Goal: Task Accomplishment & Management: Complete application form

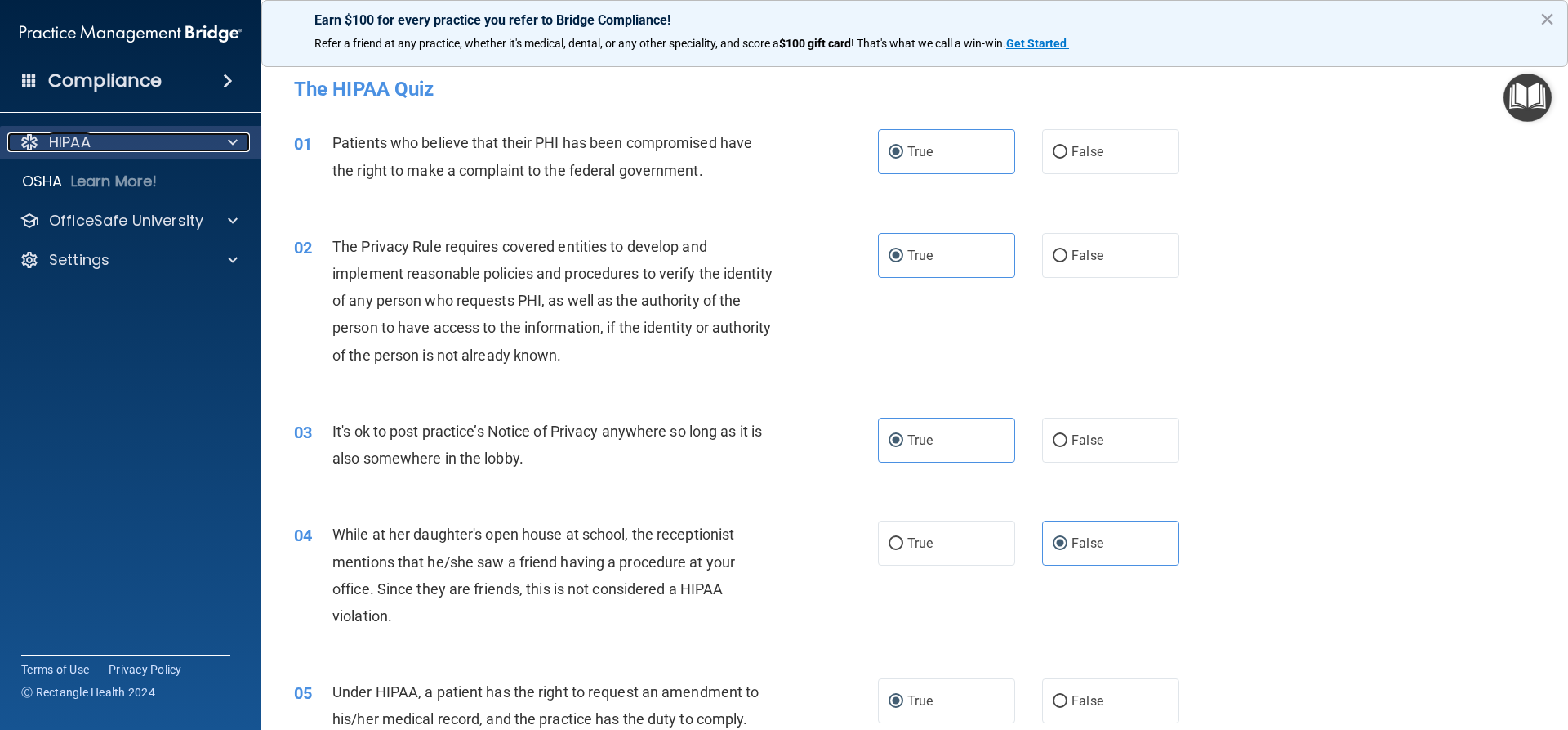
click at [231, 142] on span at bounding box center [233, 142] width 10 height 19
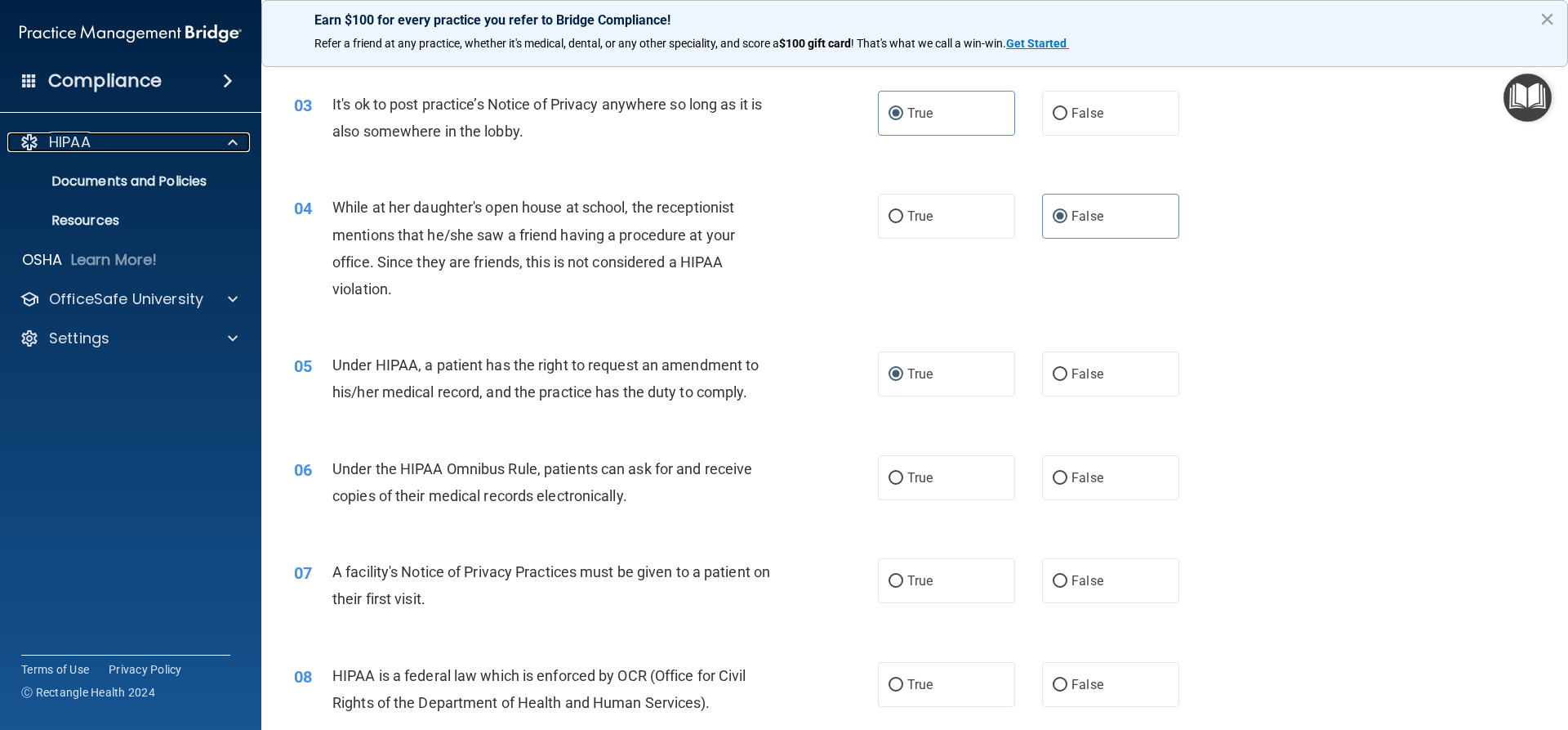
scroll to position [408, 0]
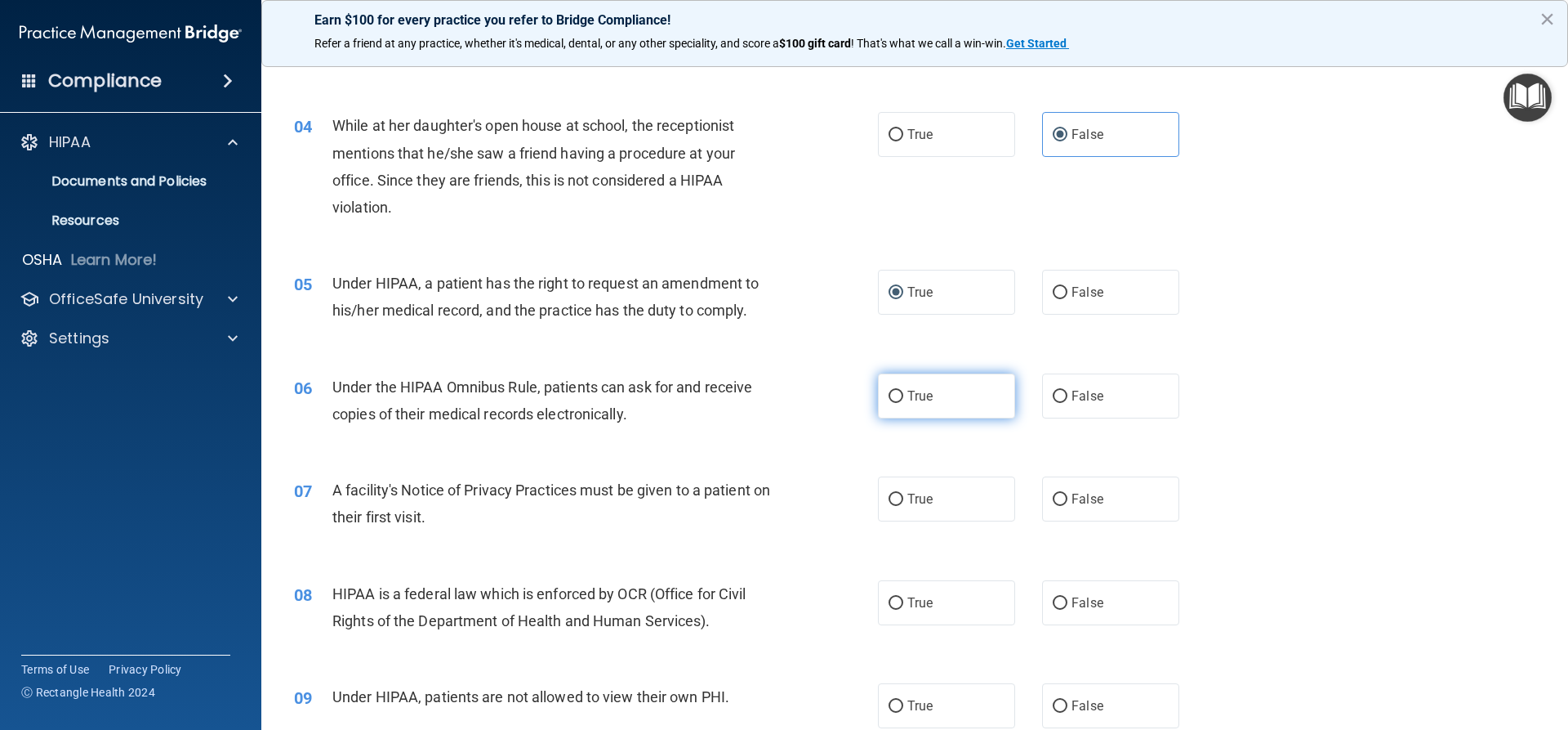
click at [889, 398] on input "True" at bounding box center [896, 396] width 15 height 12
radio input "true"
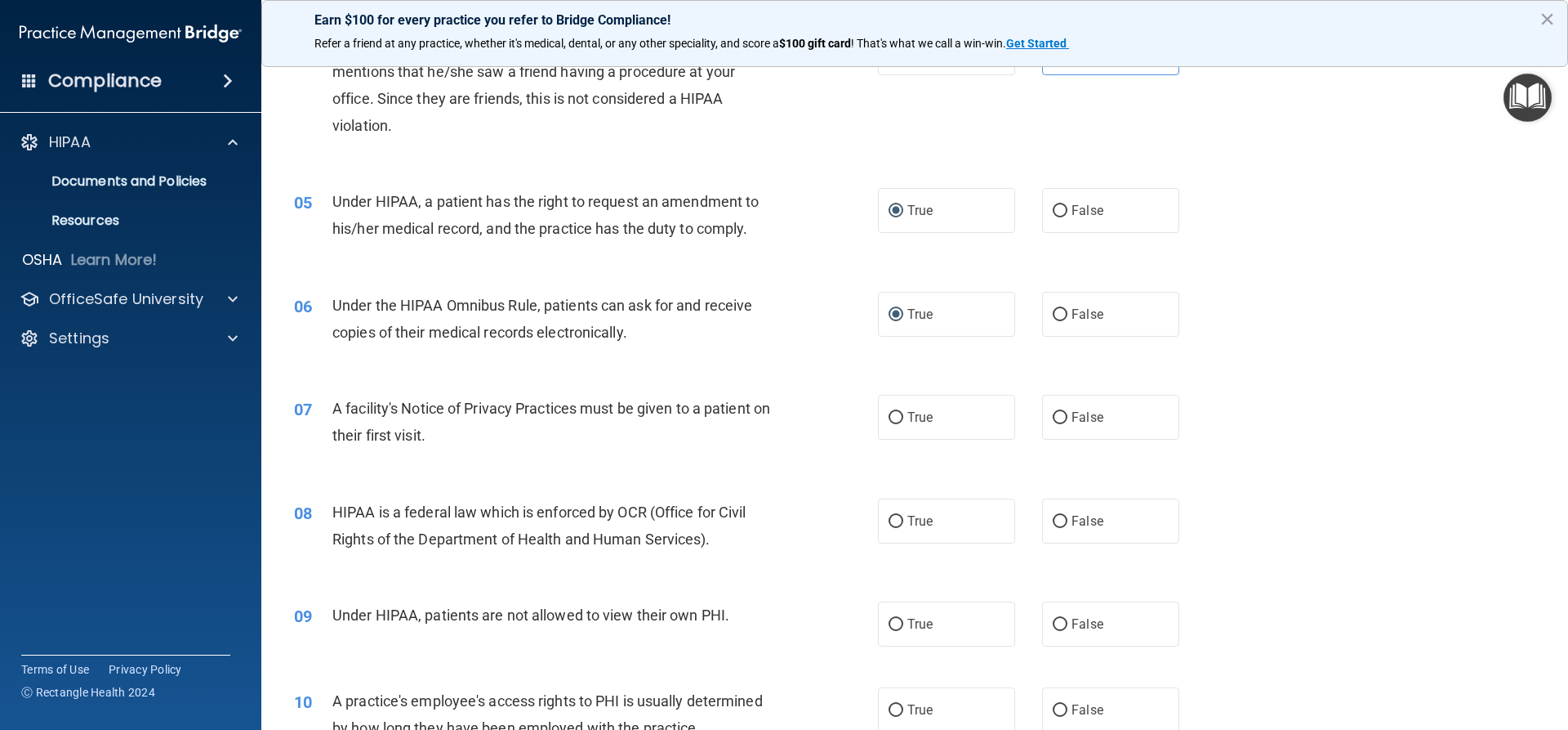
scroll to position [572, 0]
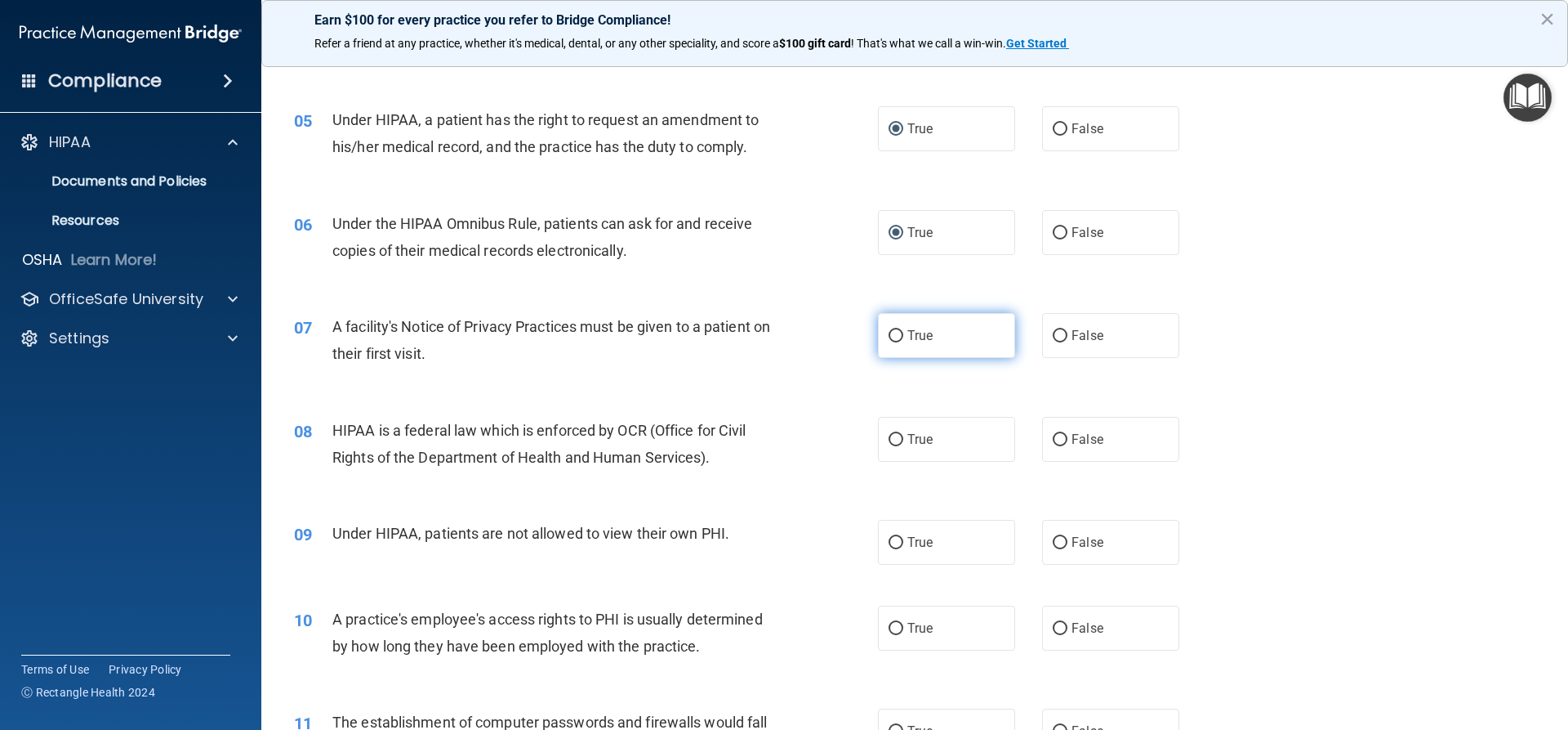
click at [918, 334] on span "True" at bounding box center [920, 335] width 26 height 16
click at [903, 334] on input "True" at bounding box center [896, 336] width 15 height 12
radio input "true"
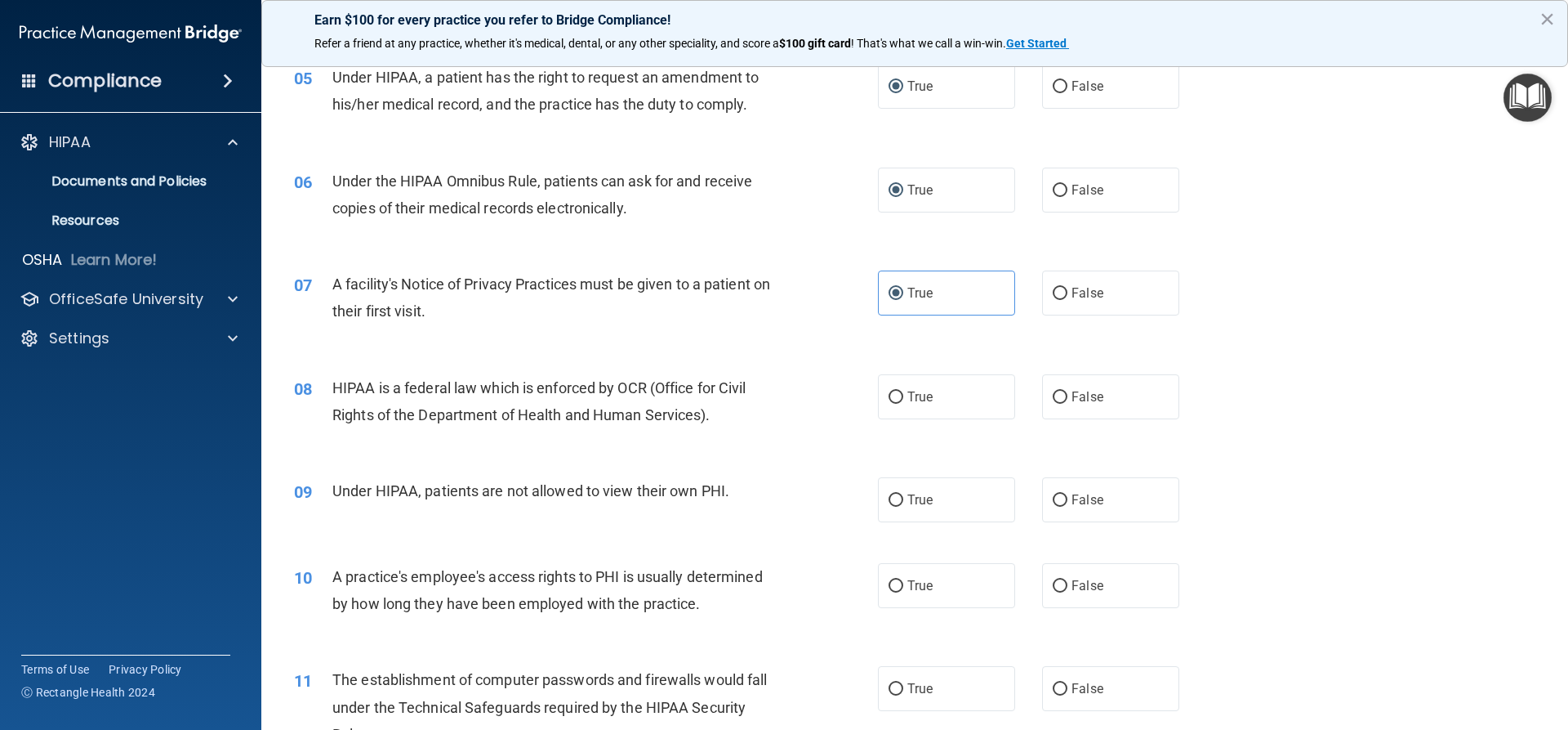
scroll to position [654, 0]
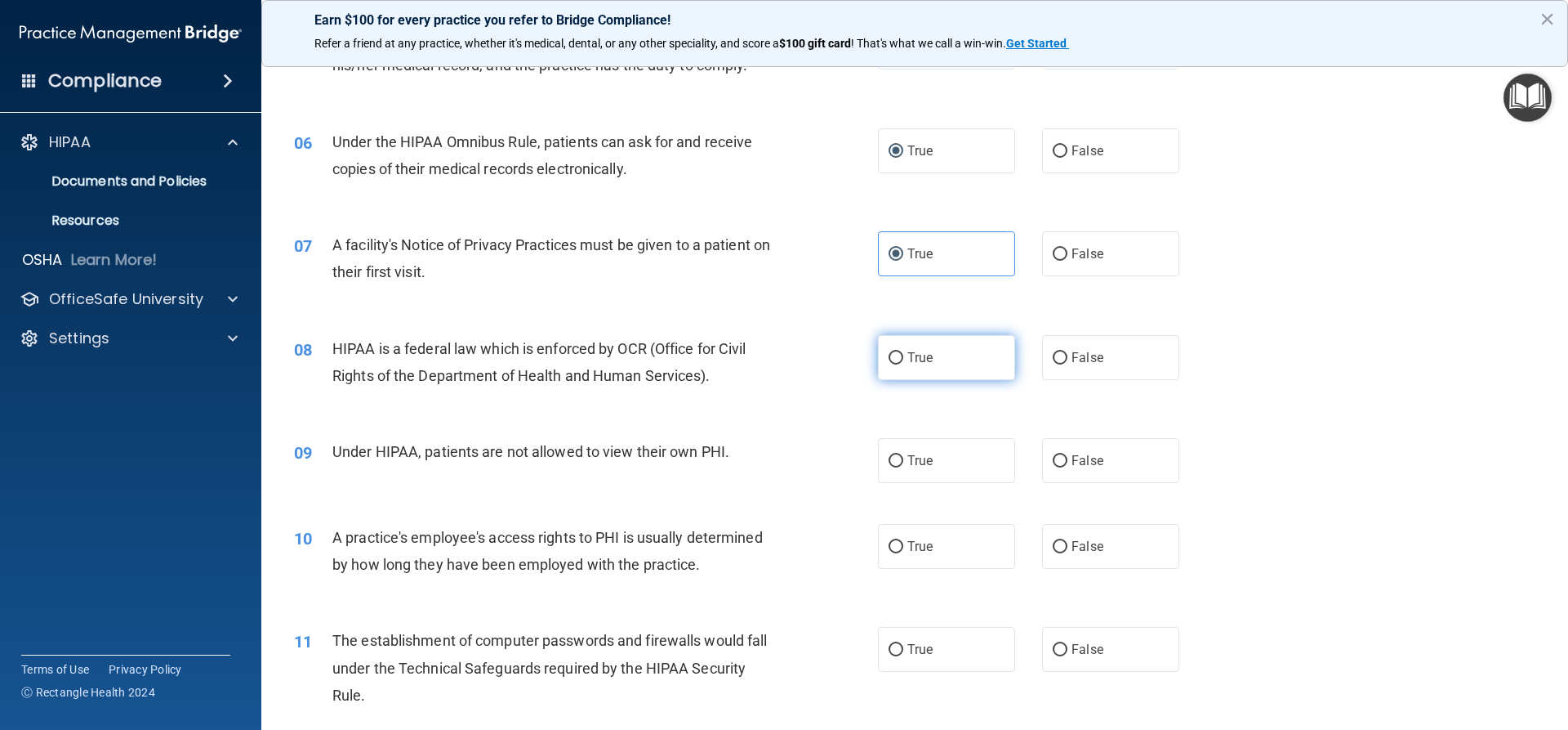
click at [907, 361] on span "True" at bounding box center [920, 357] width 26 height 16
click at [903, 361] on input "True" at bounding box center [896, 358] width 15 height 12
radio input "true"
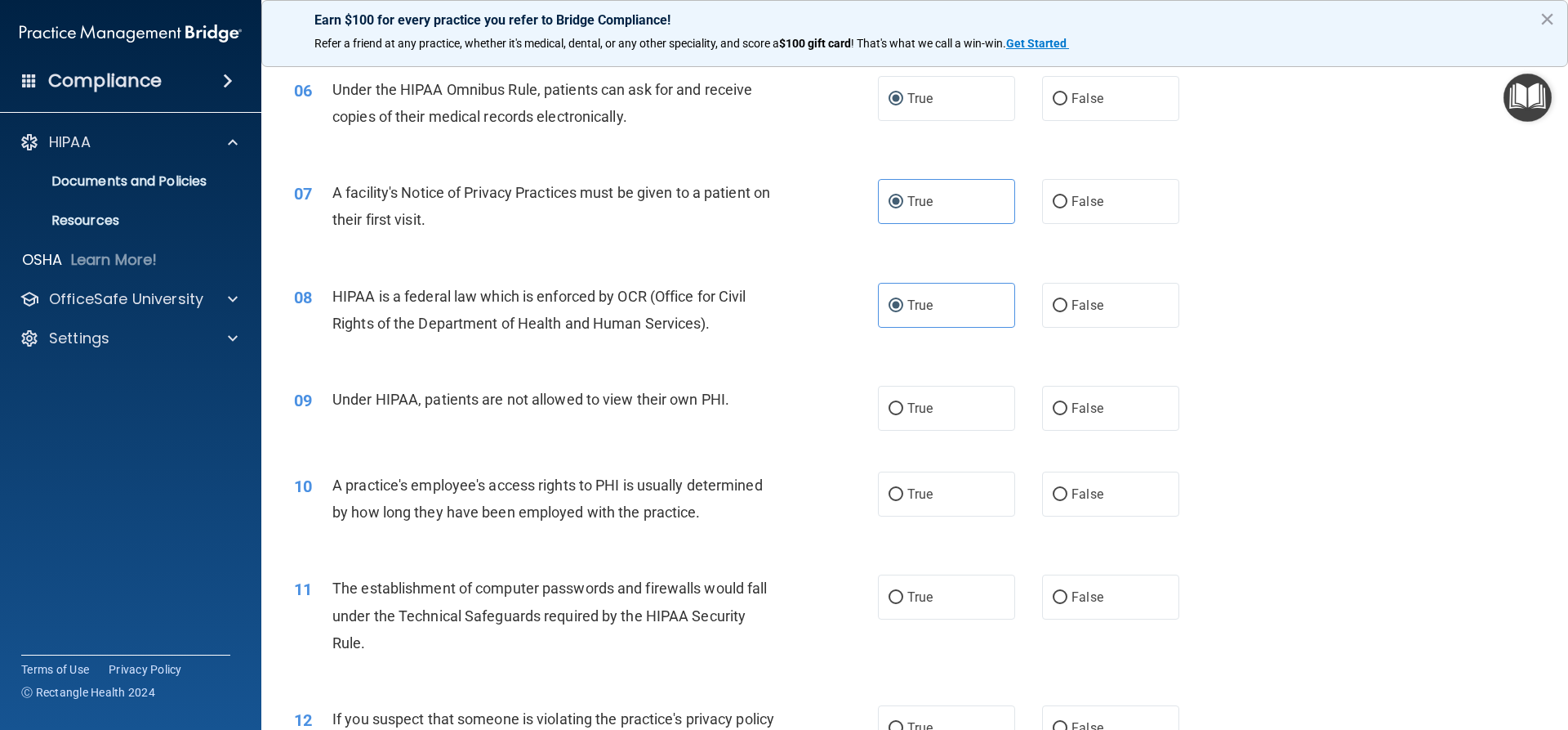
scroll to position [736, 0]
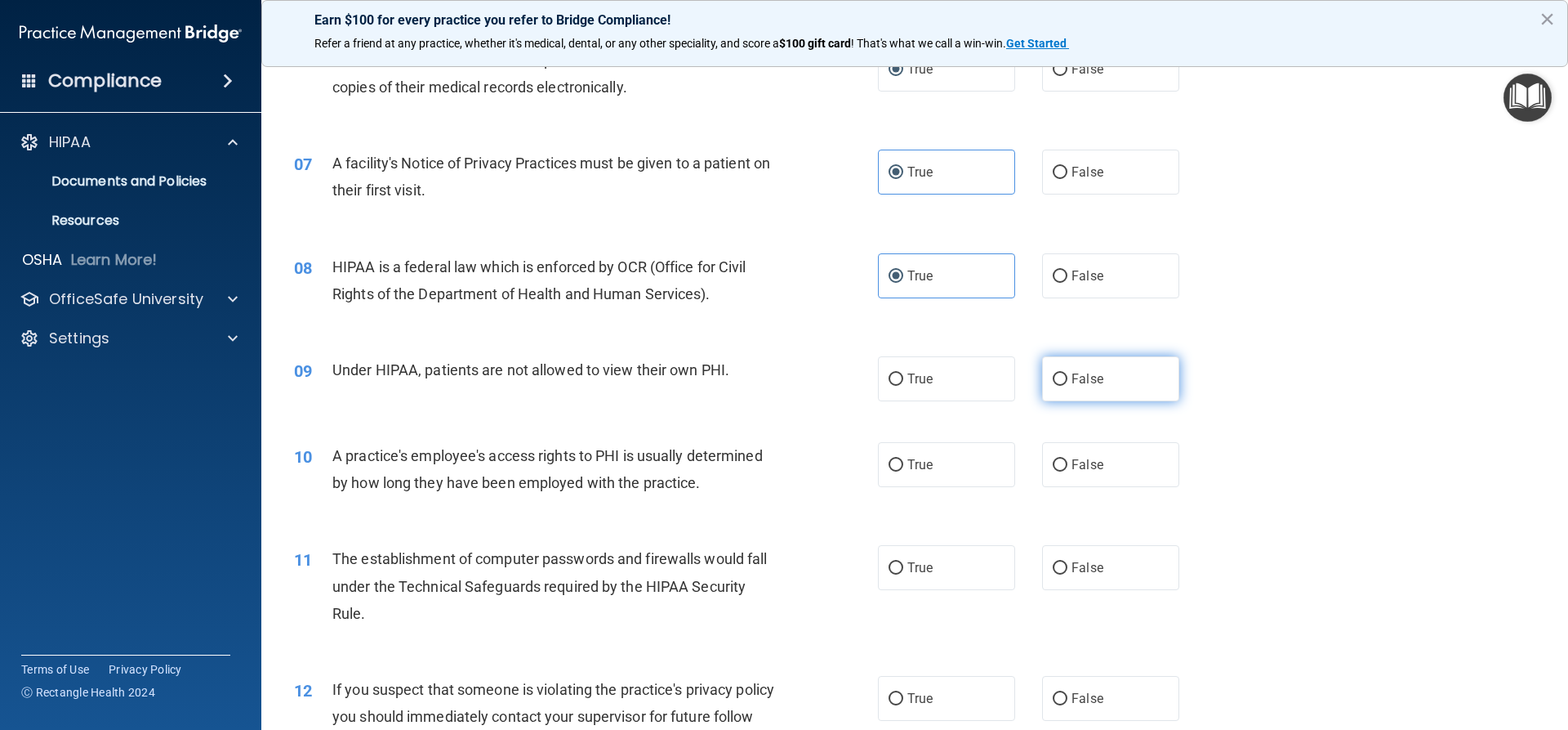
click at [1058, 378] on input "False" at bounding box center [1061, 379] width 15 height 12
radio input "true"
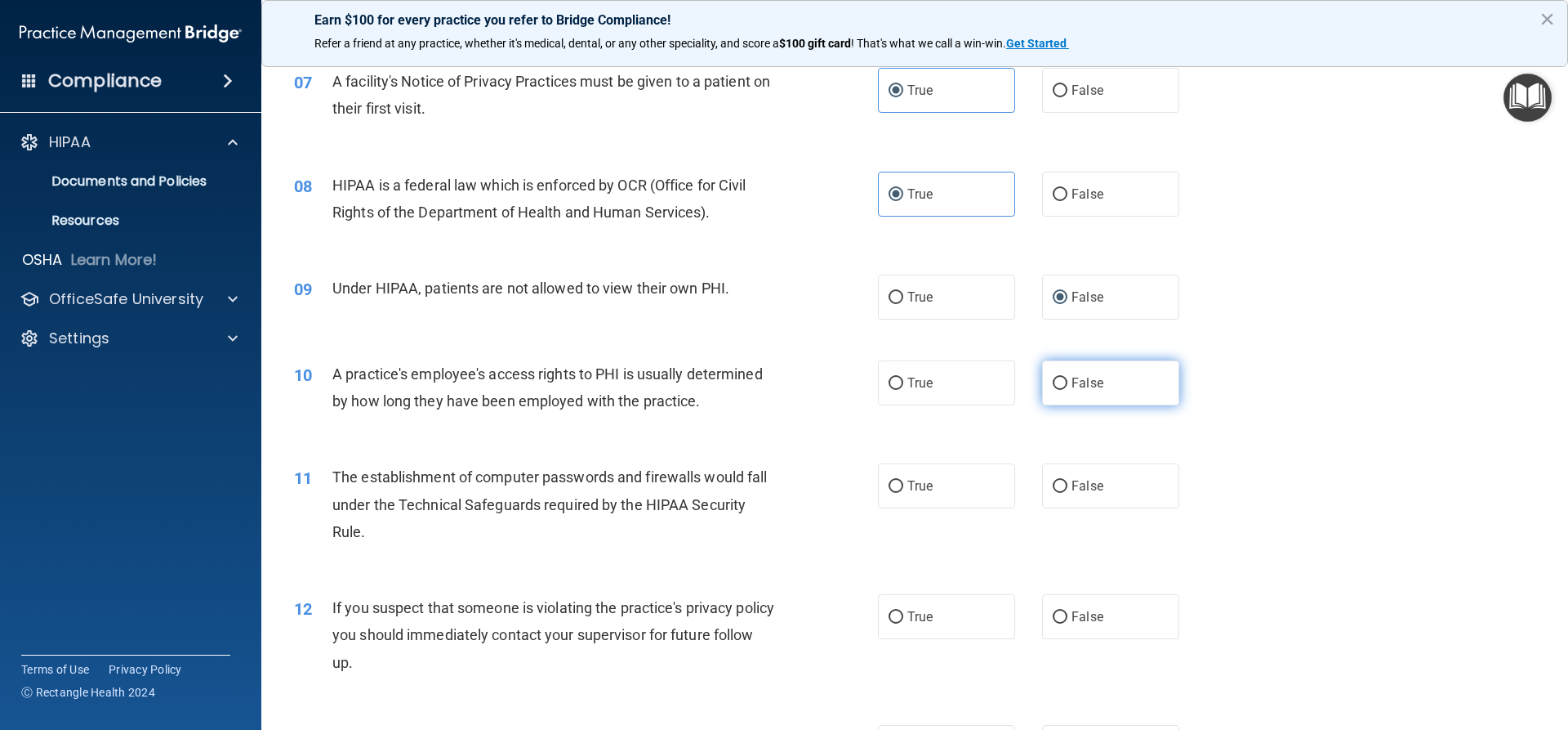
click at [1058, 382] on input "False" at bounding box center [1061, 383] width 15 height 12
radio input "true"
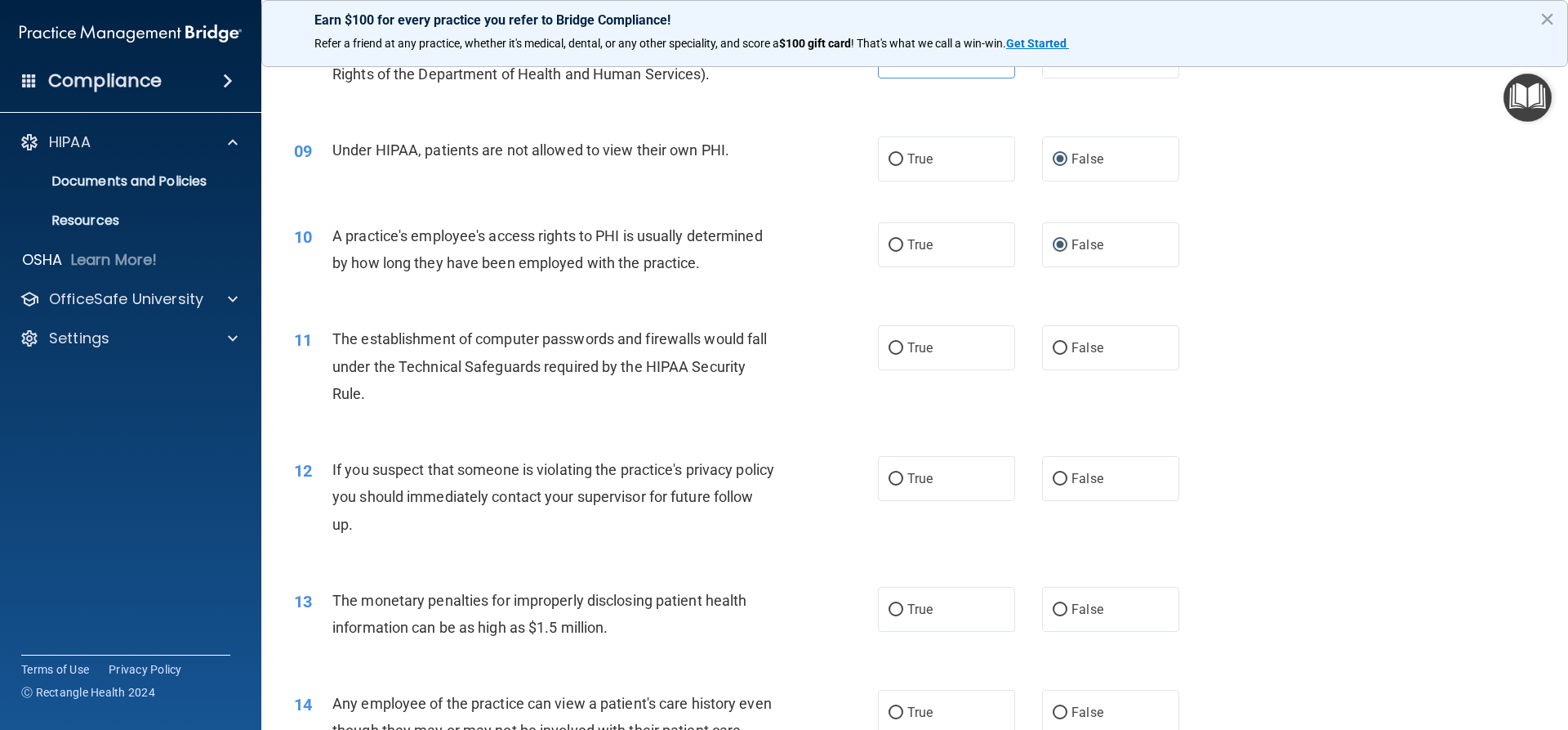
scroll to position [899, 0]
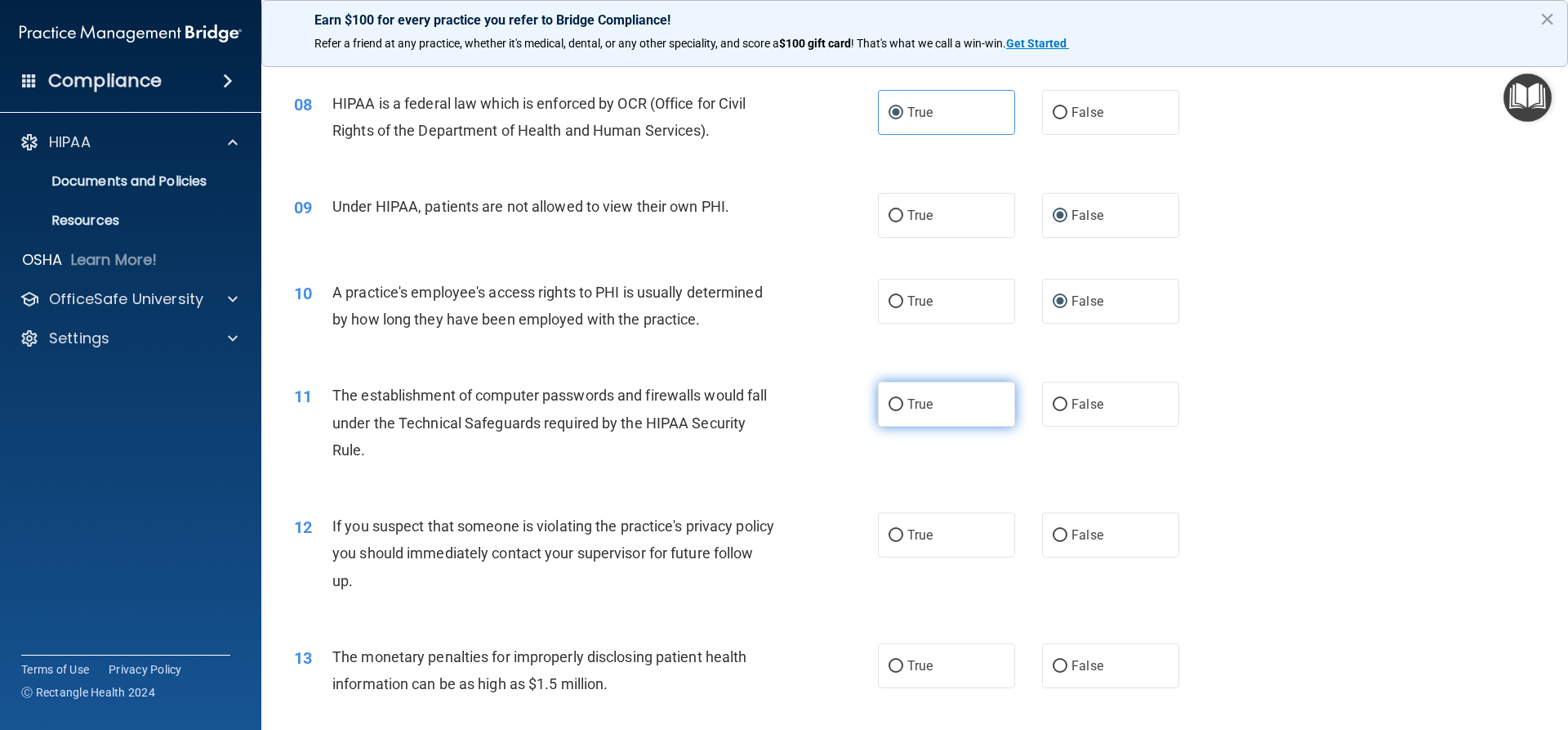
click at [893, 406] on input "True" at bounding box center [896, 405] width 15 height 12
radio input "true"
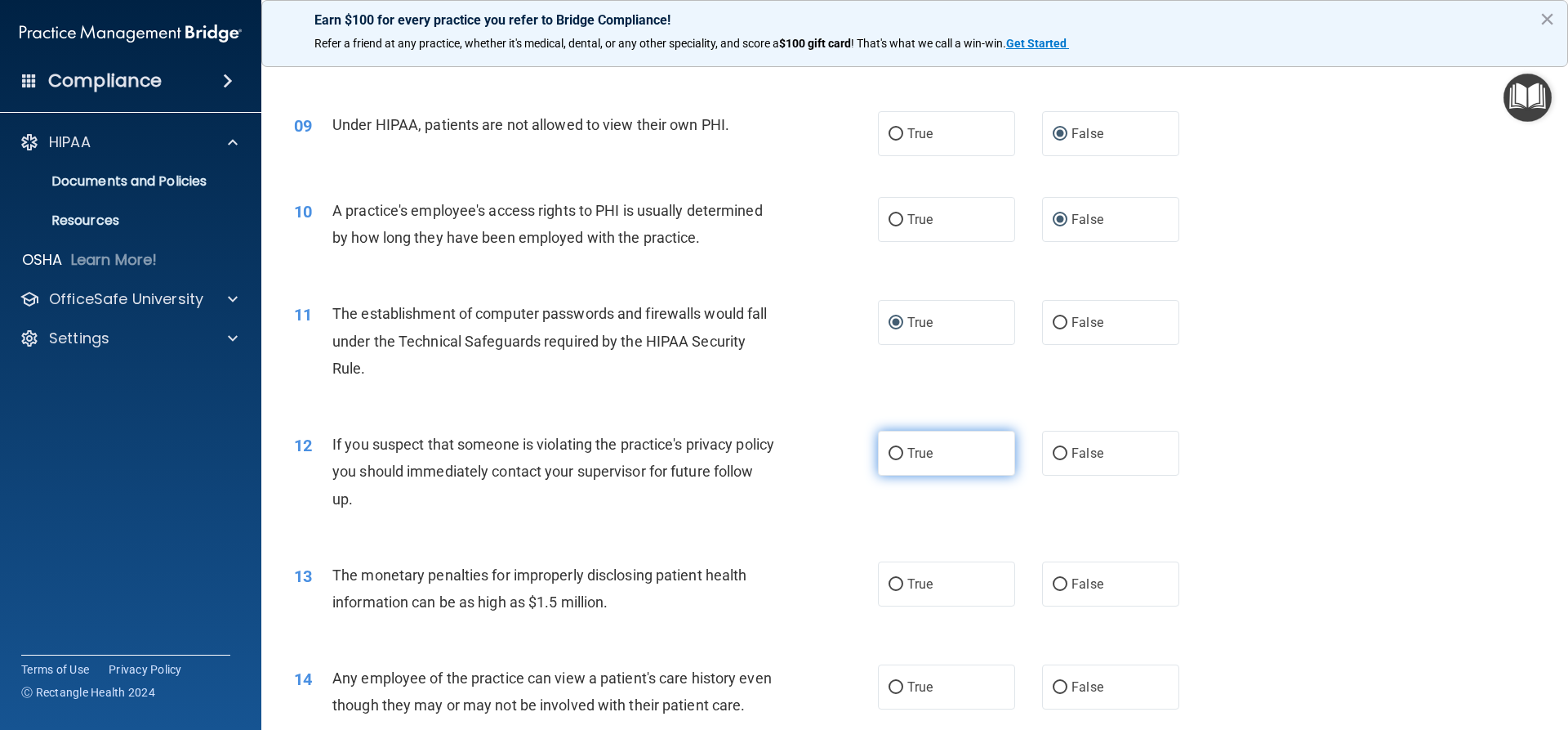
click at [907, 453] on span "True" at bounding box center [920, 452] width 26 height 16
click at [903, 453] on input "True" at bounding box center [896, 453] width 15 height 12
radio input "true"
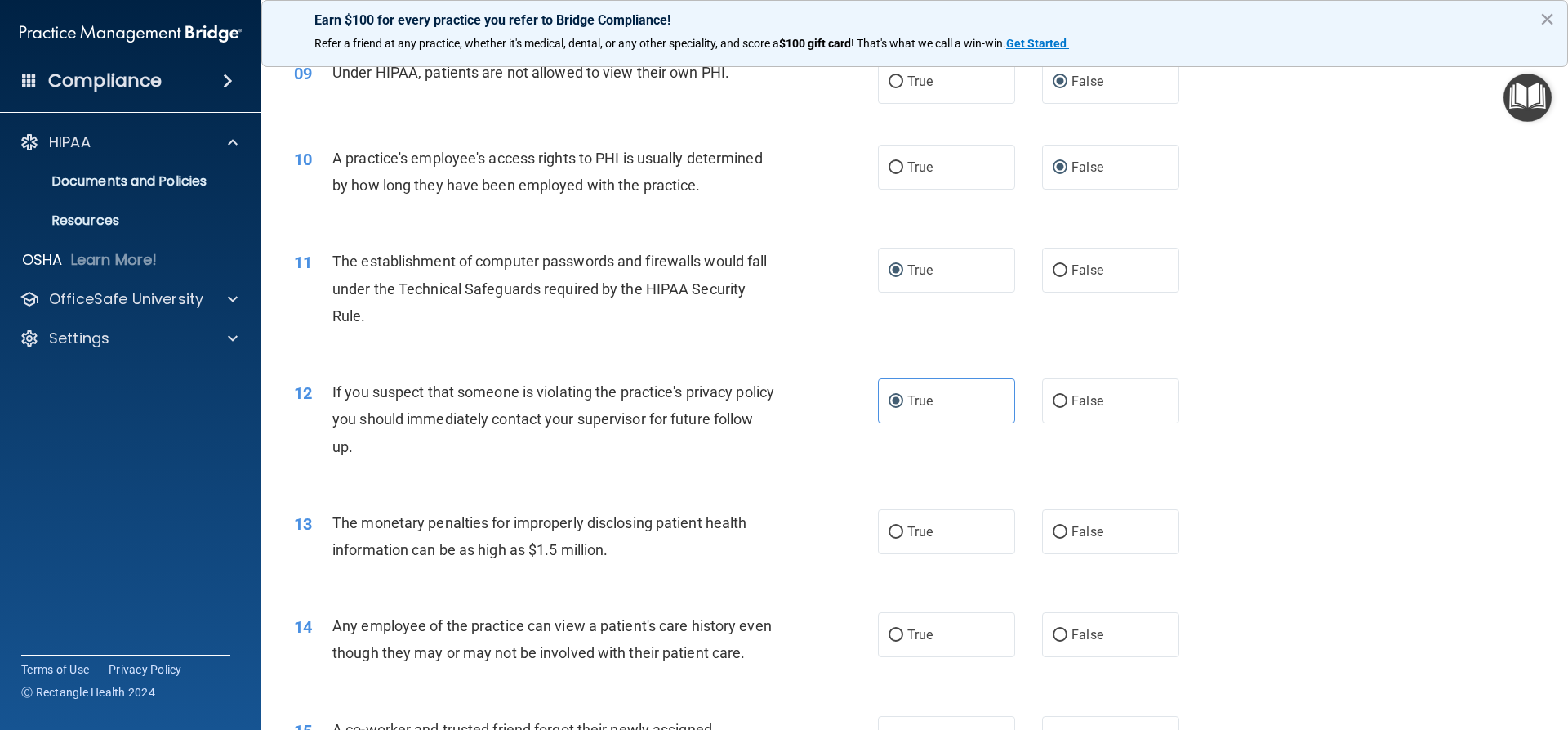
scroll to position [1062, 0]
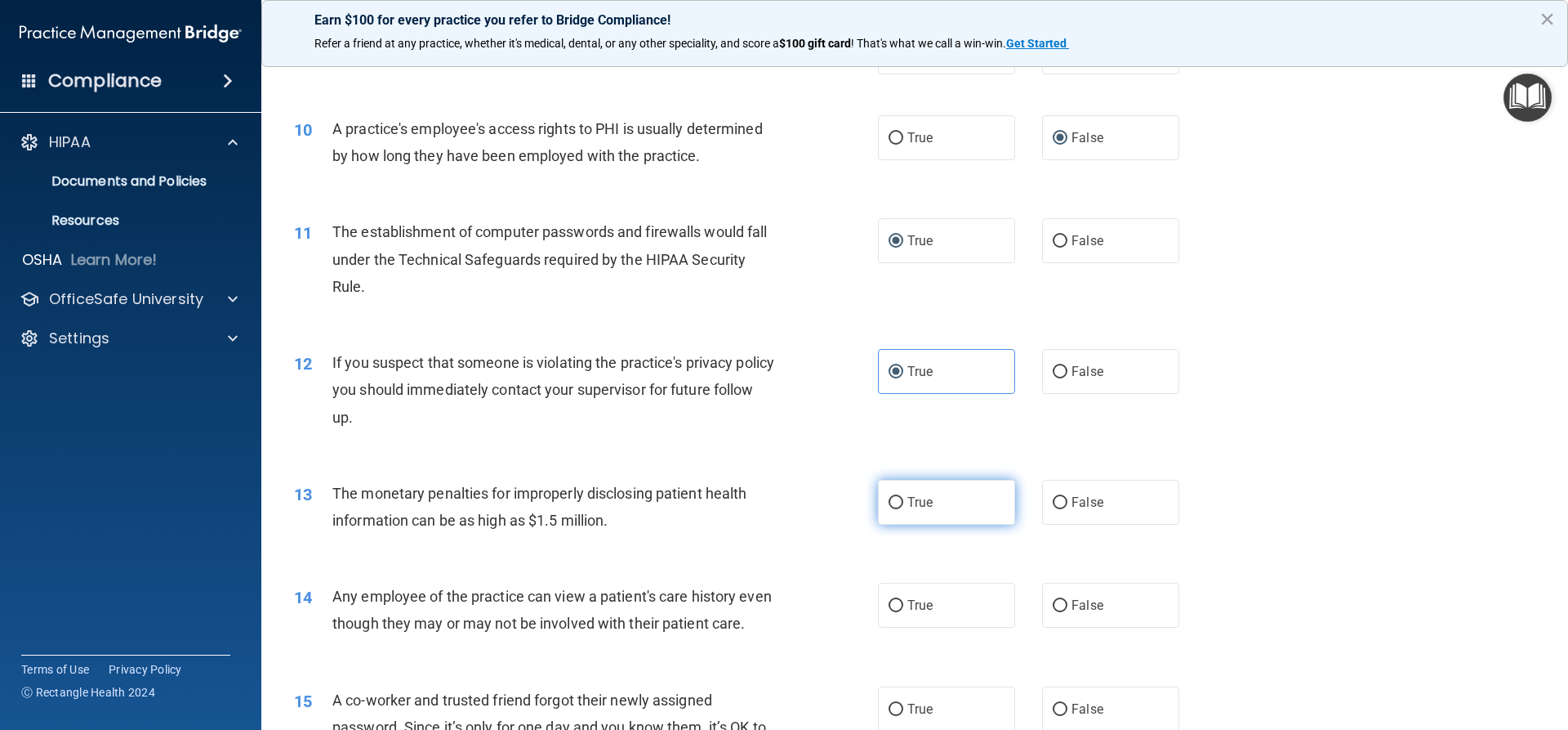
click at [889, 503] on input "True" at bounding box center [896, 502] width 15 height 12
radio input "true"
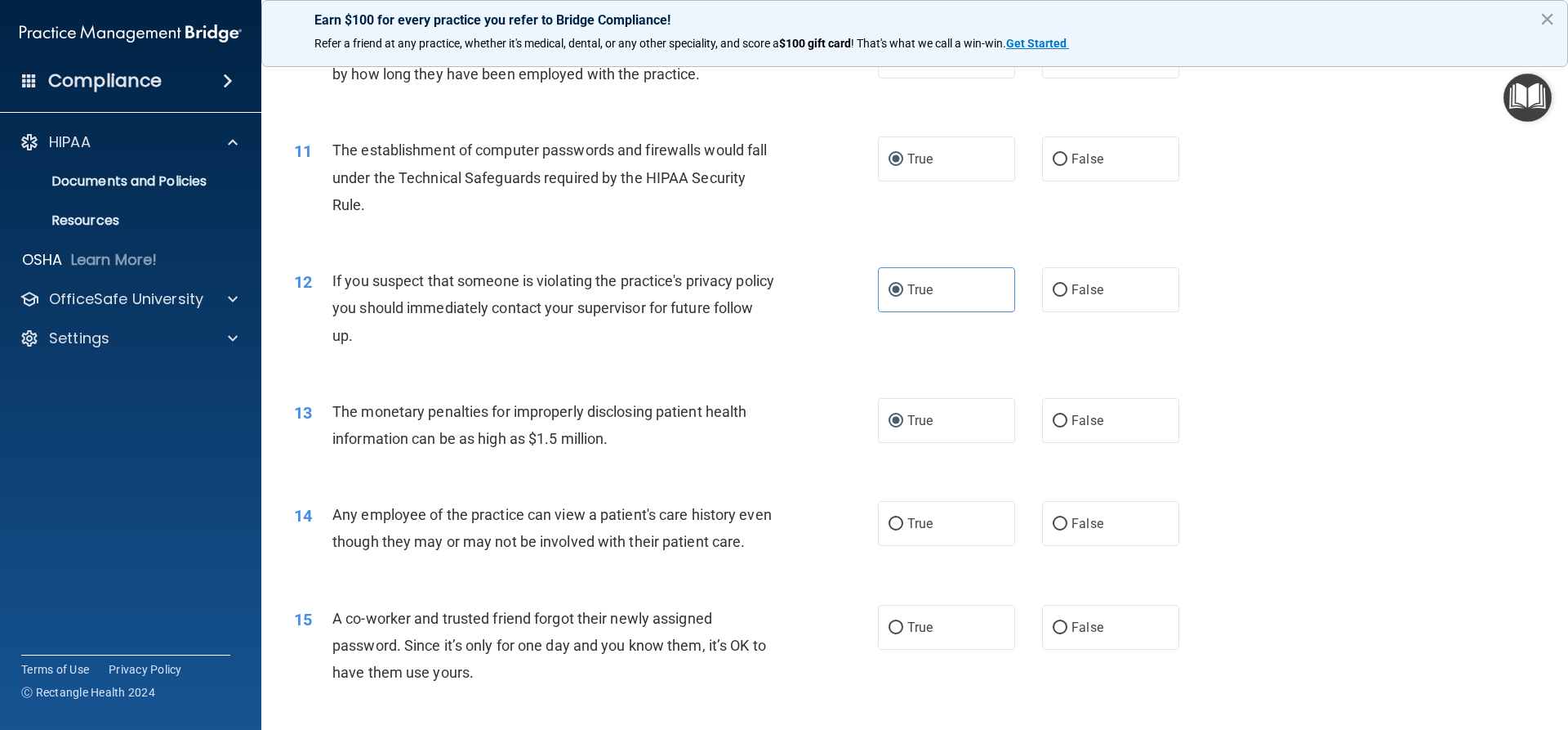
scroll to position [1226, 0]
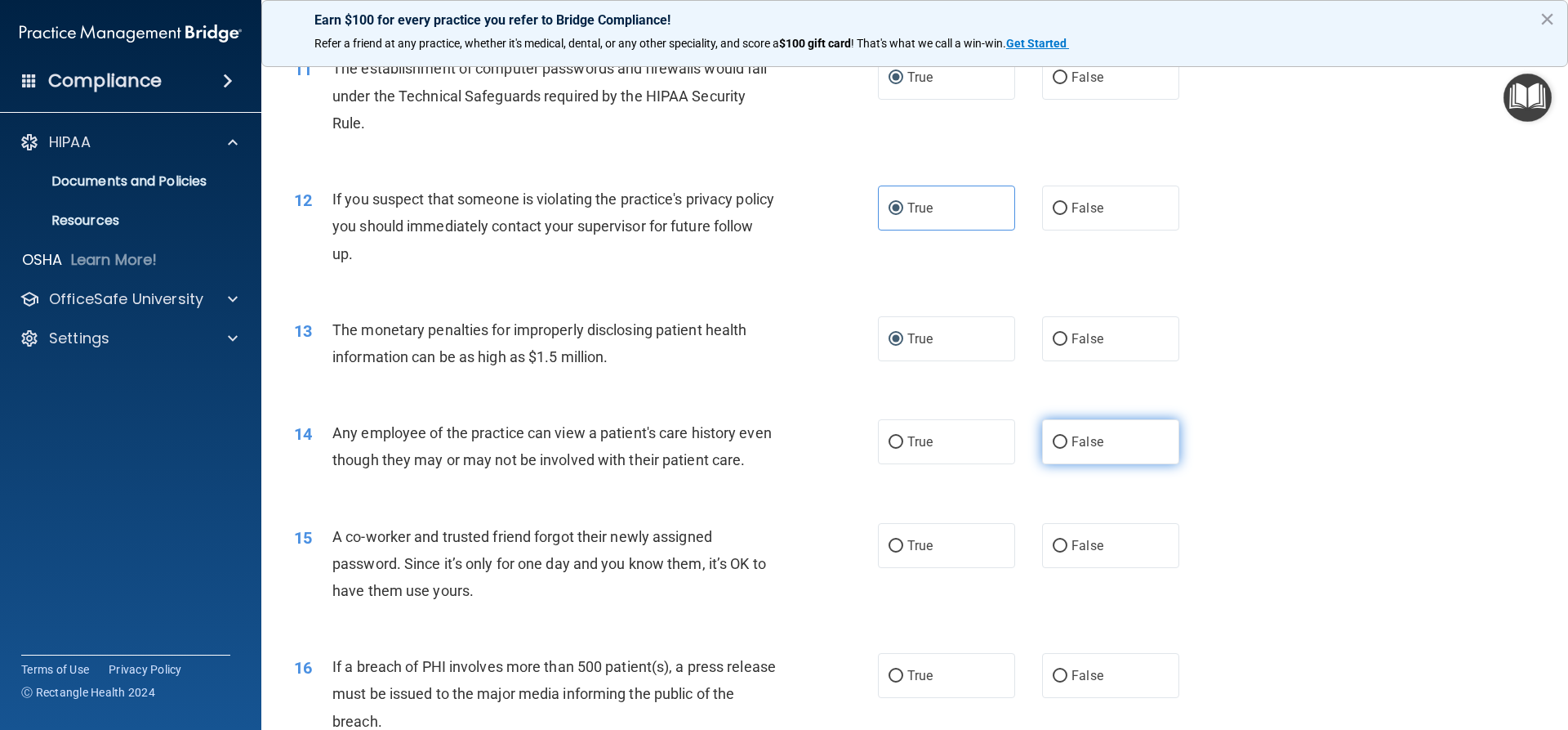
click at [1053, 445] on input "False" at bounding box center [1061, 442] width 15 height 12
radio input "true"
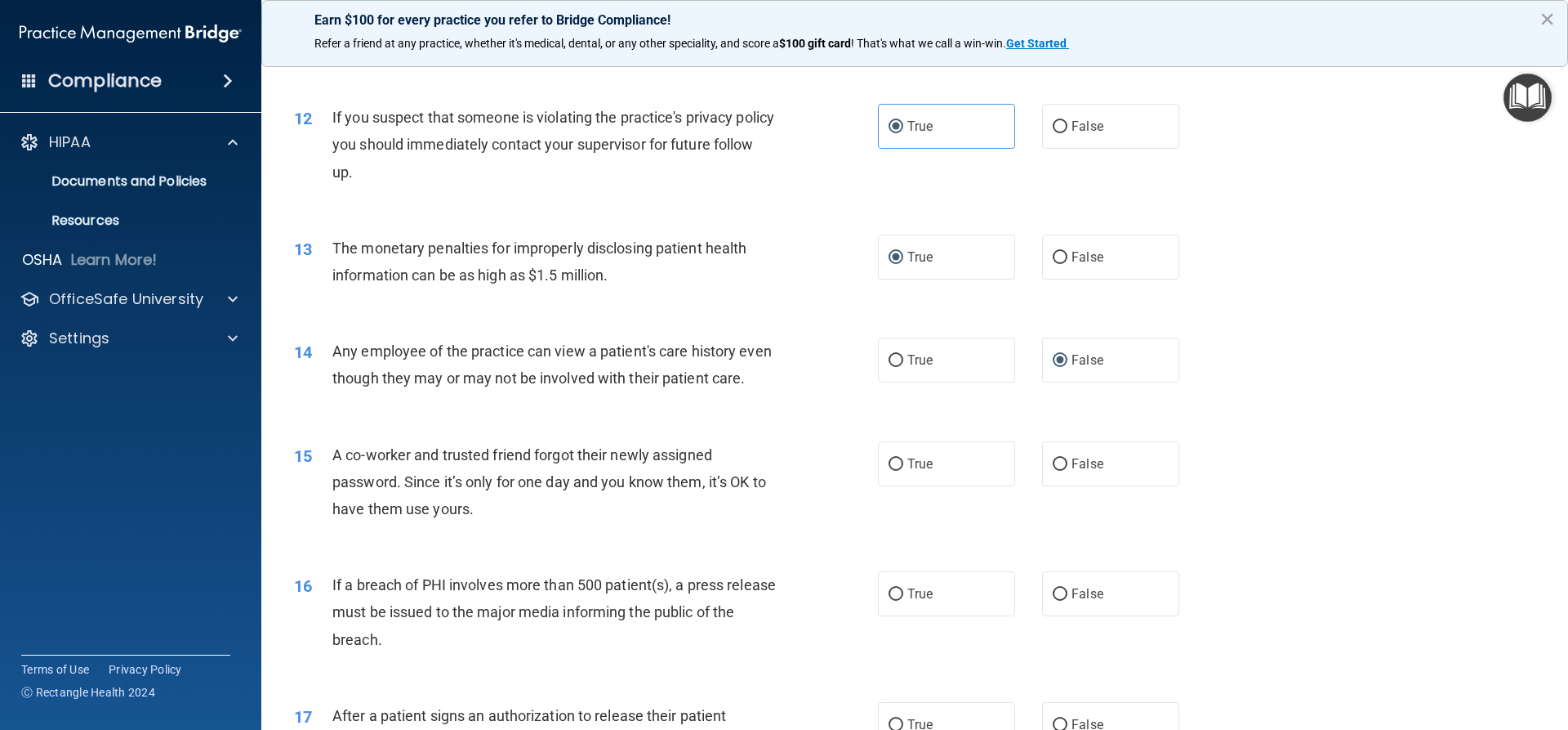
scroll to position [1389, 0]
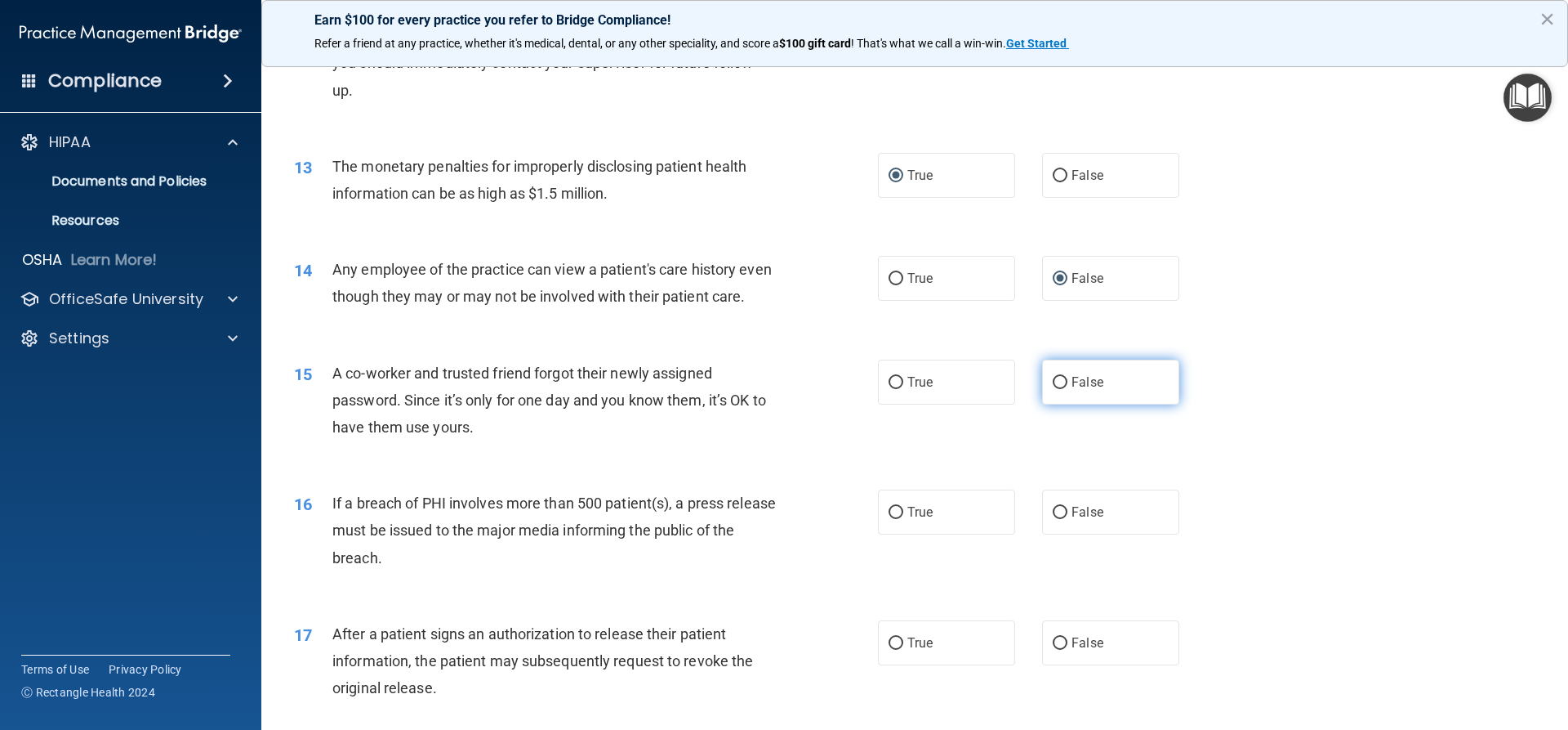
click at [1053, 389] on input "False" at bounding box center [1061, 382] width 15 height 12
radio input "true"
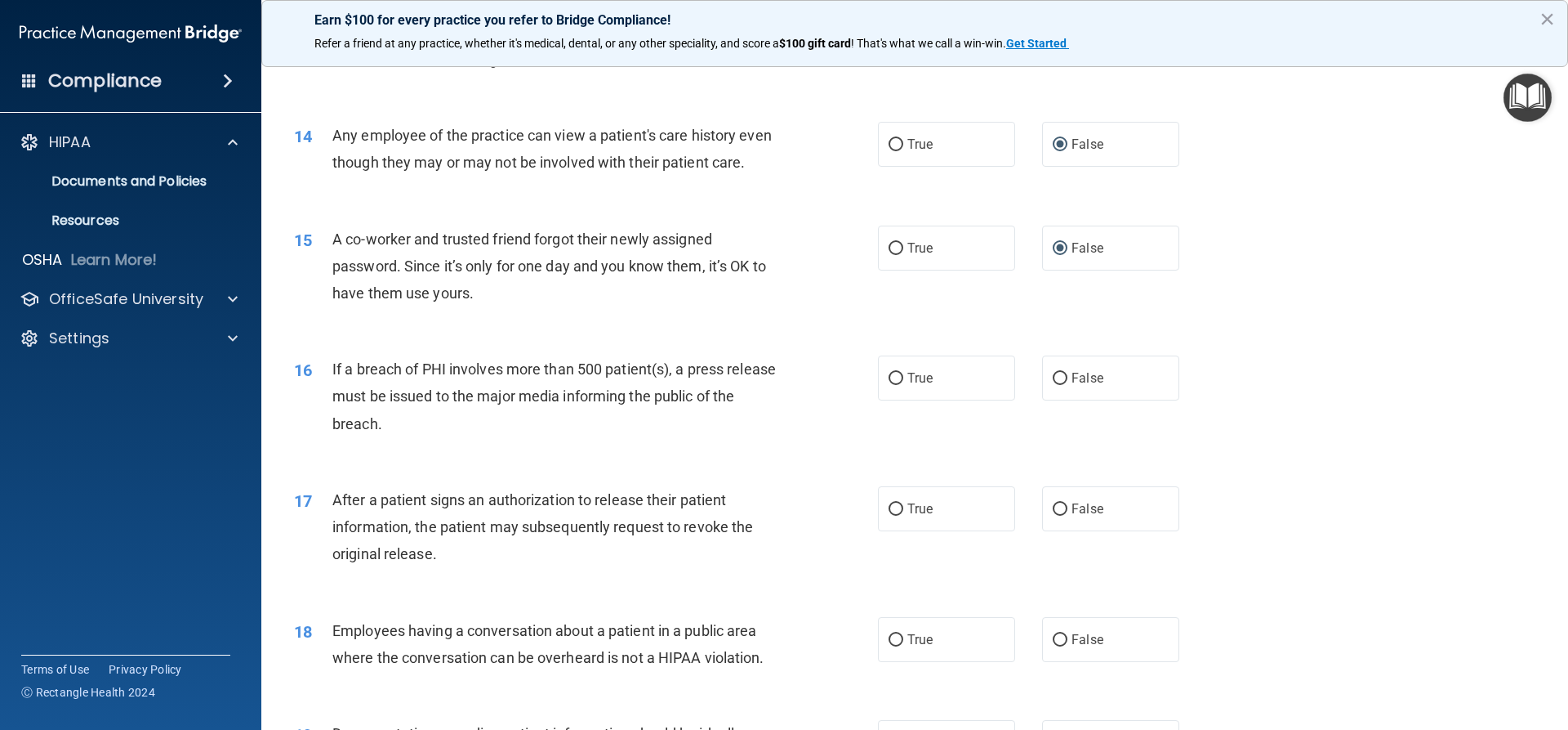
scroll to position [1553, 0]
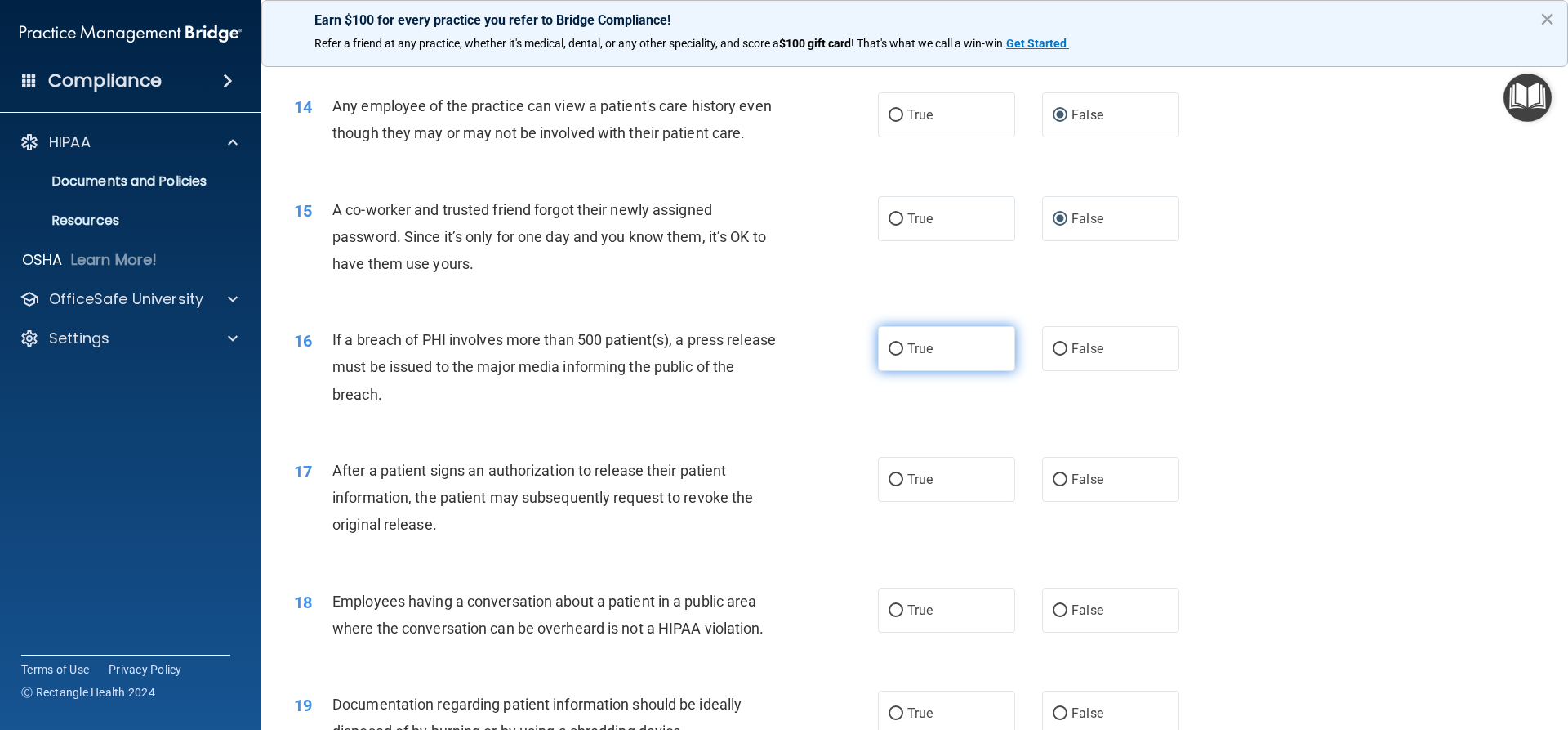
click at [898, 371] on label "True" at bounding box center [946, 348] width 137 height 45
click at [898, 356] on input "True" at bounding box center [896, 348] width 15 height 12
radio input "true"
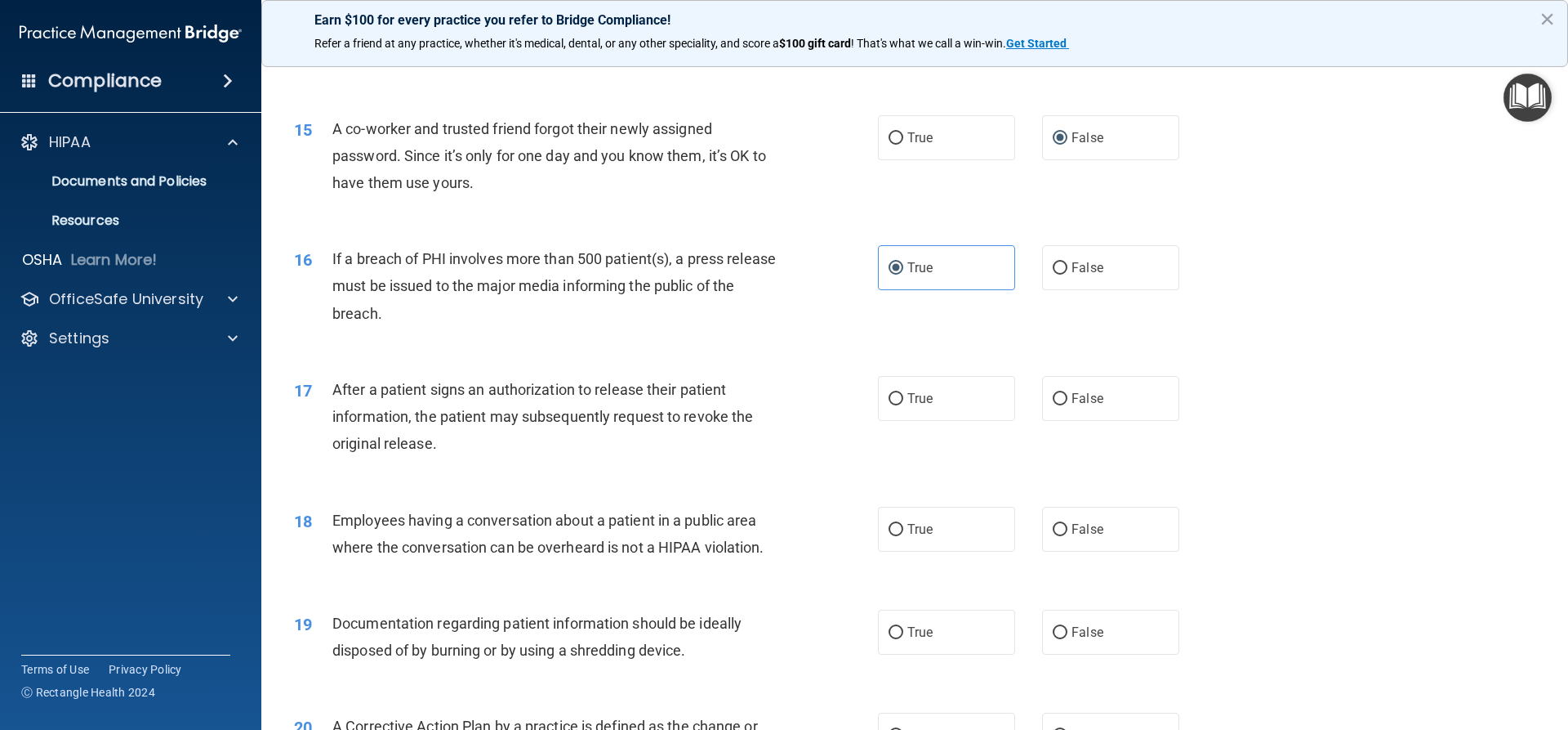
scroll to position [1634, 0]
click at [889, 405] on input "True" at bounding box center [896, 398] width 15 height 12
radio input "true"
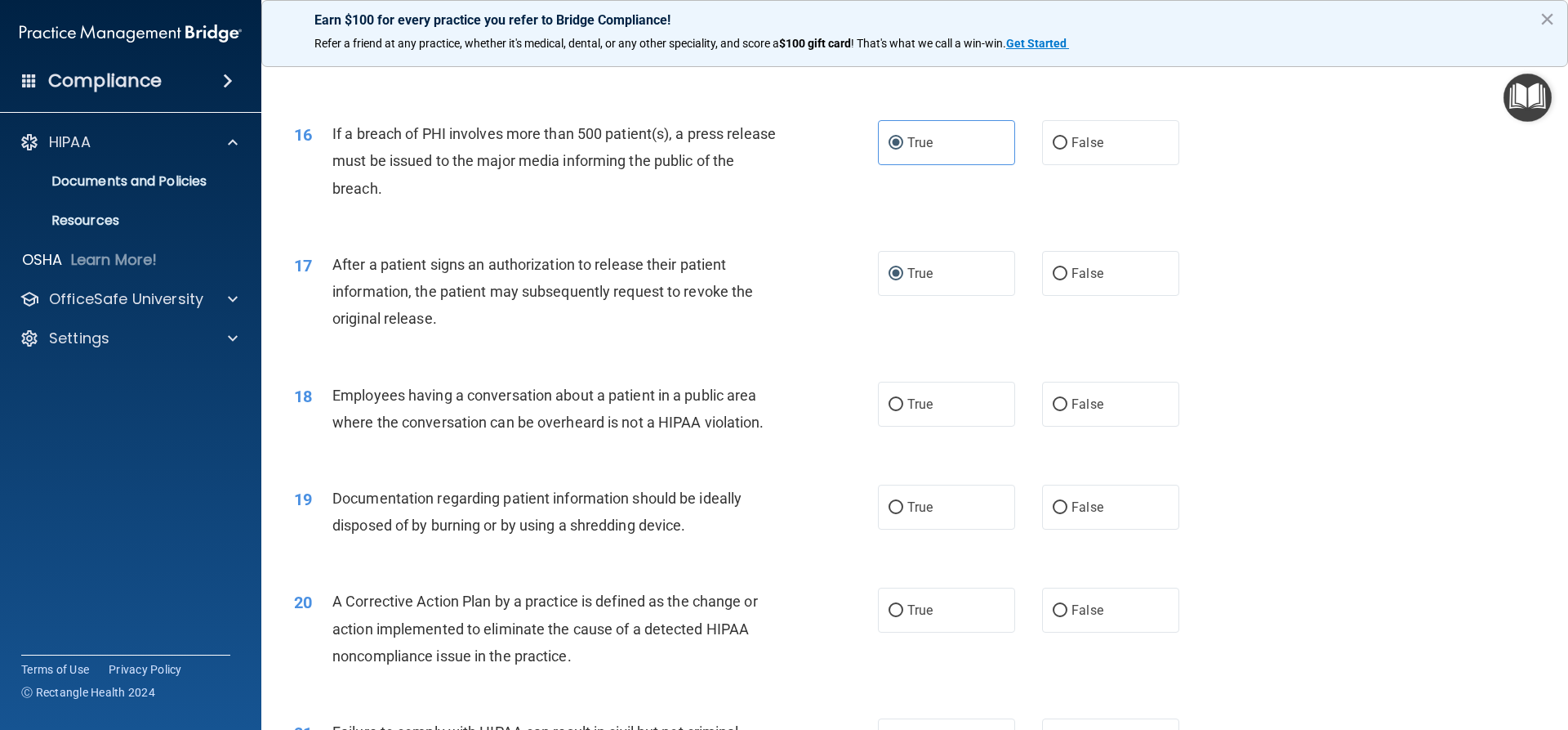
scroll to position [1797, 0]
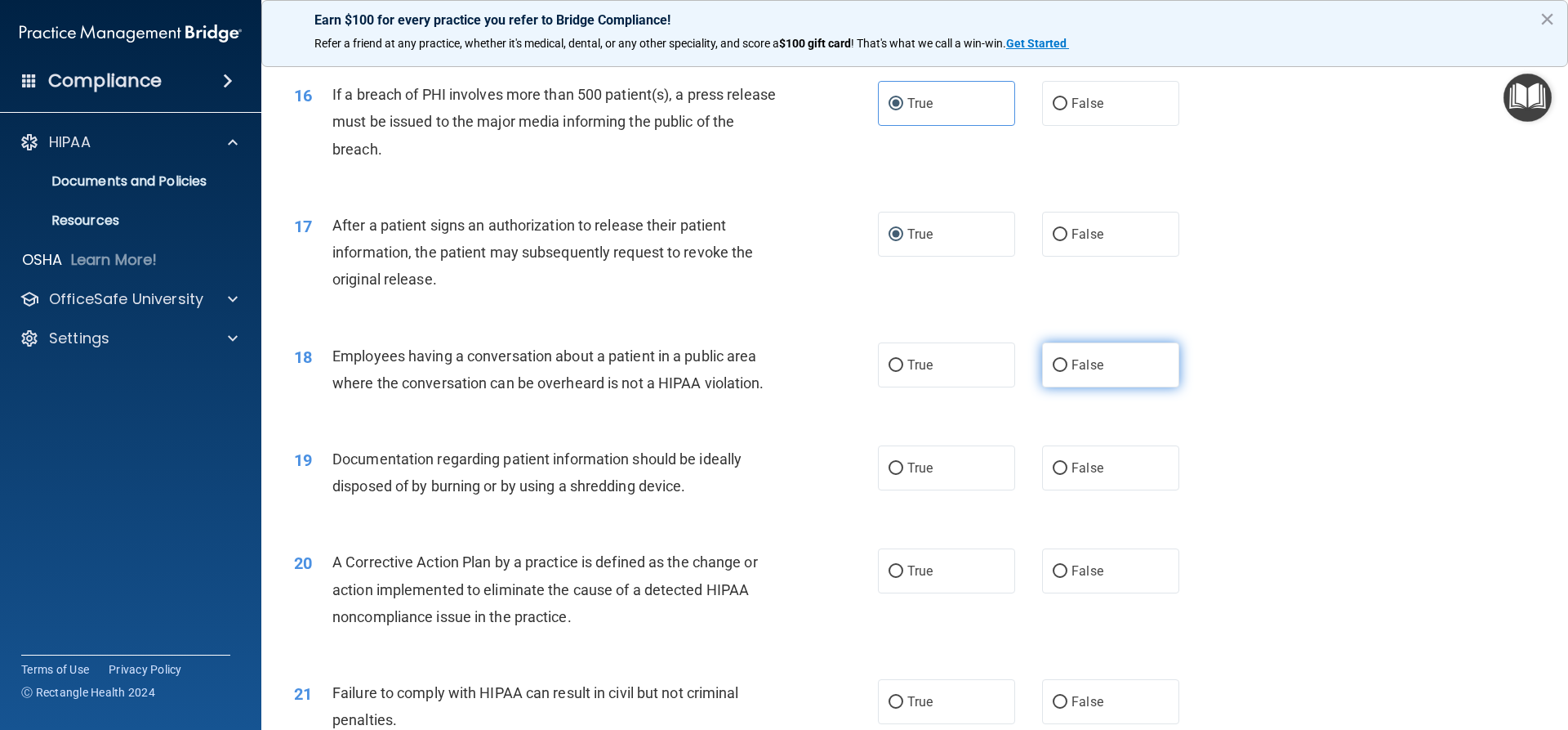
click at [1062, 384] on label "False" at bounding box center [1110, 364] width 137 height 45
click at [1062, 371] on input "False" at bounding box center [1061, 365] width 15 height 12
radio input "true"
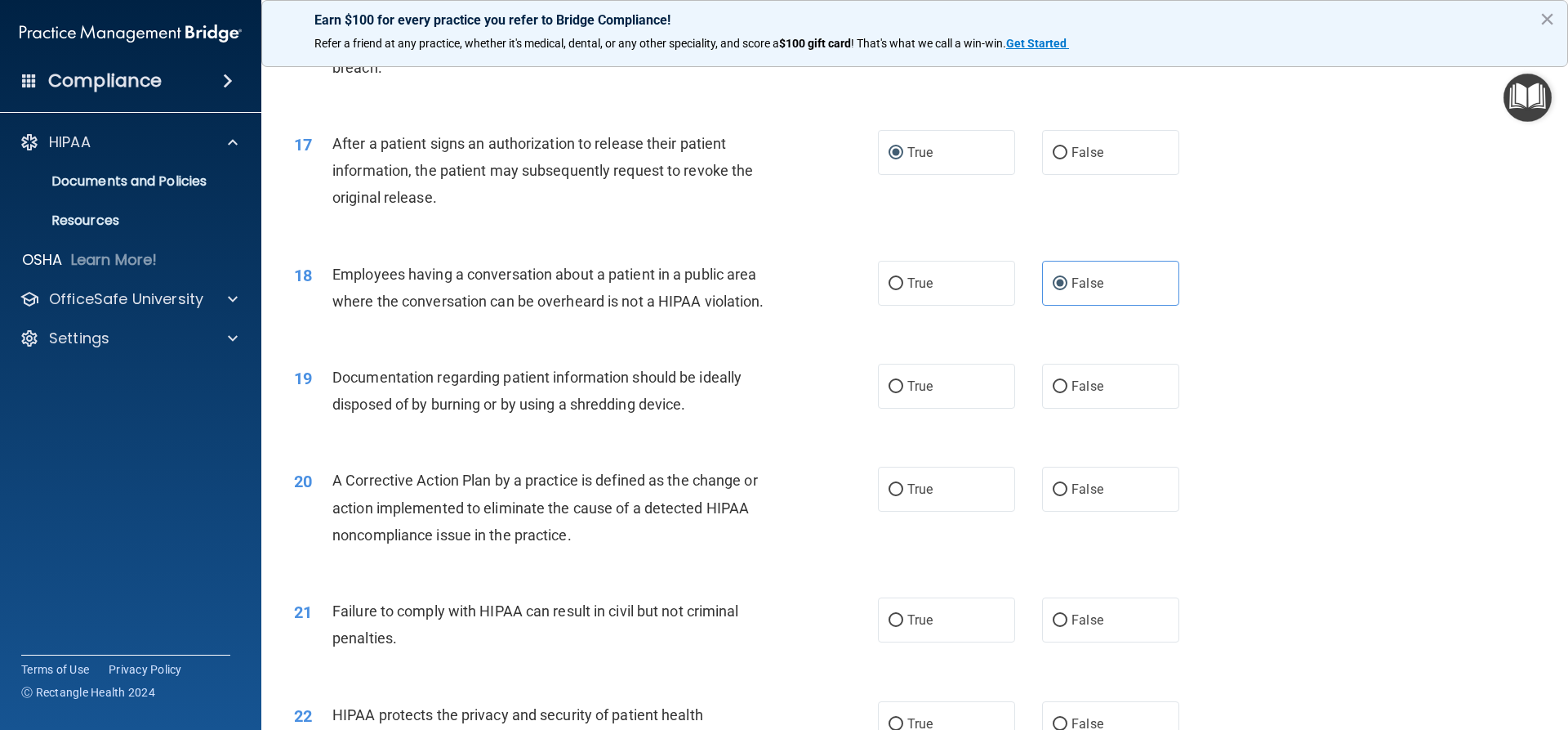
scroll to position [1961, 0]
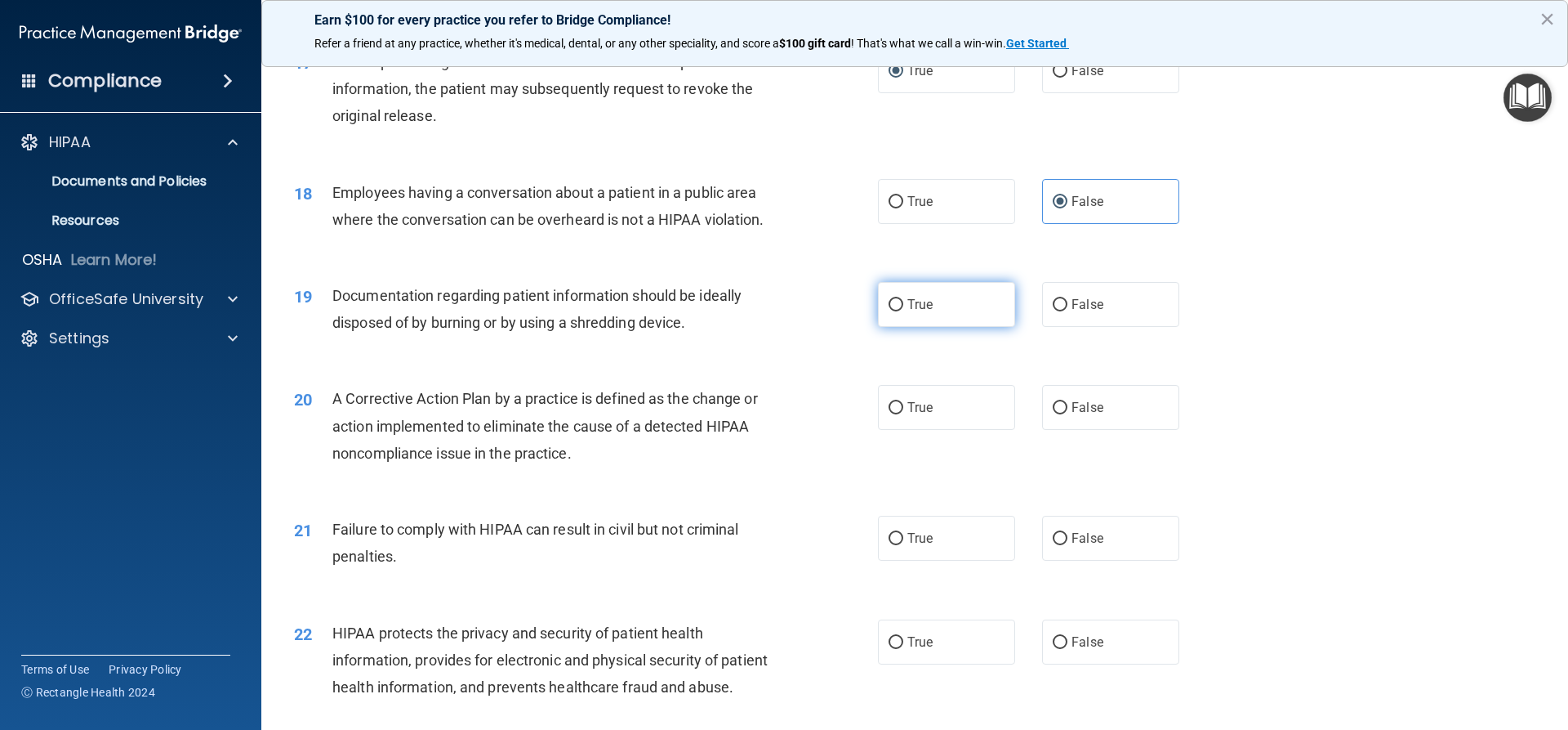
click at [940, 324] on label "True" at bounding box center [946, 304] width 137 height 45
click at [903, 312] on input "True" at bounding box center [896, 304] width 15 height 12
radio input "true"
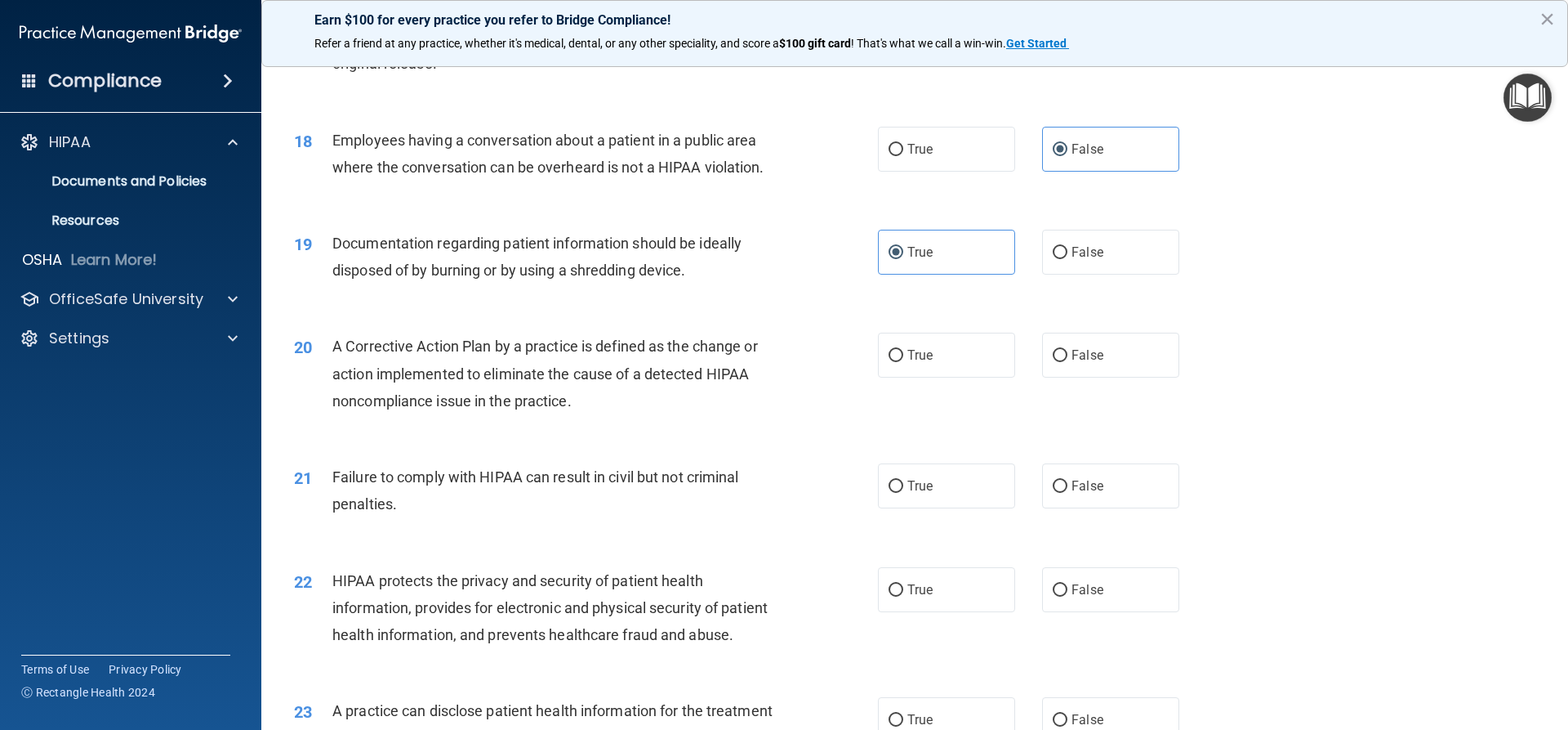
scroll to position [2043, 0]
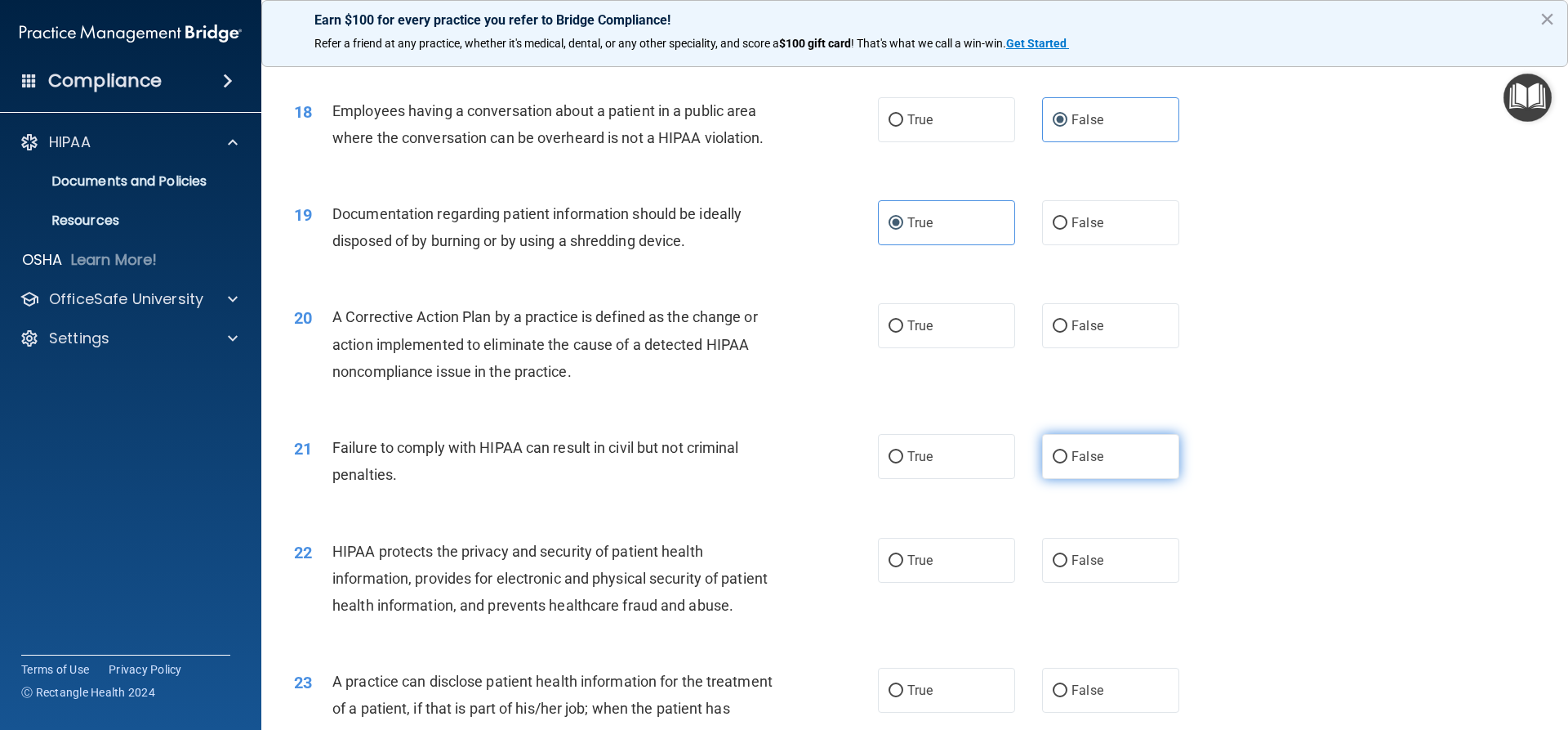
click at [1100, 479] on label "False" at bounding box center [1110, 456] width 137 height 45
click at [1068, 463] on input "False" at bounding box center [1061, 457] width 15 height 12
radio input "true"
click at [892, 348] on label "True" at bounding box center [946, 325] width 137 height 45
click at [892, 333] on input "True" at bounding box center [896, 325] width 15 height 12
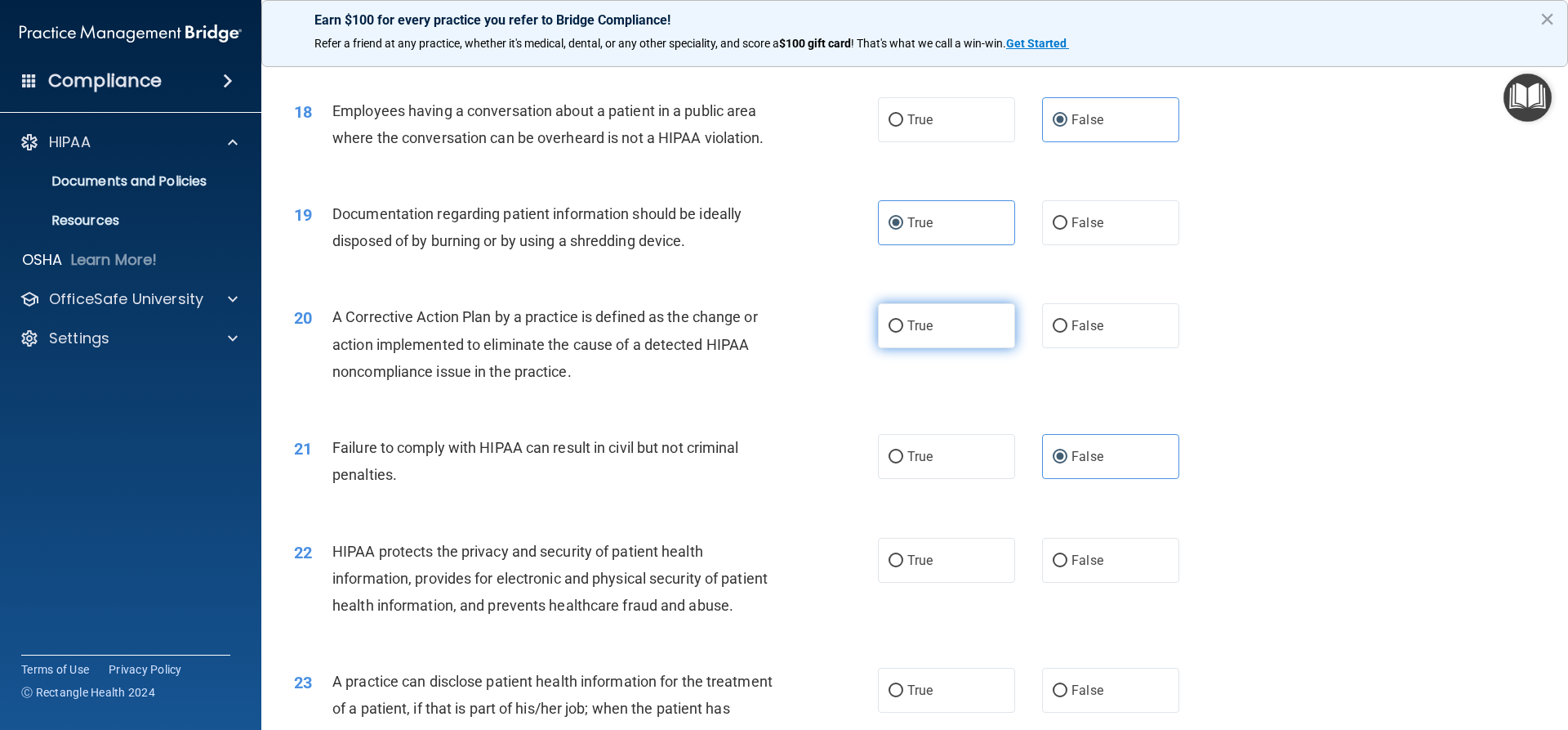
radio input "true"
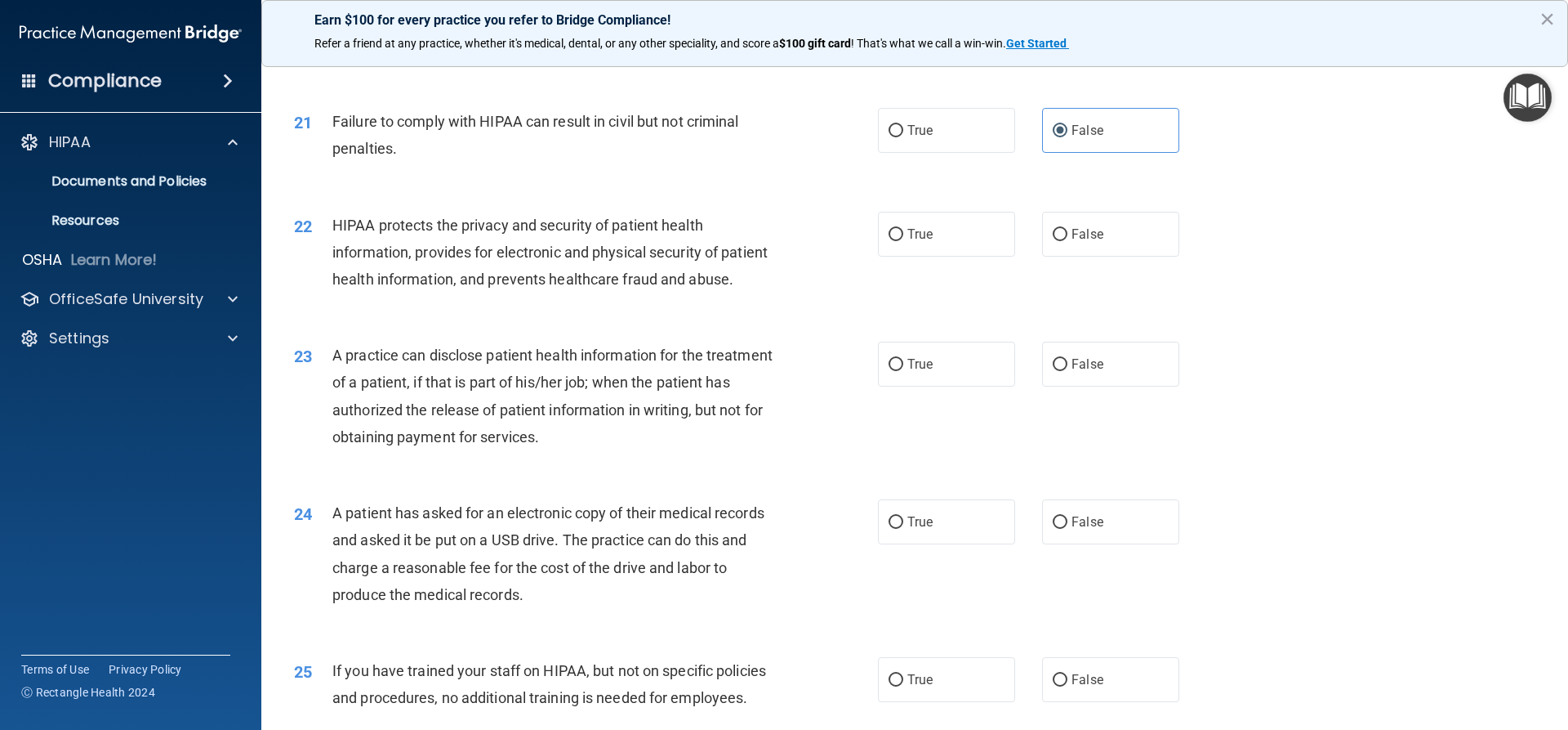
scroll to position [2369, 0]
click at [931, 256] on label "True" at bounding box center [946, 233] width 137 height 45
click at [903, 240] on input "True" at bounding box center [896, 234] width 15 height 12
radio input "true"
click at [926, 385] on label "True" at bounding box center [946, 363] width 137 height 45
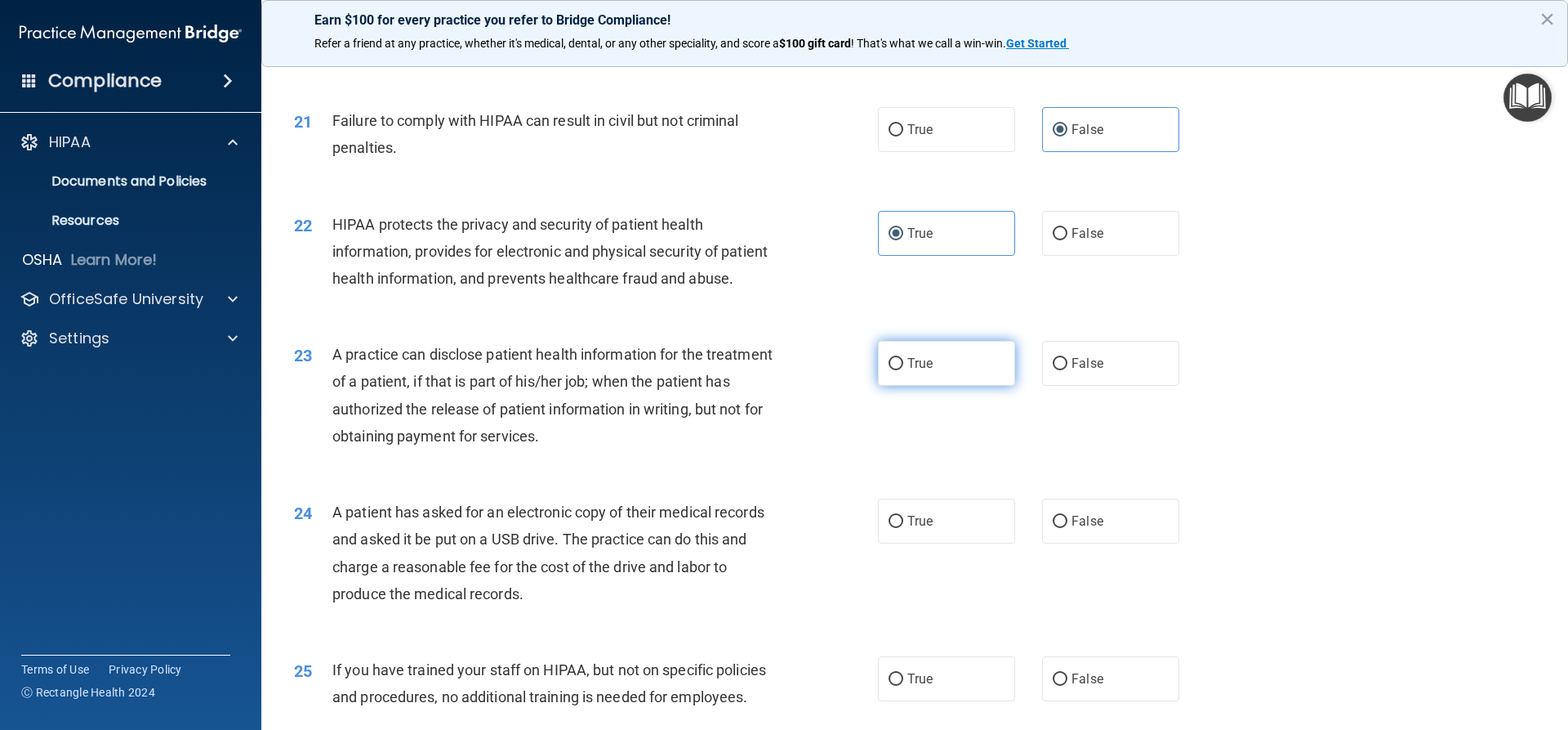
click at [903, 371] on input "True" at bounding box center [896, 363] width 15 height 12
radio input "true"
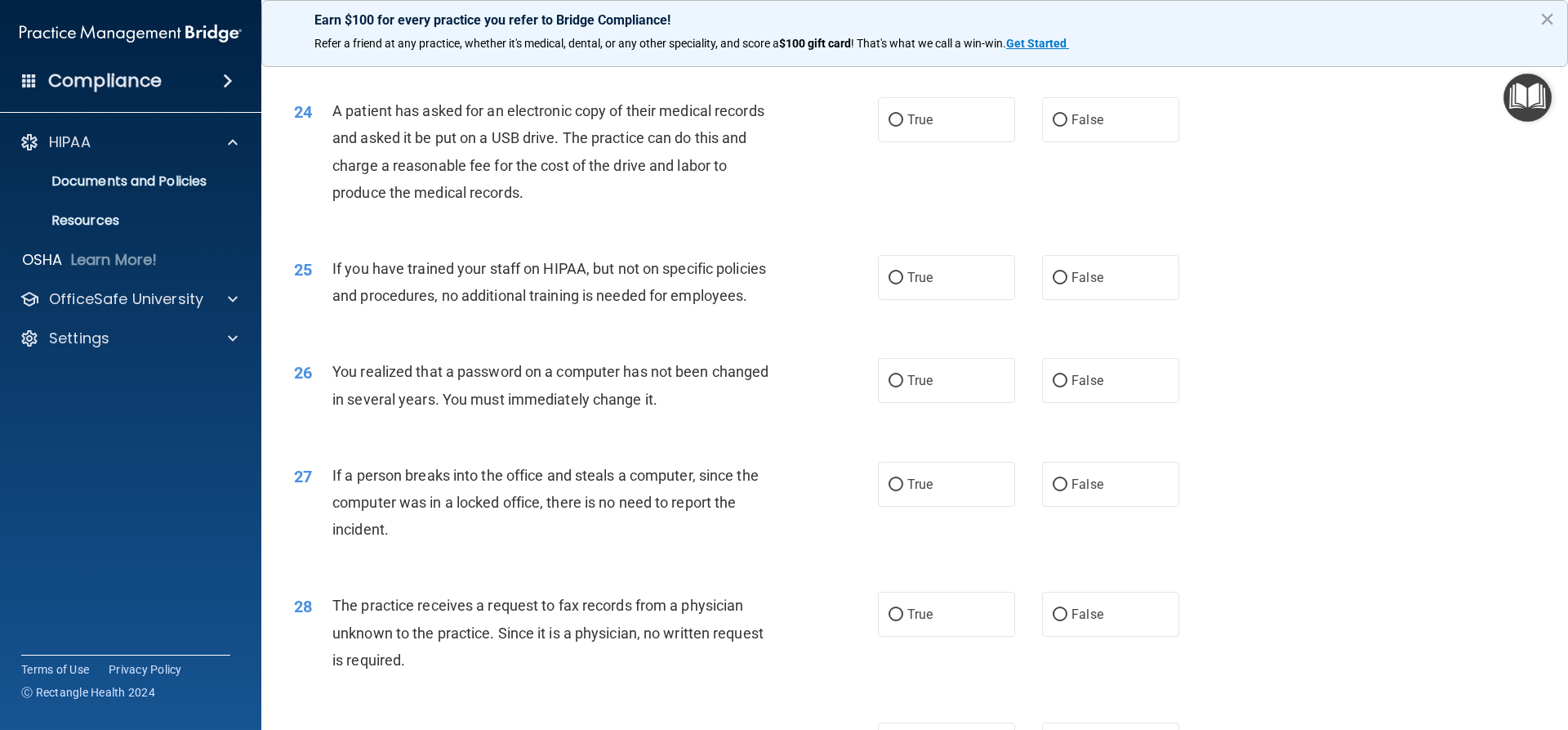
scroll to position [2778, 0]
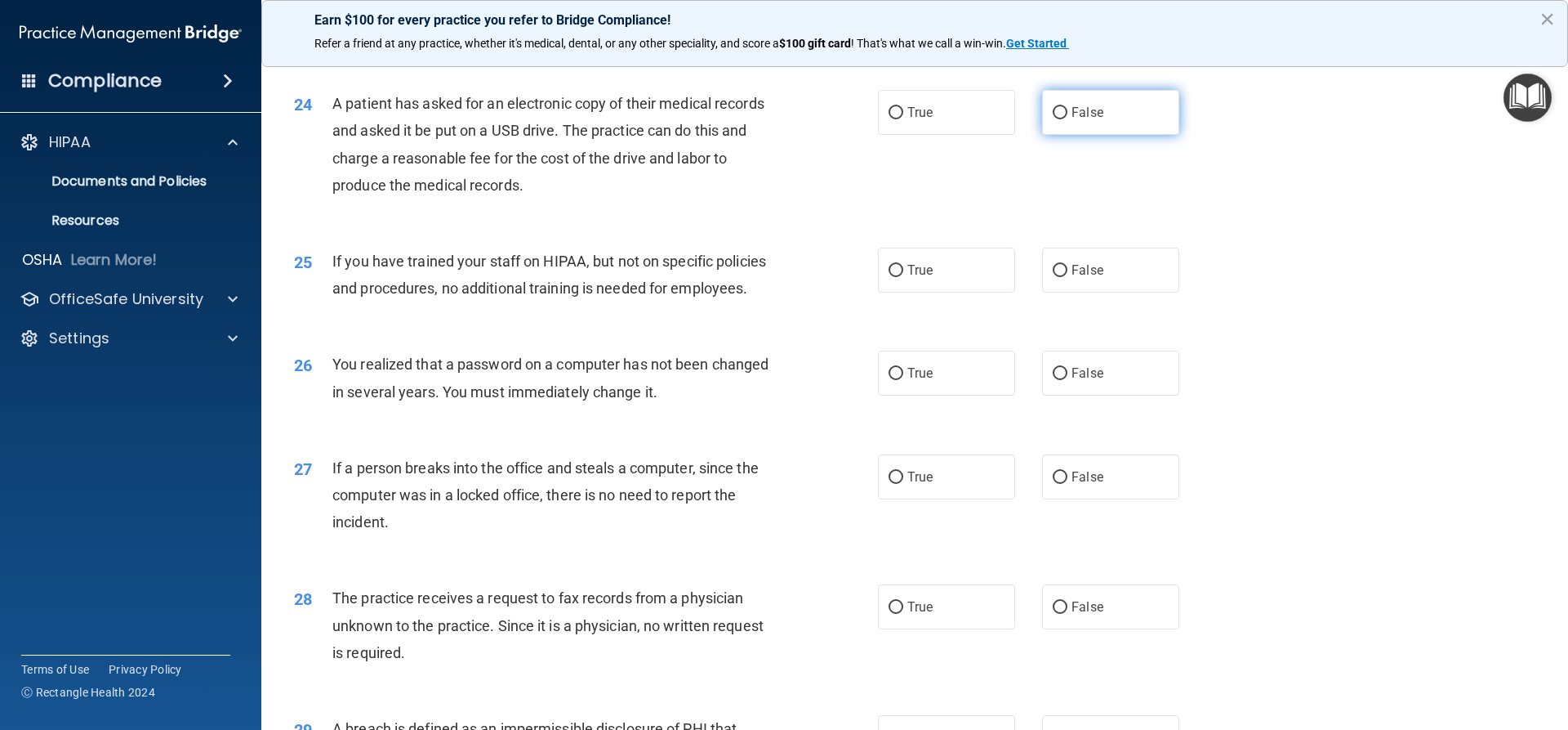
click at [1058, 120] on input "False" at bounding box center [1061, 112] width 15 height 12
radio input "true"
click at [1067, 292] on label "False" at bounding box center [1110, 269] width 137 height 45
click at [1067, 277] on input "False" at bounding box center [1061, 270] width 15 height 12
radio input "true"
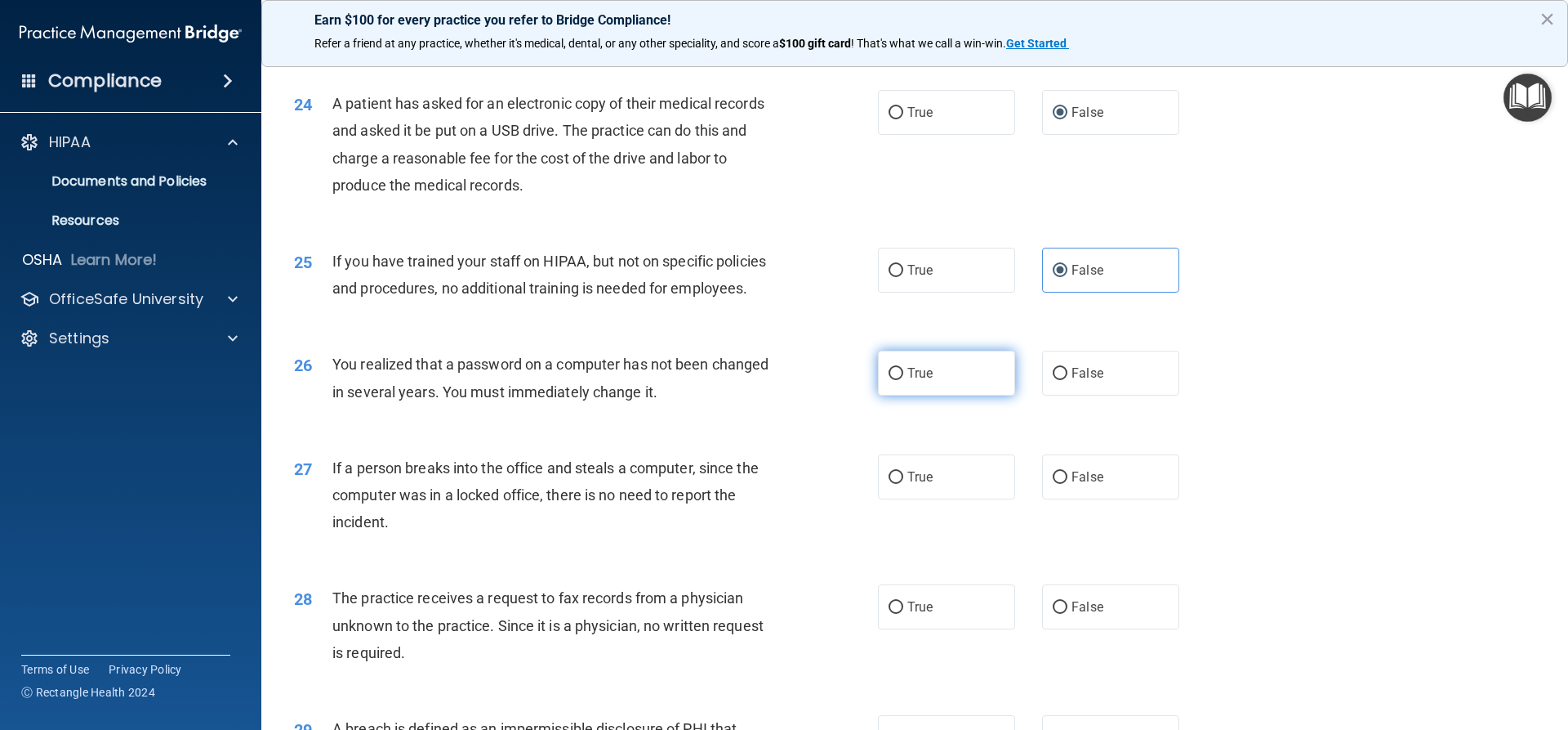
click at [889, 380] on input "True" at bounding box center [896, 373] width 15 height 12
radio input "true"
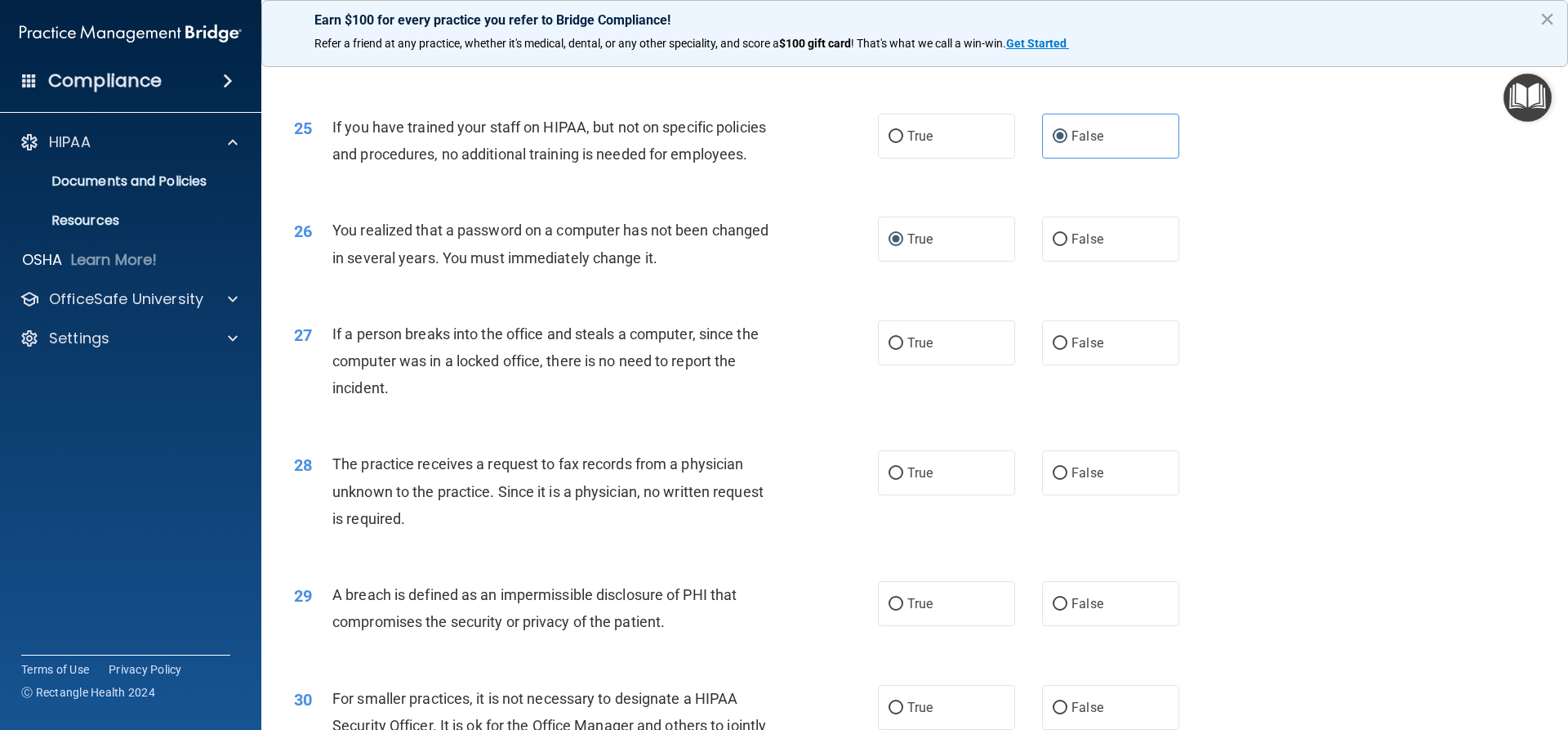
scroll to position [2941, 0]
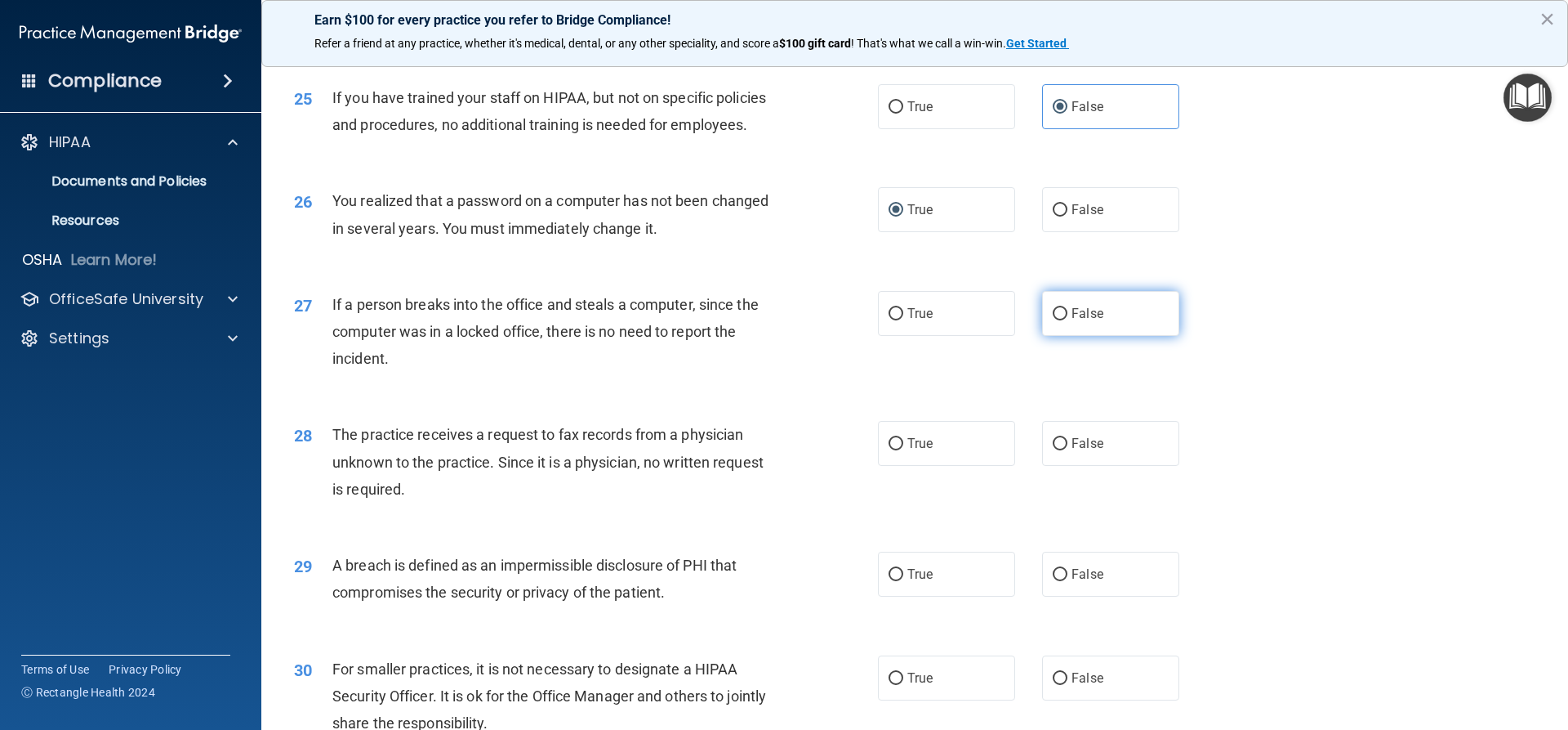
click at [1055, 320] on input "False" at bounding box center [1061, 314] width 15 height 12
radio input "true"
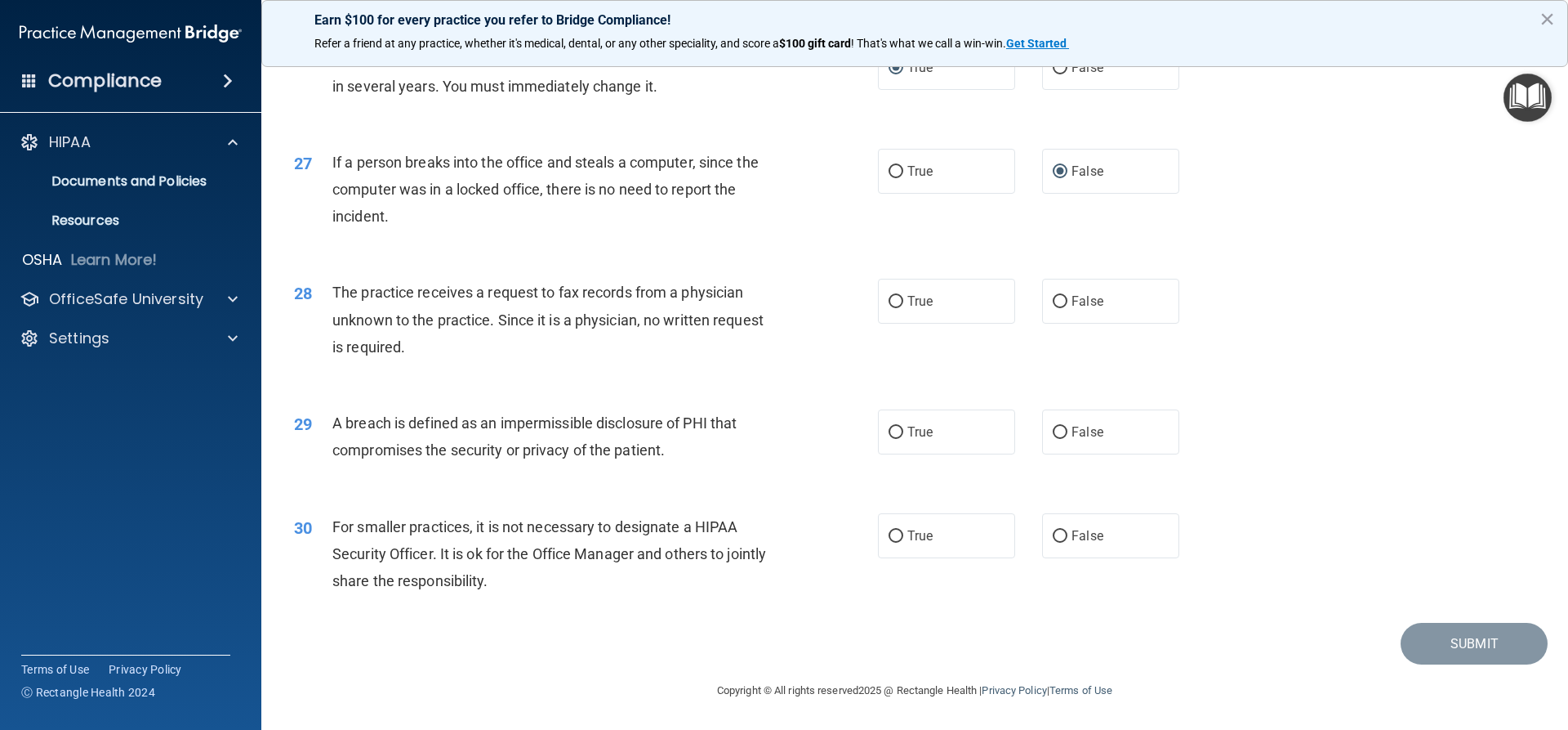
scroll to position [3105, 0]
click at [1057, 308] on input "False" at bounding box center [1061, 302] width 15 height 12
radio input "true"
click at [923, 432] on span "True" at bounding box center [920, 431] width 26 height 16
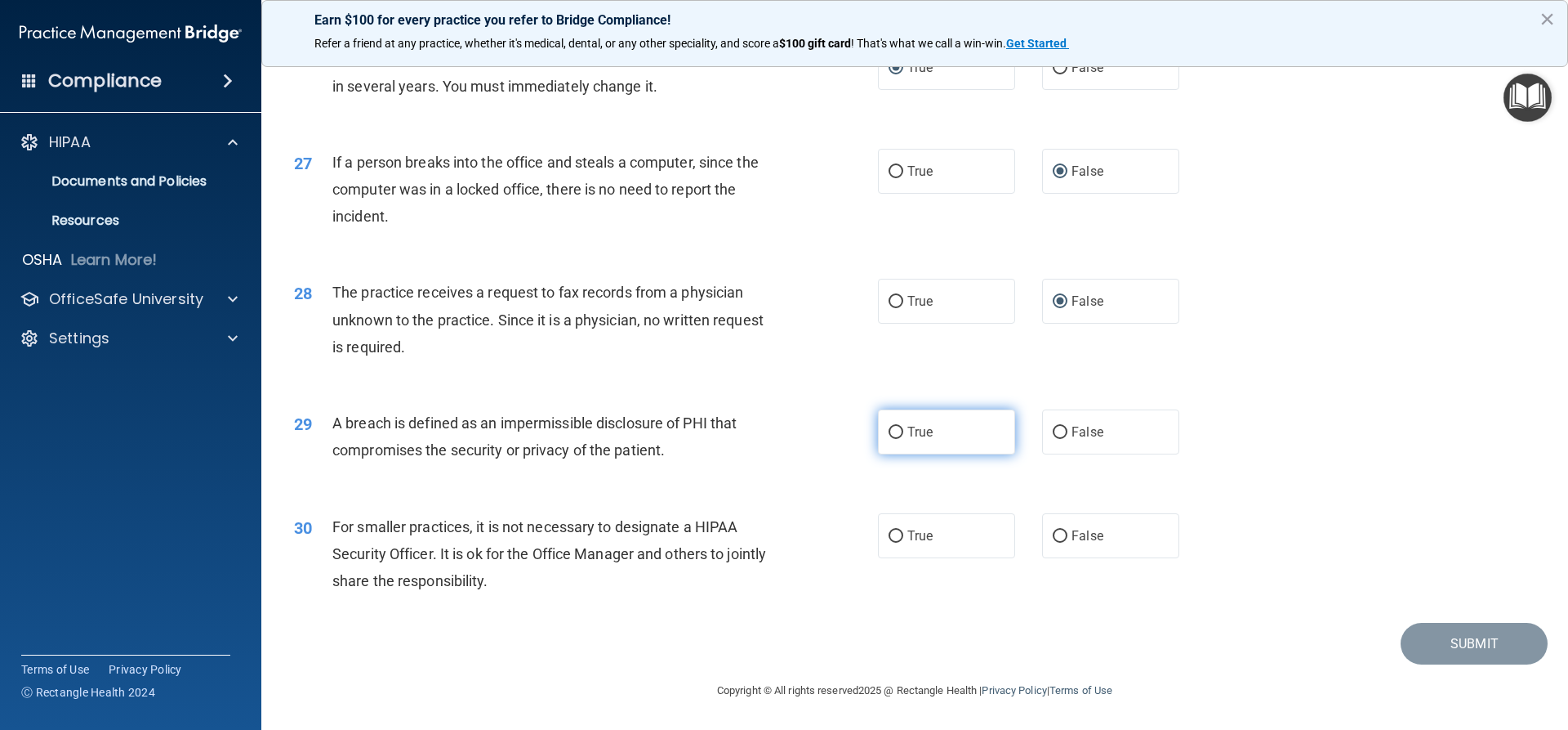
click at [903, 432] on input "True" at bounding box center [896, 432] width 15 height 12
radio input "true"
click at [1109, 522] on label "False" at bounding box center [1110, 535] width 137 height 45
click at [1068, 530] on input "False" at bounding box center [1061, 536] width 15 height 12
radio input "true"
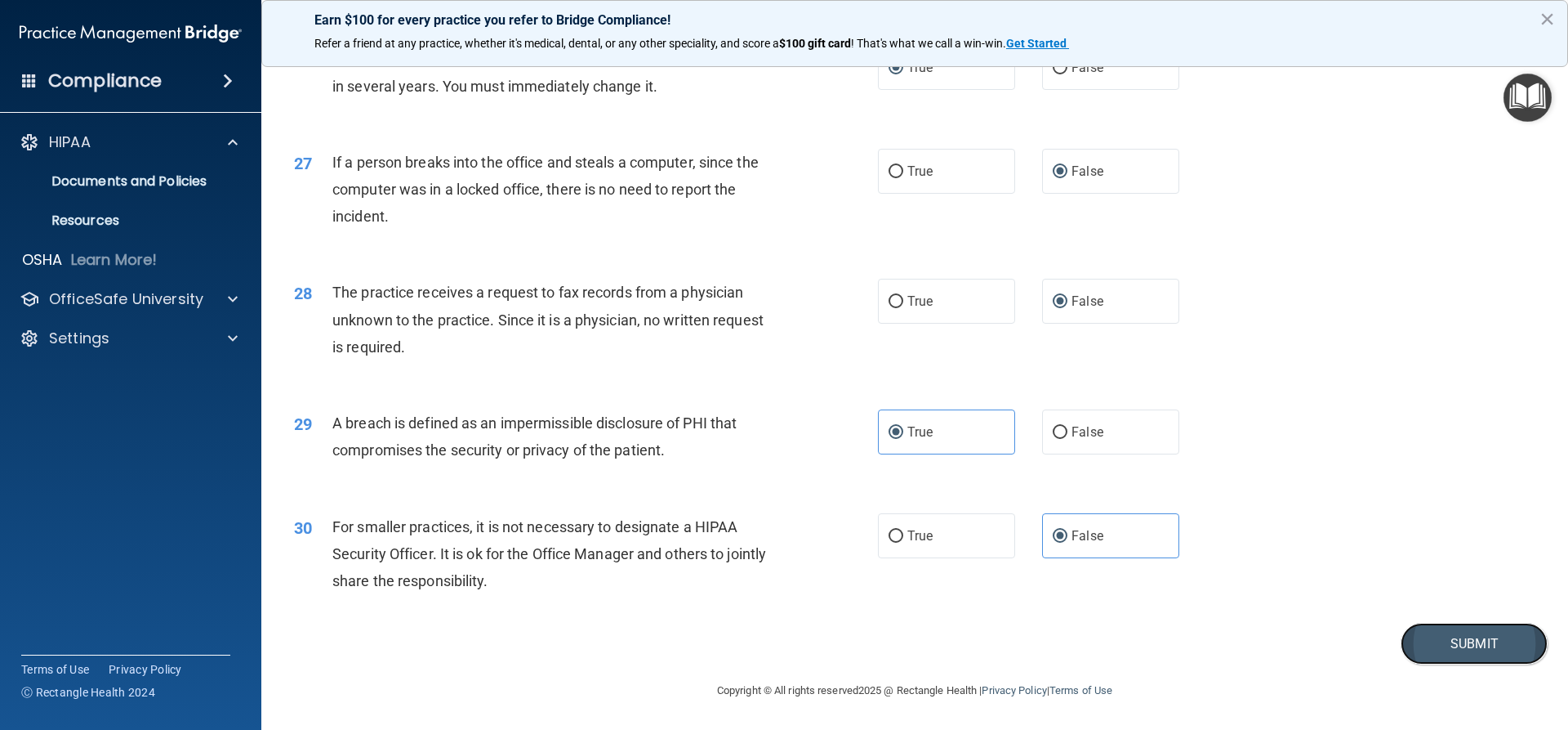
click at [1501, 633] on button "Submit" at bounding box center [1474, 643] width 147 height 41
click at [1464, 630] on button "Submit" at bounding box center [1474, 643] width 147 height 41
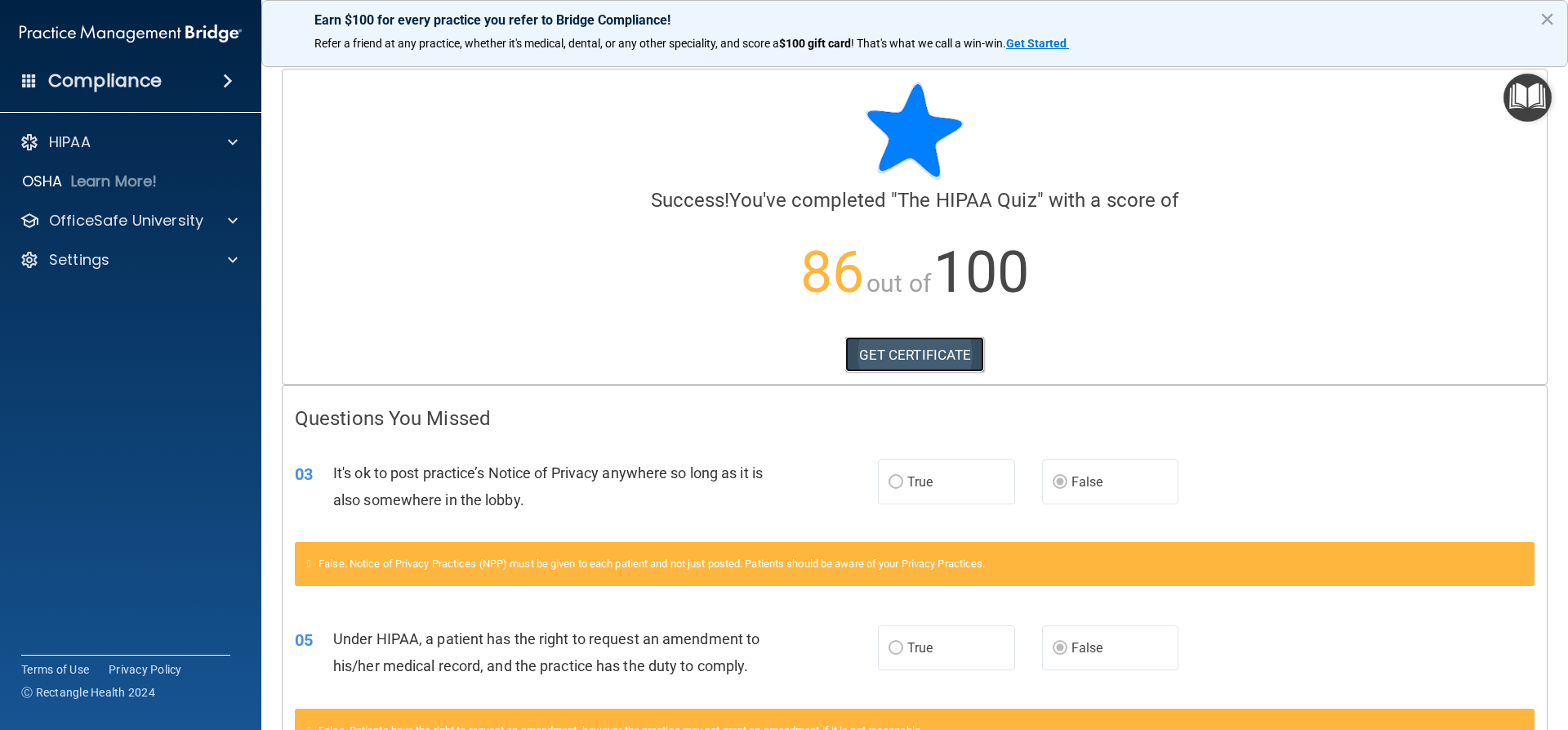
click at [905, 348] on link "GET CERTIFICATE" at bounding box center [915, 354] width 140 height 36
click at [1548, 13] on button "×" at bounding box center [1547, 18] width 16 height 26
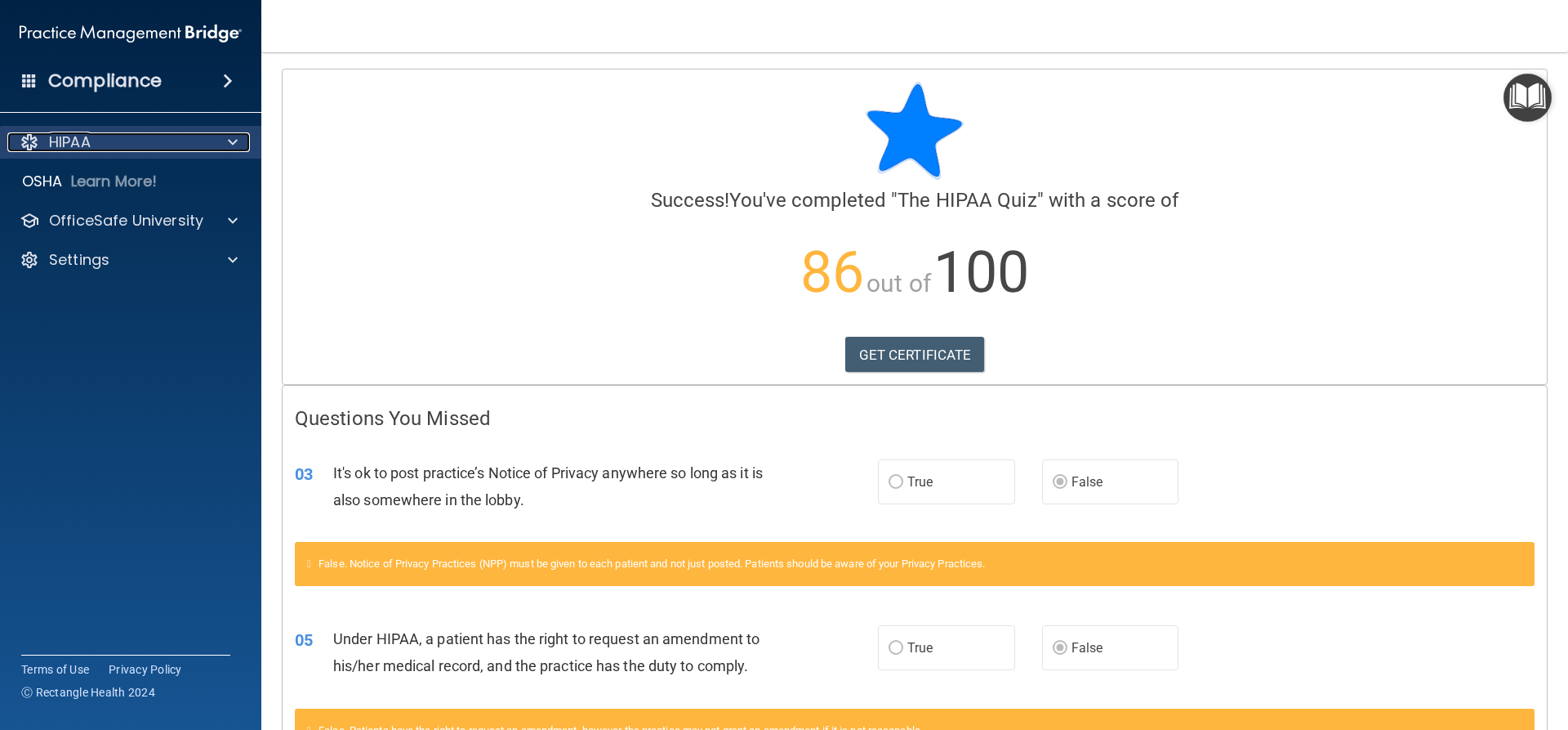
click at [144, 143] on div "HIPAA" at bounding box center [108, 142] width 202 height 19
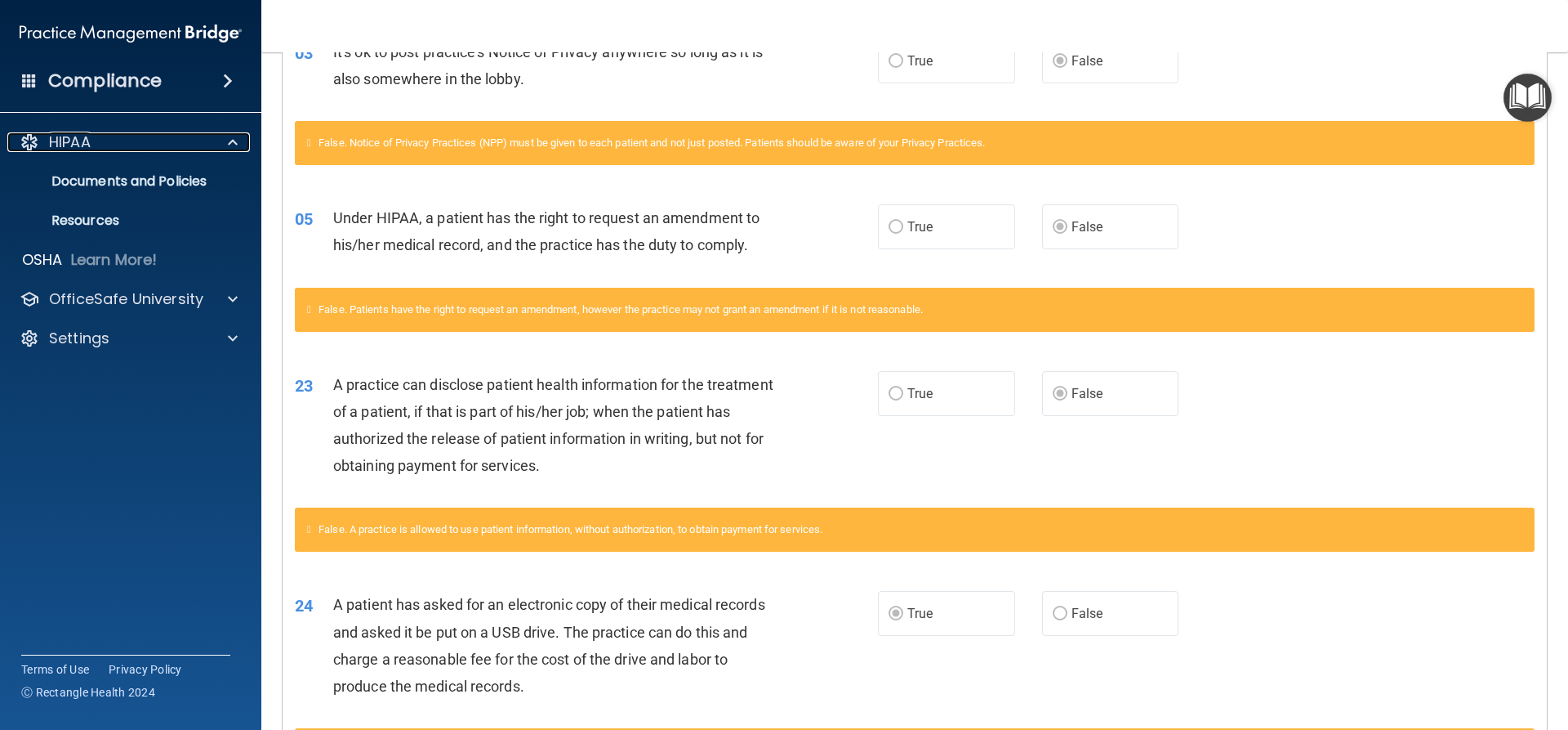
scroll to position [561, 0]
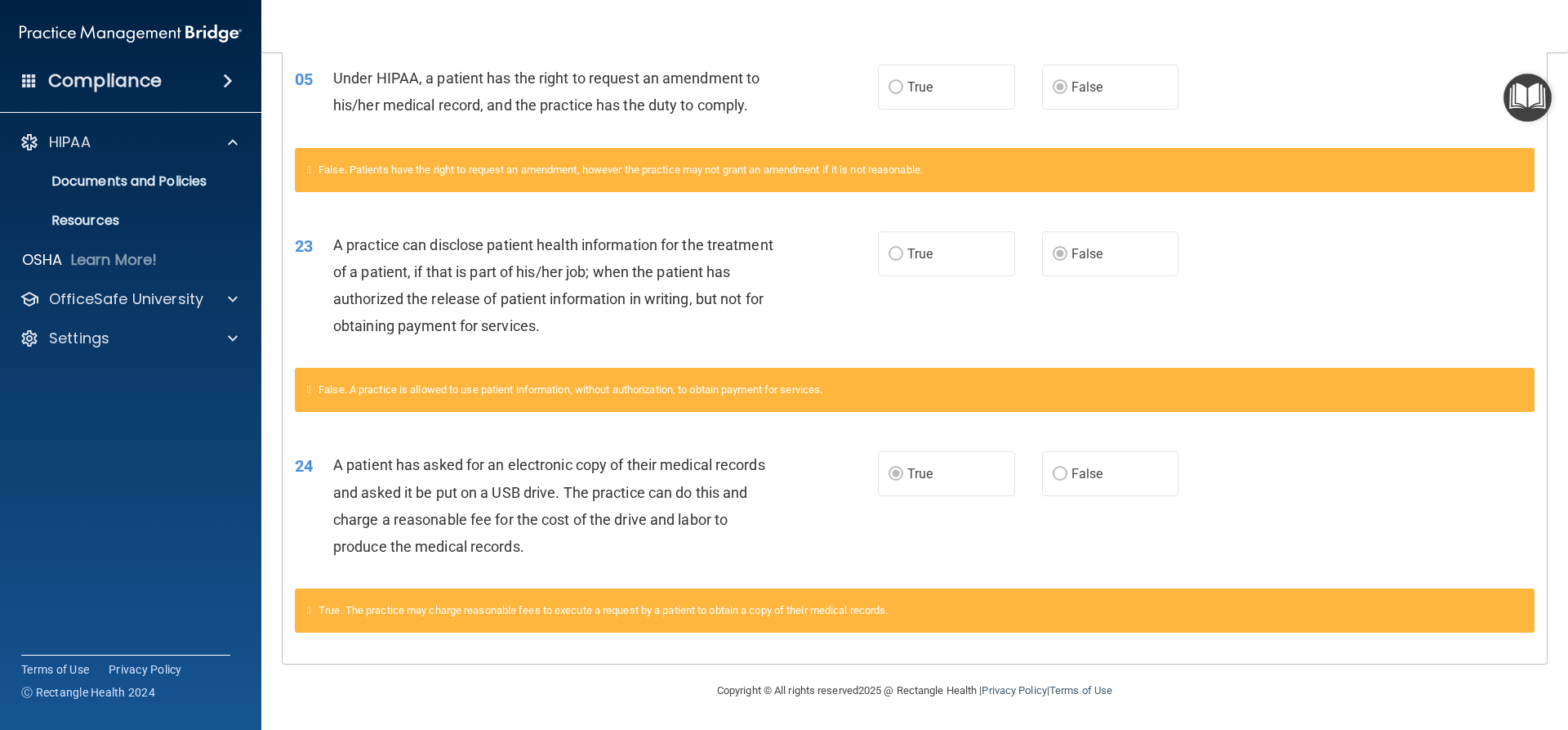
click at [1525, 94] on img "Open Resource Center" at bounding box center [1528, 97] width 48 height 48
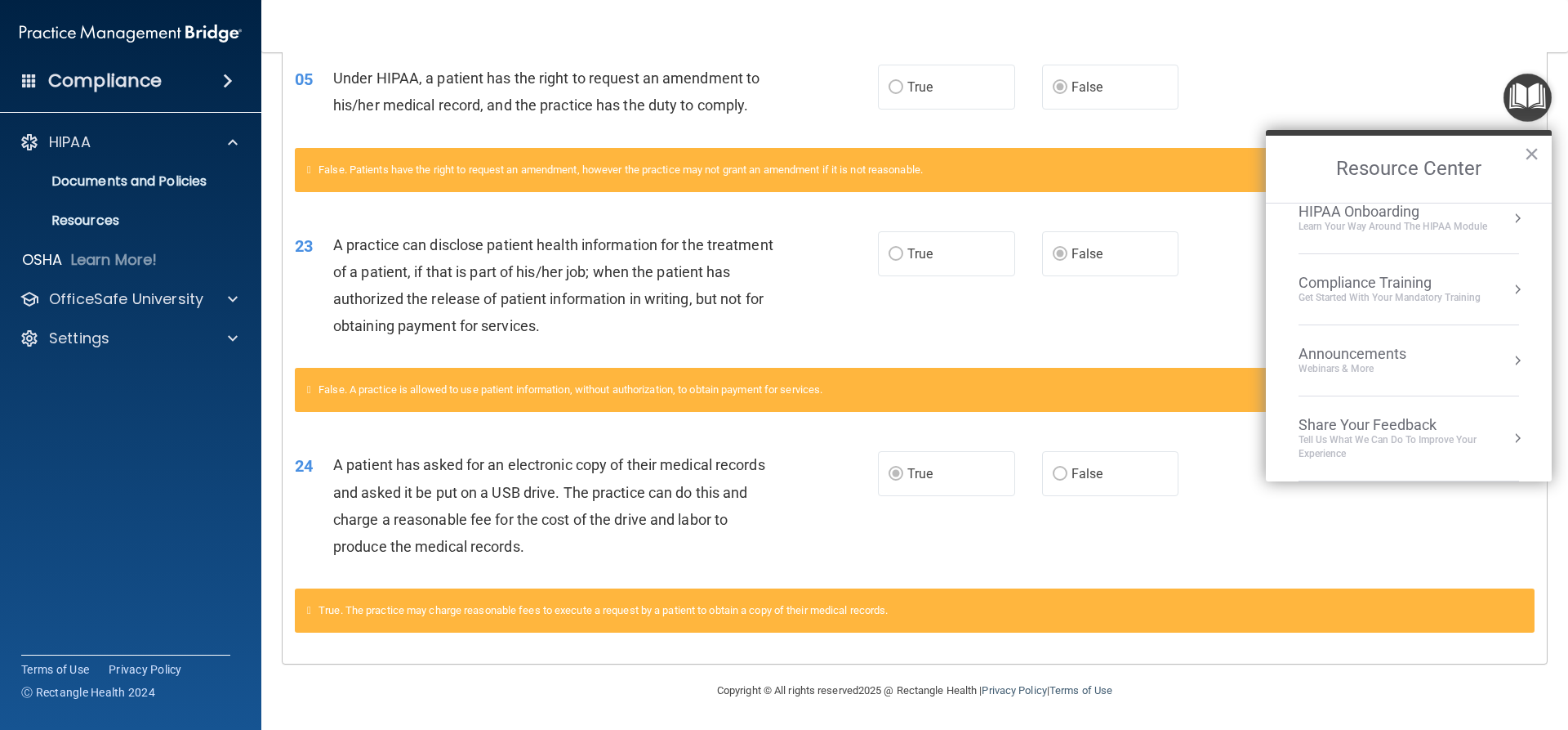
scroll to position [0, 0]
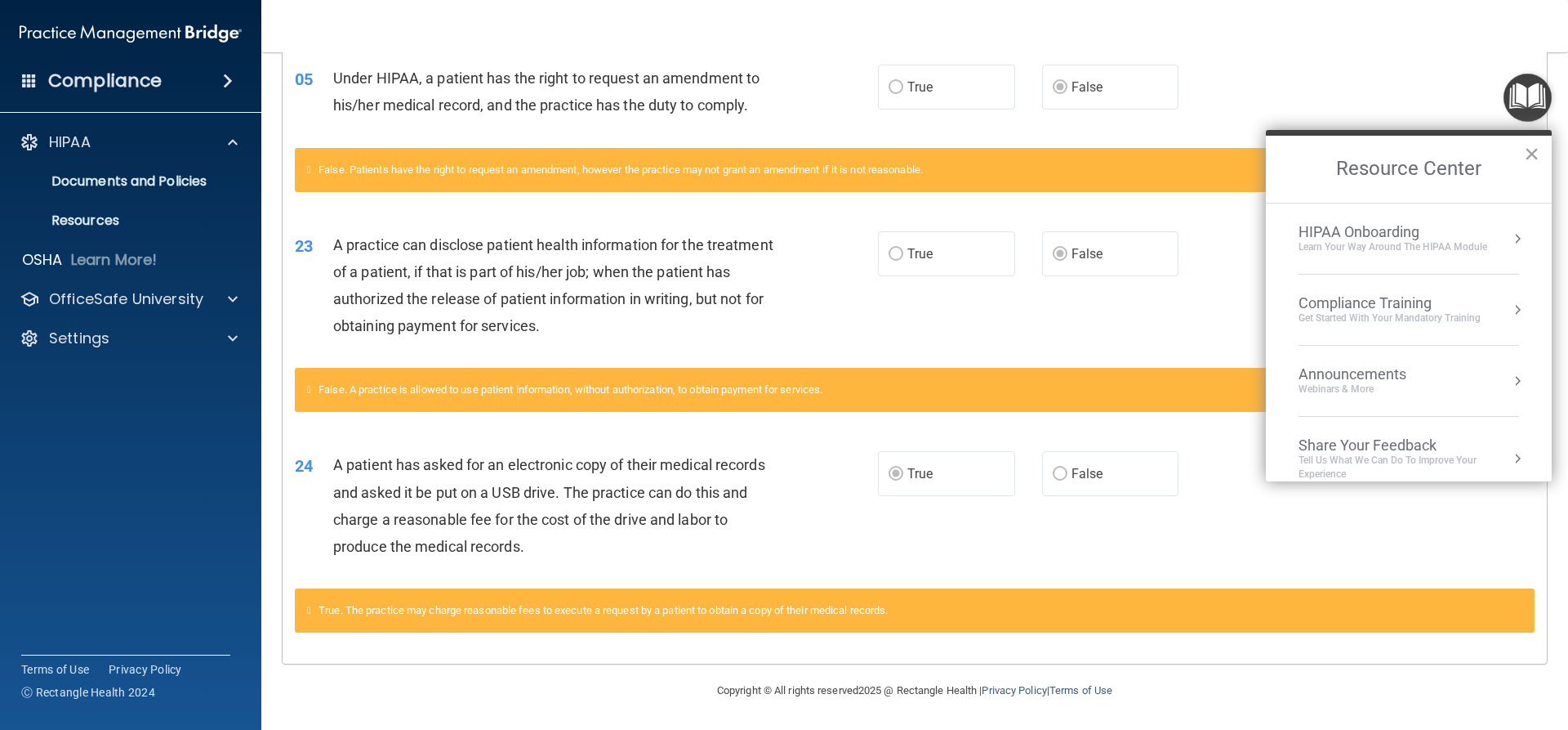
click at [1399, 234] on div "HIPAA Onboarding" at bounding box center [1392, 233] width 188 height 18
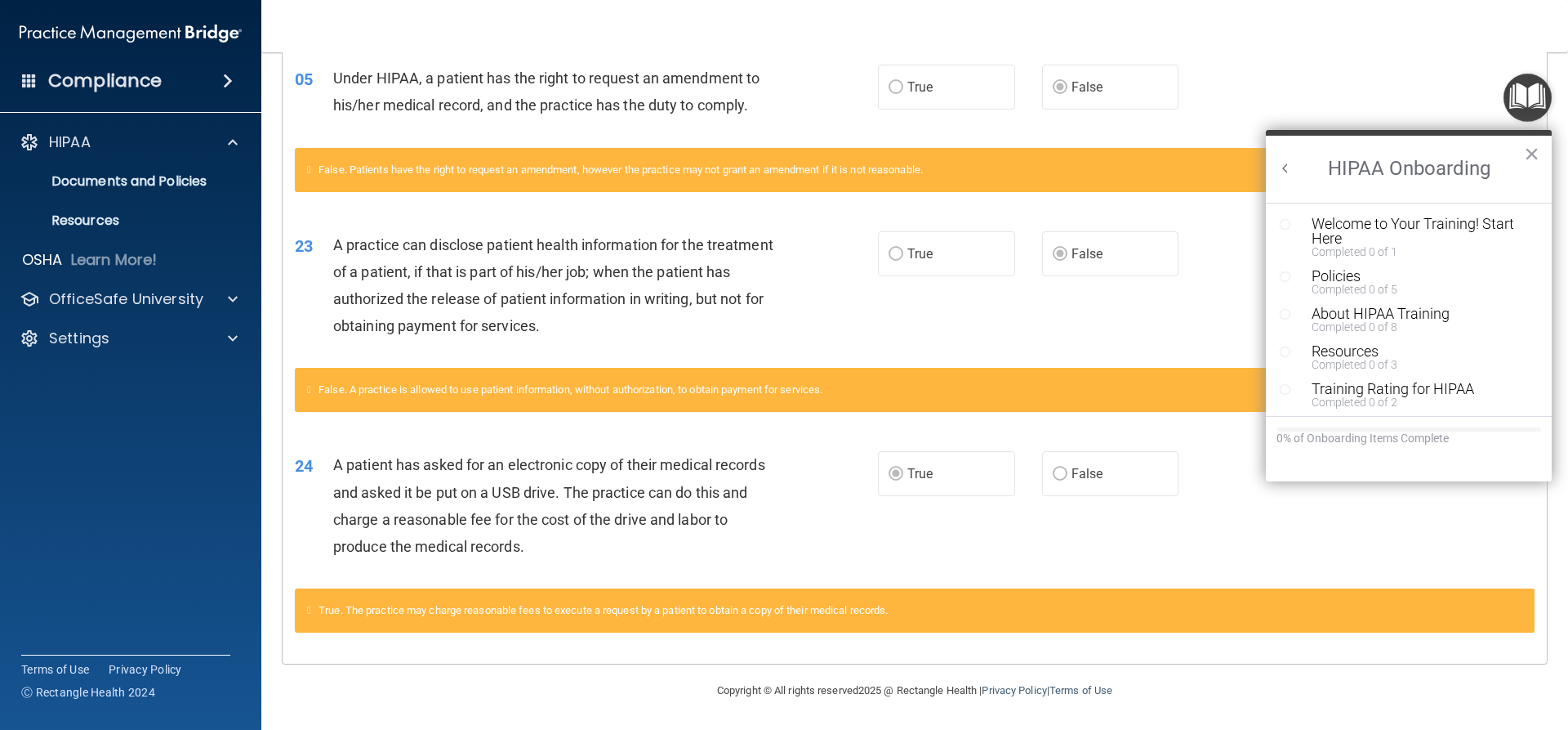
scroll to position [4, 0]
click at [1404, 228] on div "Welcome to Your Training! Start Here" at bounding box center [1415, 228] width 207 height 29
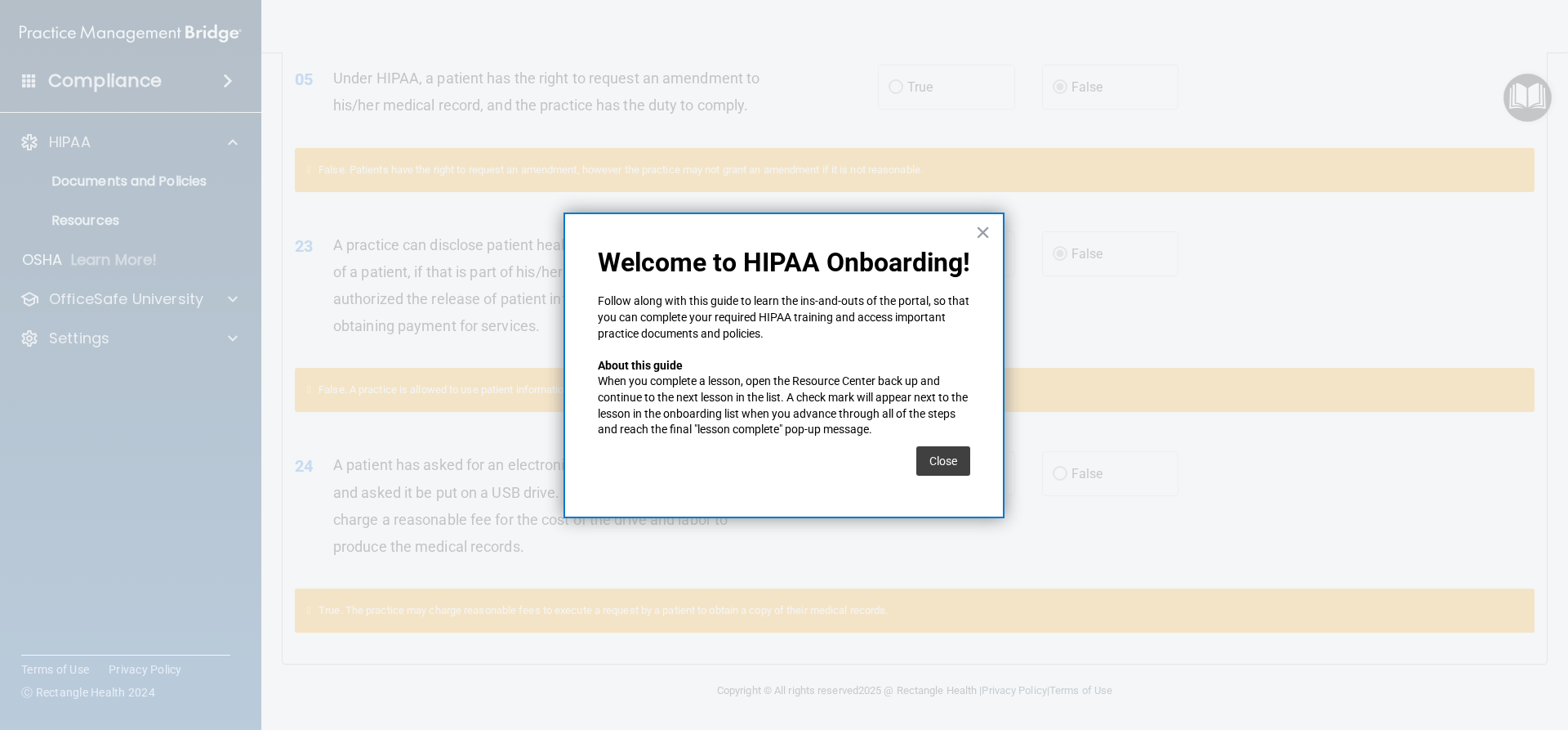
click at [960, 462] on button "Close" at bounding box center [943, 461] width 54 height 29
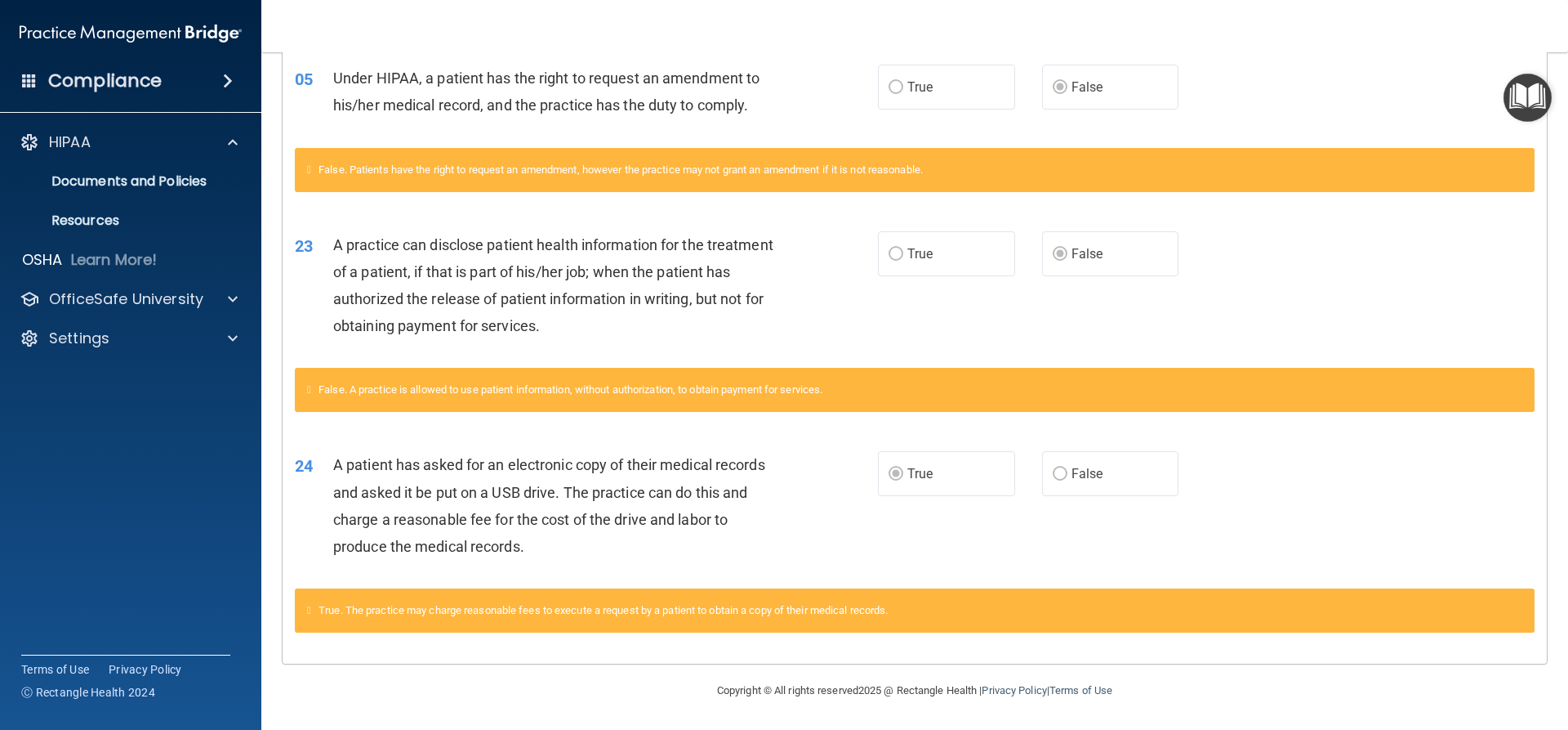
click at [1536, 93] on img "Open Resource Center" at bounding box center [1528, 97] width 48 height 48
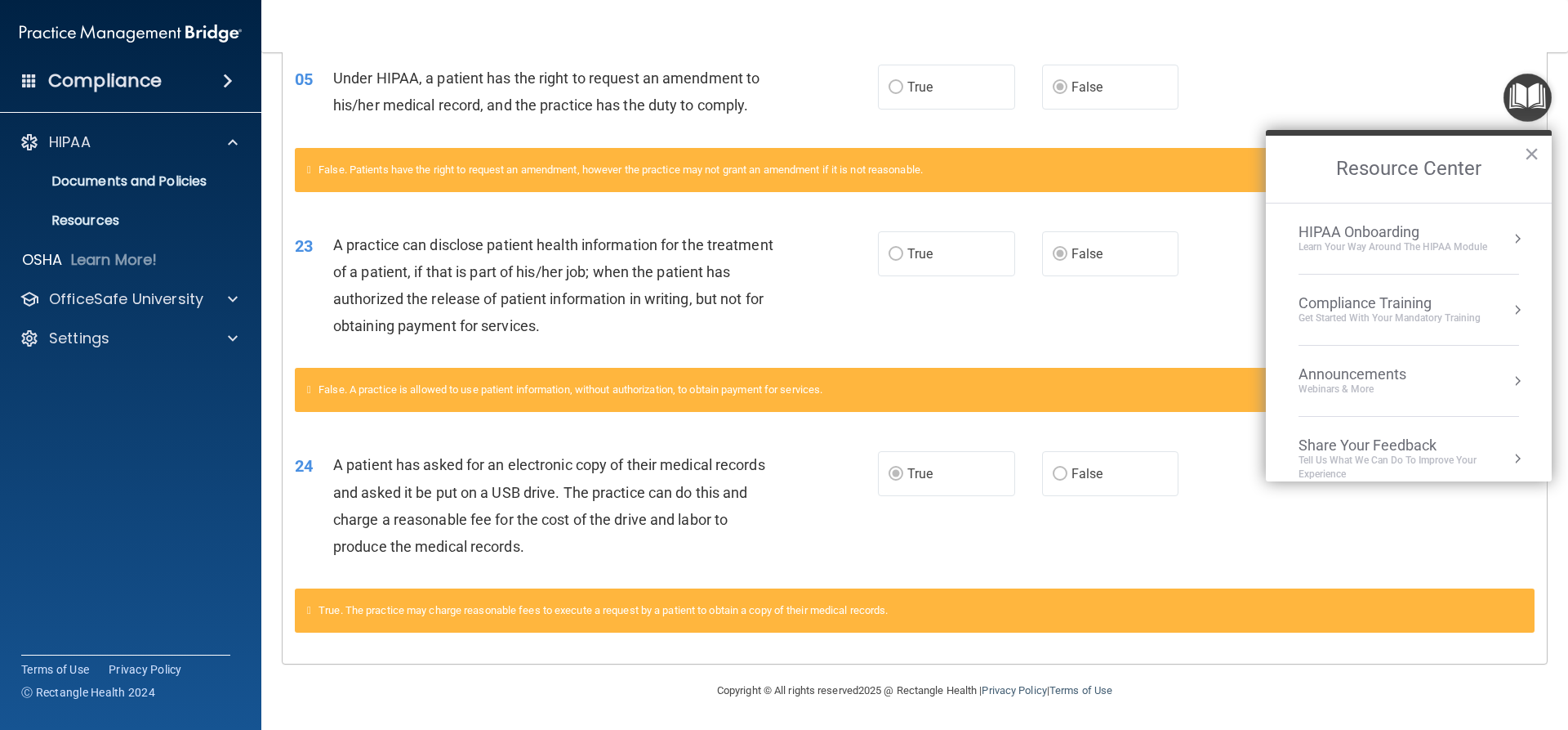
click at [1374, 223] on div "HIPAA Onboarding" at bounding box center [1392, 233] width 188 height 18
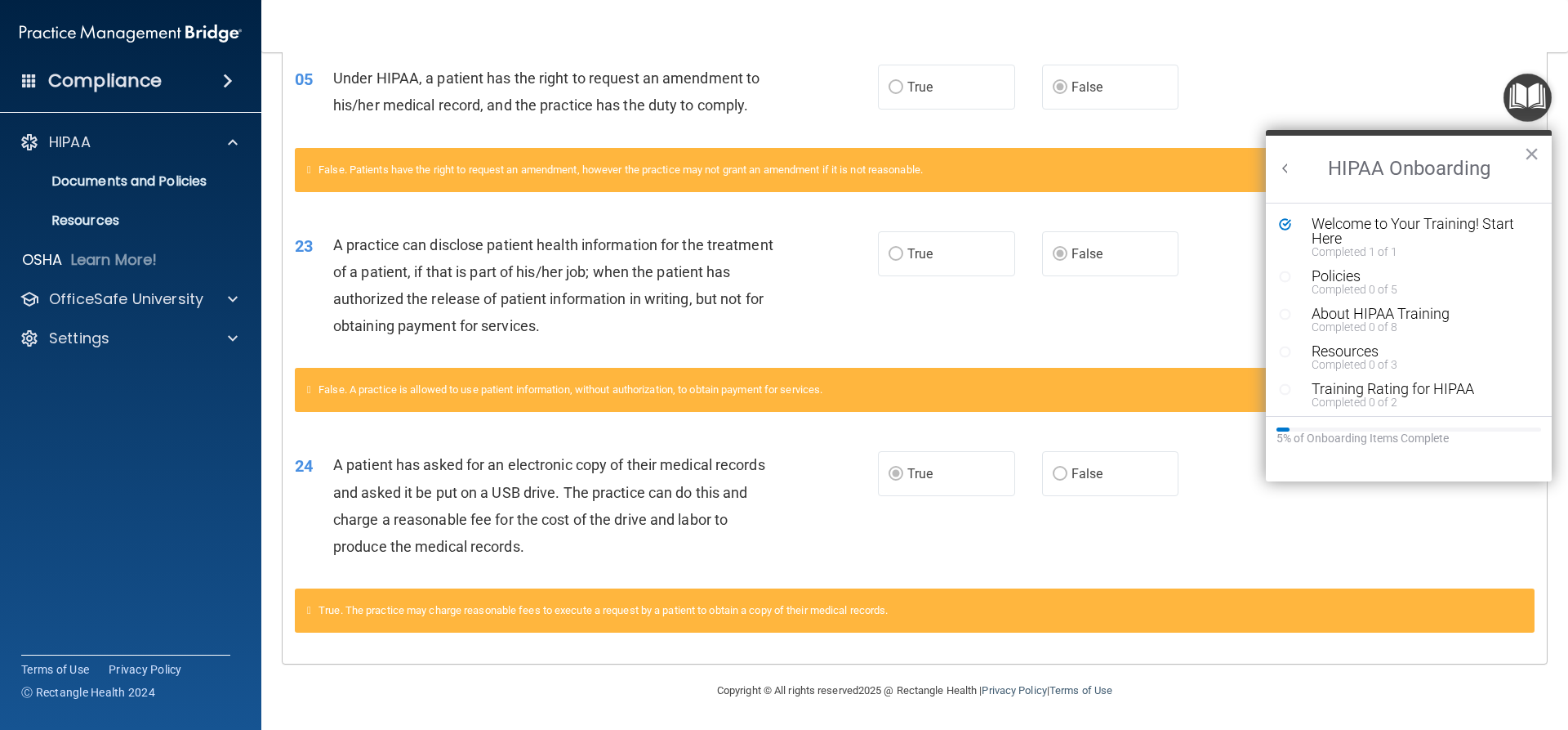
scroll to position [0, 0]
click at [1359, 281] on div "Policies" at bounding box center [1415, 276] width 207 height 15
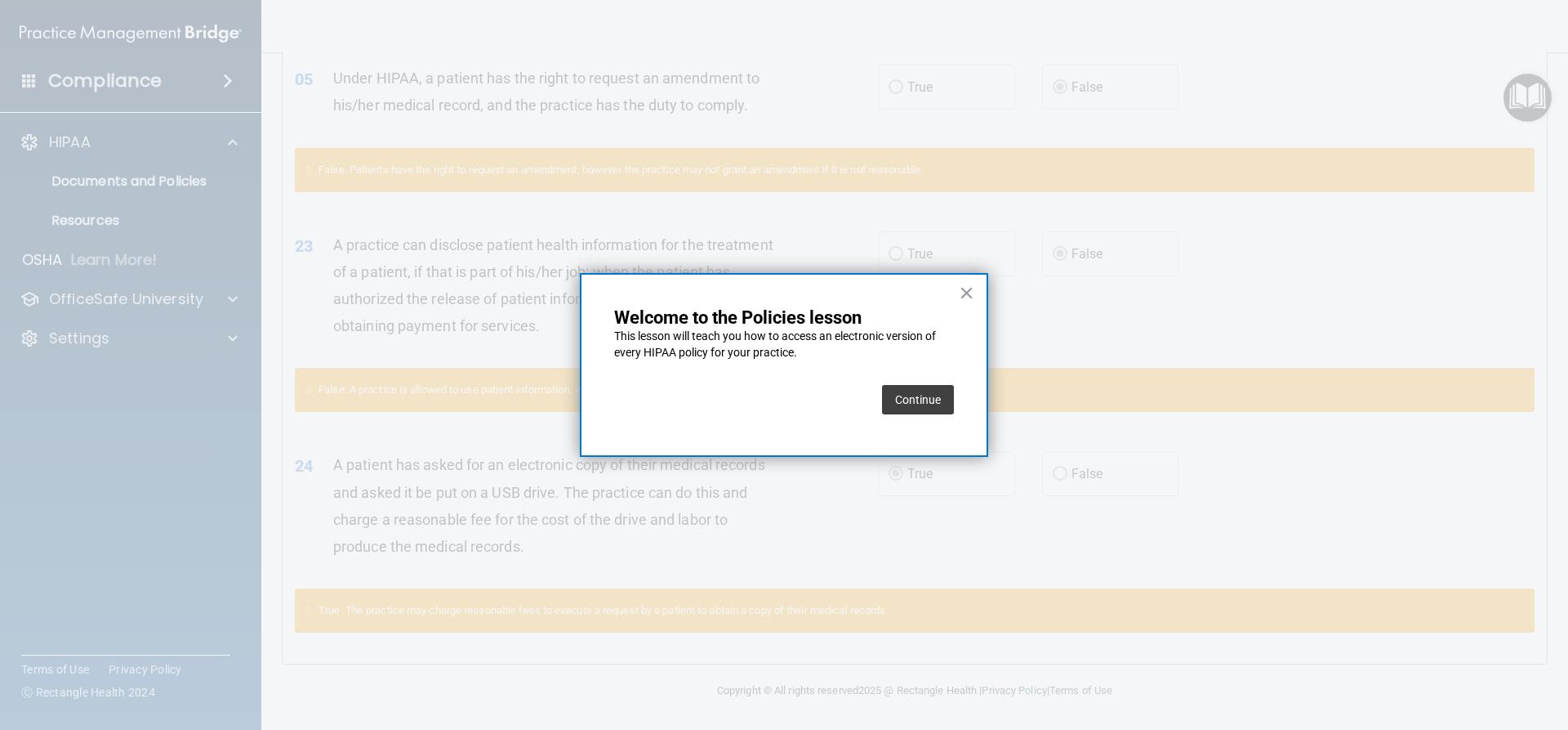
click at [925, 403] on button "Continue" at bounding box center [918, 400] width 72 height 29
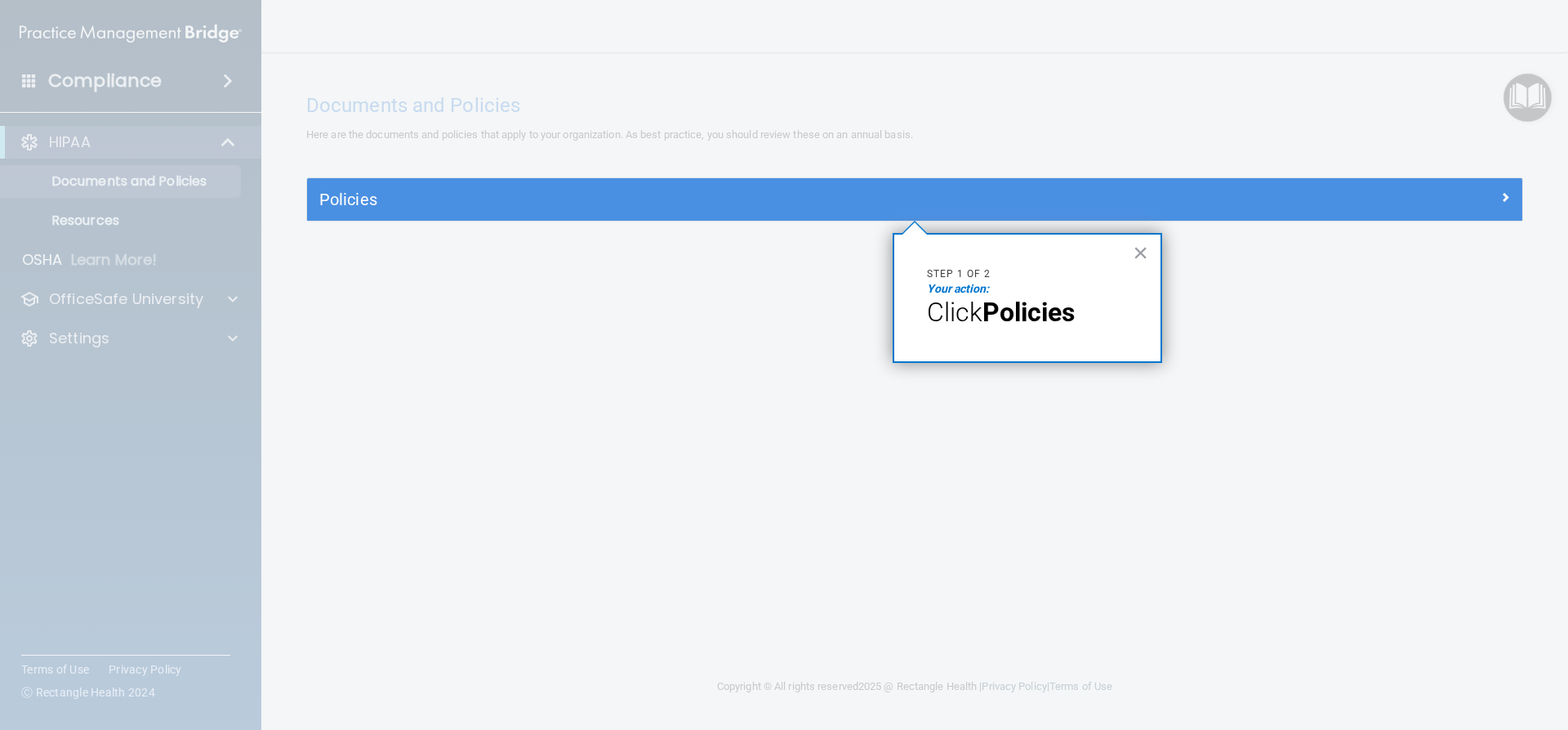
click at [847, 318] on div at bounding box center [915, 475] width 1215 height 509
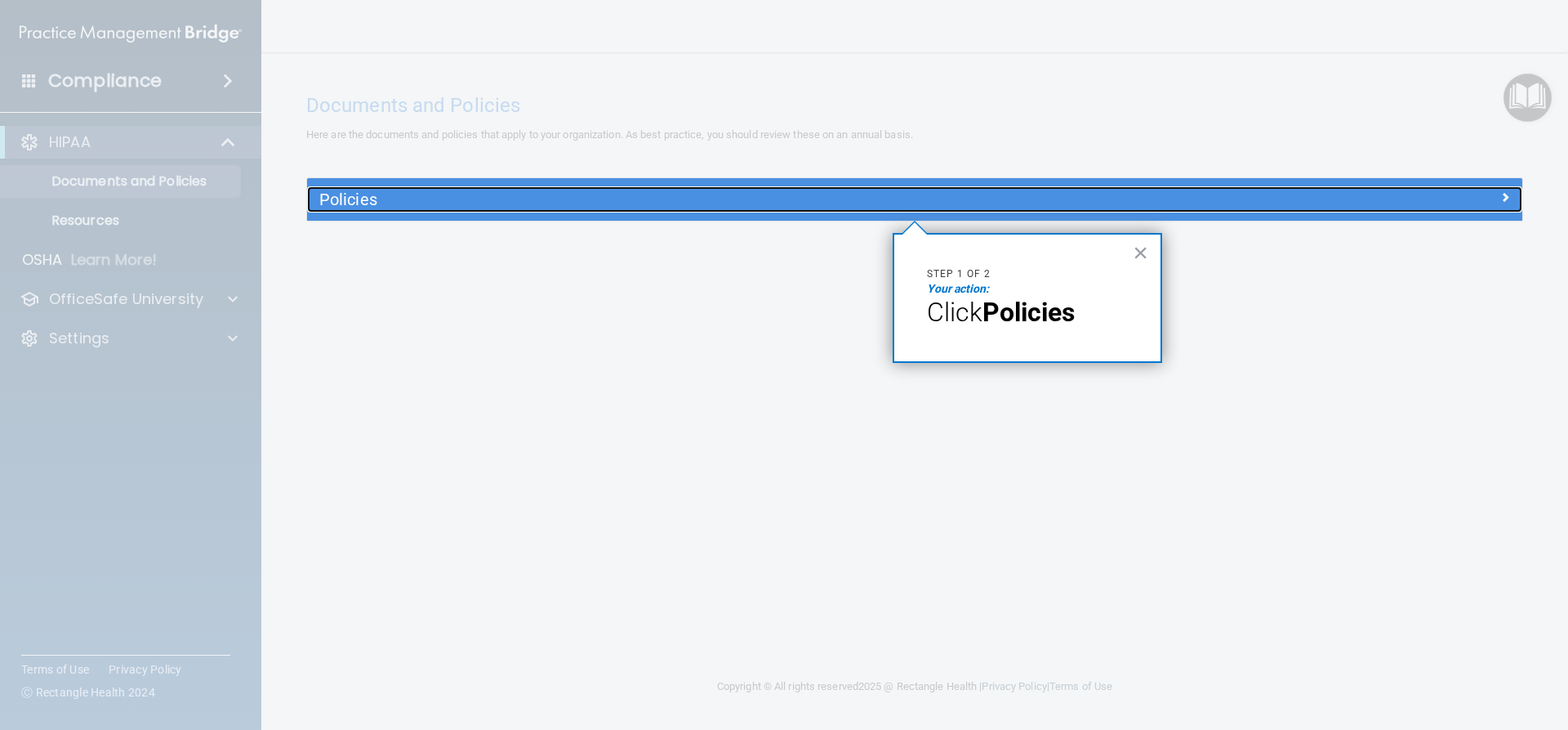
click at [780, 201] on h5 "Policies" at bounding box center [762, 200] width 887 height 18
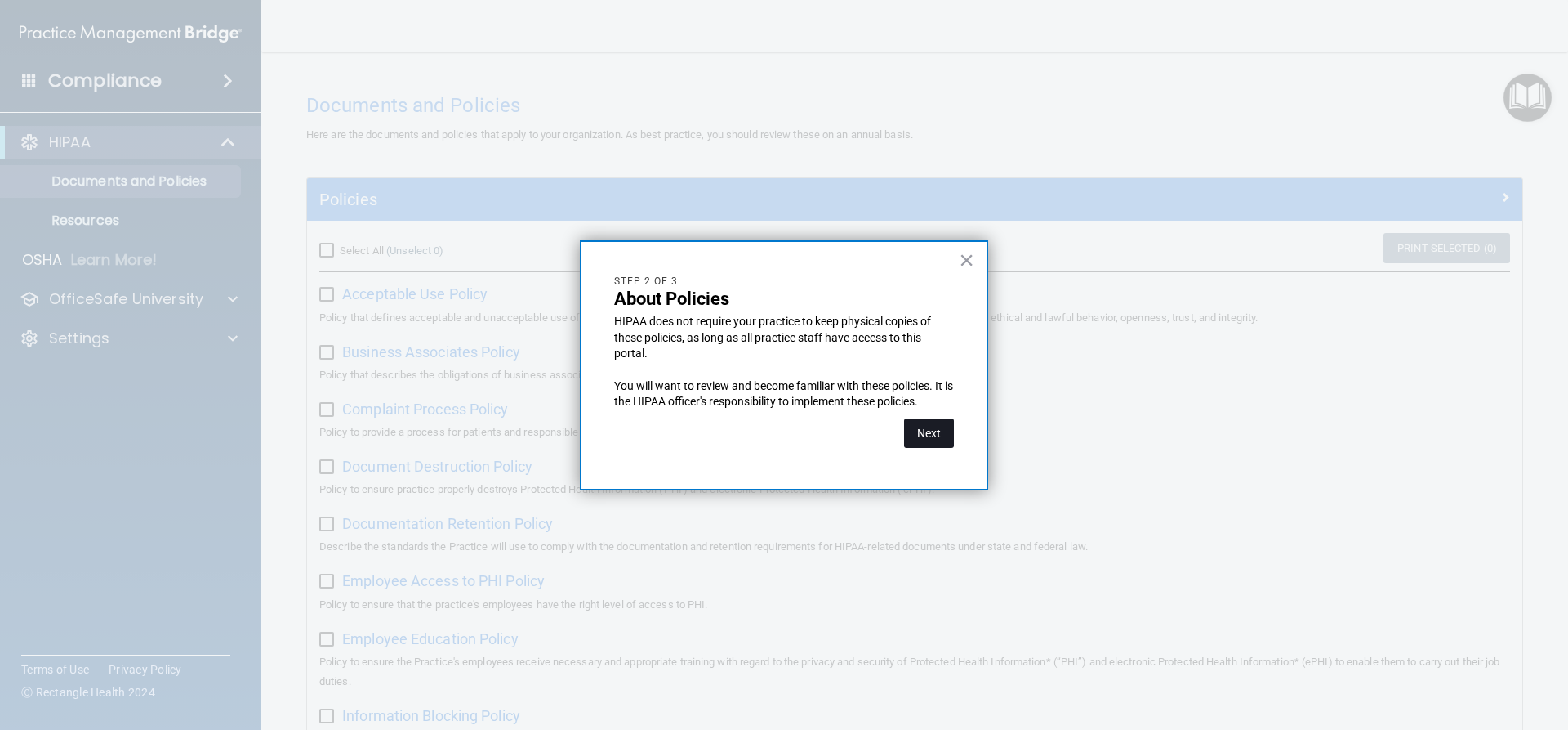
click at [936, 432] on button "Next" at bounding box center [929, 433] width 50 height 29
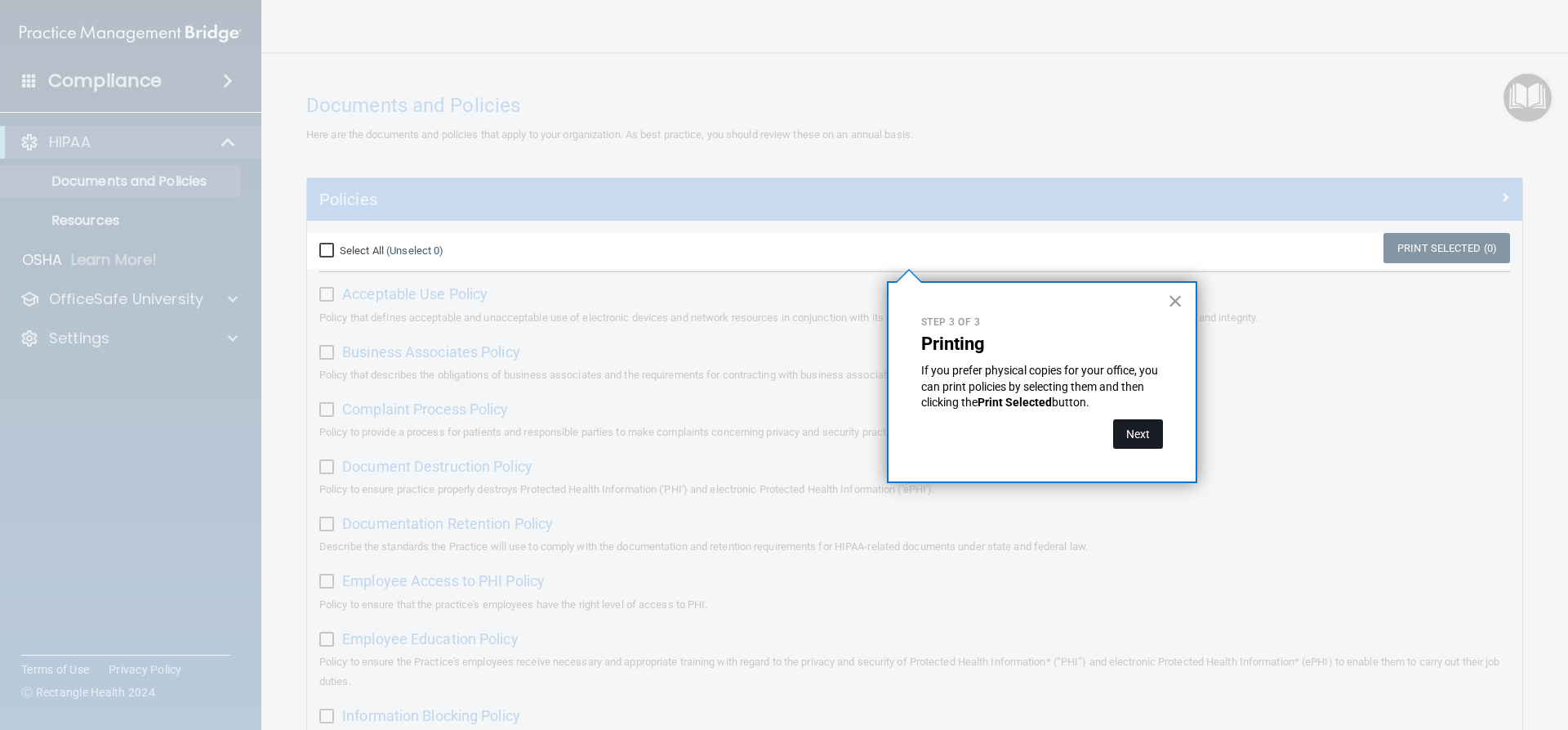
click at [1148, 429] on button "Next" at bounding box center [1138, 434] width 50 height 29
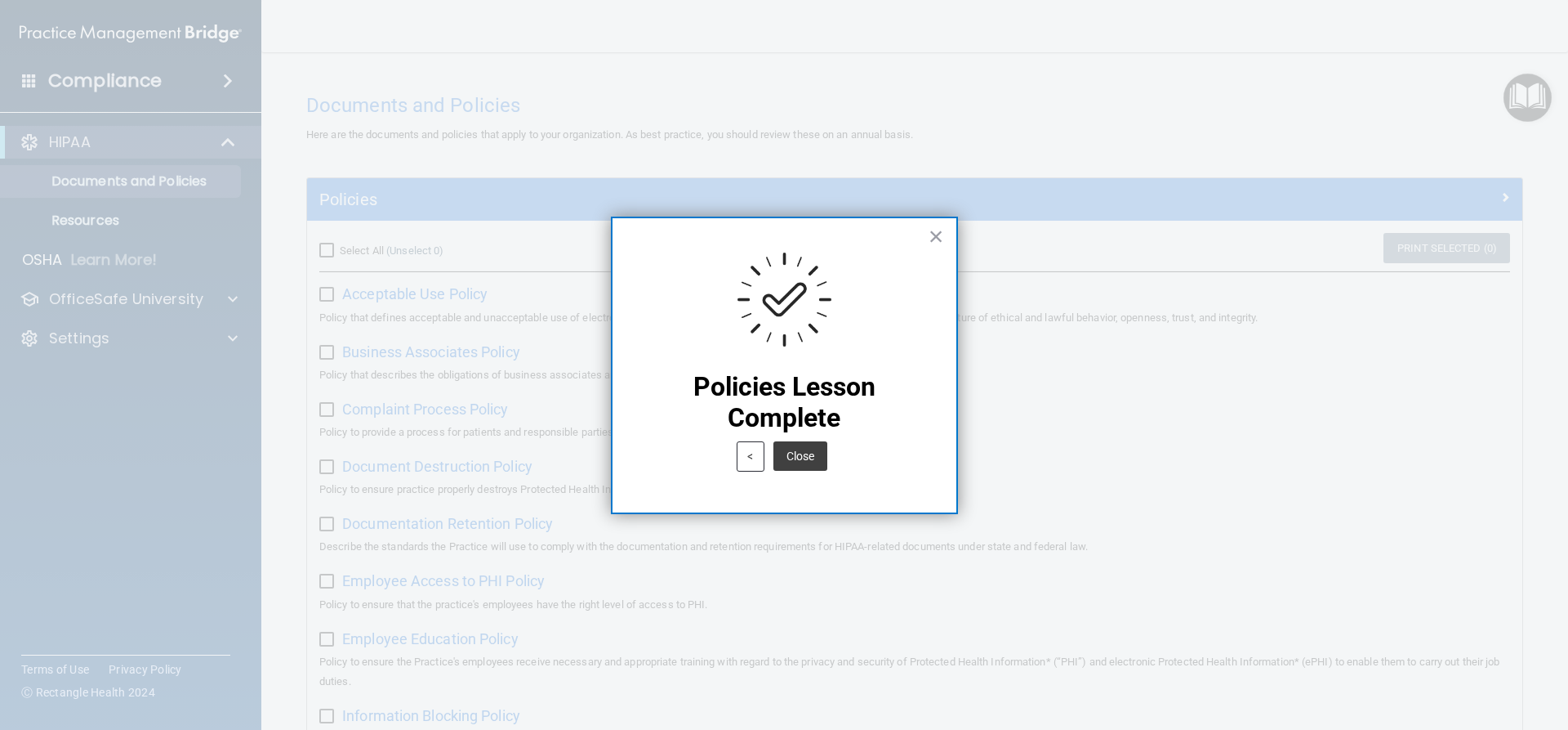
click at [1258, 128] on div at bounding box center [784, 365] width 1568 height 730
click at [806, 463] on button "Close" at bounding box center [801, 456] width 54 height 29
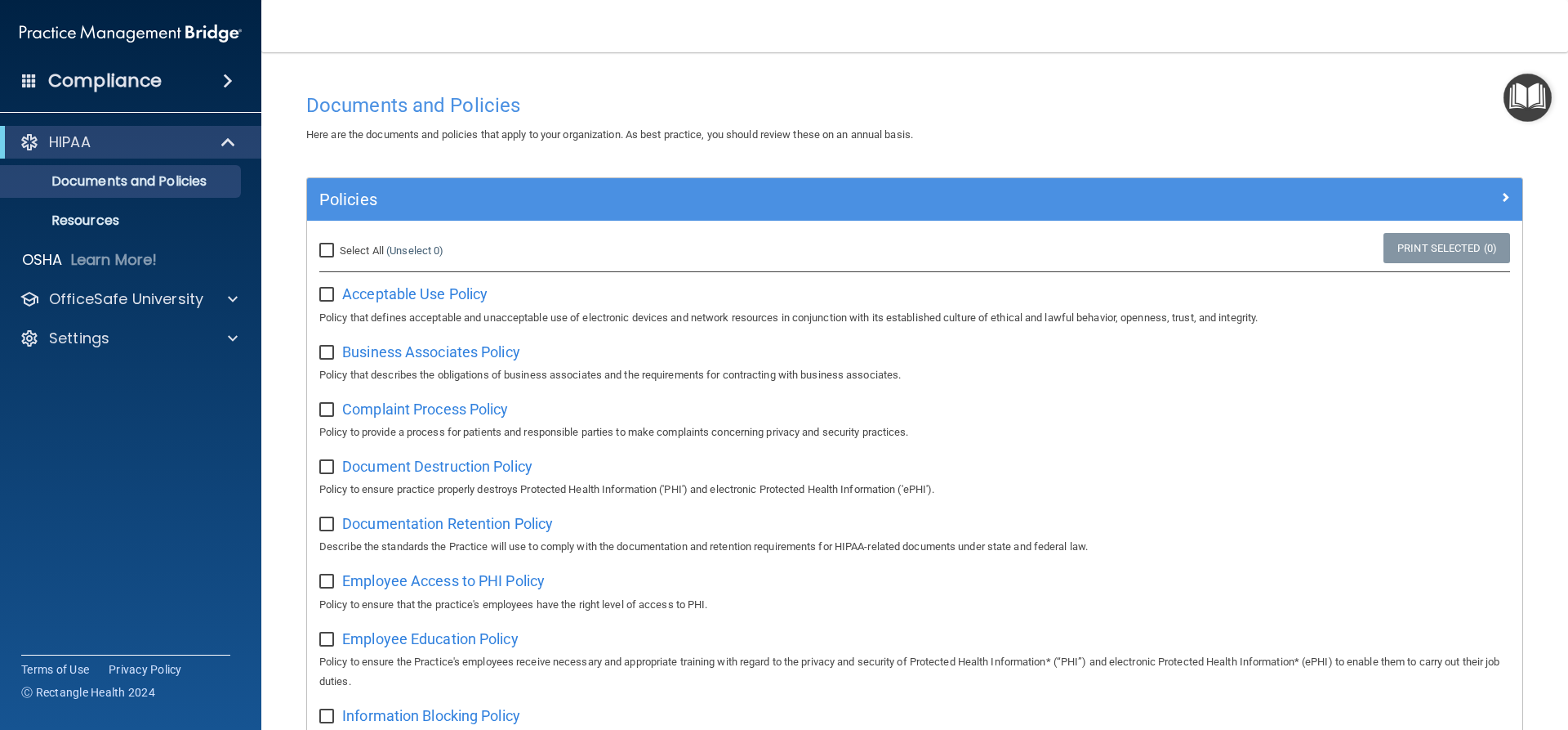
click at [1525, 73] on main "Documents and Policies Here are the documents and policies that apply to your o…" at bounding box center [915, 391] width 1307 height 678
click at [1528, 93] on img "Open Resource Center" at bounding box center [1528, 97] width 48 height 48
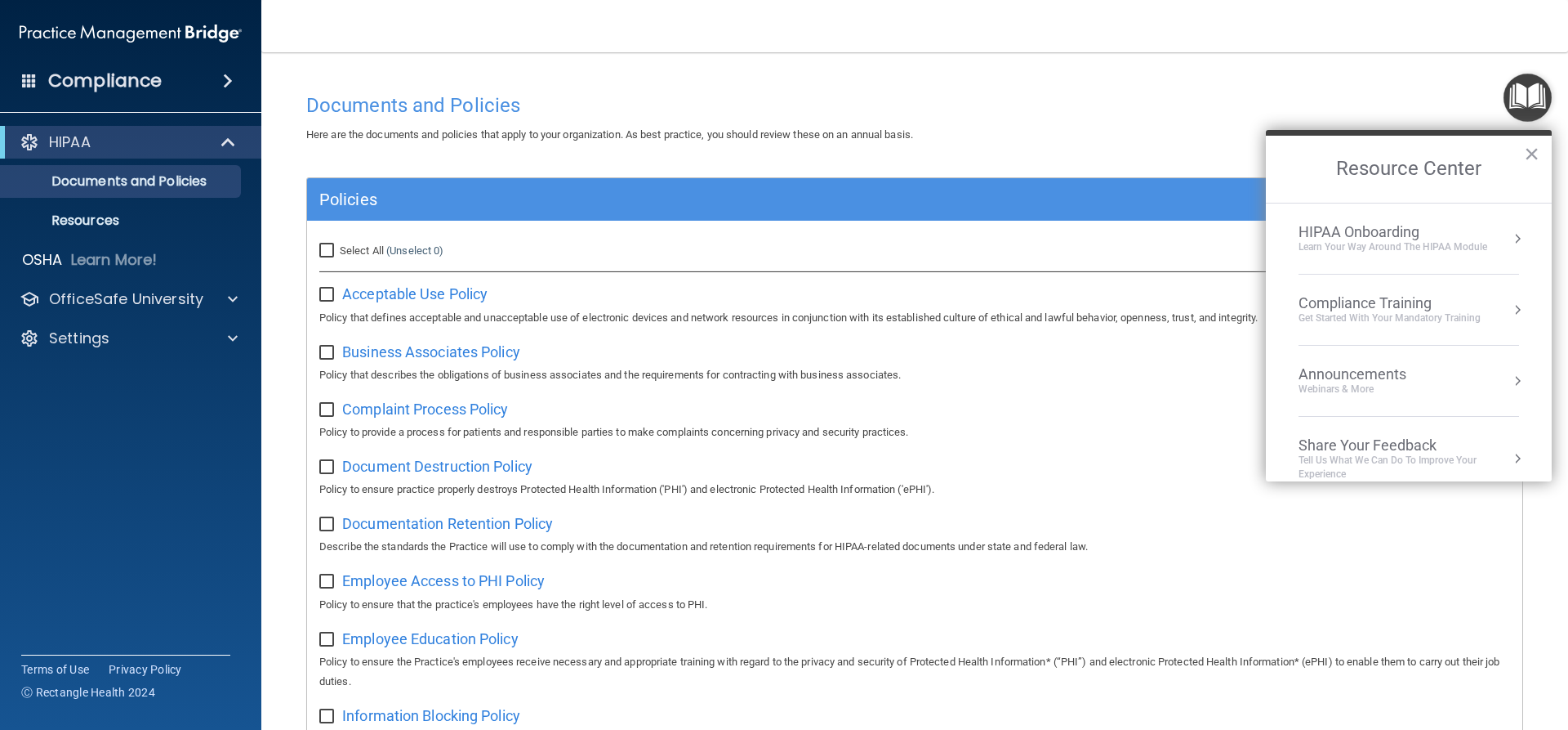
click at [1376, 240] on div "Learn Your Way around the HIPAA module" at bounding box center [1392, 246] width 188 height 14
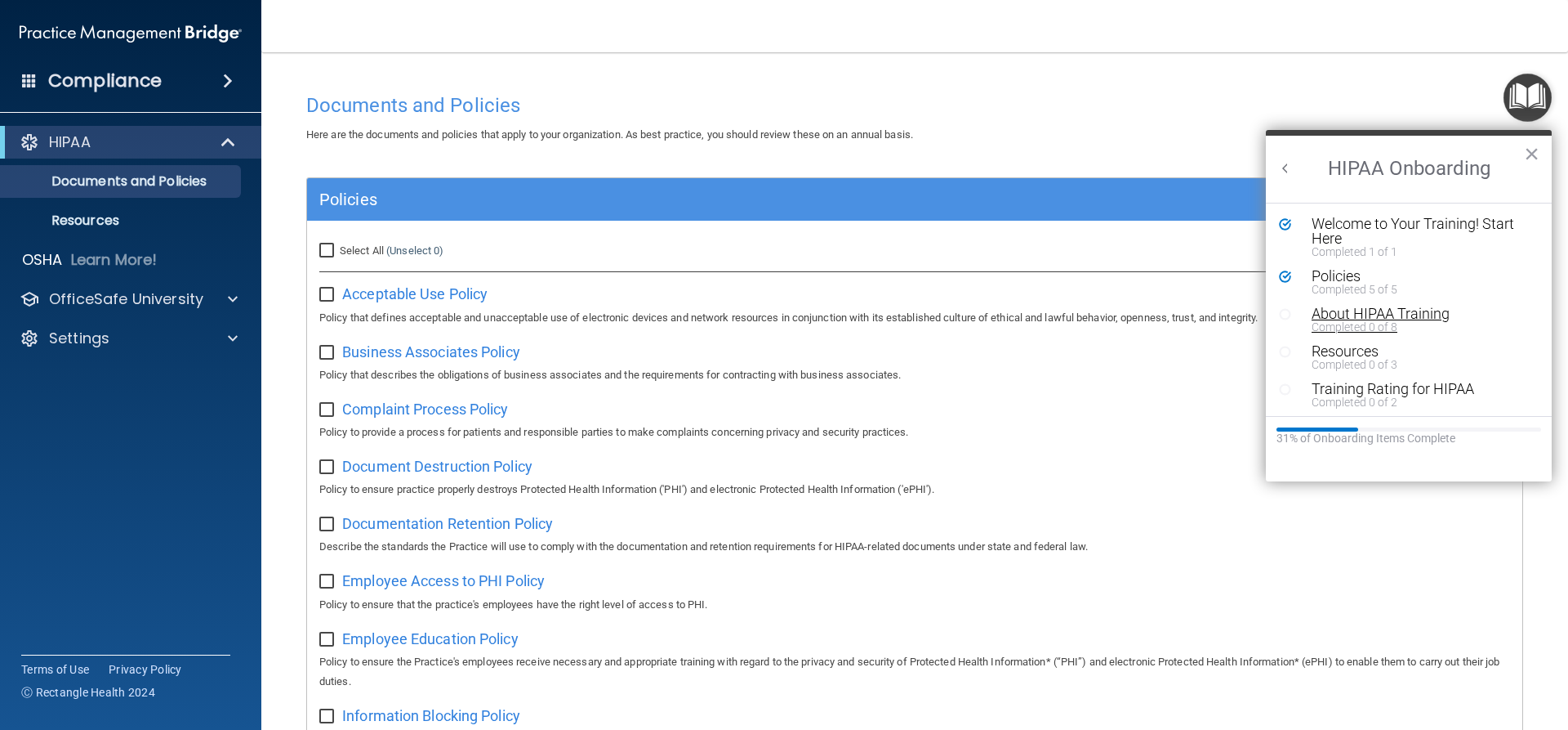
click at [1359, 317] on div "About HIPAA Training" at bounding box center [1415, 314] width 207 height 15
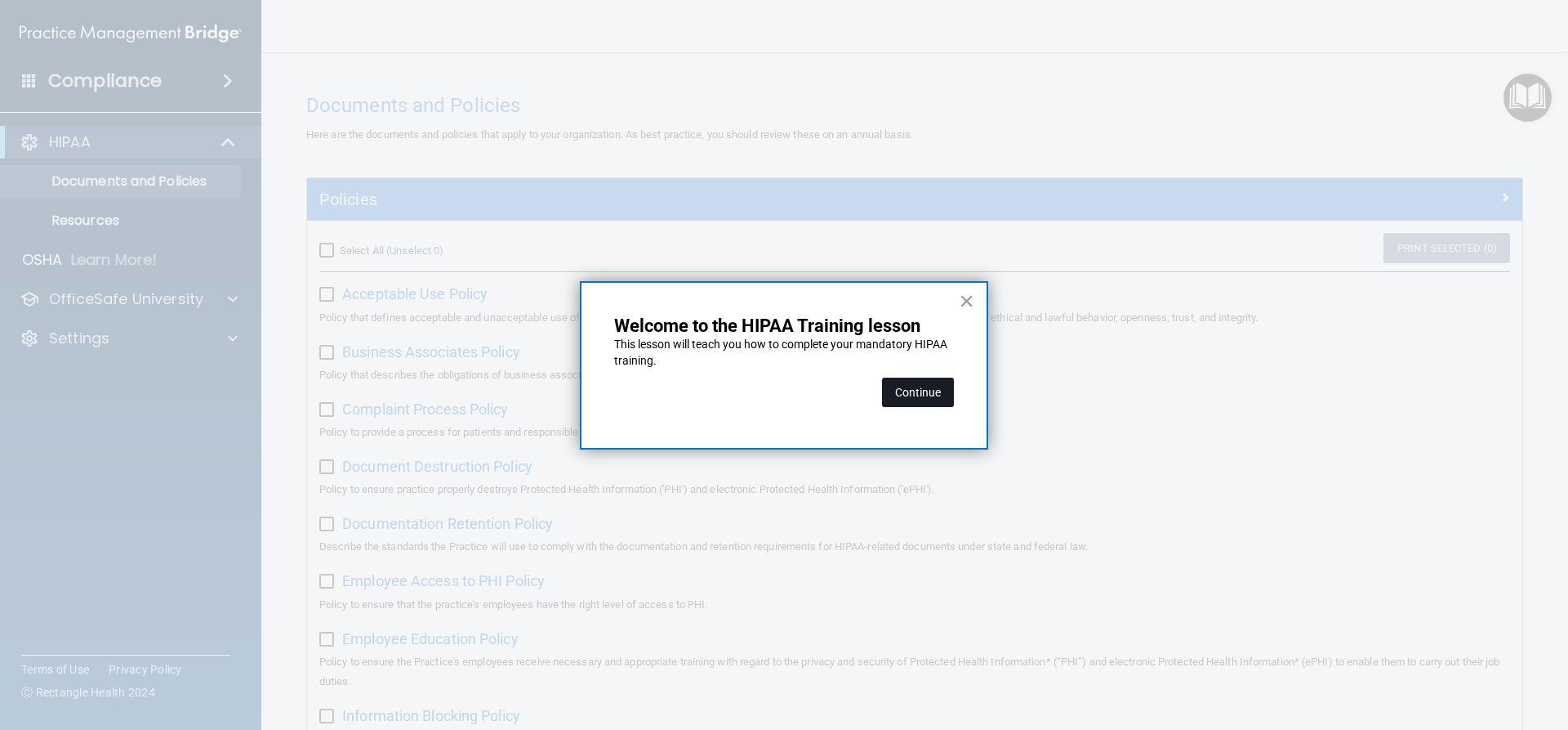
click at [917, 394] on button "Continue" at bounding box center [918, 393] width 72 height 29
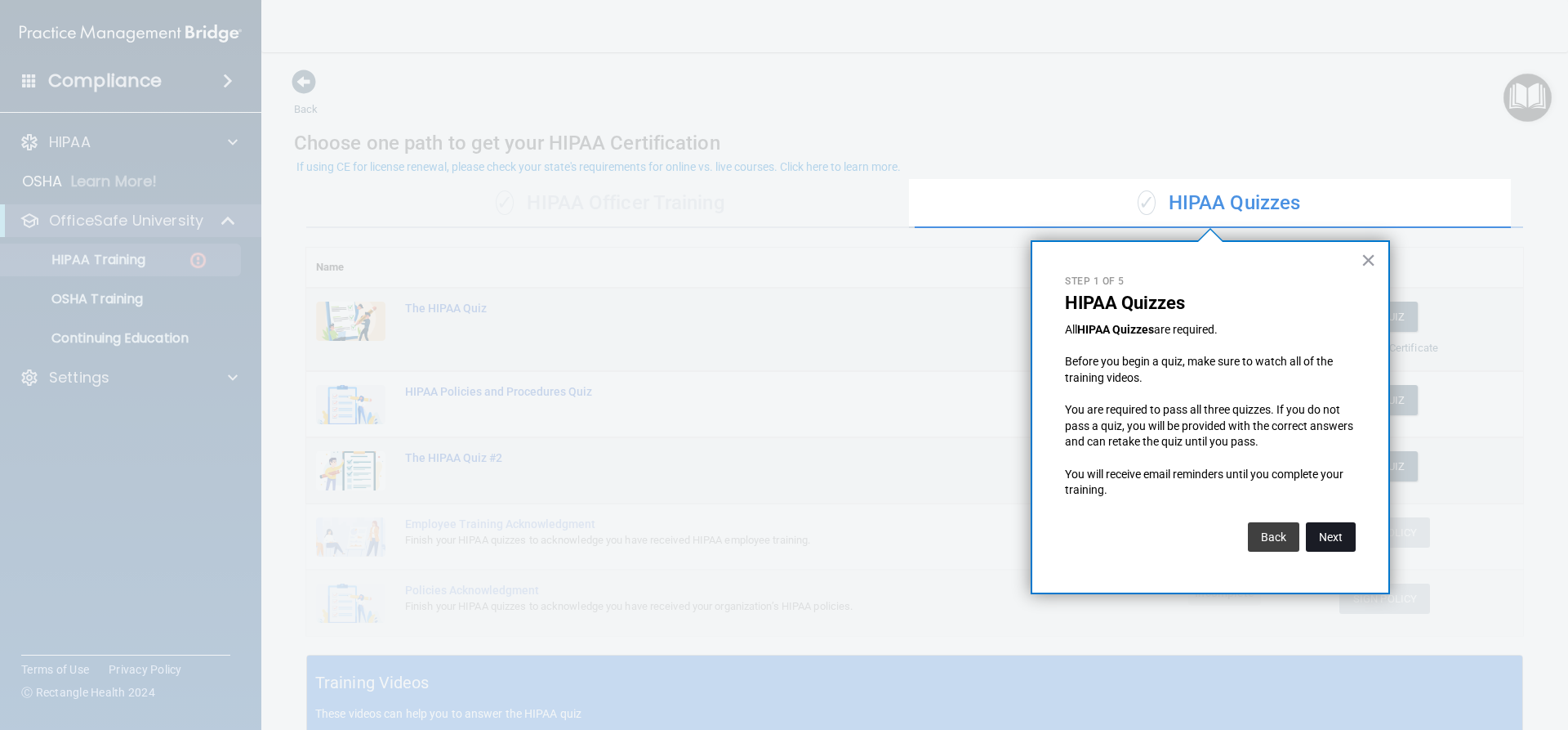
click at [1333, 535] on button "Next" at bounding box center [1331, 537] width 50 height 29
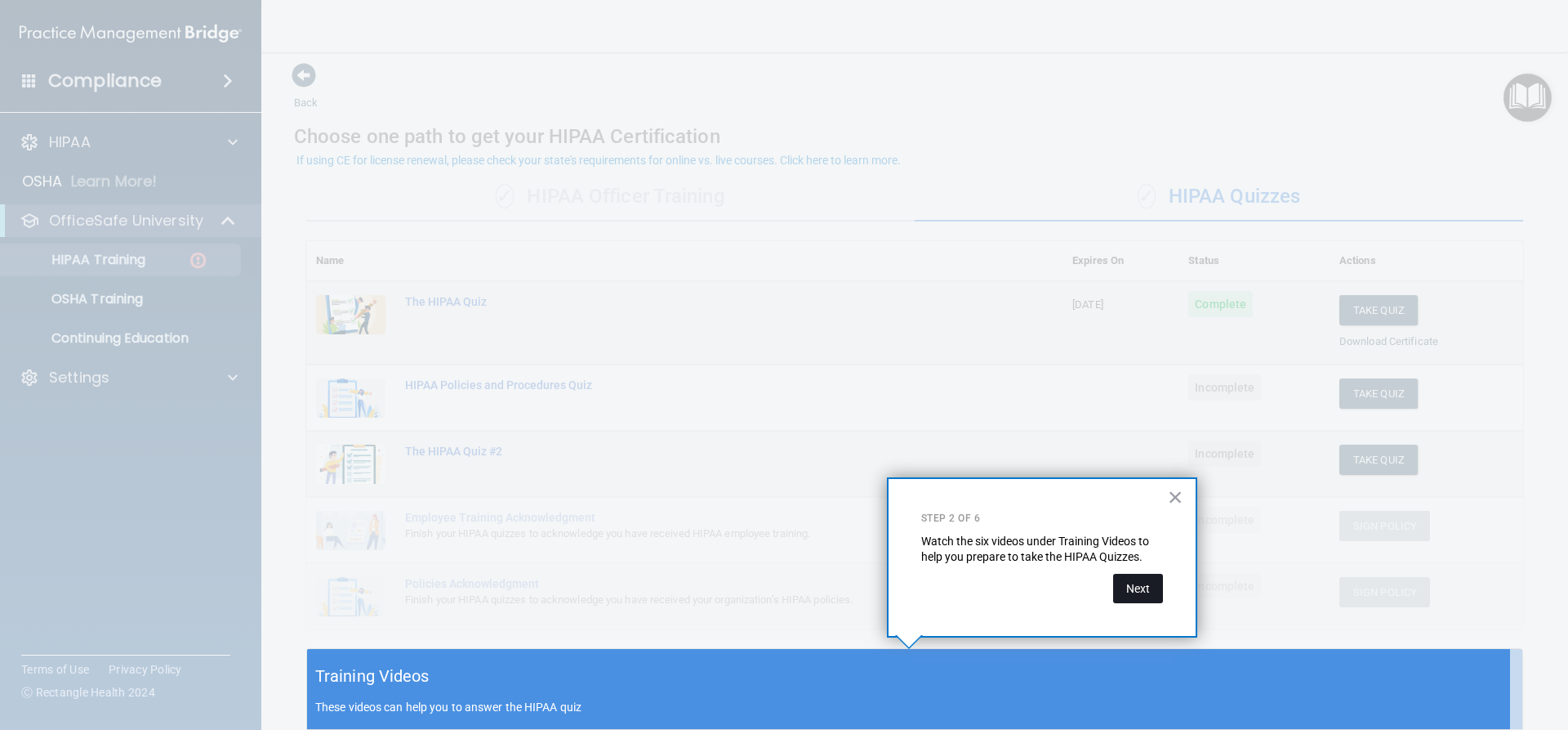
click at [1137, 590] on button "Next" at bounding box center [1138, 588] width 50 height 29
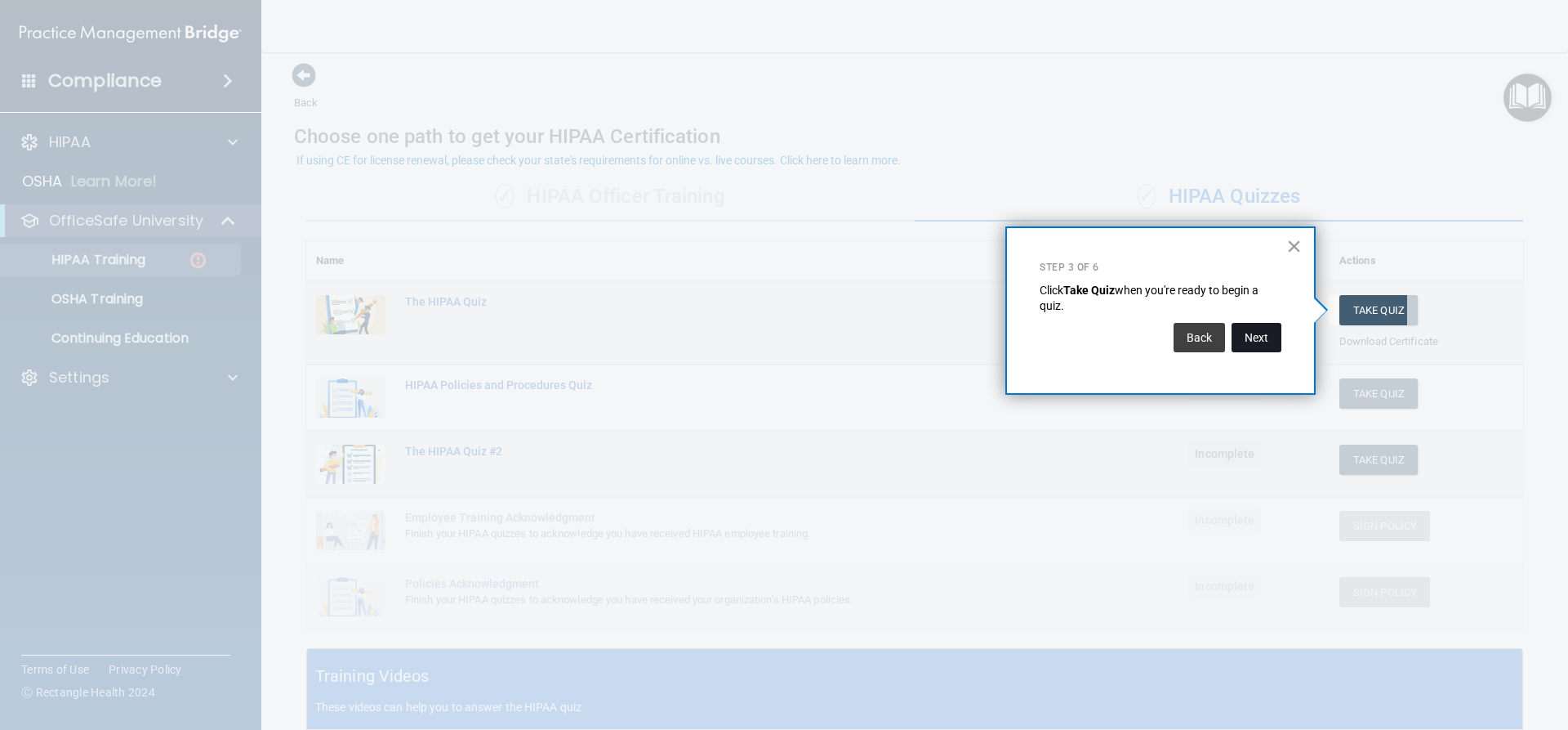
click at [1257, 341] on button "Next" at bounding box center [1256, 337] width 50 height 29
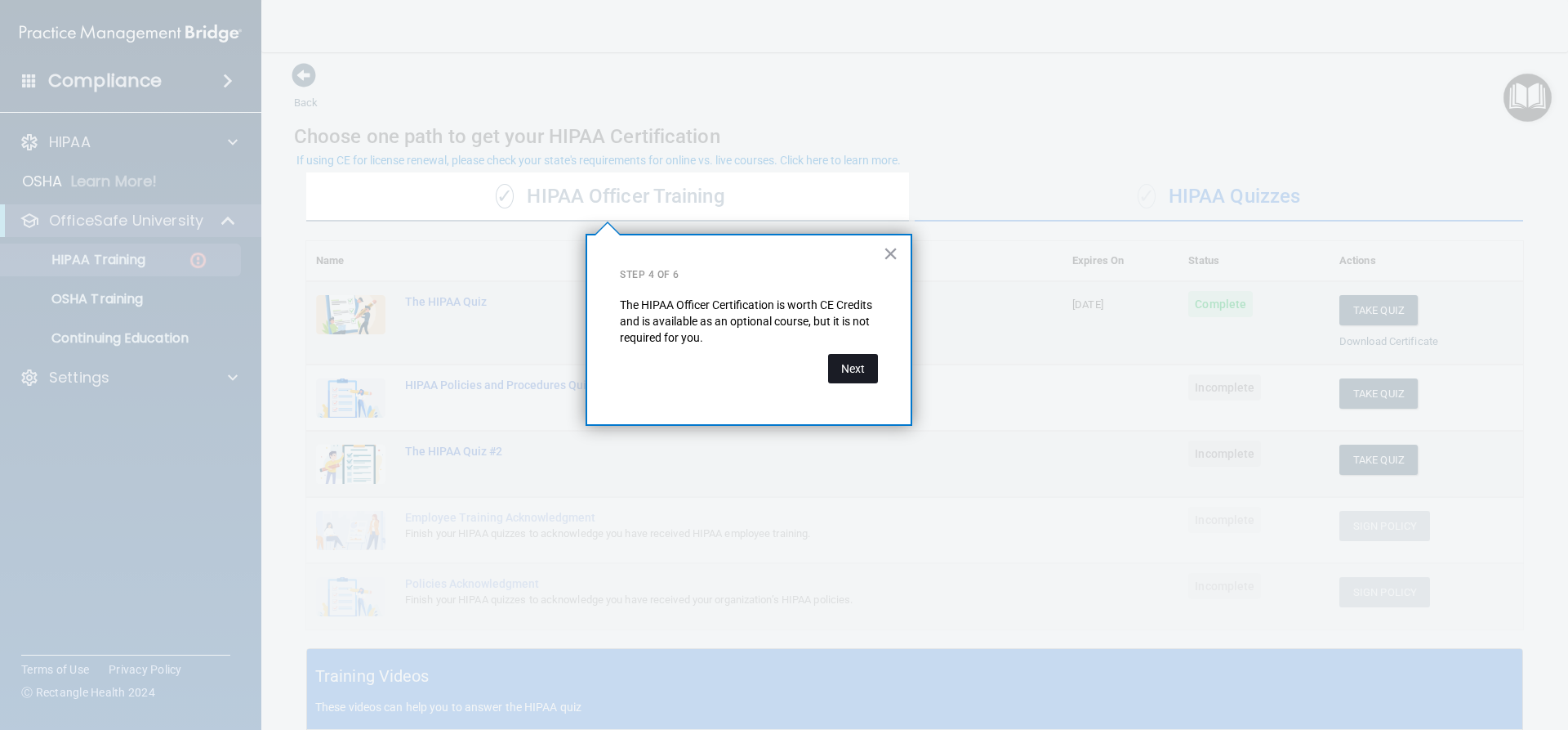
click at [867, 364] on button "Next" at bounding box center [853, 369] width 50 height 29
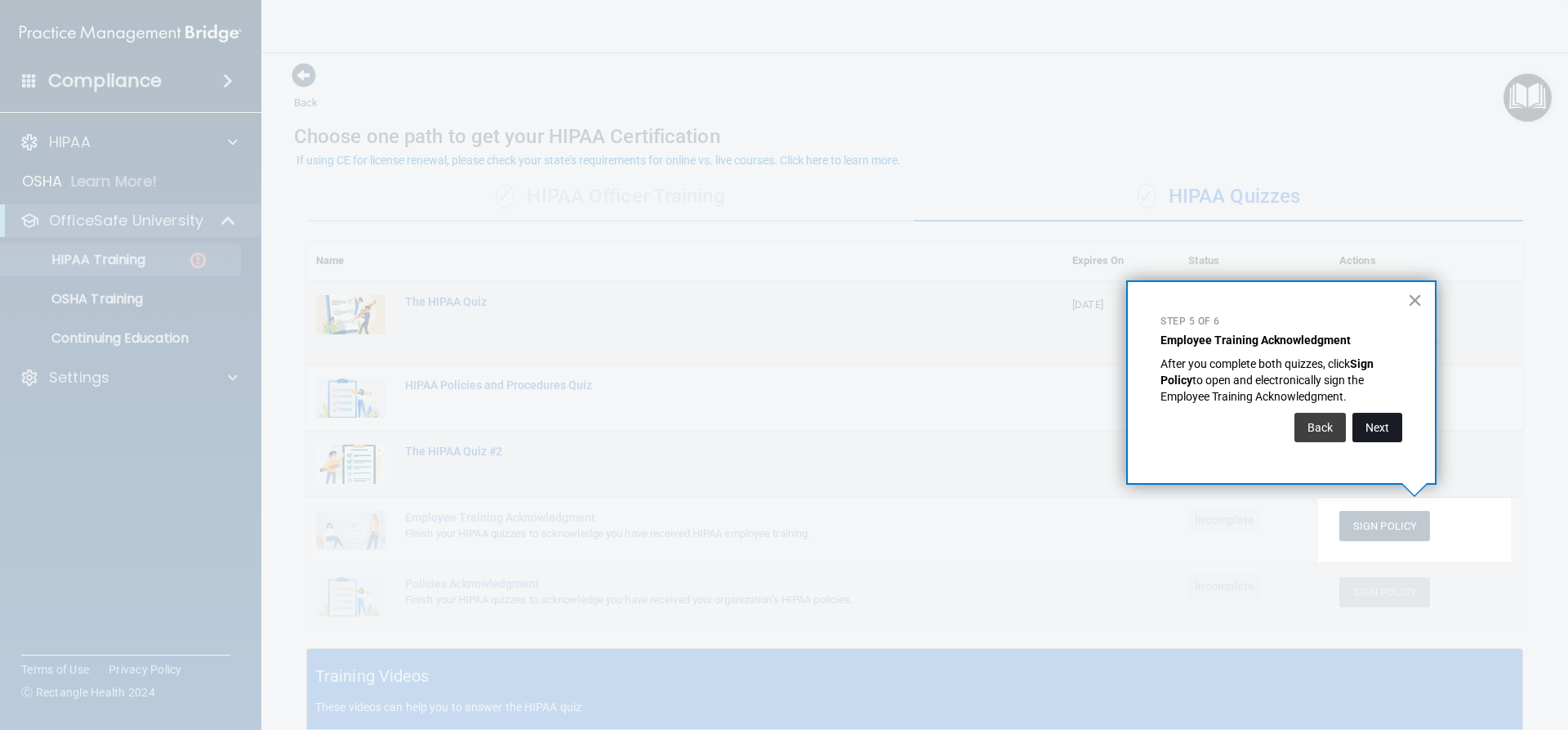
click at [1358, 423] on button "Next" at bounding box center [1378, 428] width 50 height 29
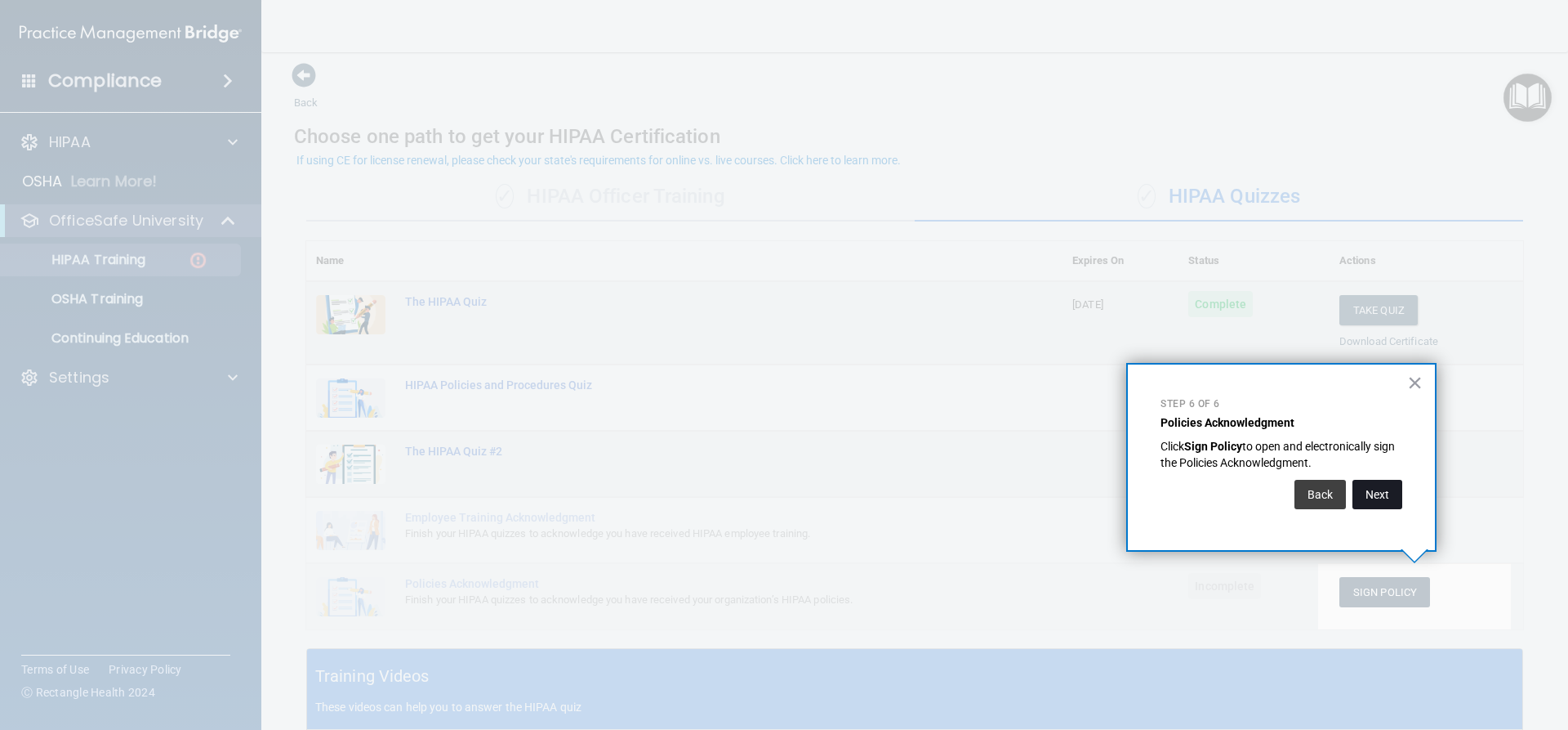
click at [1369, 488] on button "Next" at bounding box center [1378, 495] width 50 height 29
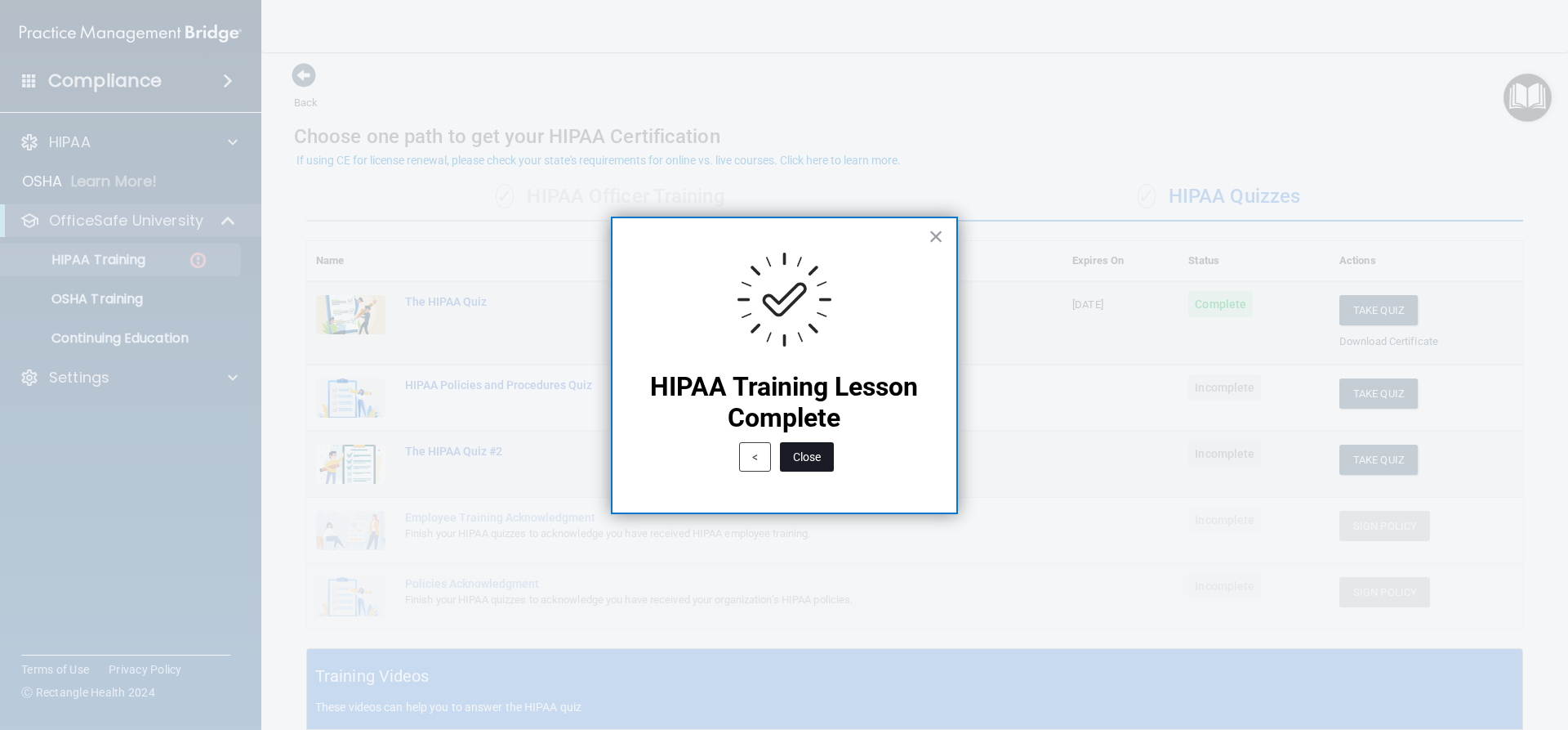
click at [813, 451] on button "Close" at bounding box center [807, 457] width 54 height 29
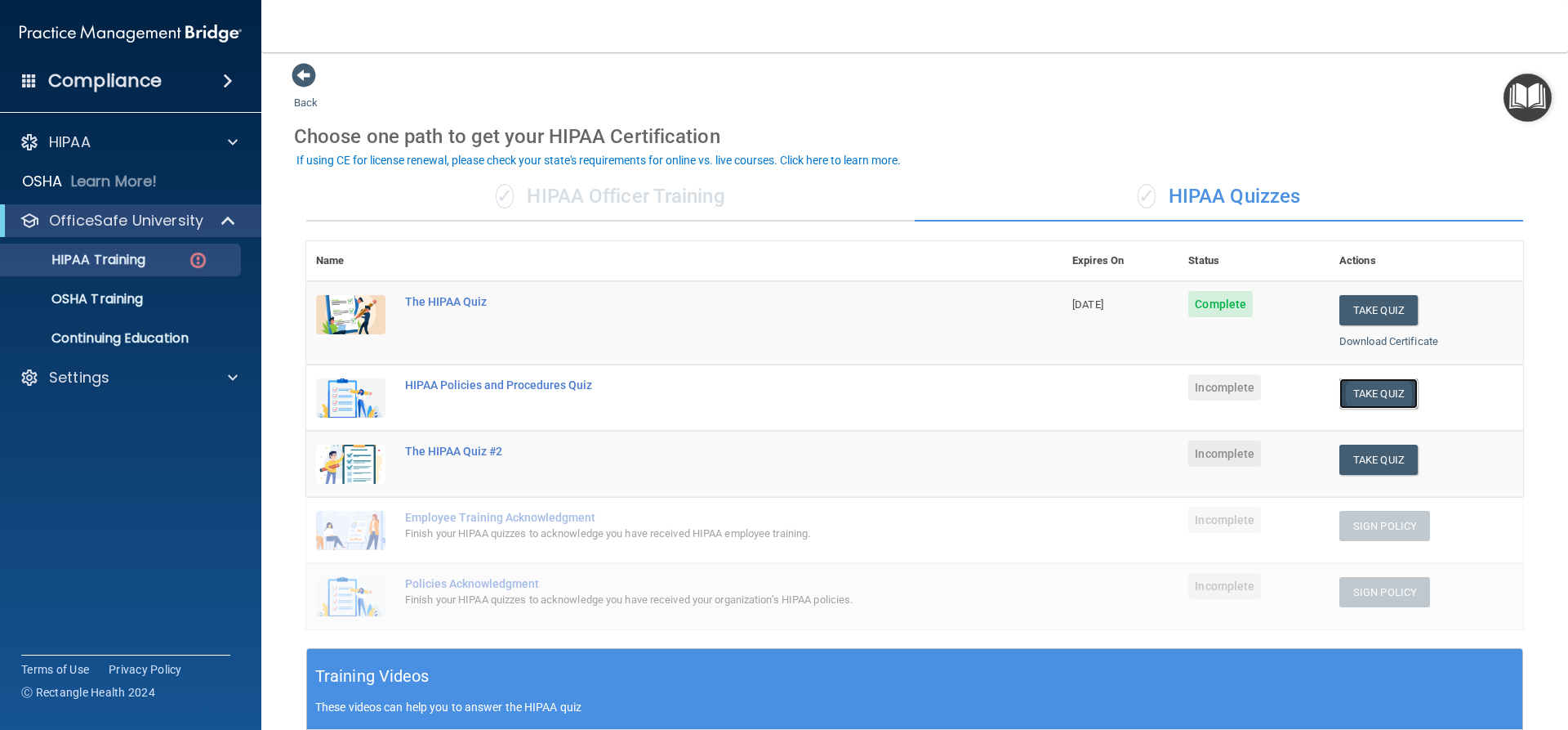
click at [1339, 399] on button "Take Quiz" at bounding box center [1378, 393] width 78 height 30
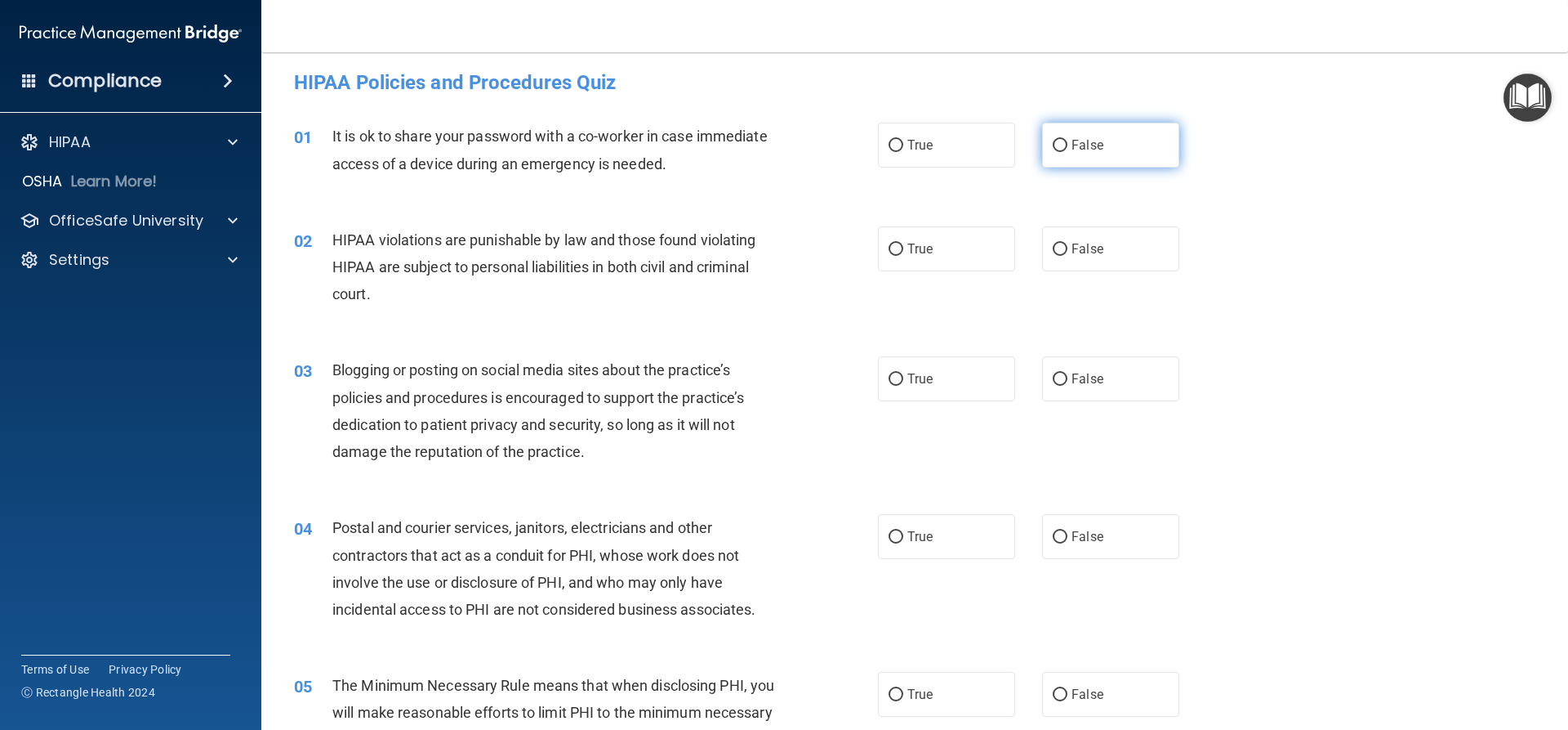
click at [1088, 151] on span "False" at bounding box center [1087, 144] width 32 height 16
click at [1068, 151] on input "False" at bounding box center [1061, 145] width 15 height 12
radio input "true"
click at [940, 246] on label "True" at bounding box center [946, 248] width 137 height 45
click at [903, 246] on input "True" at bounding box center [896, 249] width 15 height 12
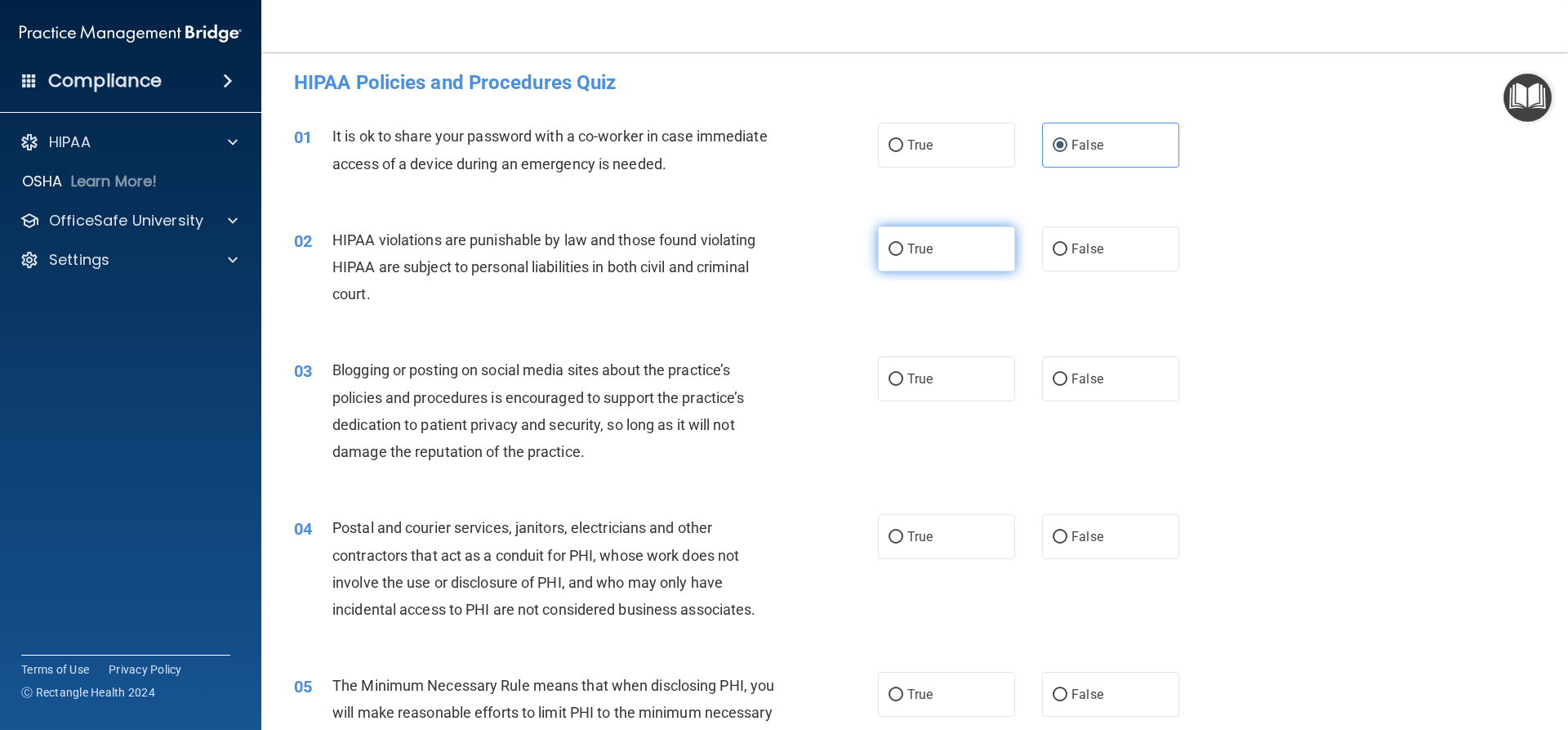
radio input "true"
click at [1096, 382] on label "False" at bounding box center [1110, 378] width 137 height 45
click at [1068, 382] on input "False" at bounding box center [1061, 379] width 15 height 12
radio input "true"
click at [949, 540] on label "True" at bounding box center [946, 536] width 137 height 45
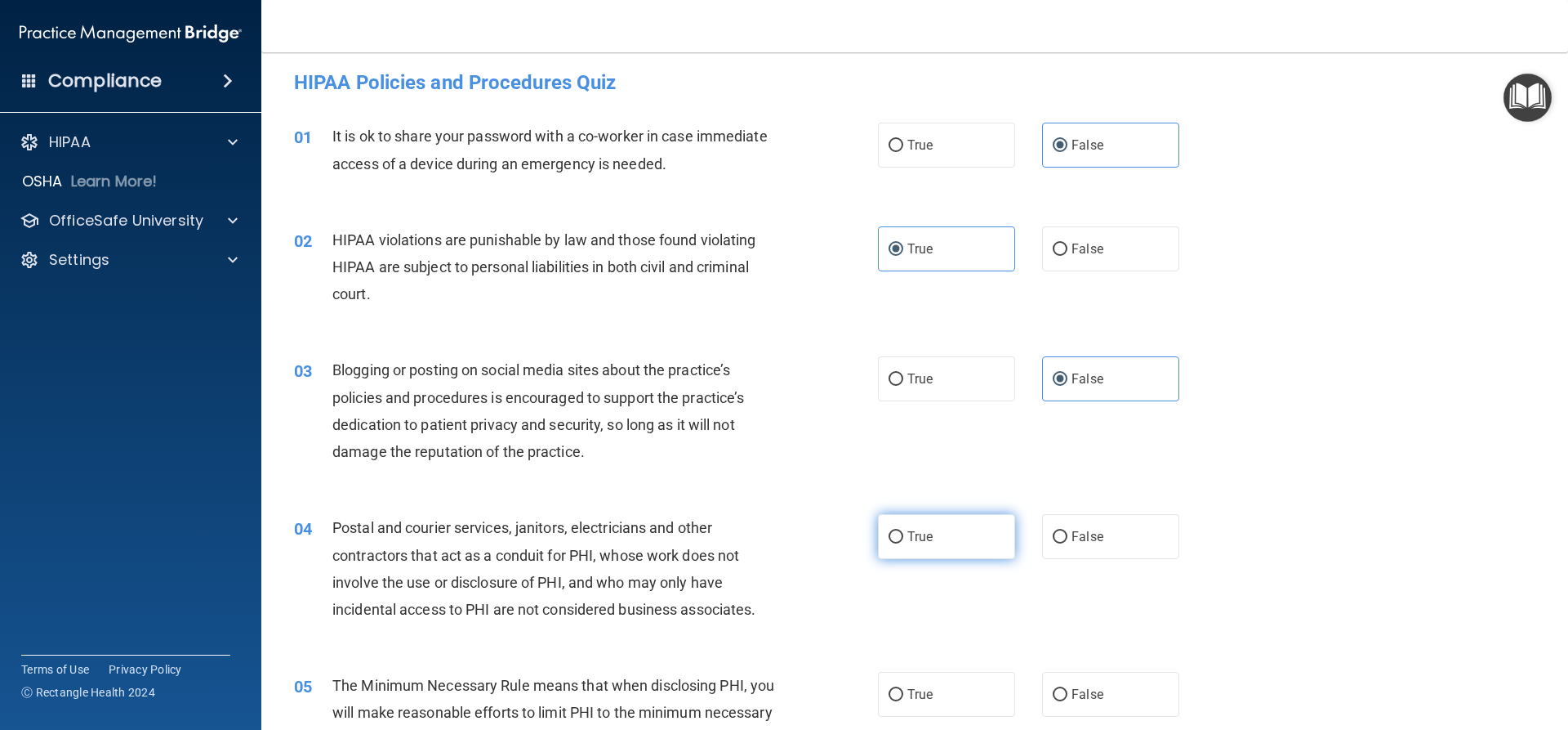
click at [903, 540] on input "True" at bounding box center [896, 537] width 15 height 12
radio input "true"
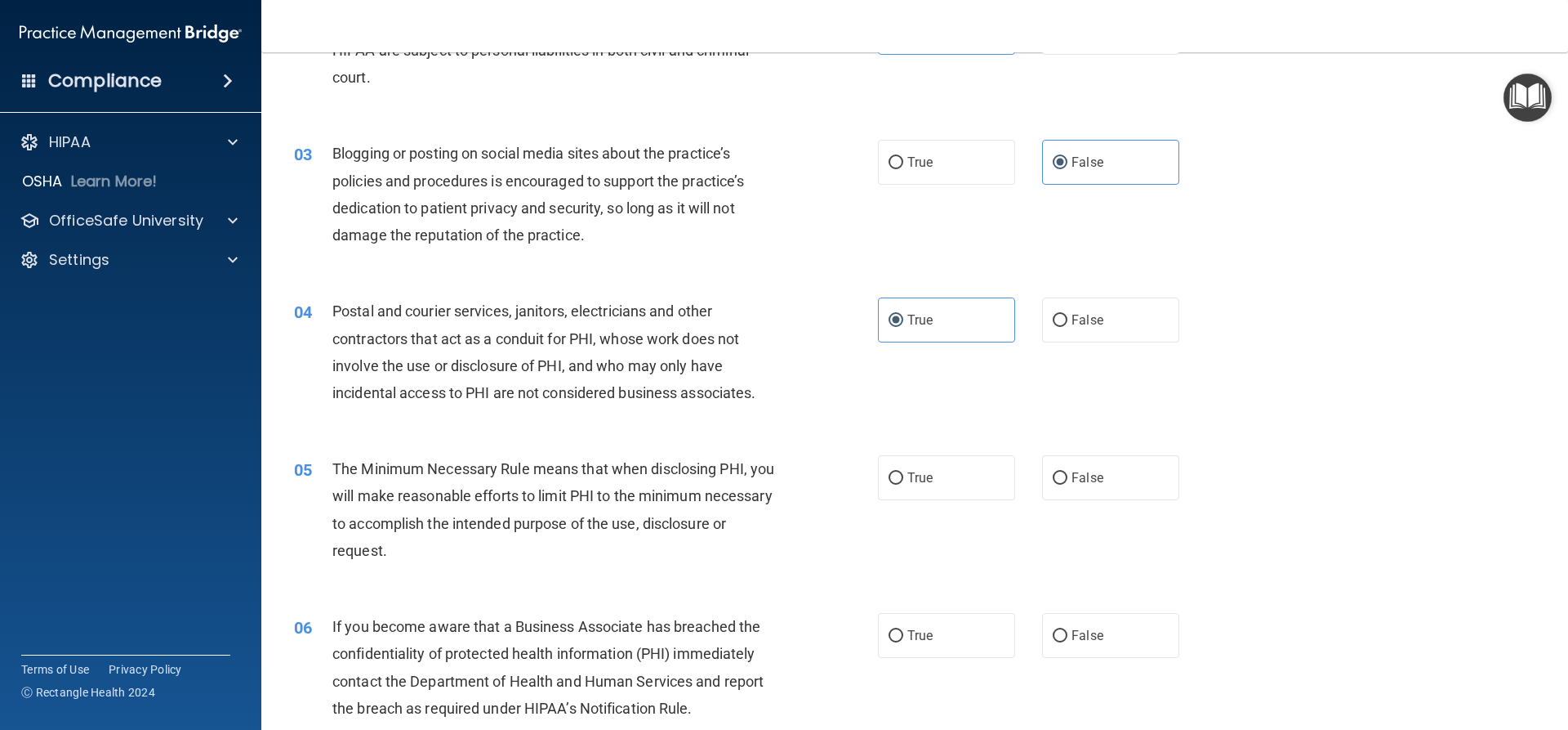
scroll to position [252, 0]
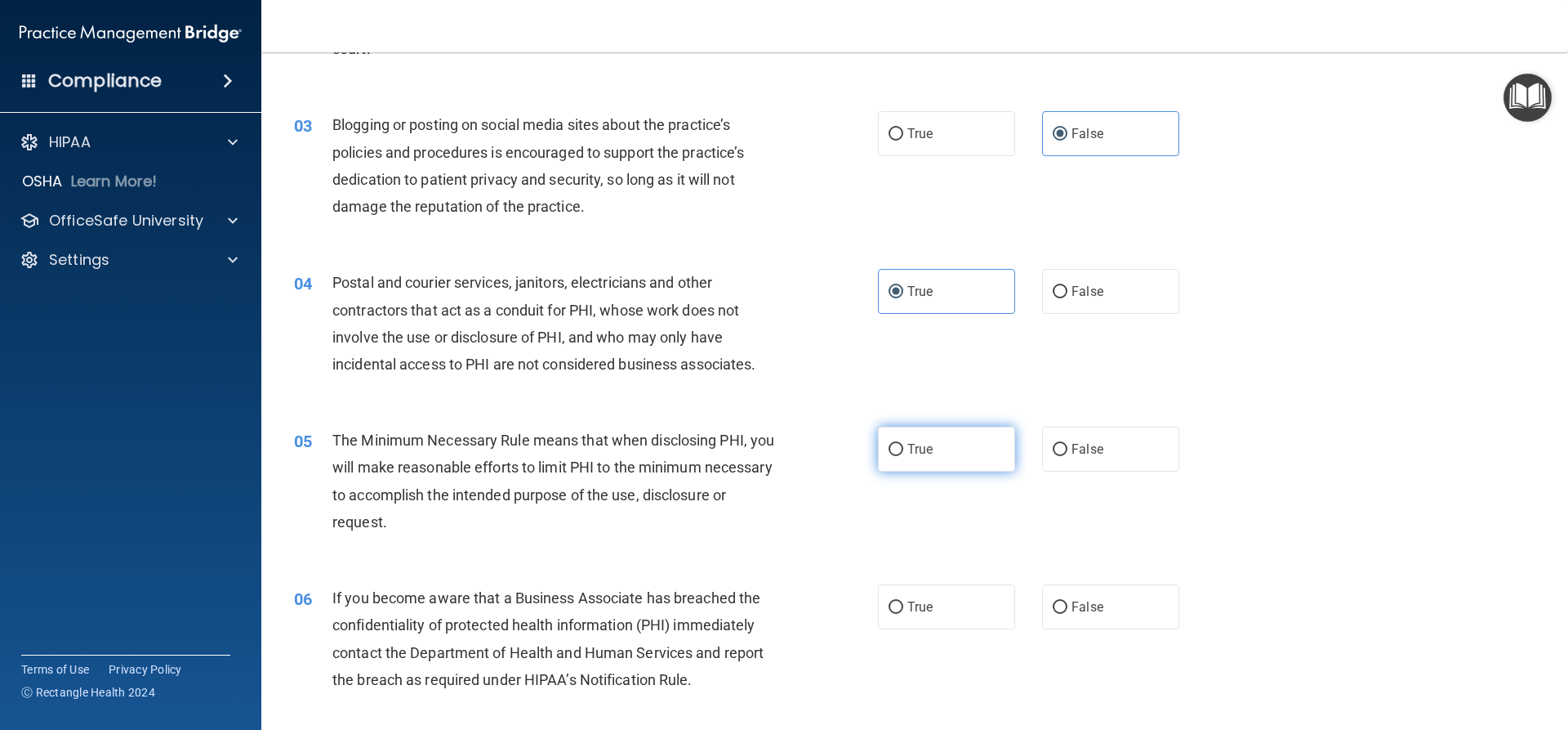
click at [938, 462] on label "True" at bounding box center [946, 449] width 137 height 45
click at [903, 456] on input "True" at bounding box center [896, 450] width 15 height 12
radio input "true"
click at [1072, 606] on span "False" at bounding box center [1087, 606] width 32 height 16
click at [1068, 606] on input "False" at bounding box center [1061, 607] width 15 height 12
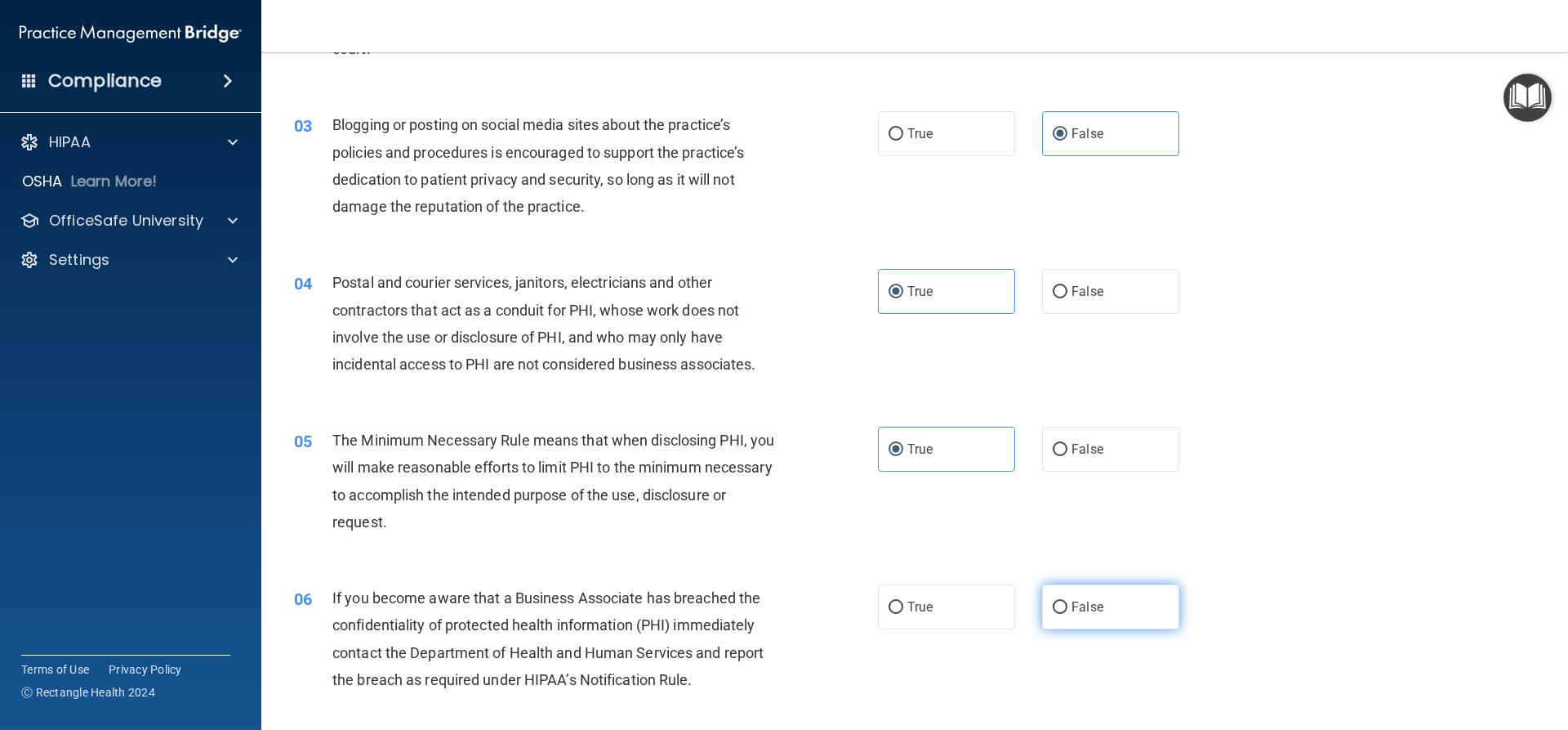
radio input "true"
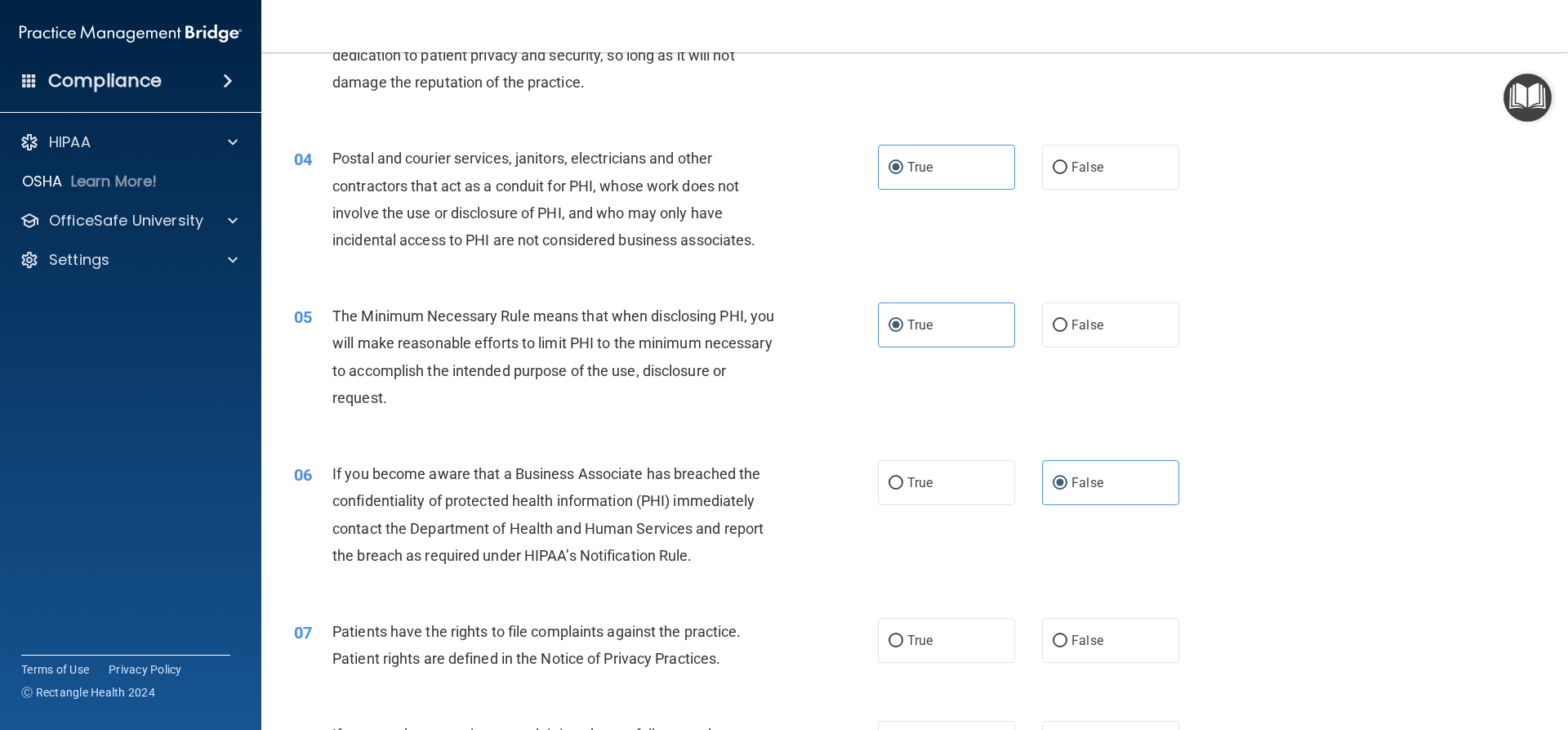
scroll to position [415, 0]
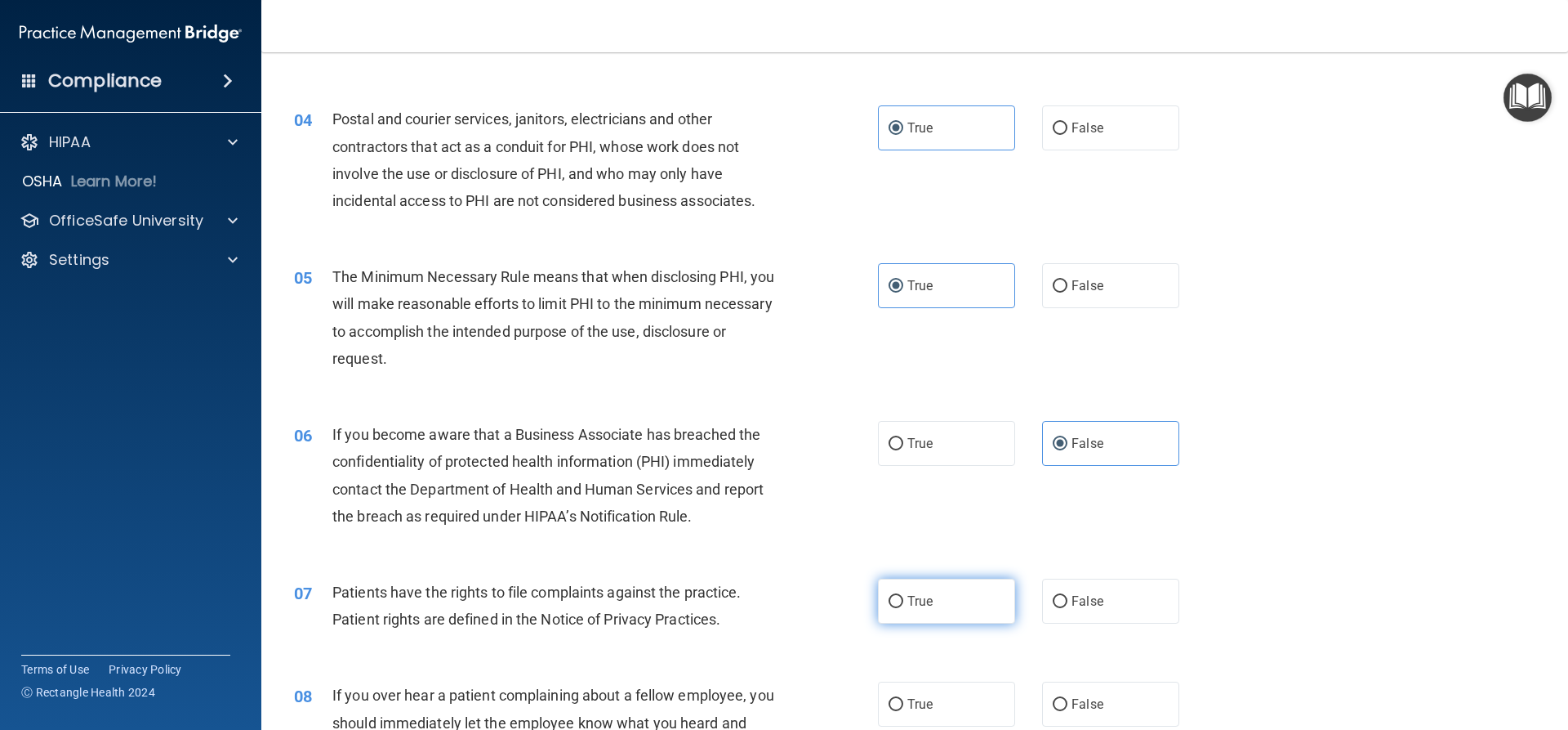
click at [976, 600] on label "True" at bounding box center [946, 600] width 137 height 45
click at [903, 600] on input "True" at bounding box center [896, 601] width 15 height 12
radio input "true"
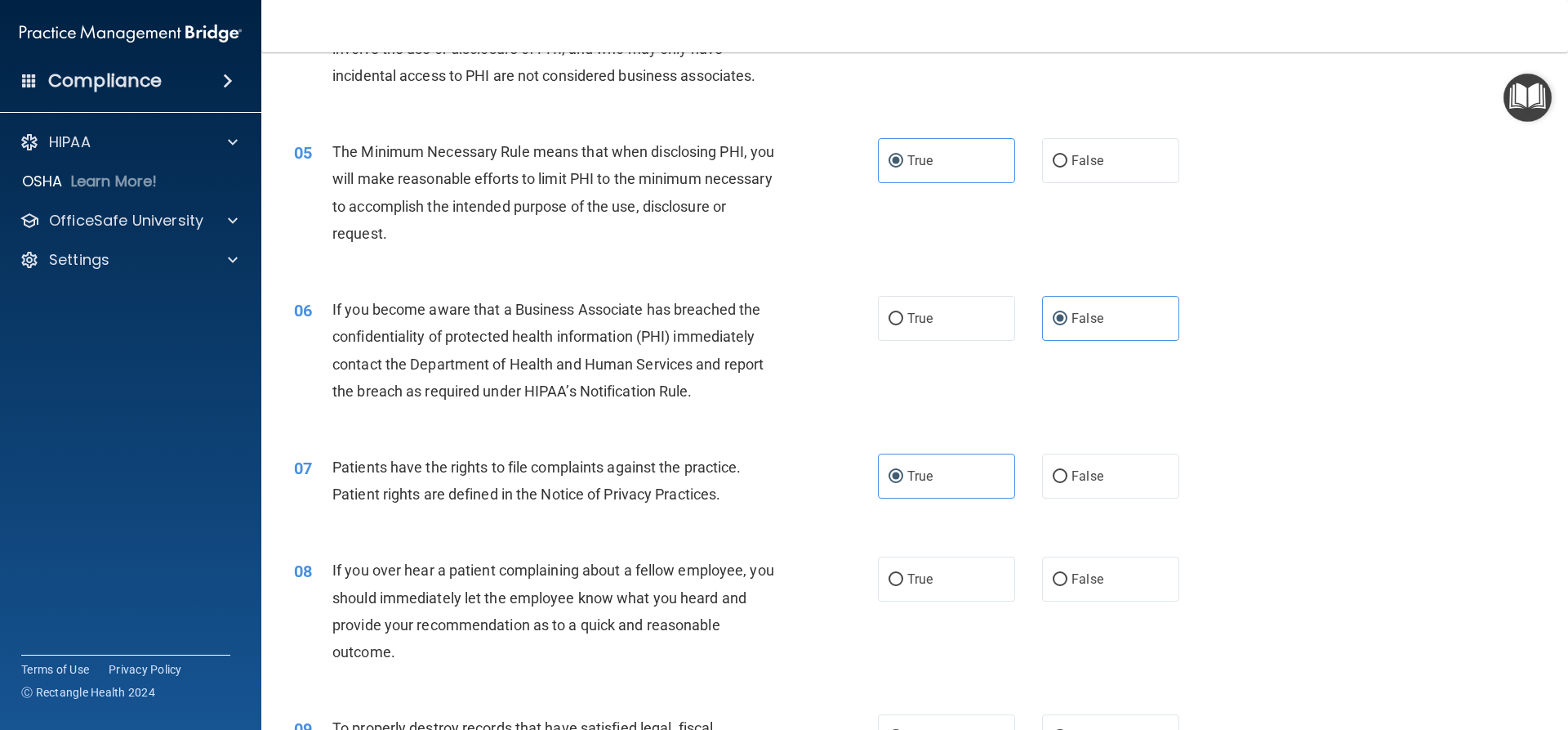
scroll to position [578, 0]
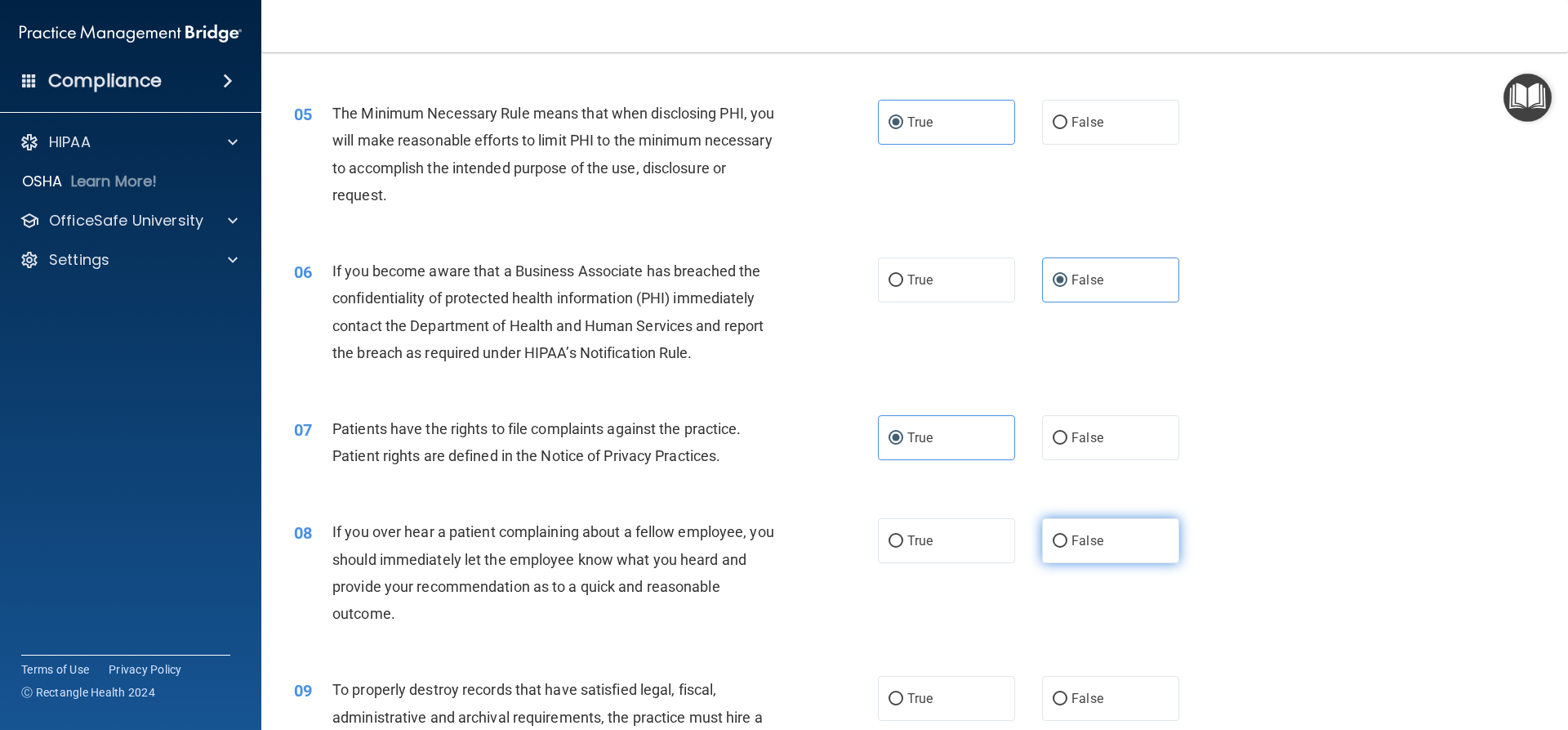
click at [1069, 550] on label "False" at bounding box center [1110, 540] width 137 height 45
click at [1068, 547] on input "False" at bounding box center [1061, 541] width 15 height 12
radio input "true"
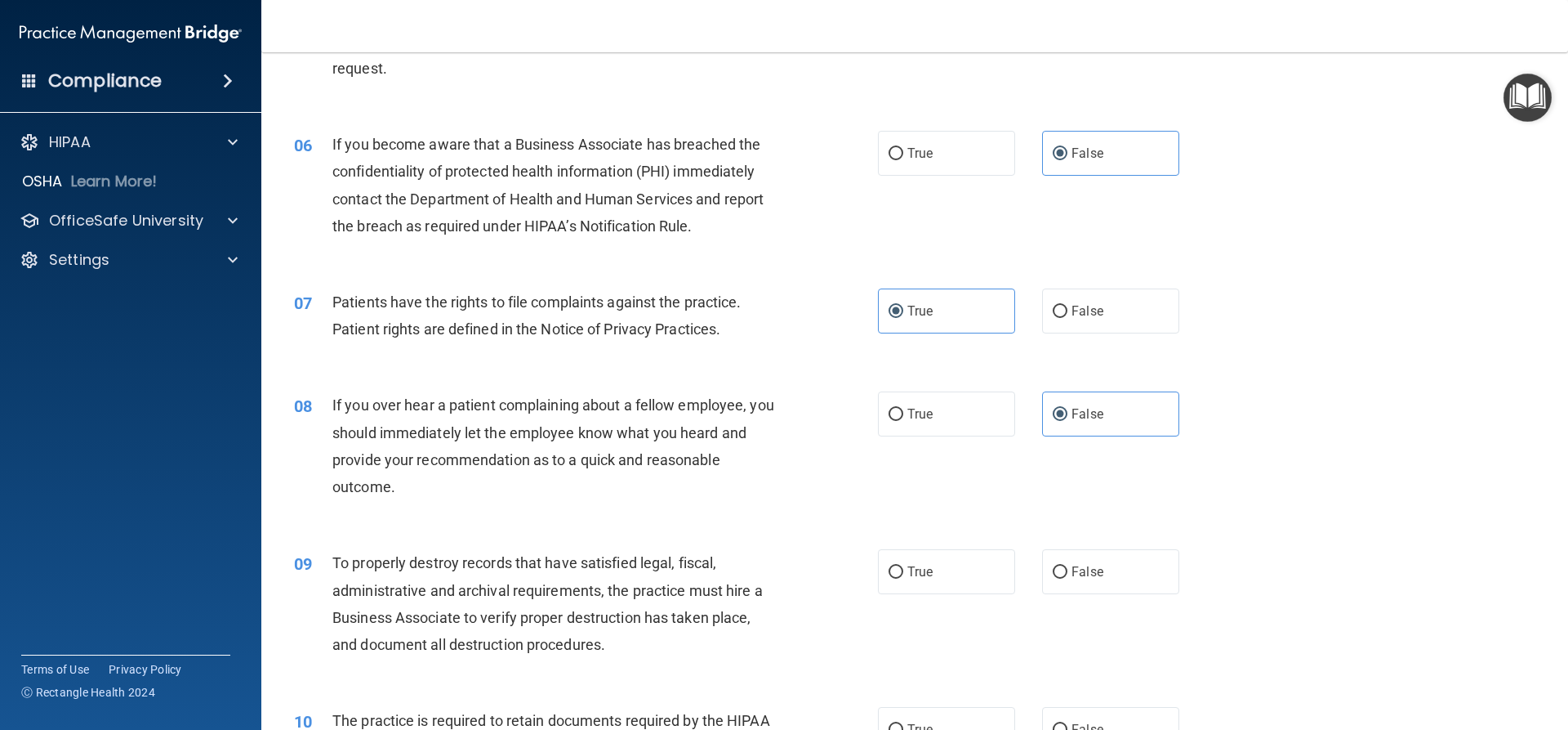
scroll to position [742, 0]
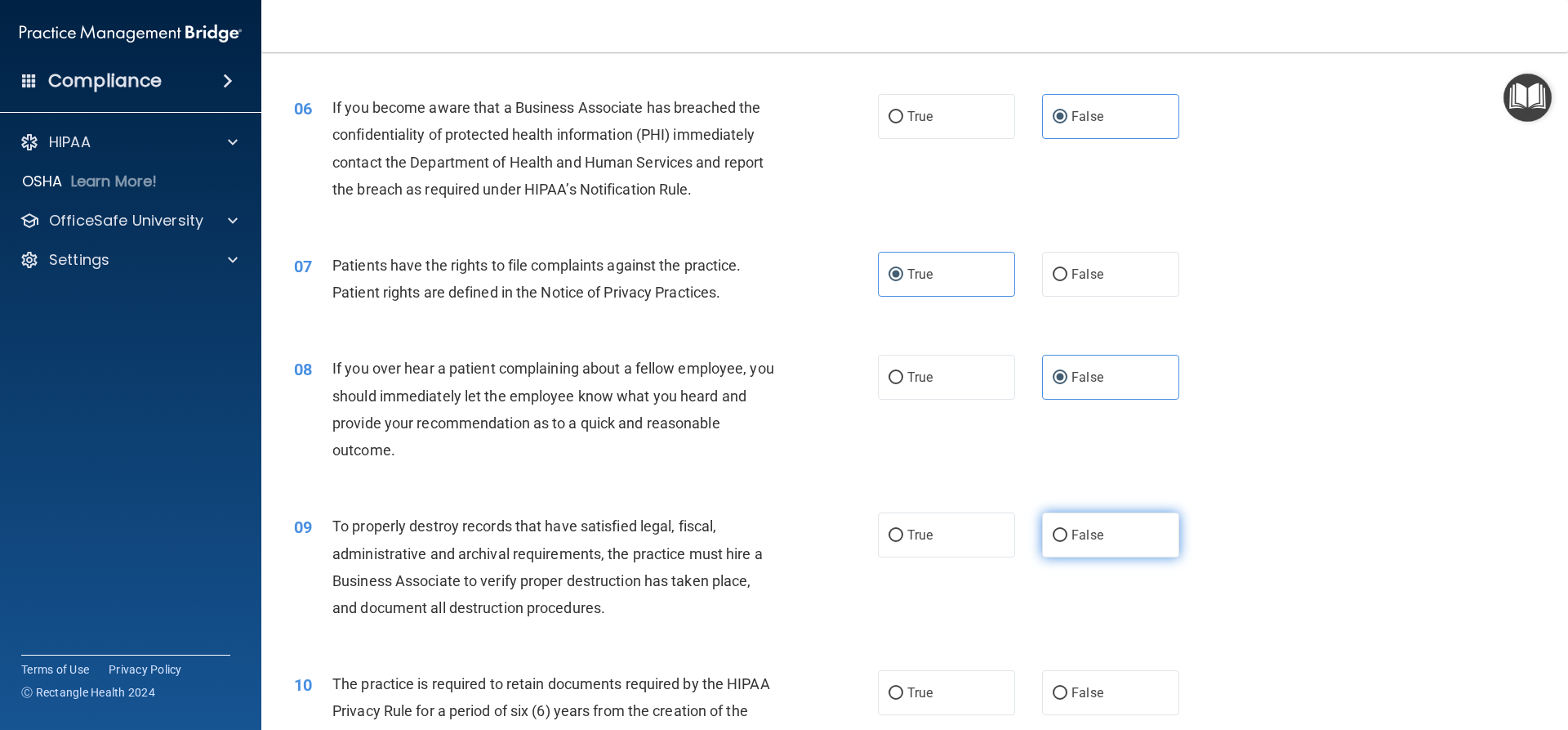
click at [1089, 540] on span "False" at bounding box center [1087, 534] width 32 height 16
click at [1068, 540] on input "False" at bounding box center [1061, 535] width 15 height 12
radio input "true"
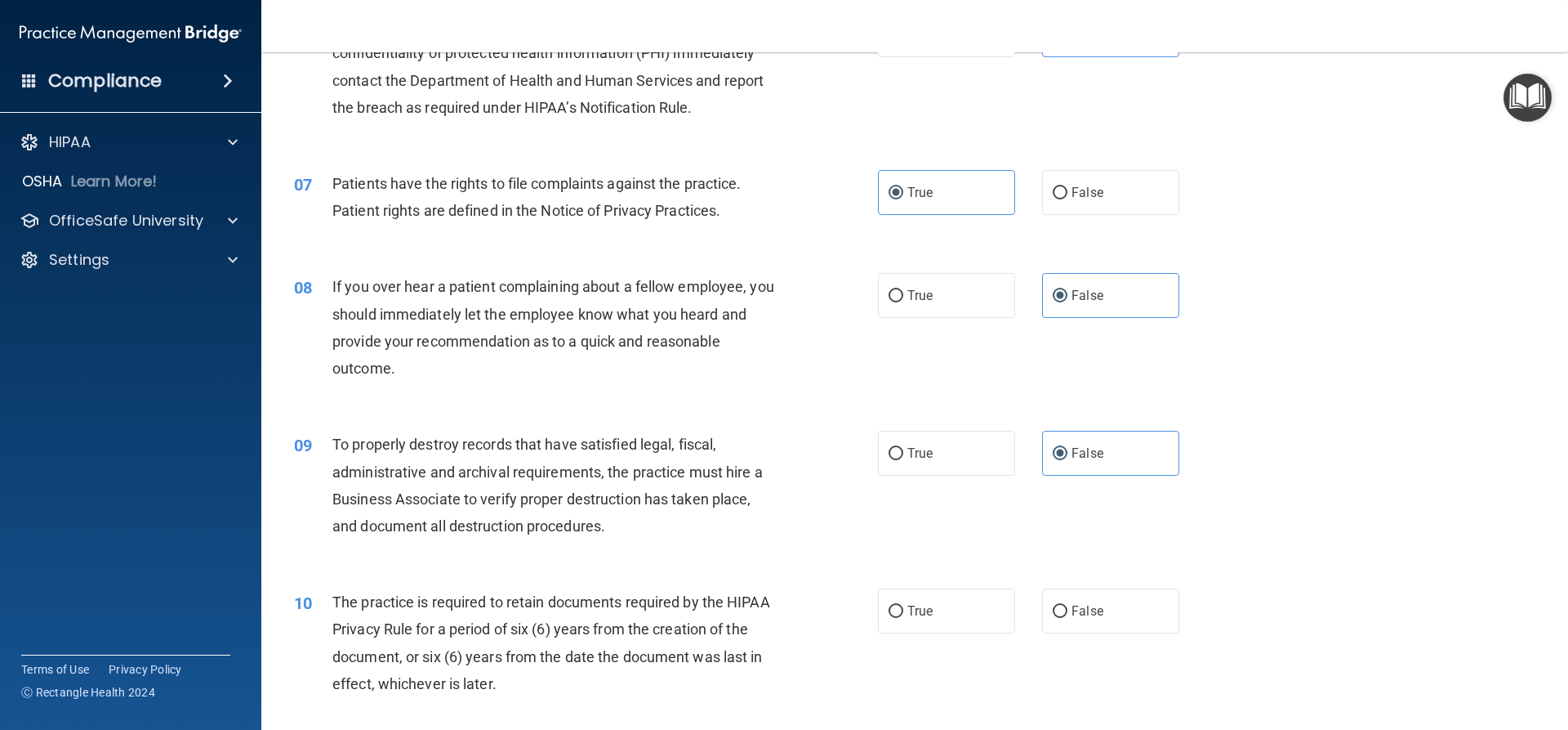
scroll to position [906, 0]
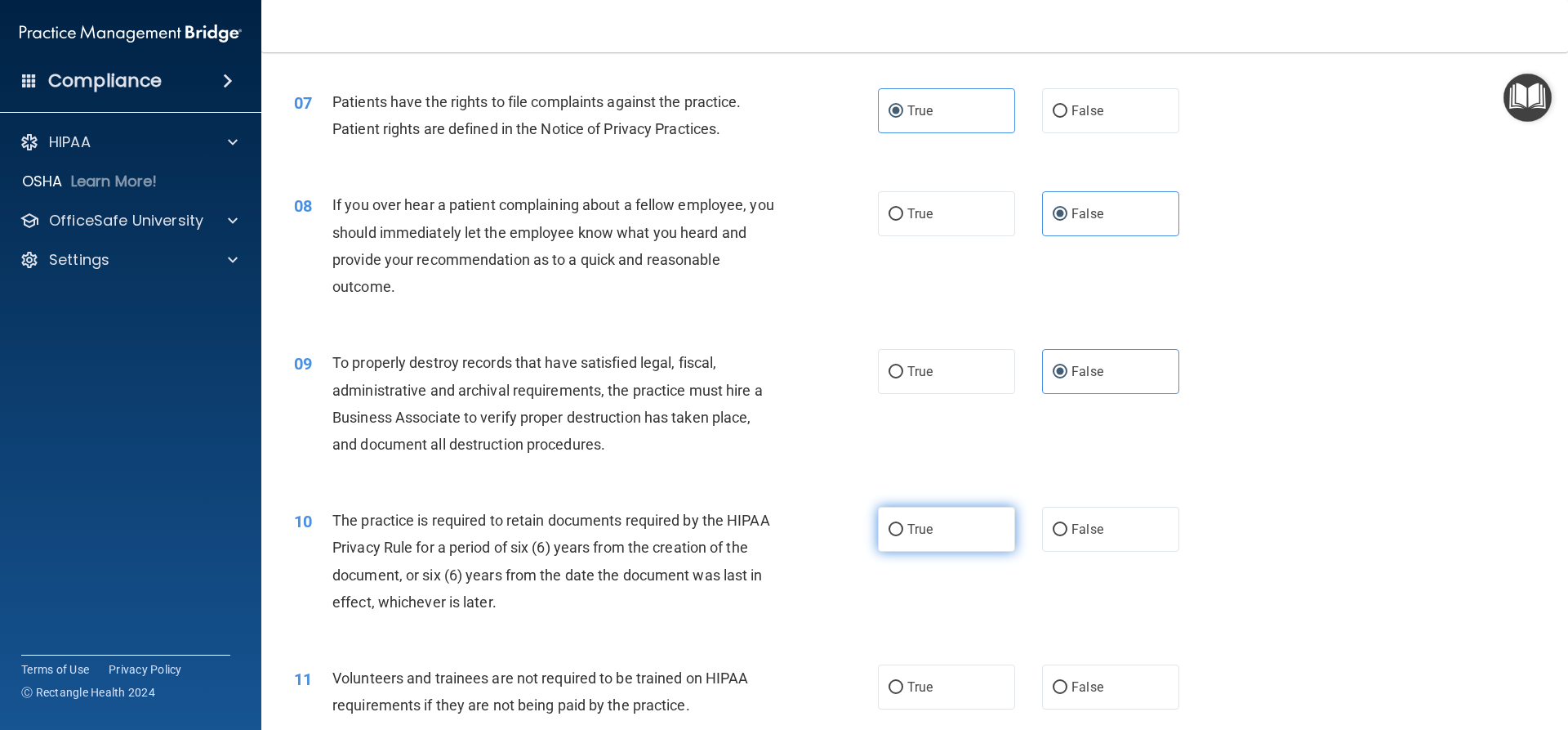
click at [926, 535] on span "True" at bounding box center [920, 529] width 26 height 16
click at [903, 535] on input "True" at bounding box center [896, 530] width 15 height 12
radio input "true"
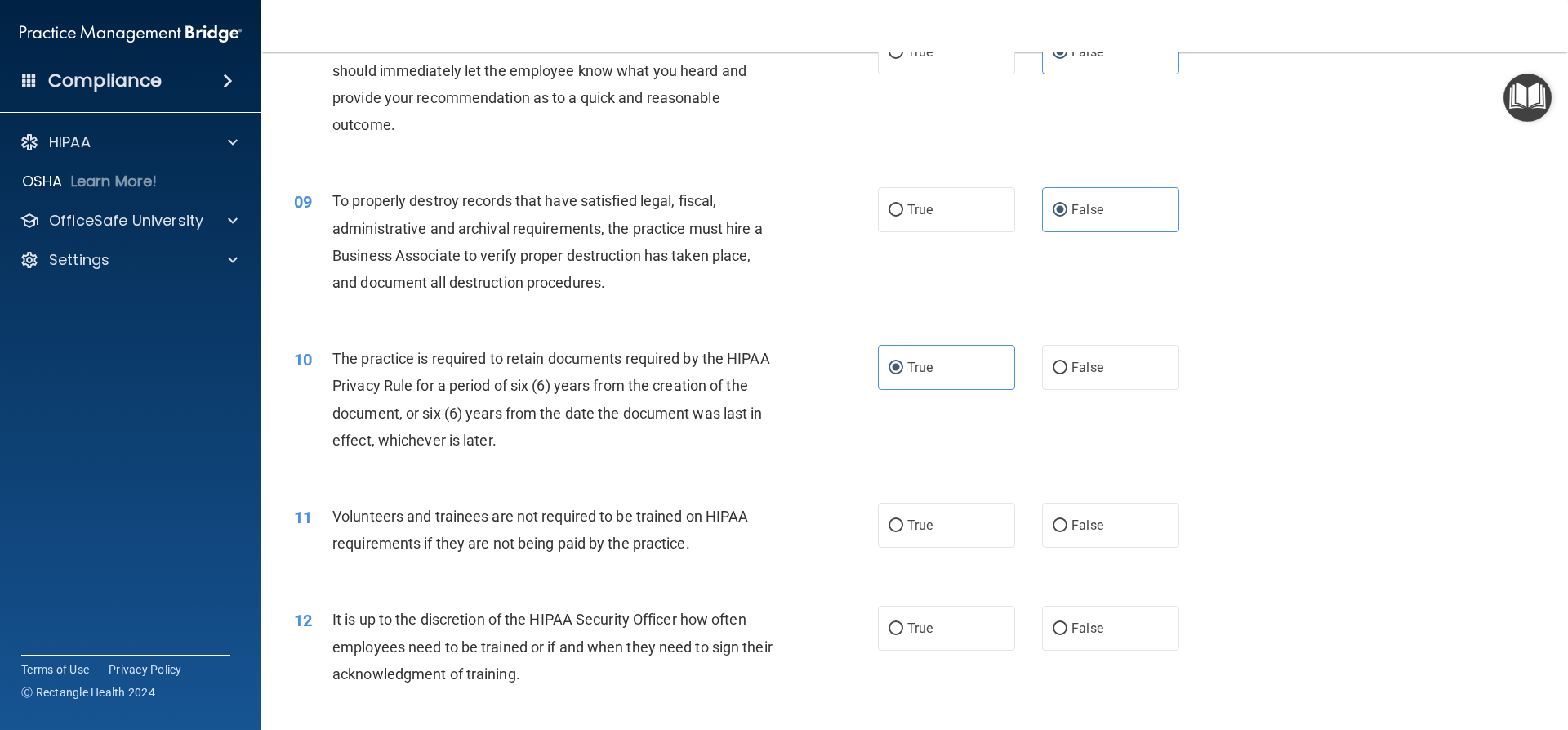
scroll to position [1068, 0]
click at [1105, 503] on label "False" at bounding box center [1110, 523] width 137 height 45
click at [1068, 518] on input "False" at bounding box center [1061, 523] width 15 height 12
radio input "true"
click at [1097, 624] on label "False" at bounding box center [1110, 626] width 137 height 45
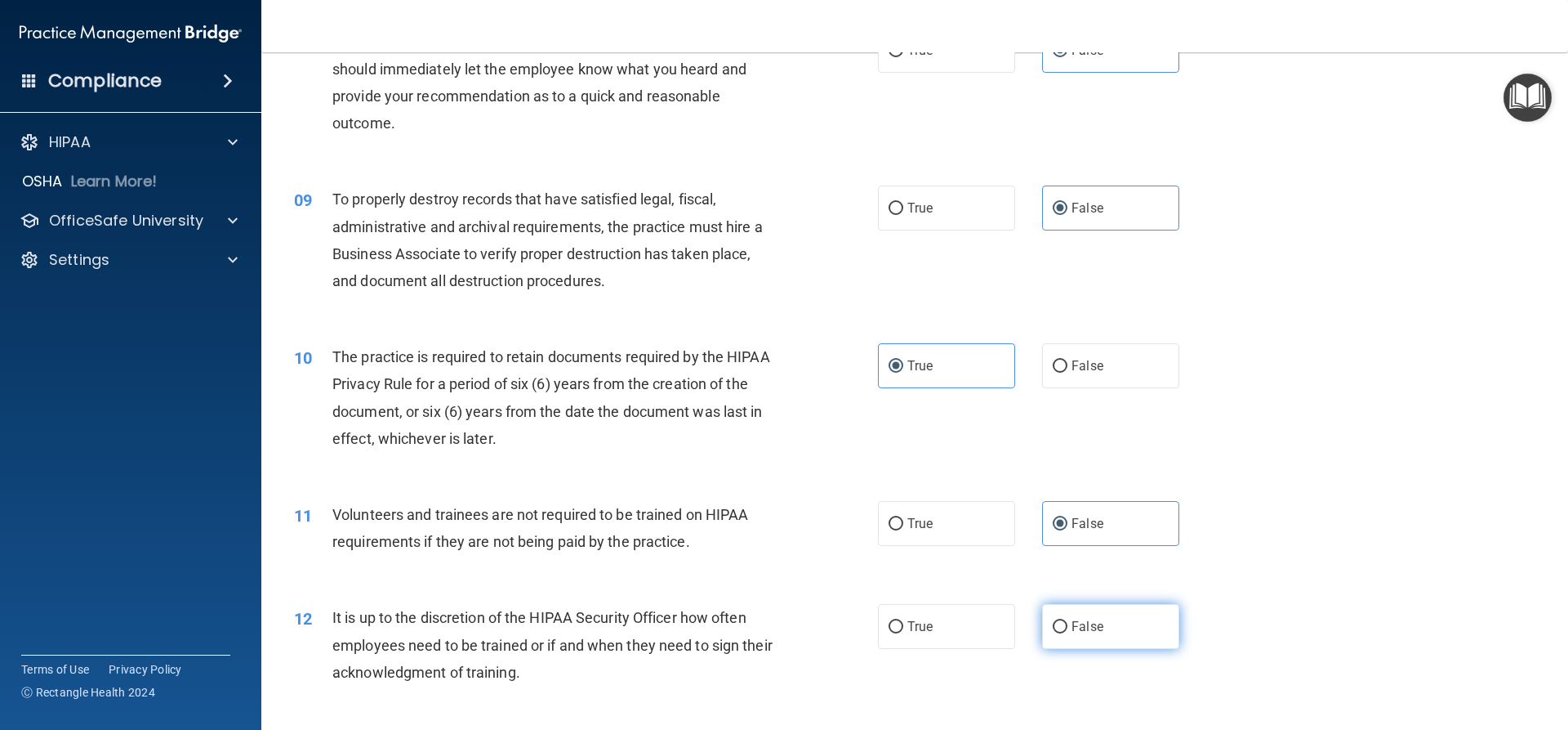
click at [1068, 624] on input "False" at bounding box center [1061, 626] width 15 height 12
radio input "true"
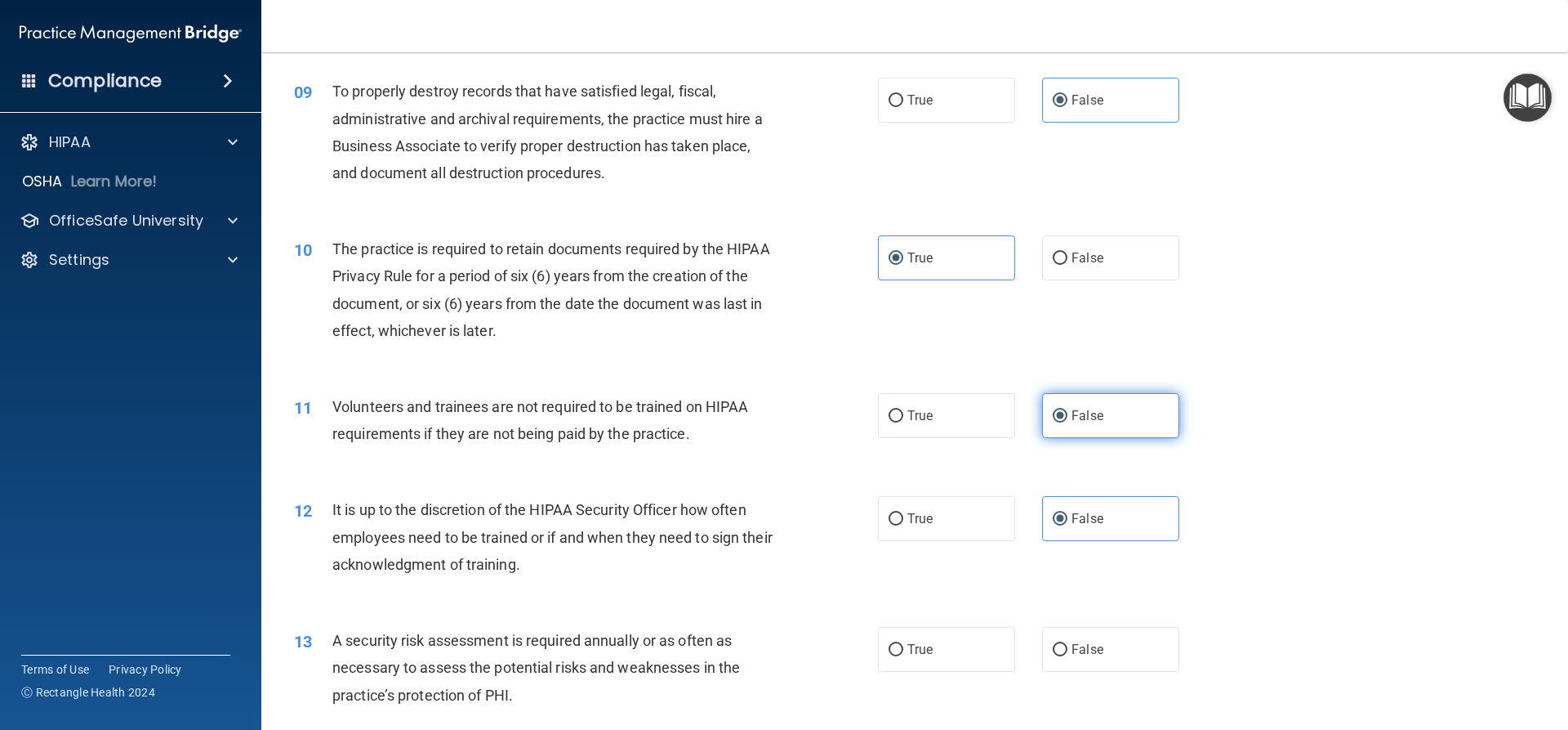
scroll to position [1232, 0]
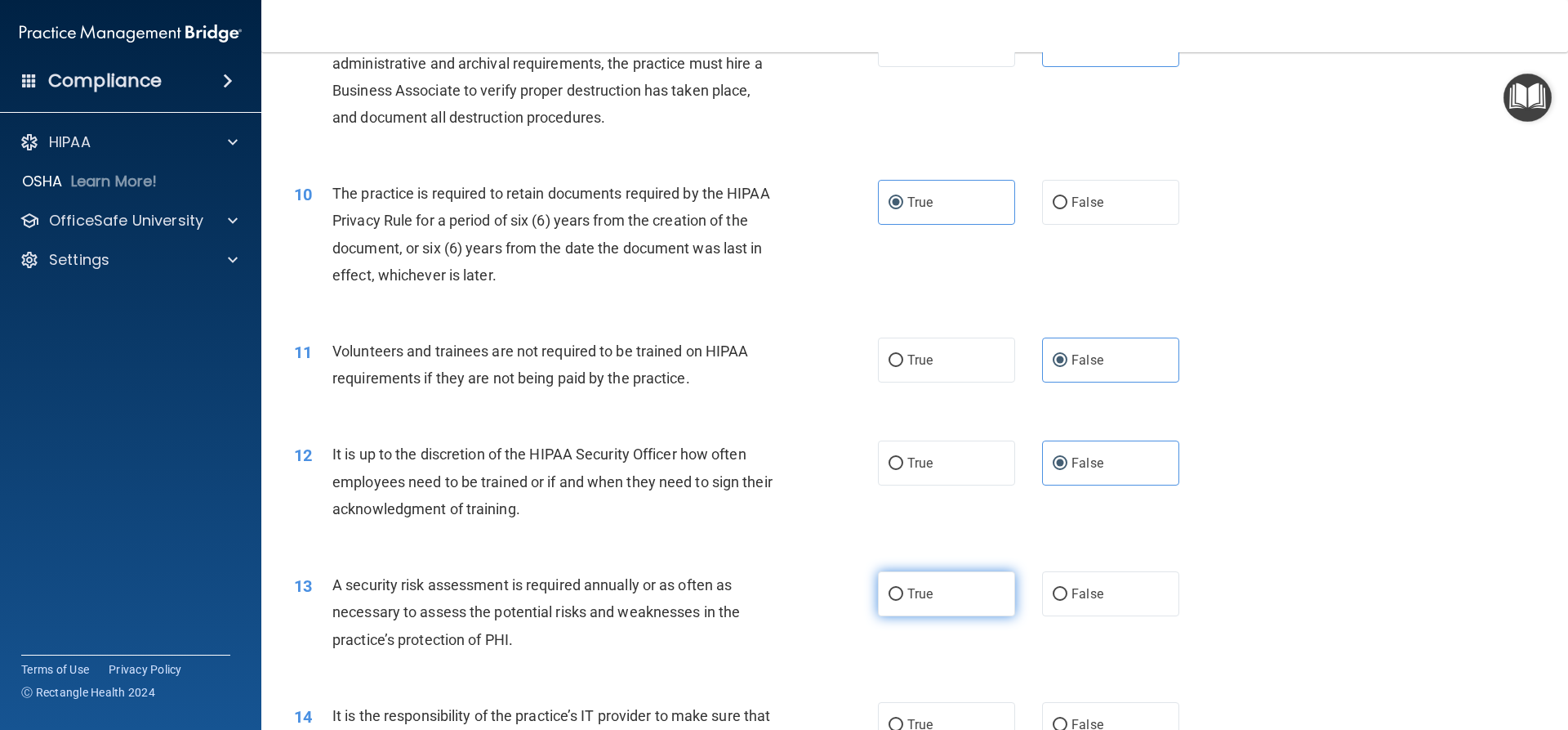
click at [985, 597] on label "True" at bounding box center [946, 593] width 137 height 45
click at [903, 597] on input "True" at bounding box center [896, 594] width 15 height 12
radio input "true"
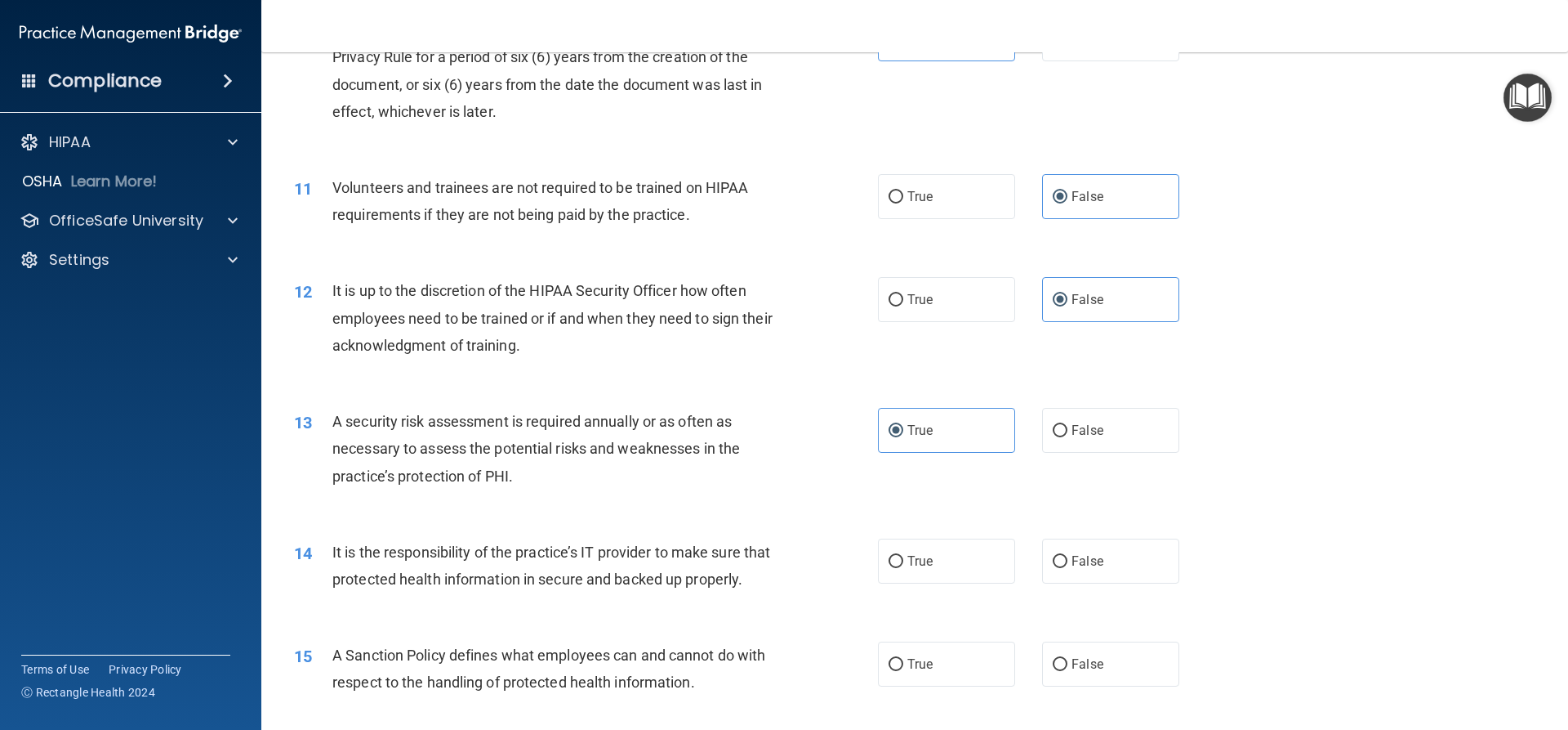
scroll to position [1477, 0]
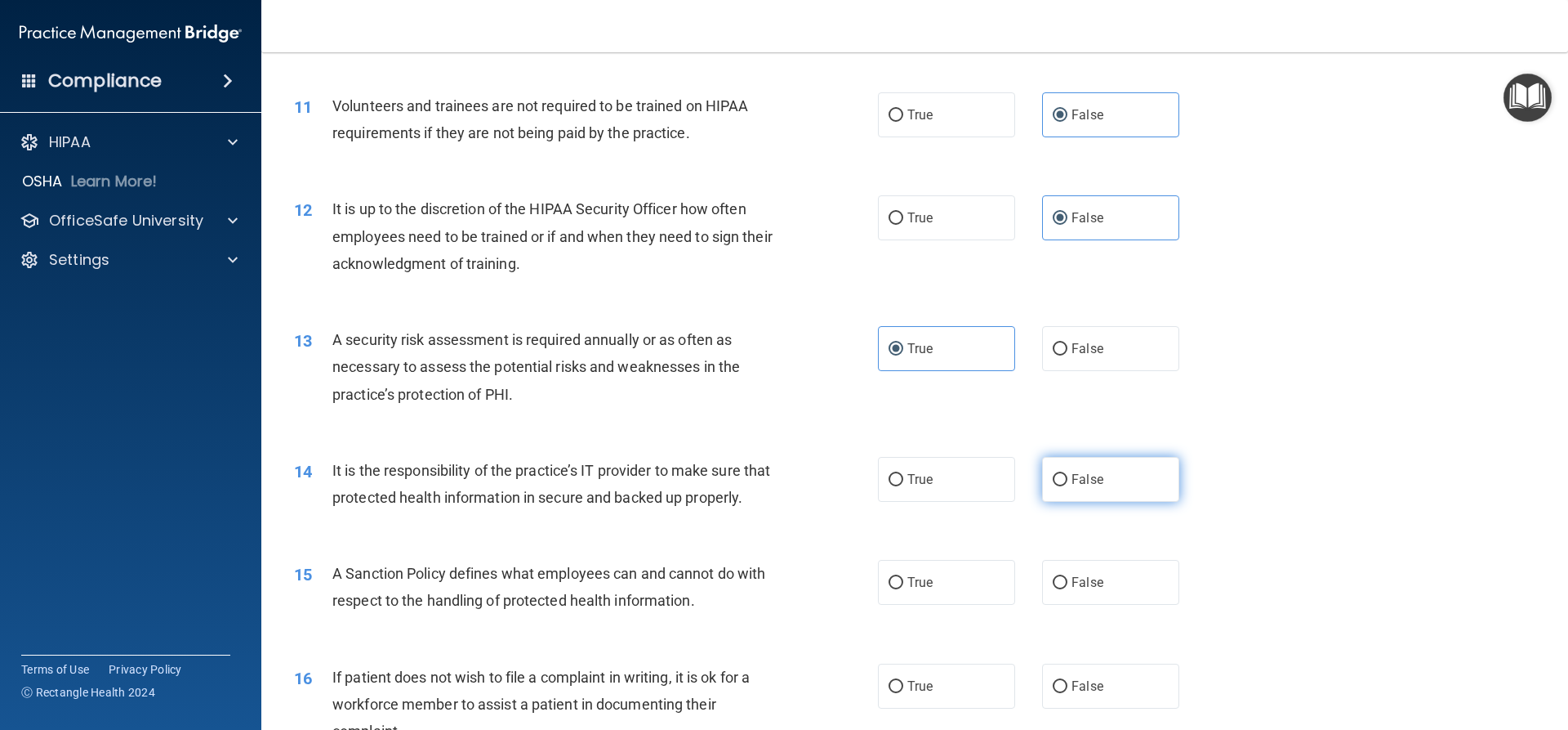
click at [1119, 477] on label "False" at bounding box center [1110, 479] width 137 height 45
click at [1068, 477] on input "False" at bounding box center [1061, 479] width 15 height 12
radio input "true"
click at [1100, 599] on label "False" at bounding box center [1110, 582] width 137 height 45
click at [1068, 589] on input "False" at bounding box center [1061, 582] width 15 height 12
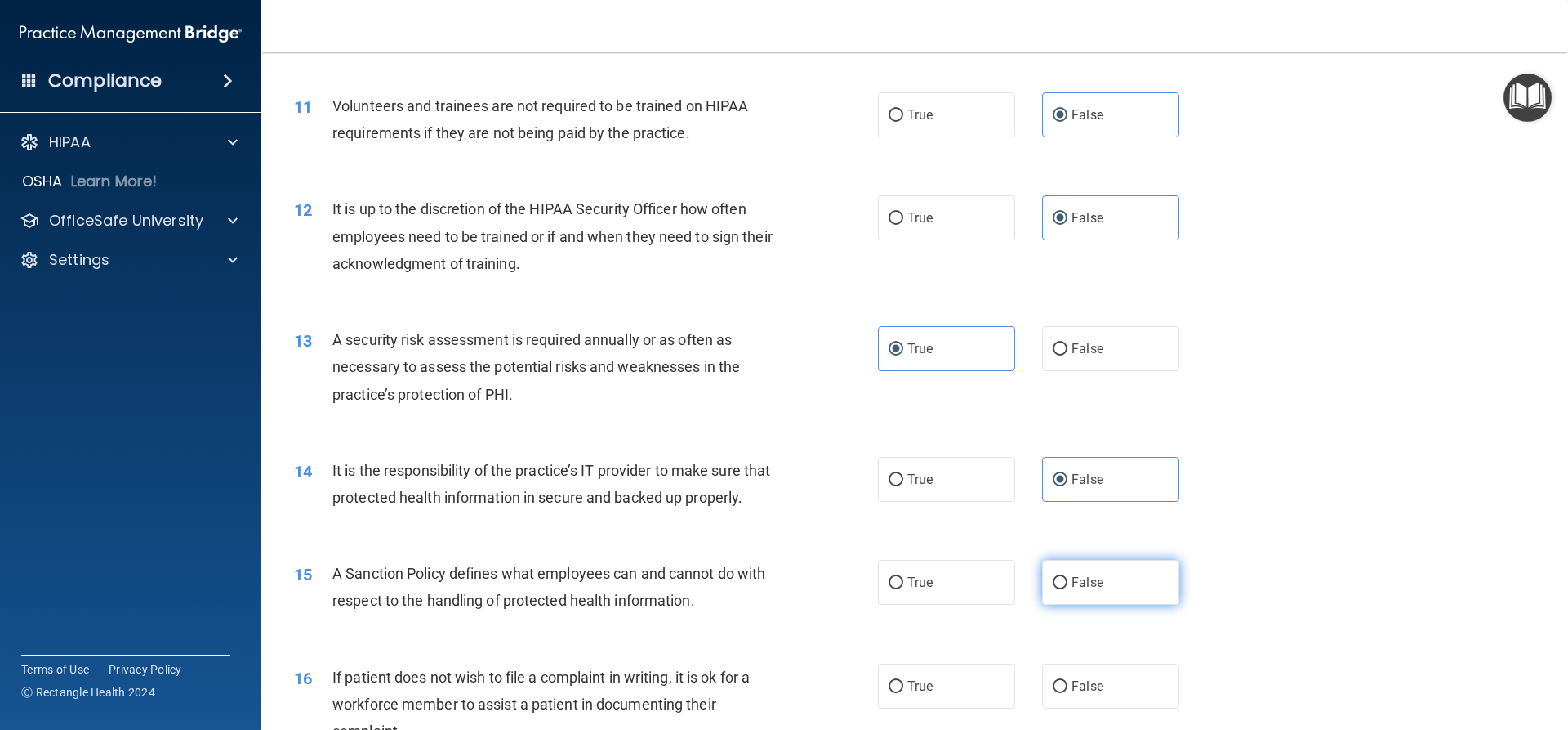
radio input "true"
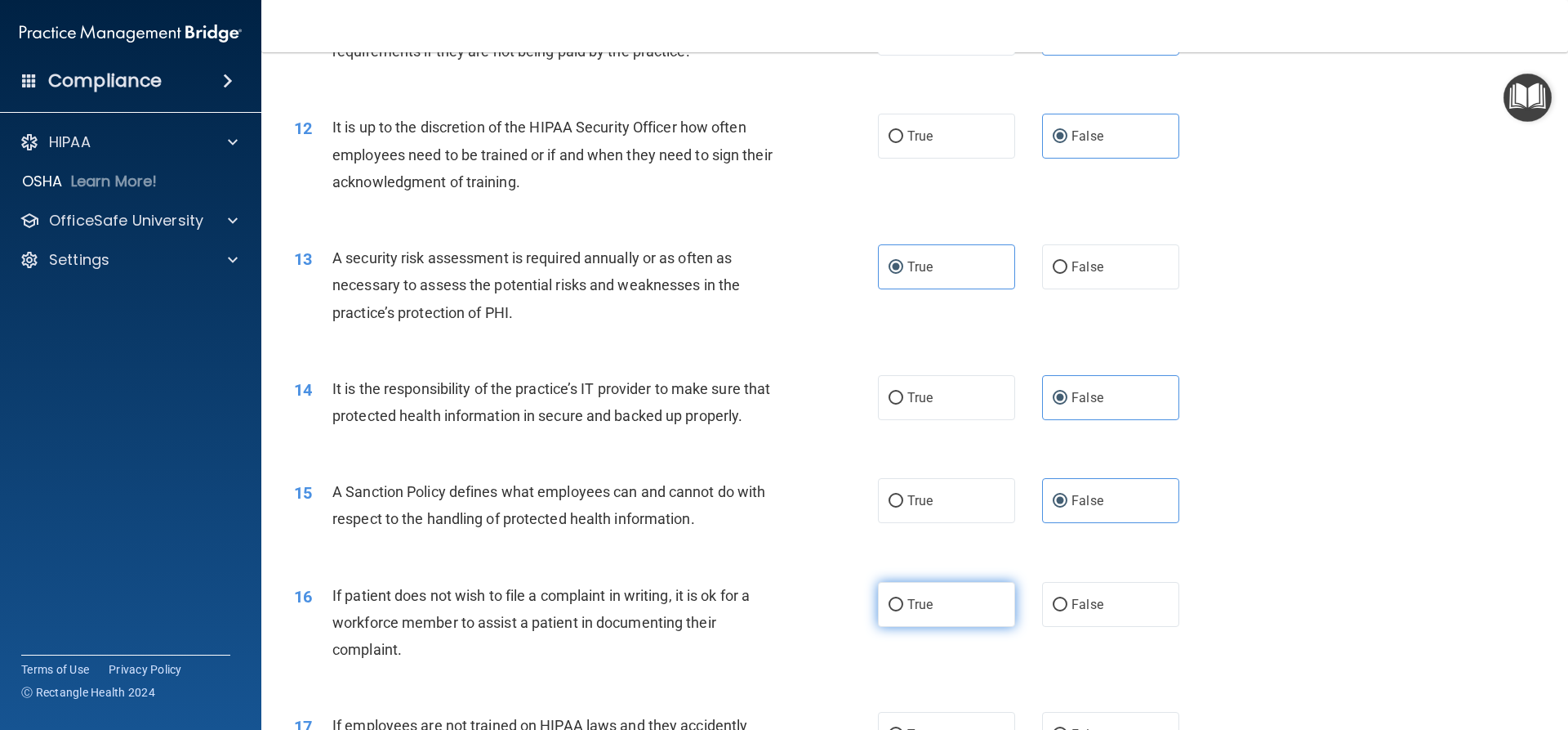
click at [941, 627] on label "True" at bounding box center [946, 604] width 137 height 45
click at [903, 611] on input "True" at bounding box center [896, 604] width 15 height 12
radio input "true"
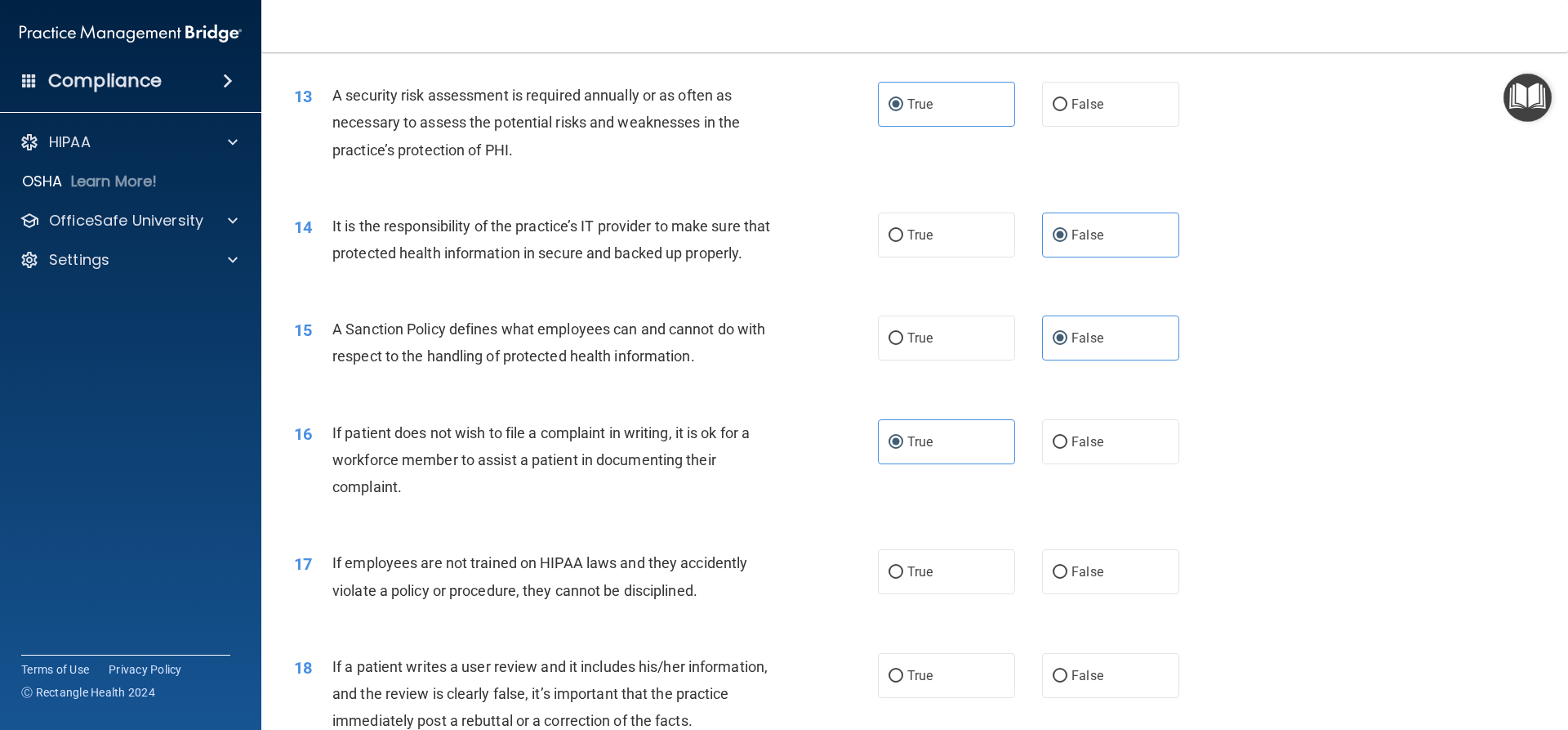
scroll to position [1722, 0]
click at [1108, 593] on label "False" at bounding box center [1110, 570] width 137 height 45
click at [1068, 577] on input "False" at bounding box center [1061, 571] width 15 height 12
radio input "true"
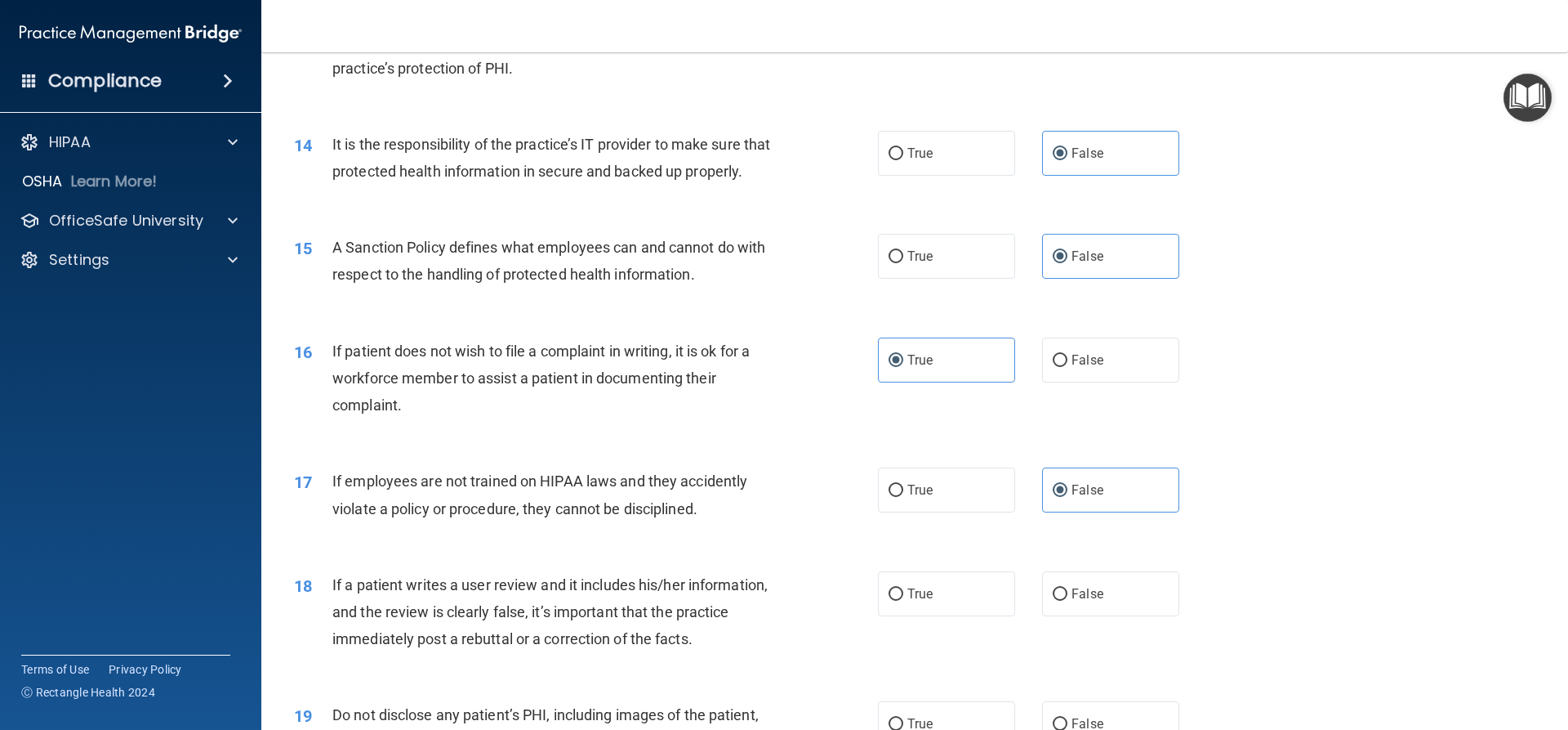
scroll to position [1804, 0]
click at [1133, 615] on label "False" at bounding box center [1110, 592] width 137 height 45
click at [1068, 599] on input "False" at bounding box center [1061, 593] width 15 height 12
radio input "true"
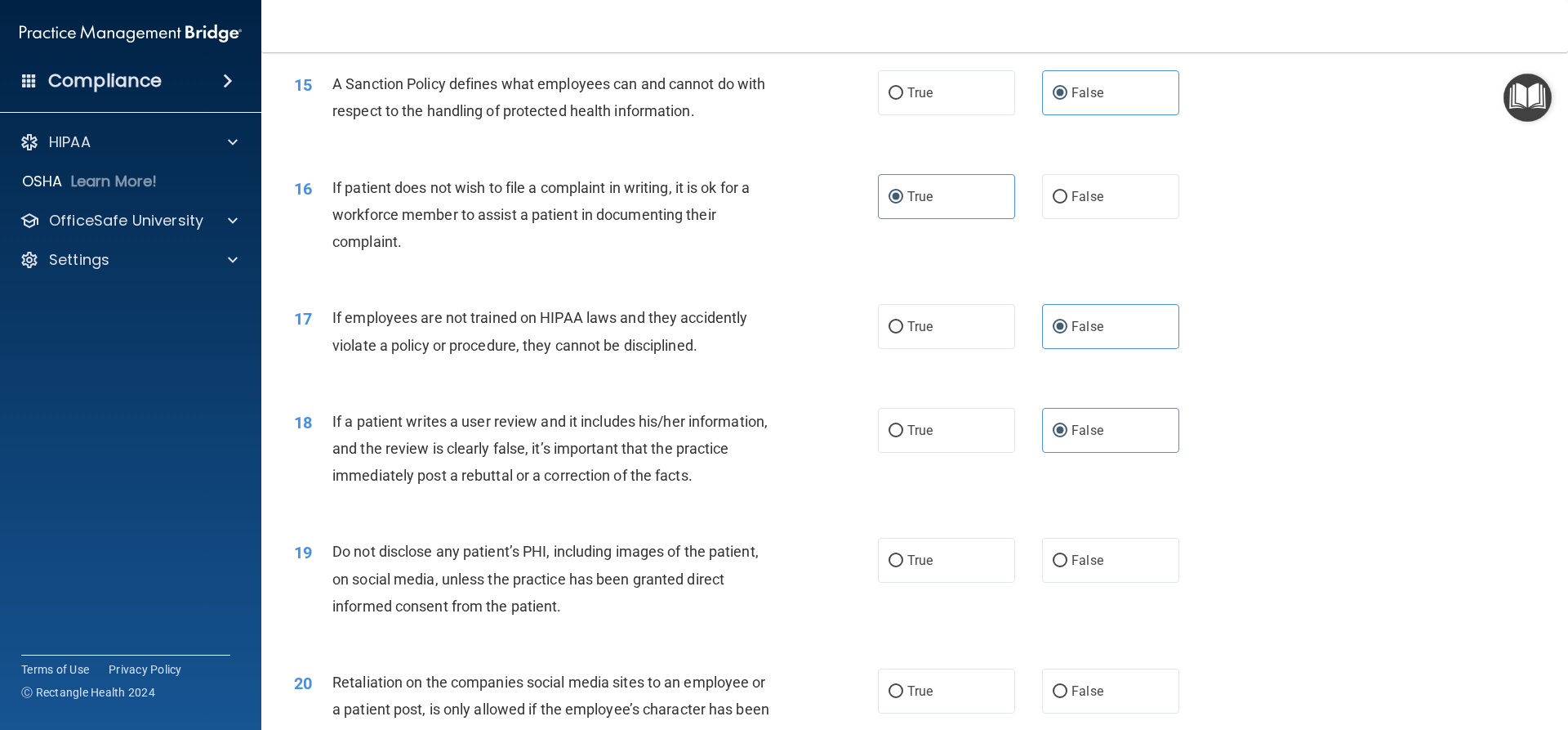
scroll to position [1968, 0]
click at [952, 582] on label "True" at bounding box center [946, 559] width 137 height 45
click at [903, 566] on input "True" at bounding box center [896, 560] width 15 height 12
radio input "true"
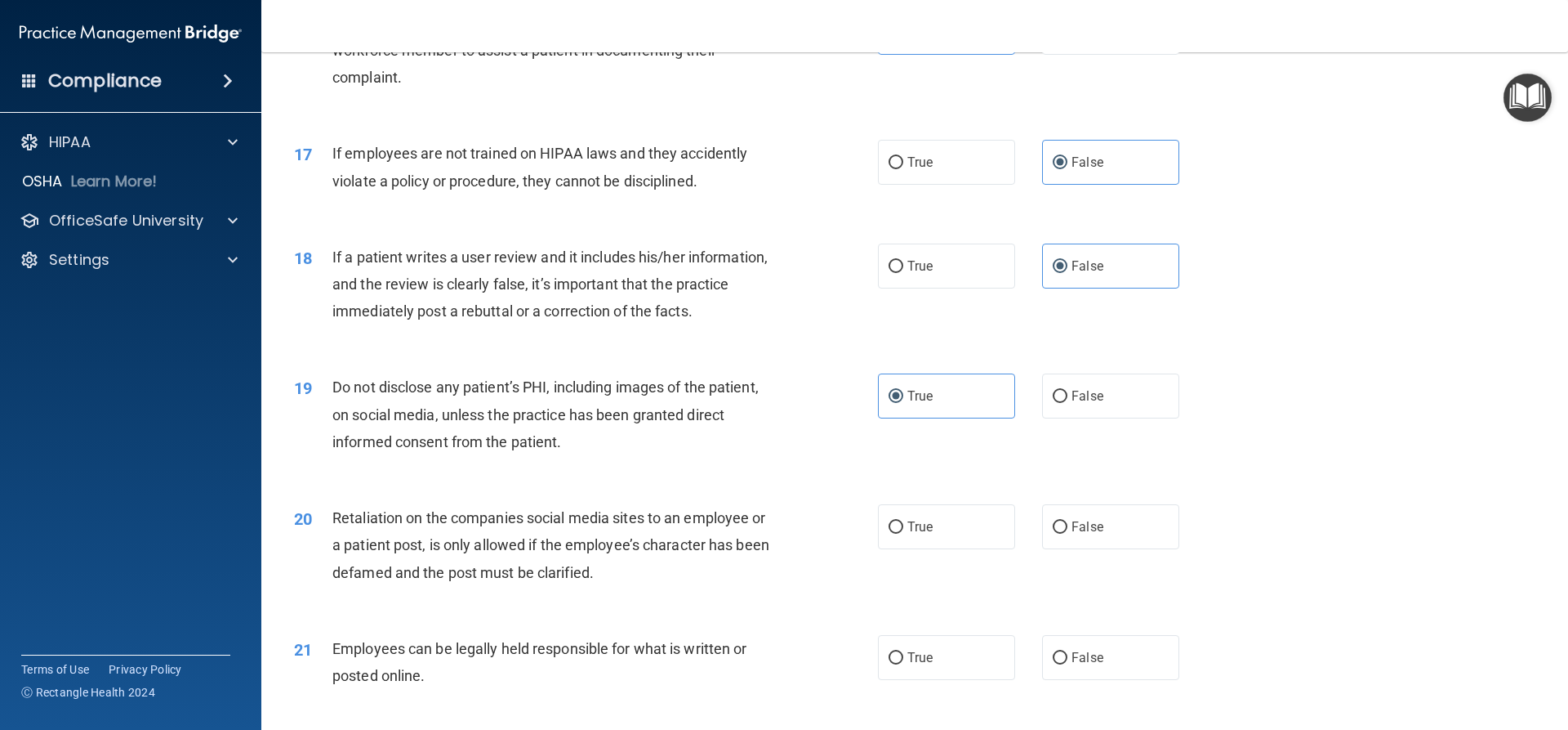
scroll to position [2213, 0]
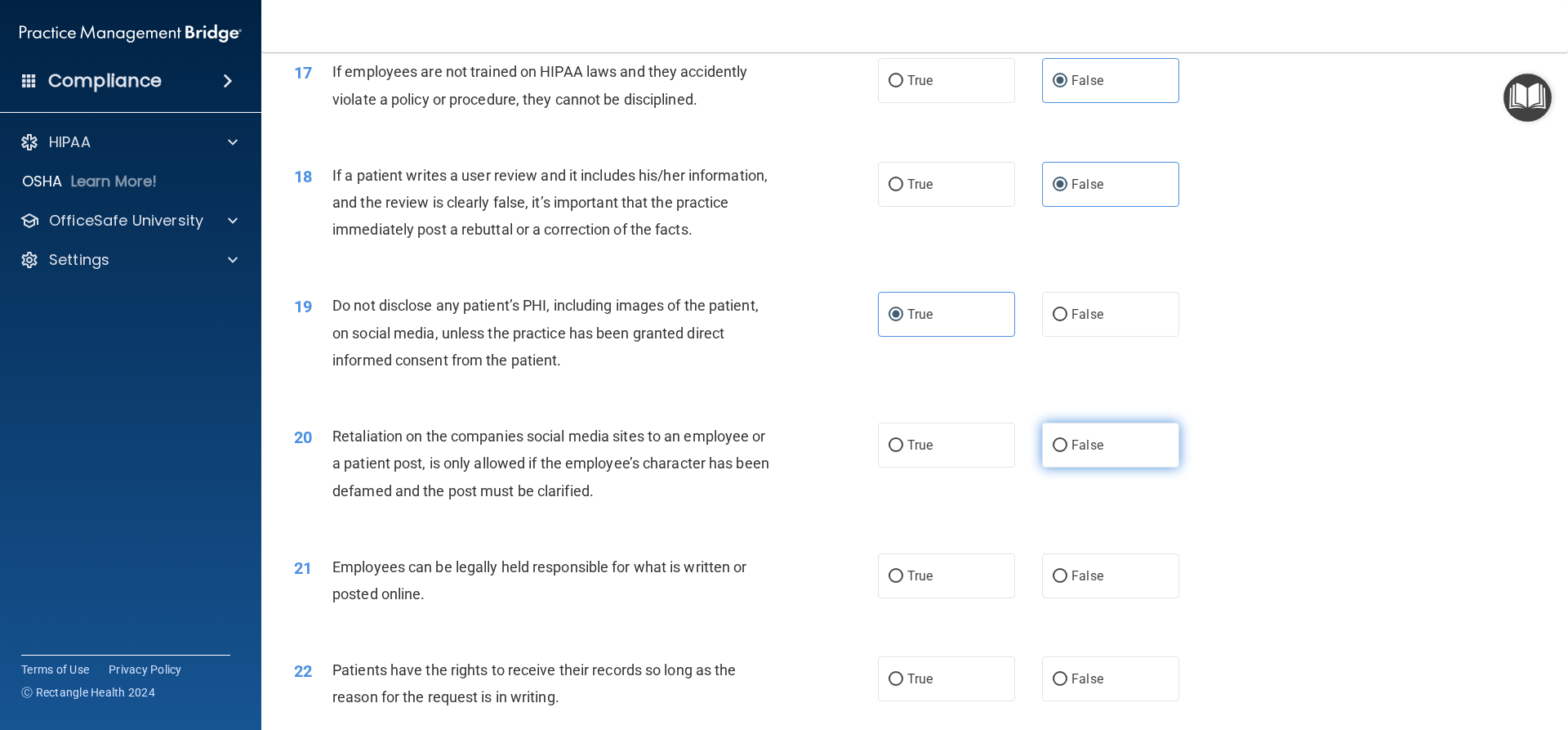
click at [1111, 467] on label "False" at bounding box center [1110, 444] width 137 height 45
click at [1068, 451] on input "False" at bounding box center [1061, 445] width 15 height 12
radio input "true"
click at [1096, 599] on label "False" at bounding box center [1110, 576] width 137 height 45
click at [1068, 583] on input "False" at bounding box center [1061, 576] width 15 height 12
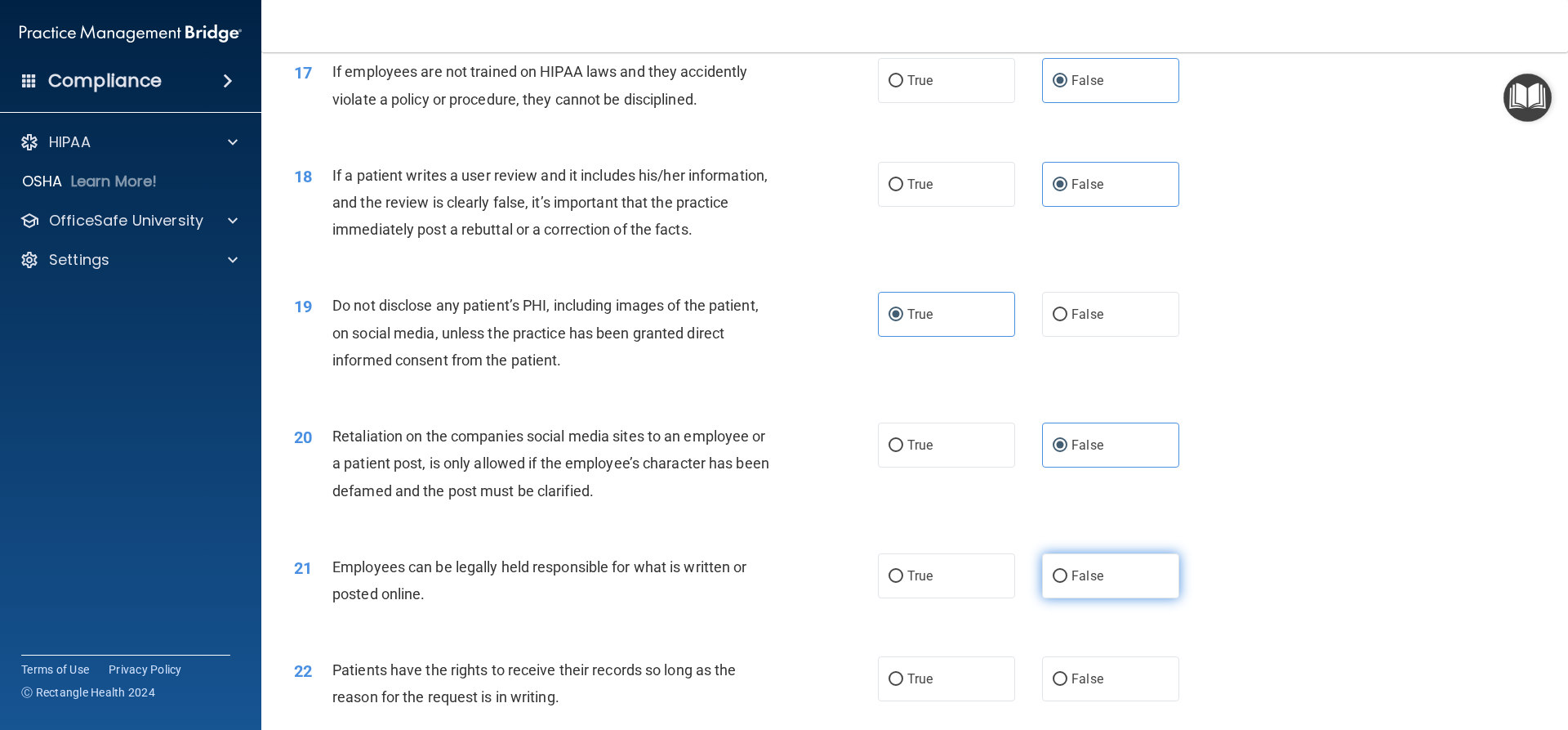
radio input "true"
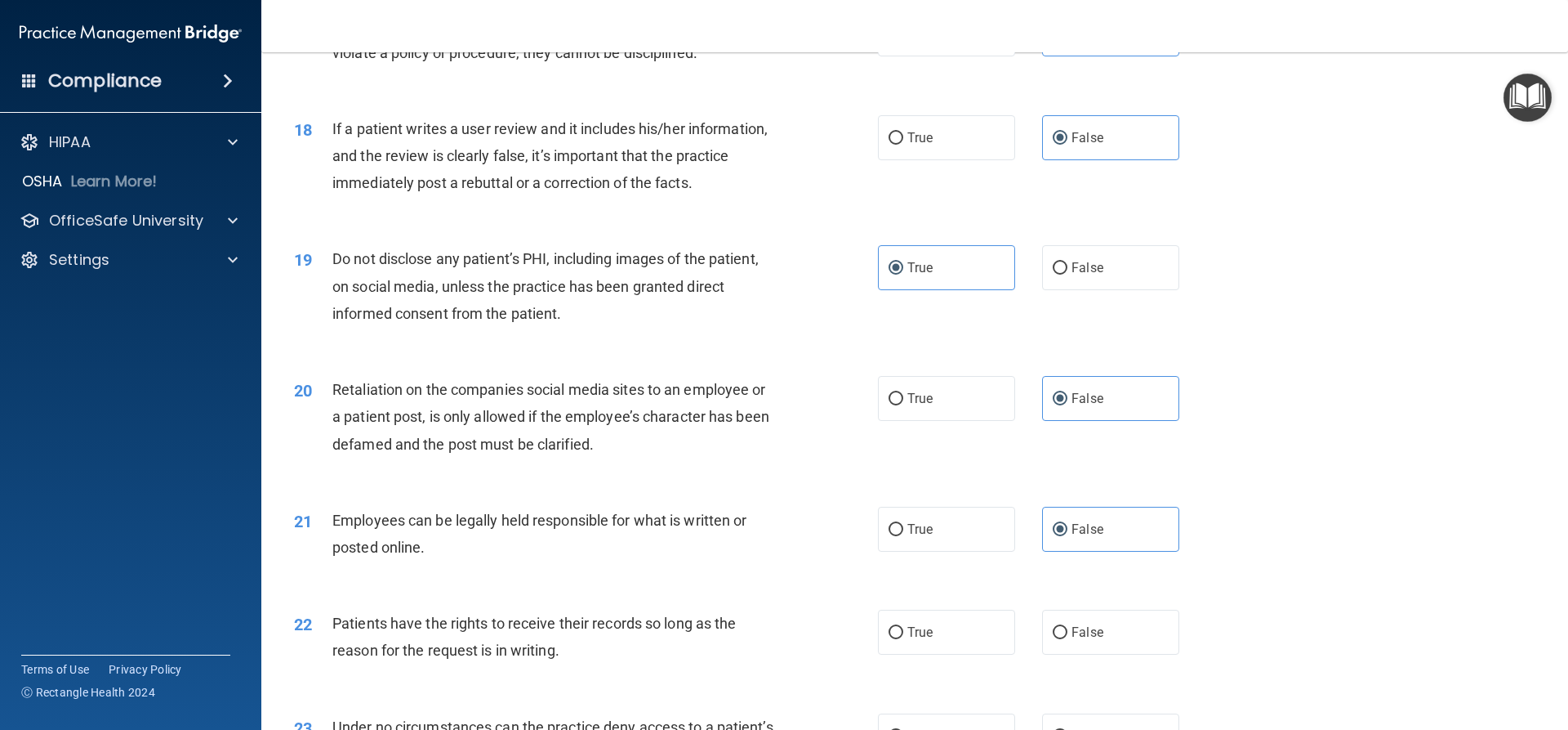
scroll to position [2376, 0]
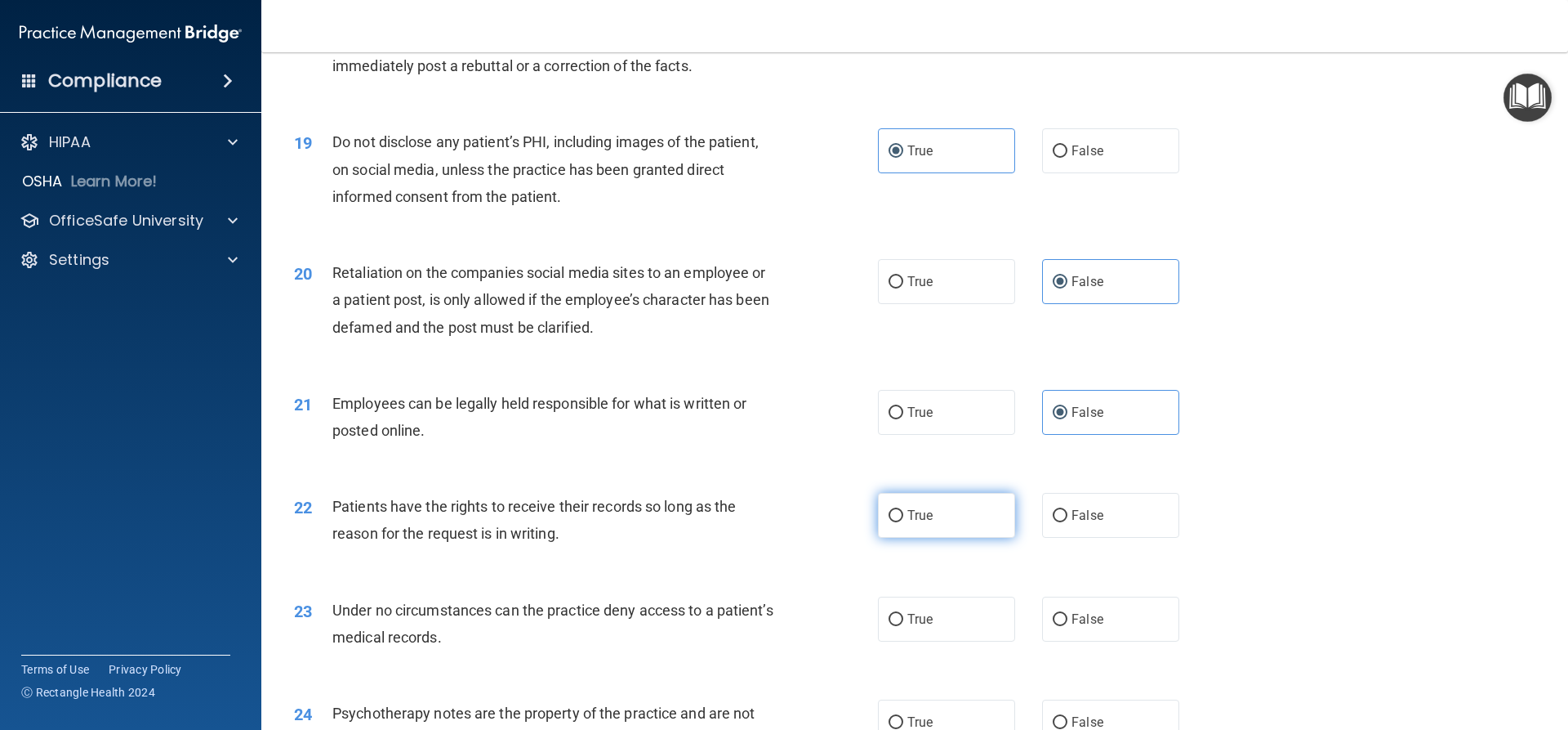
click at [950, 538] on label "True" at bounding box center [946, 515] width 137 height 45
click at [903, 522] on input "True" at bounding box center [896, 516] width 15 height 12
radio input "true"
click at [965, 435] on label "True" at bounding box center [946, 412] width 137 height 45
click at [903, 419] on input "True" at bounding box center [896, 413] width 15 height 12
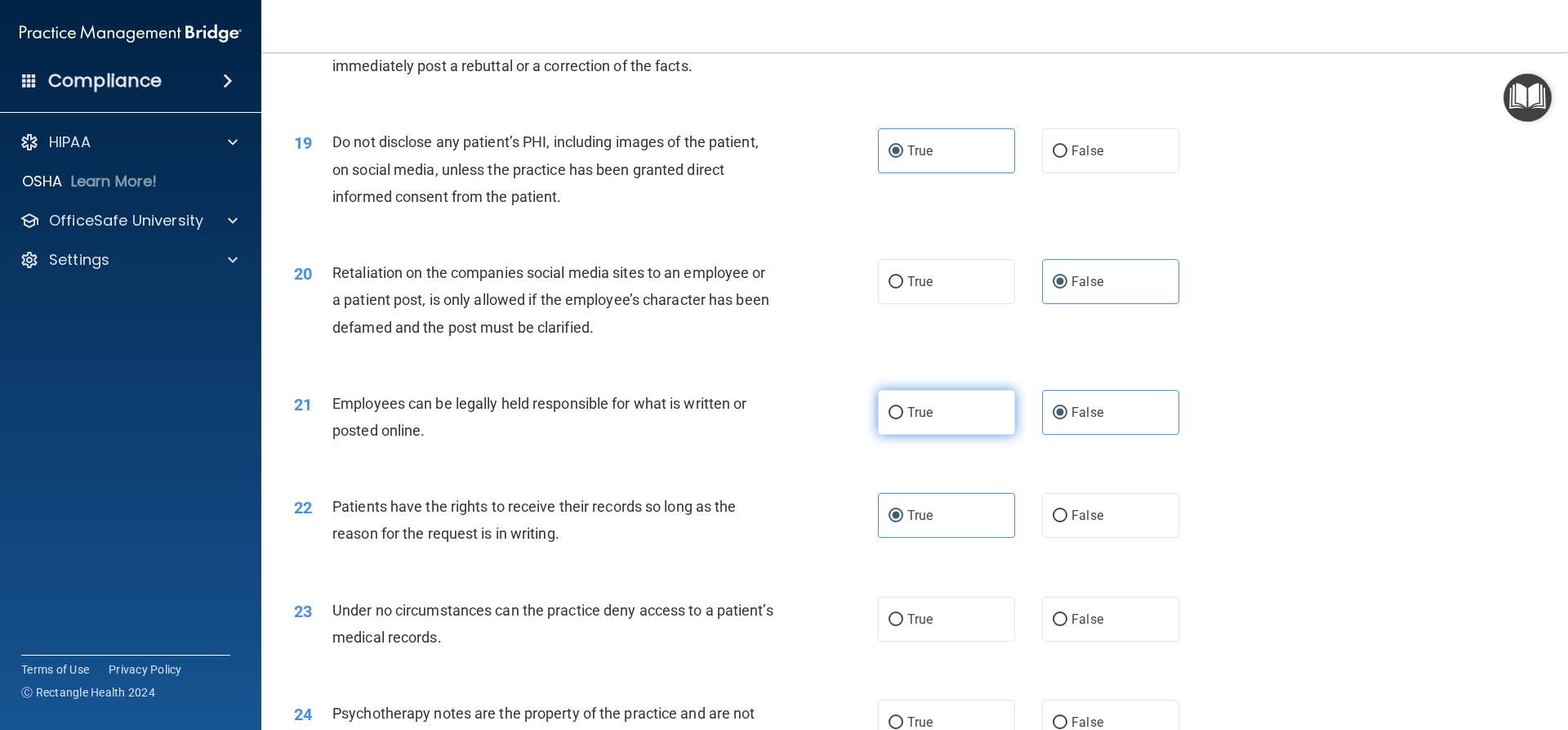
radio input "true"
radio input "false"
click at [1073, 523] on span "False" at bounding box center [1087, 515] width 32 height 16
click at [1068, 522] on input "False" at bounding box center [1061, 516] width 15 height 12
radio input "true"
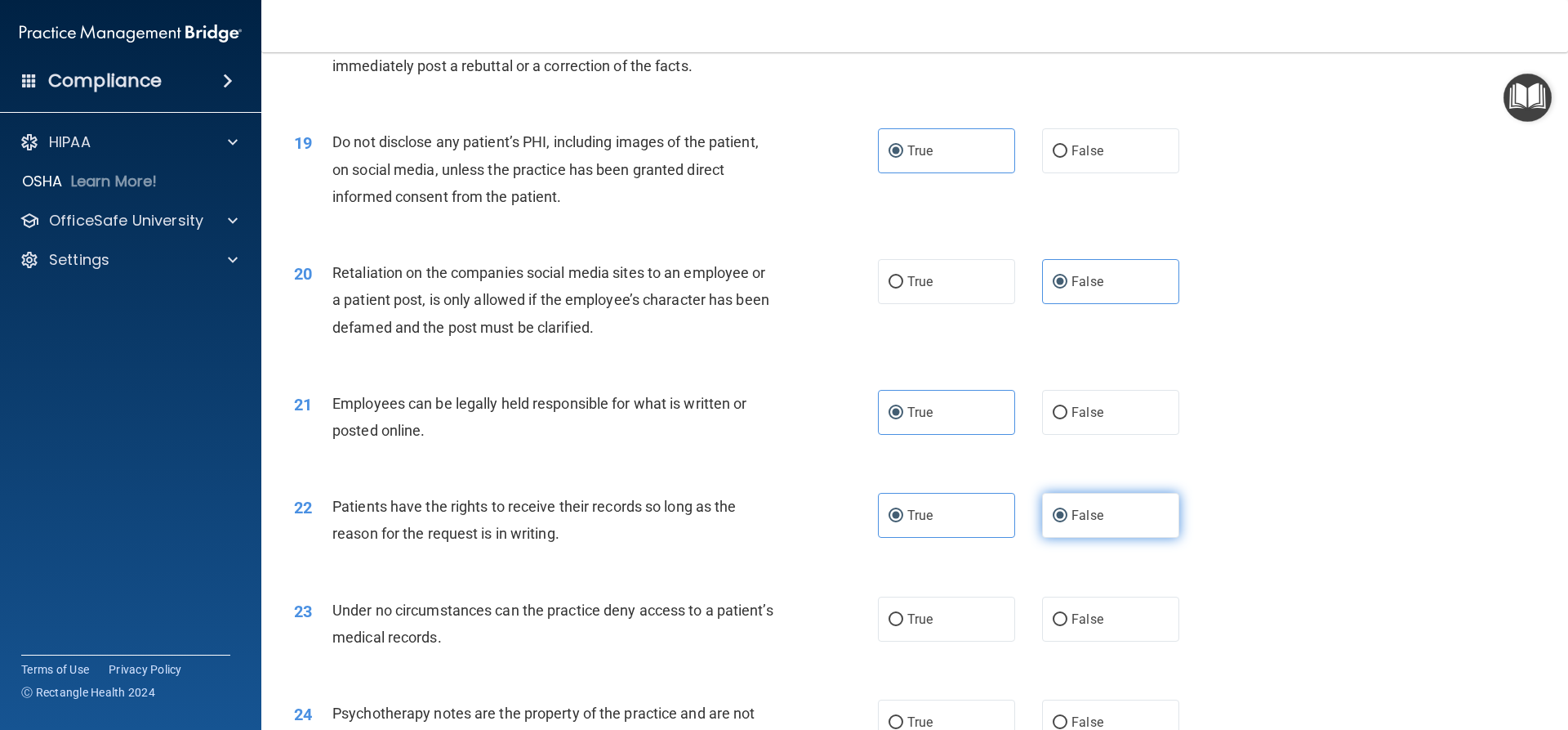
radio input "false"
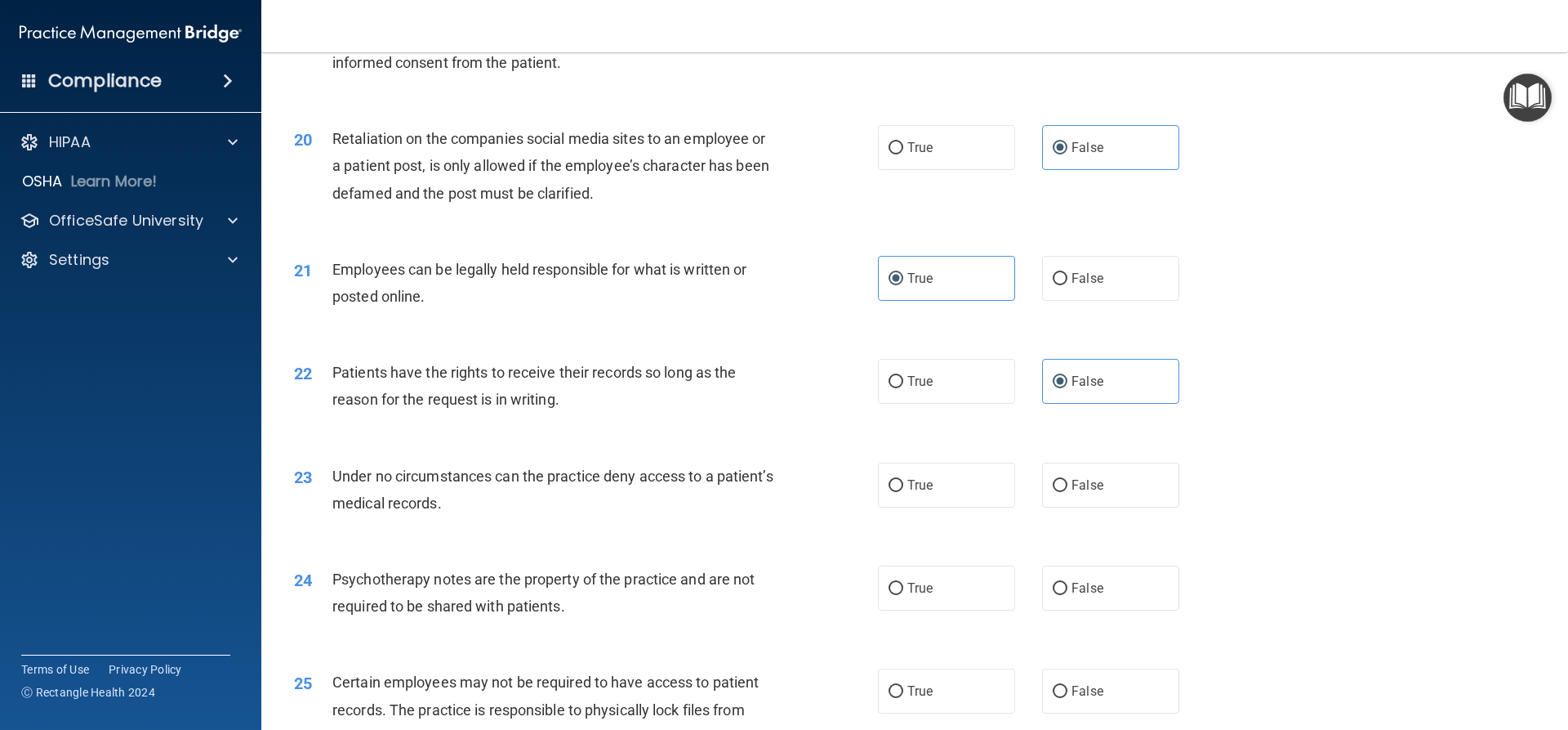
scroll to position [2539, 0]
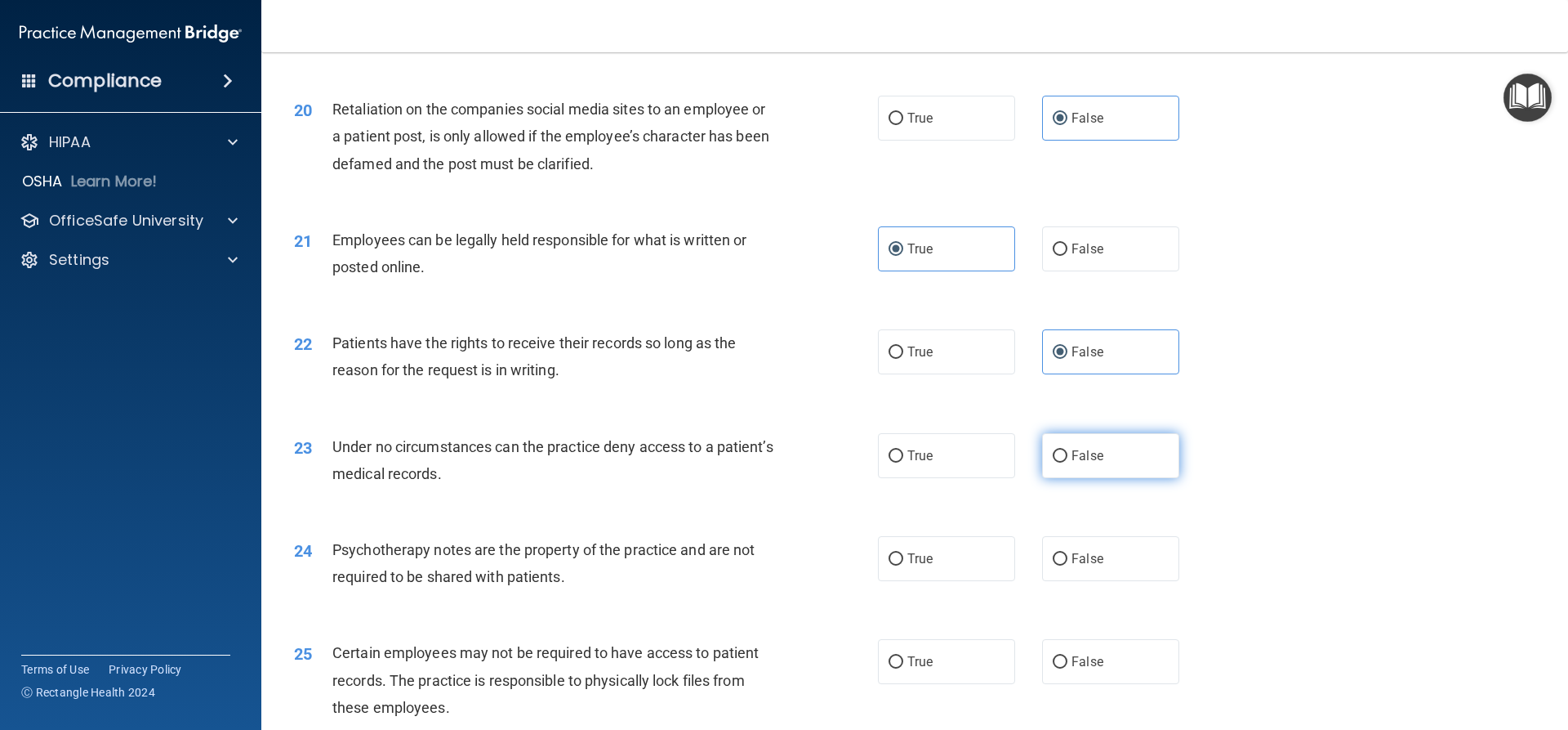
click at [1083, 463] on span "False" at bounding box center [1087, 455] width 32 height 16
click at [1068, 462] on input "False" at bounding box center [1061, 456] width 15 height 12
radio input "true"
click at [954, 581] on label "True" at bounding box center [946, 558] width 137 height 45
click at [903, 565] on input "True" at bounding box center [896, 559] width 15 height 12
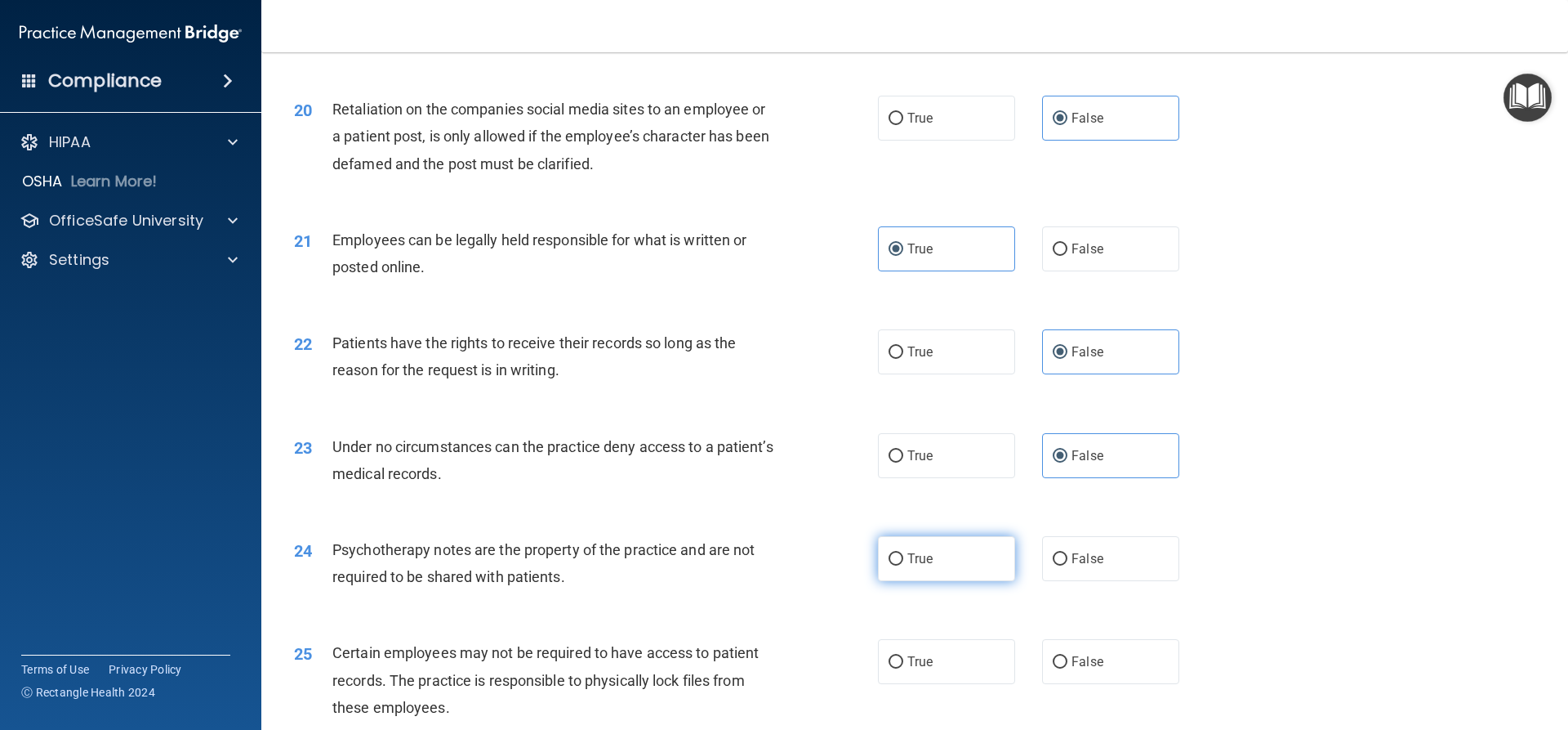
radio input "true"
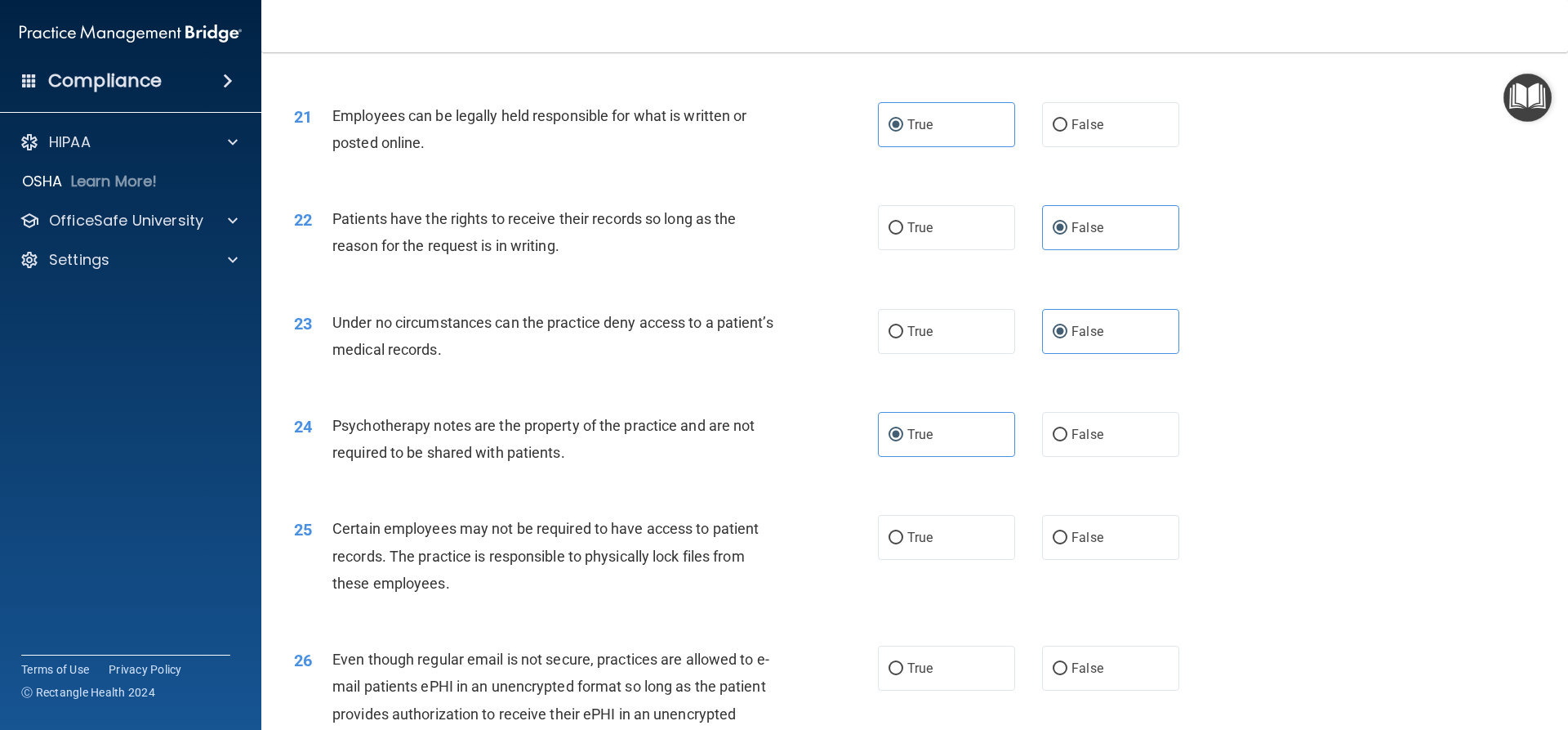
scroll to position [2703, 0]
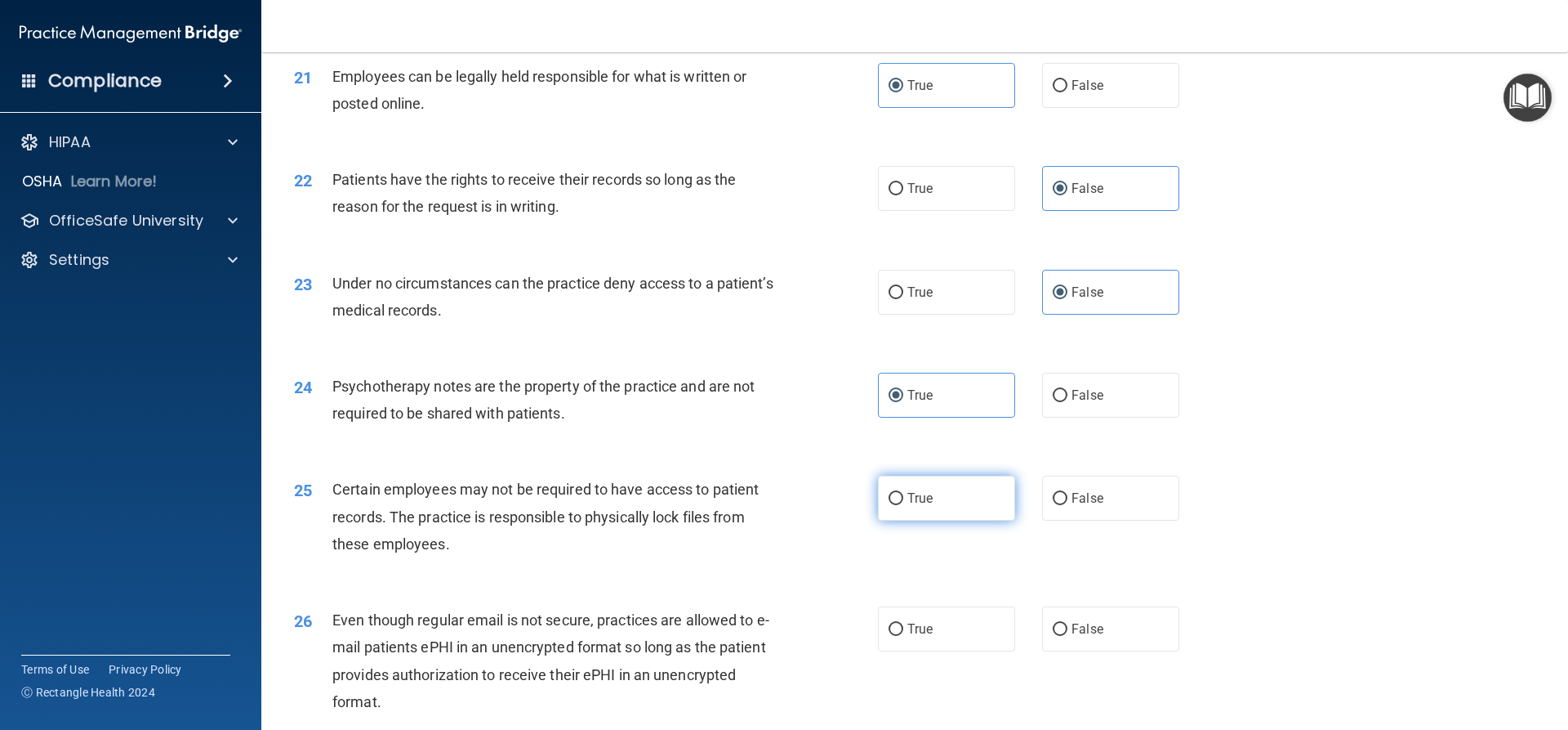
click at [963, 520] on label "True" at bounding box center [946, 497] width 137 height 45
click at [903, 505] on input "True" at bounding box center [896, 498] width 15 height 12
radio input "true"
click at [992, 651] on label "True" at bounding box center [946, 628] width 137 height 45
click at [903, 635] on input "True" at bounding box center [896, 629] width 15 height 12
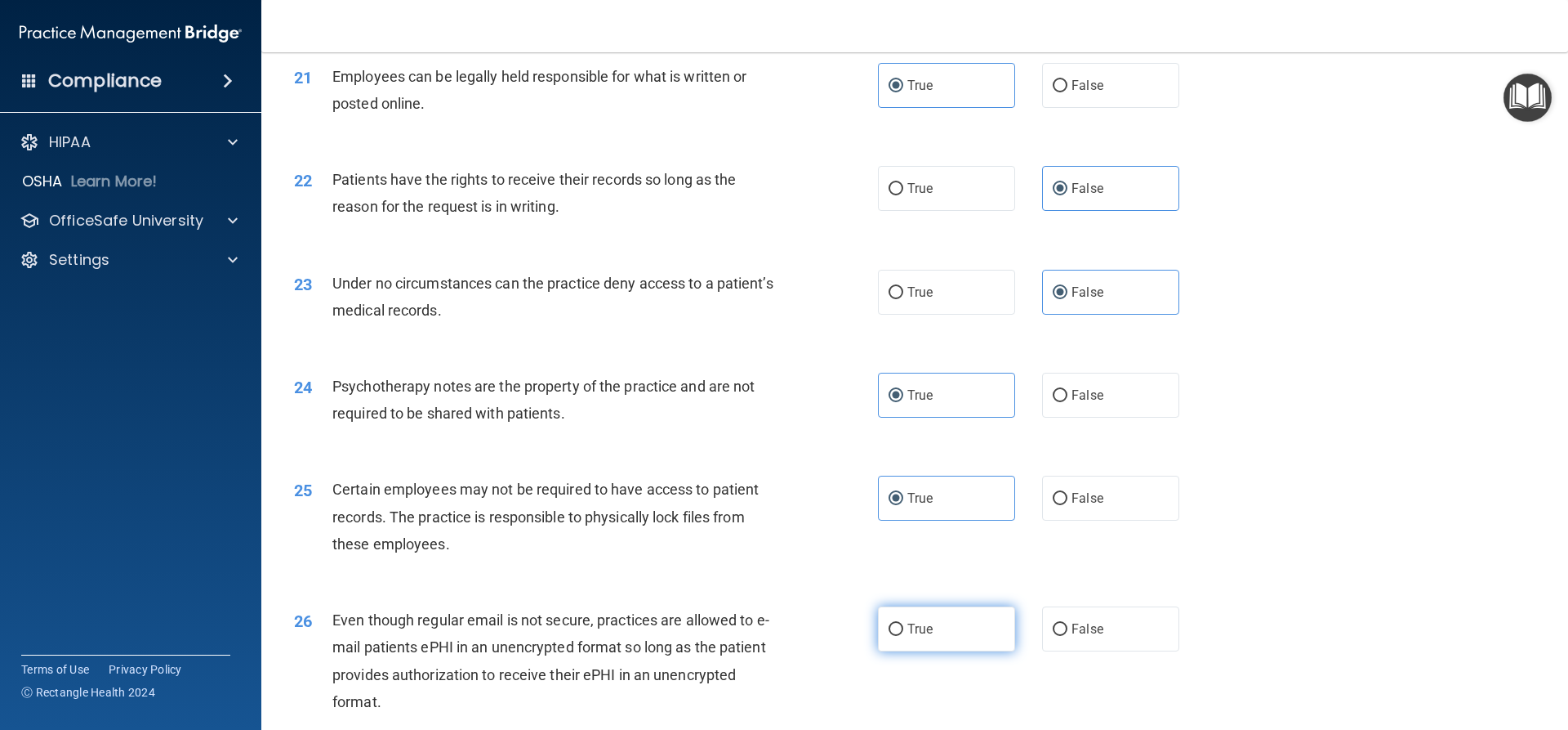
radio input "true"
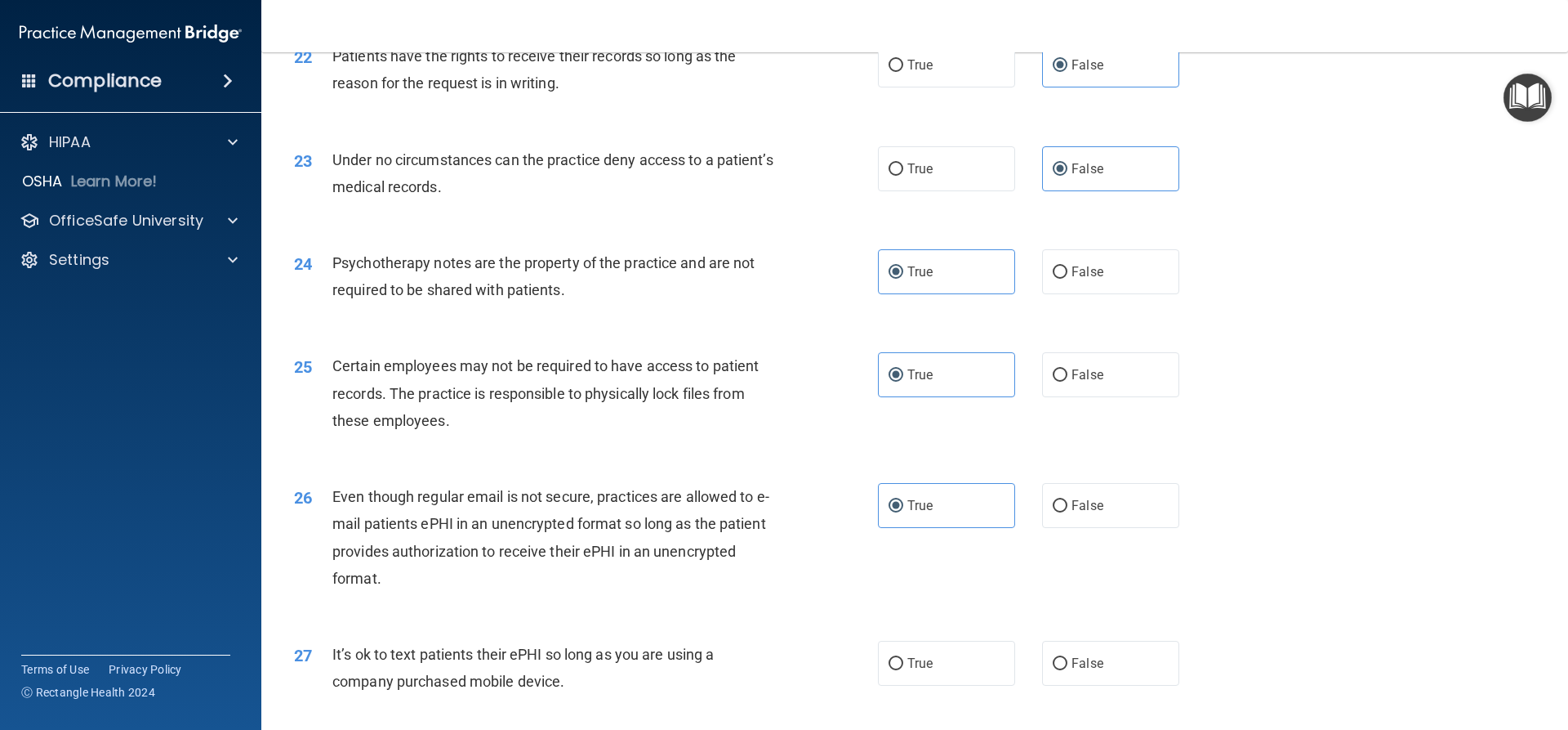
scroll to position [2867, 0]
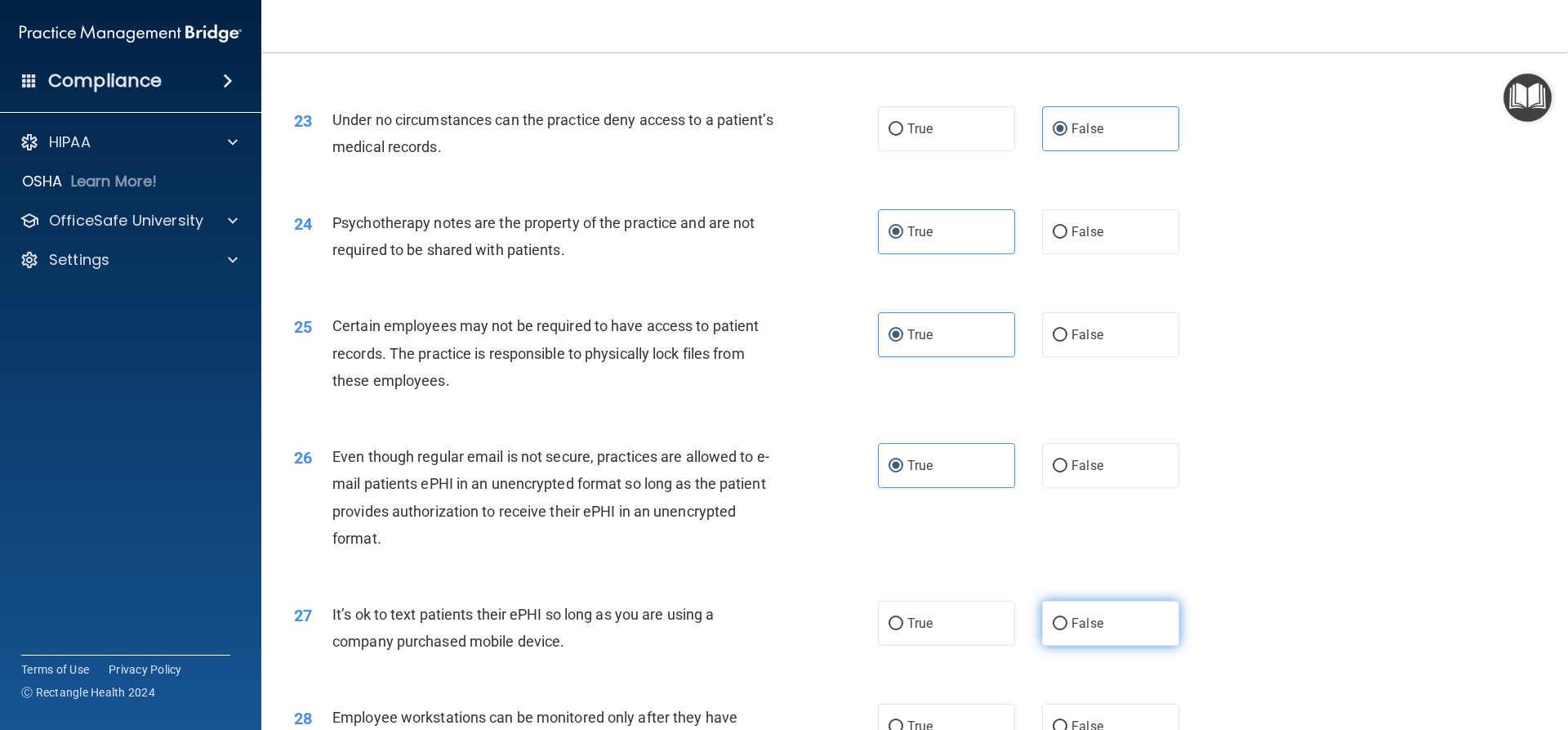
click at [1083, 638] on label "False" at bounding box center [1110, 622] width 137 height 45
click at [1068, 630] on input "False" at bounding box center [1061, 623] width 15 height 12
radio input "true"
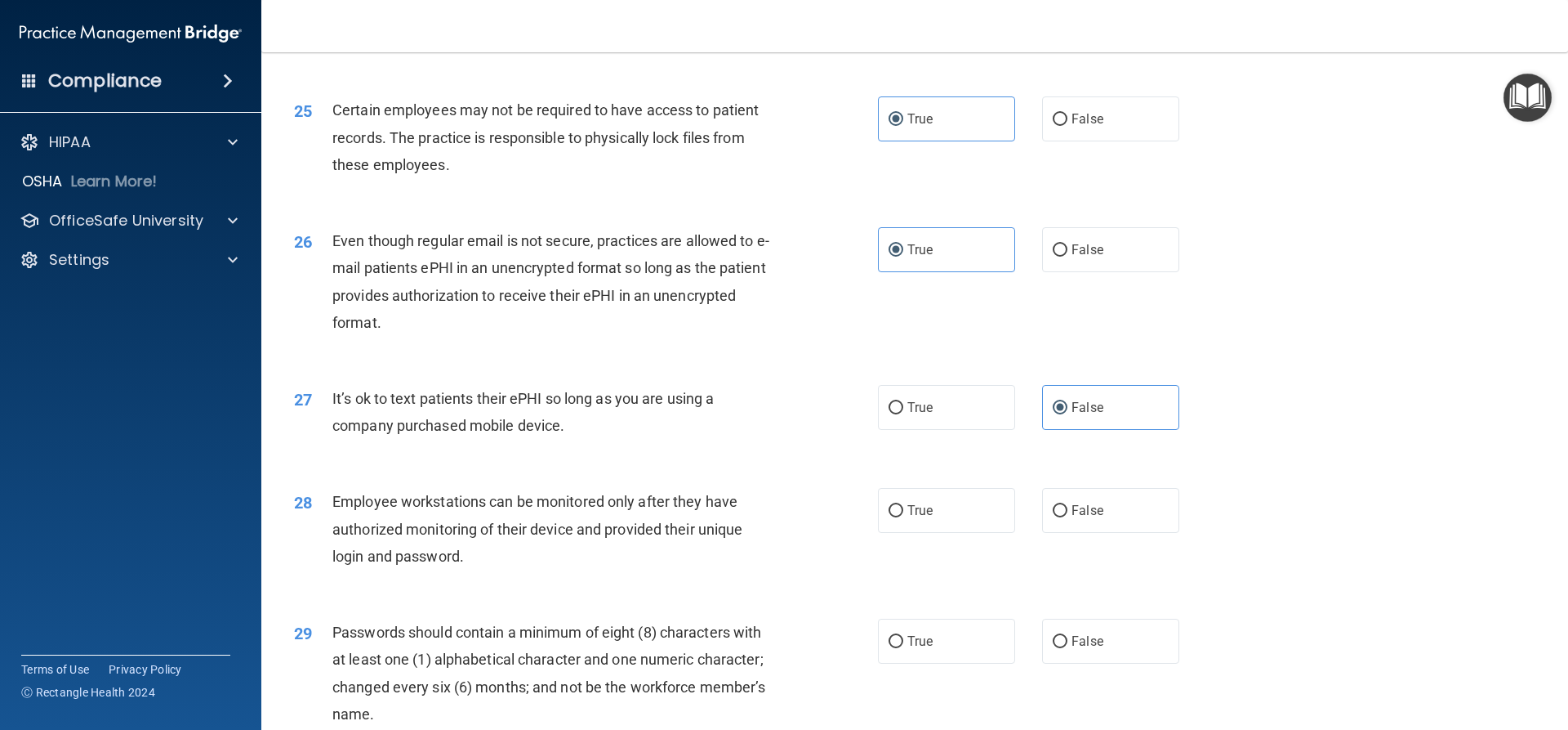
scroll to position [3111, 0]
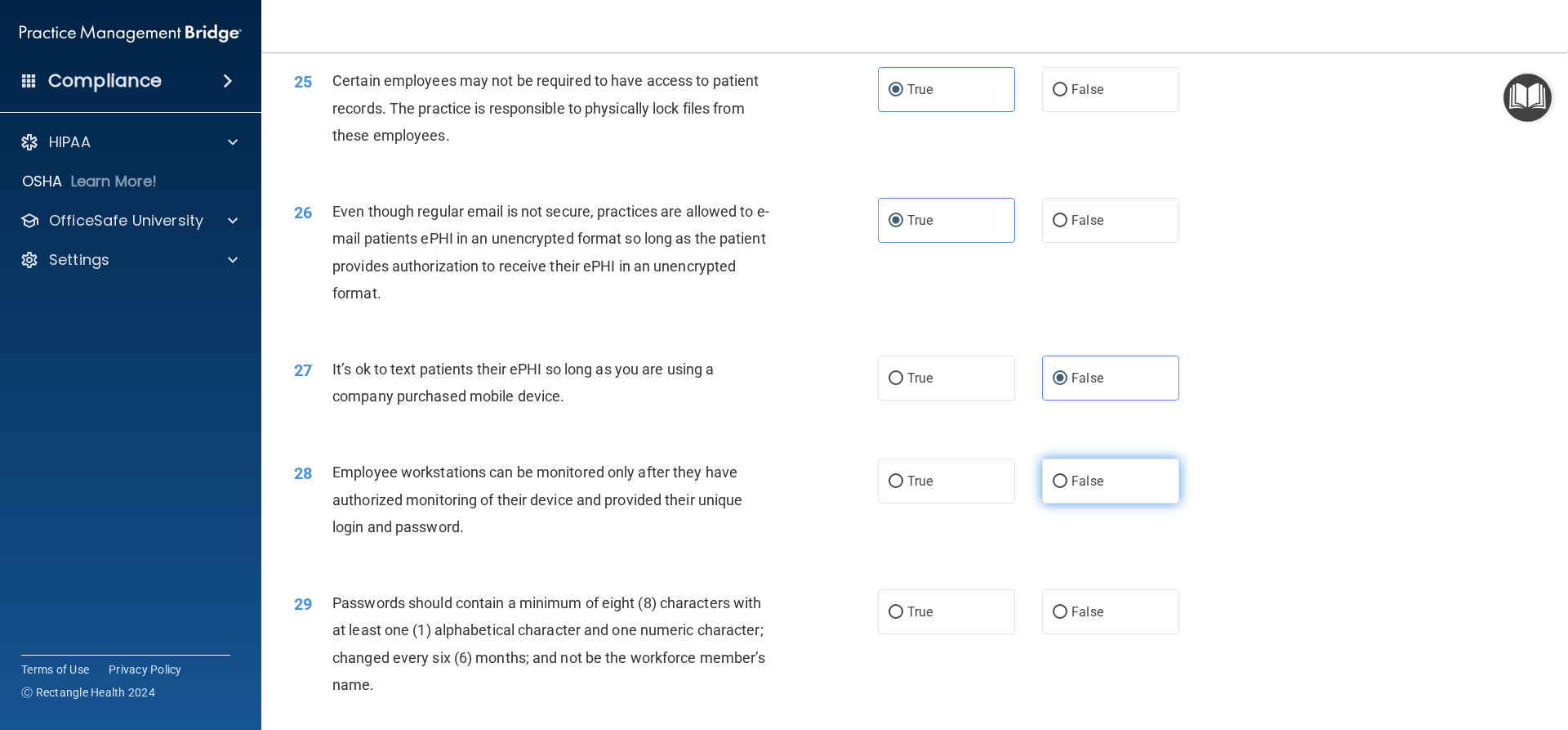
click at [1118, 503] on label "False" at bounding box center [1110, 481] width 137 height 45
click at [1068, 488] on input "False" at bounding box center [1061, 481] width 15 height 12
radio input "true"
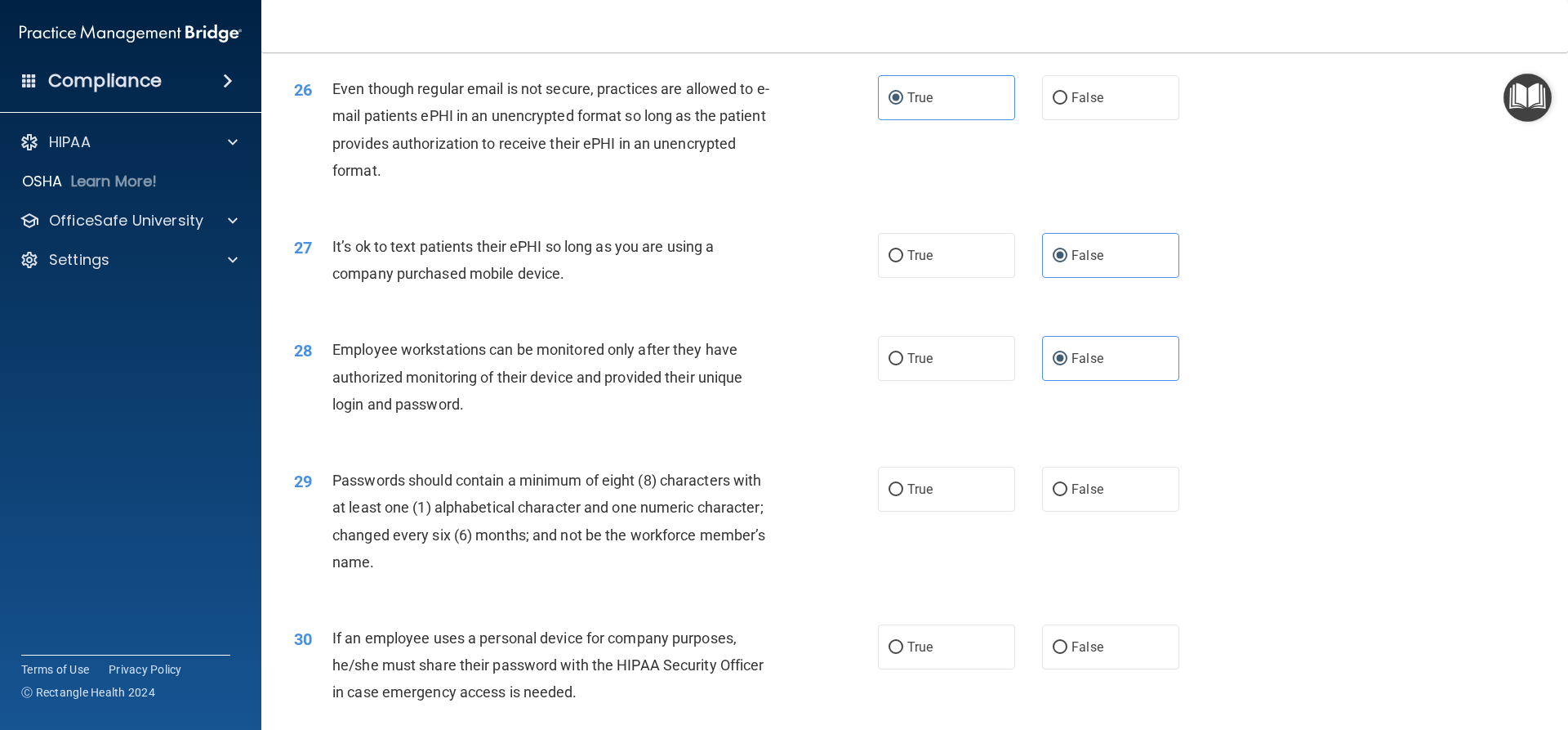
scroll to position [3275, 0]
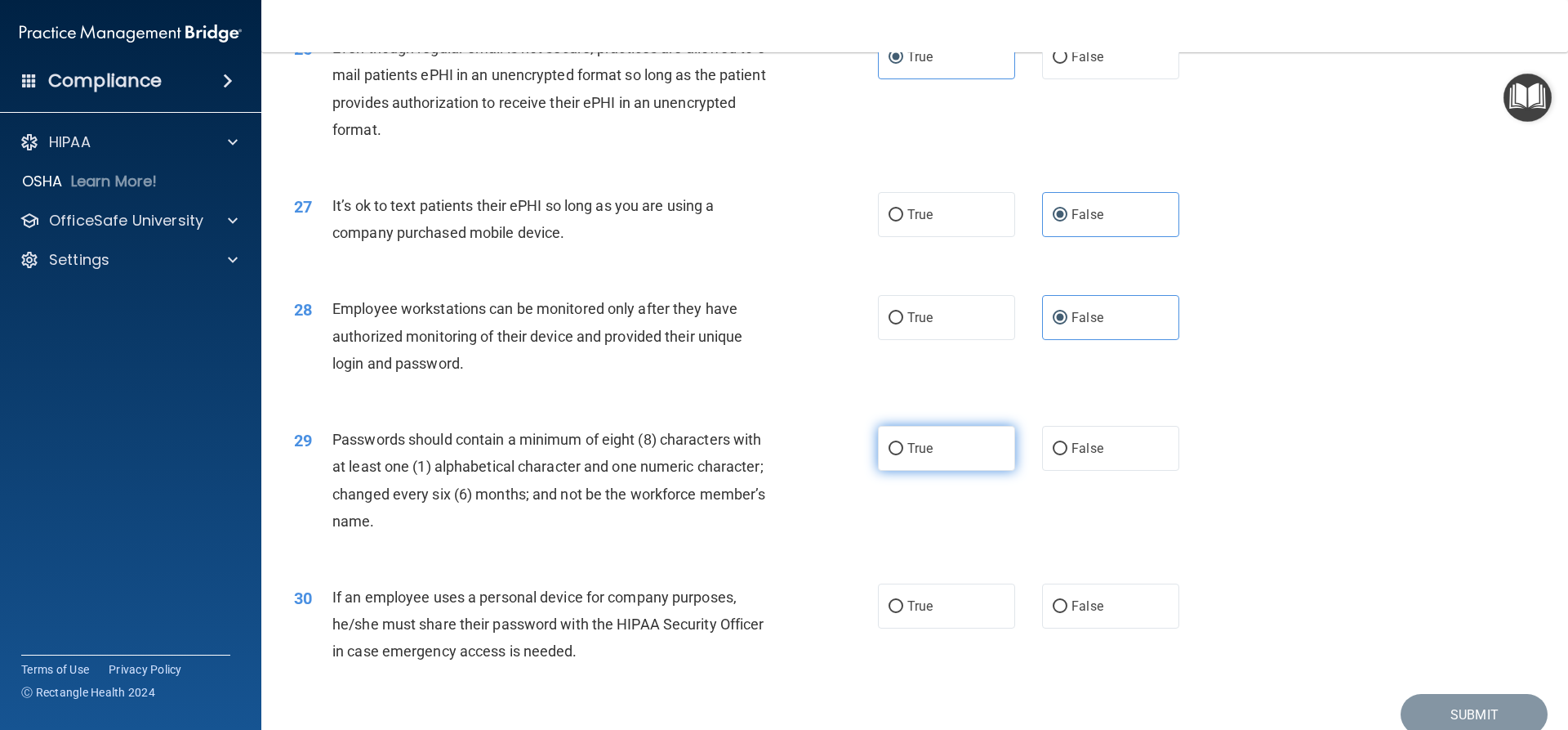
click at [954, 471] on label "True" at bounding box center [946, 448] width 137 height 45
click at [903, 455] on input "True" at bounding box center [896, 449] width 15 height 12
radio input "true"
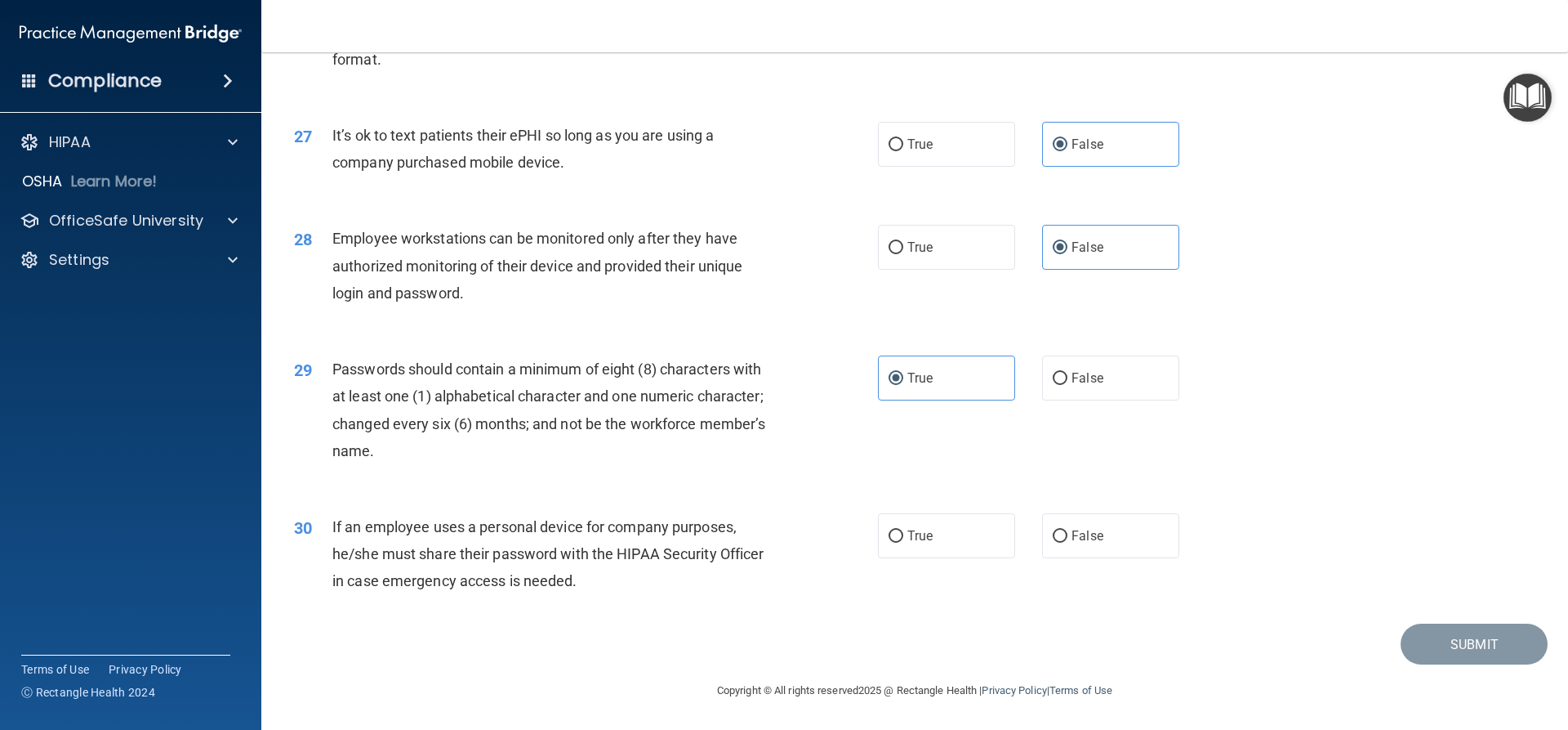
scroll to position [3372, 0]
click at [1078, 536] on span "False" at bounding box center [1087, 535] width 32 height 16
click at [1068, 536] on input "False" at bounding box center [1061, 536] width 15 height 12
radio input "true"
click at [1477, 649] on button "Submit" at bounding box center [1474, 644] width 147 height 41
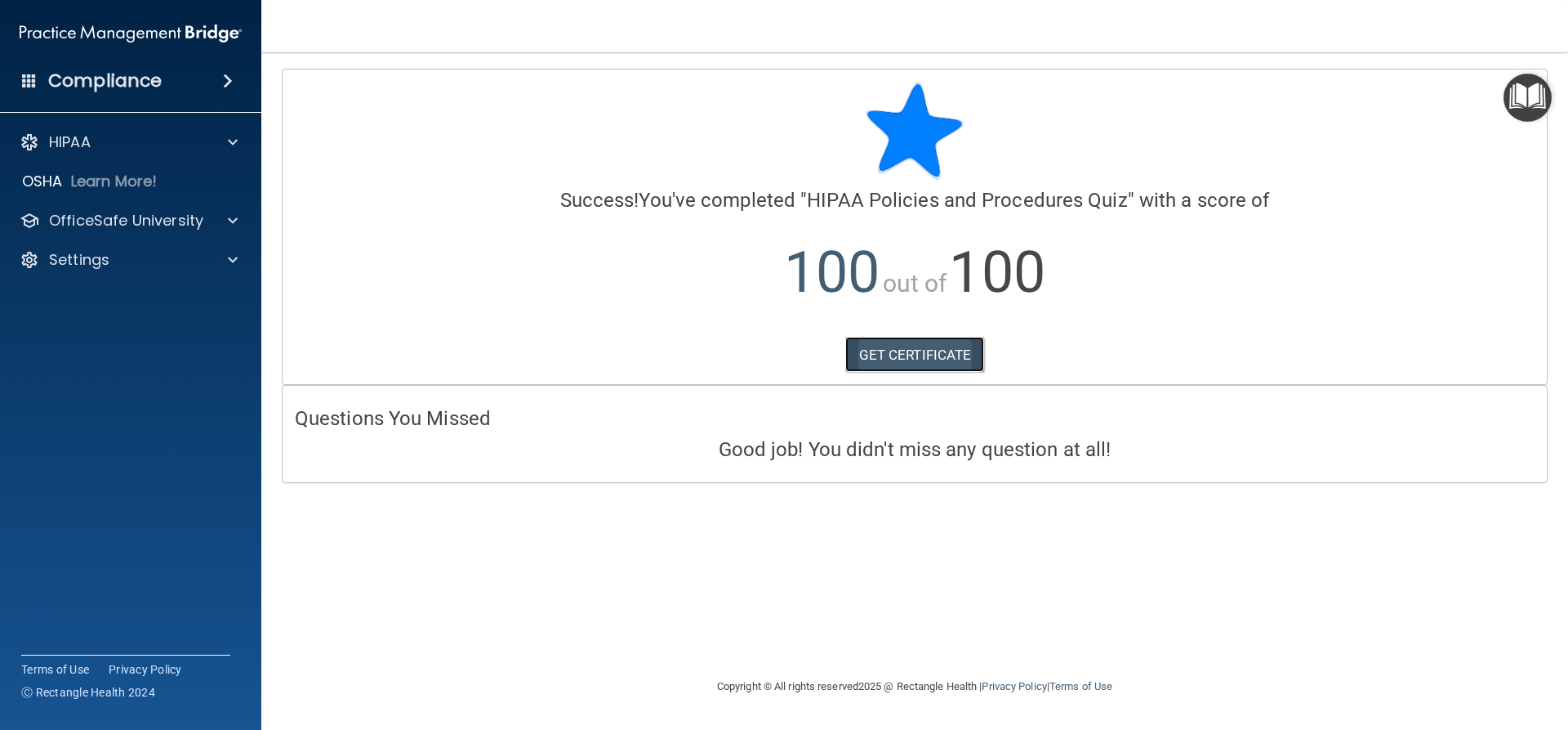
click at [869, 367] on link "GET CERTIFICATE" at bounding box center [915, 354] width 140 height 36
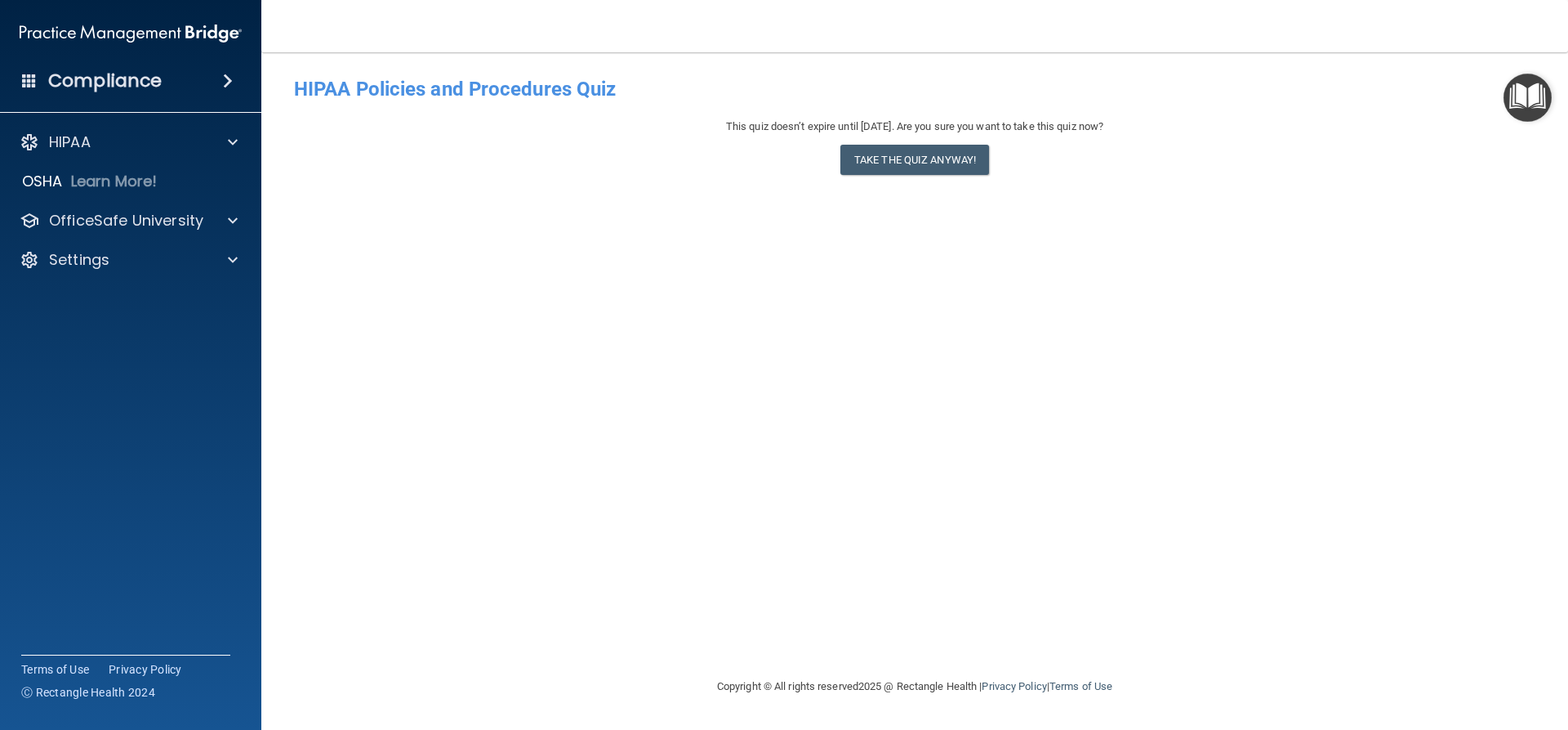
click at [1537, 88] on img "Open Resource Center" at bounding box center [1528, 97] width 48 height 48
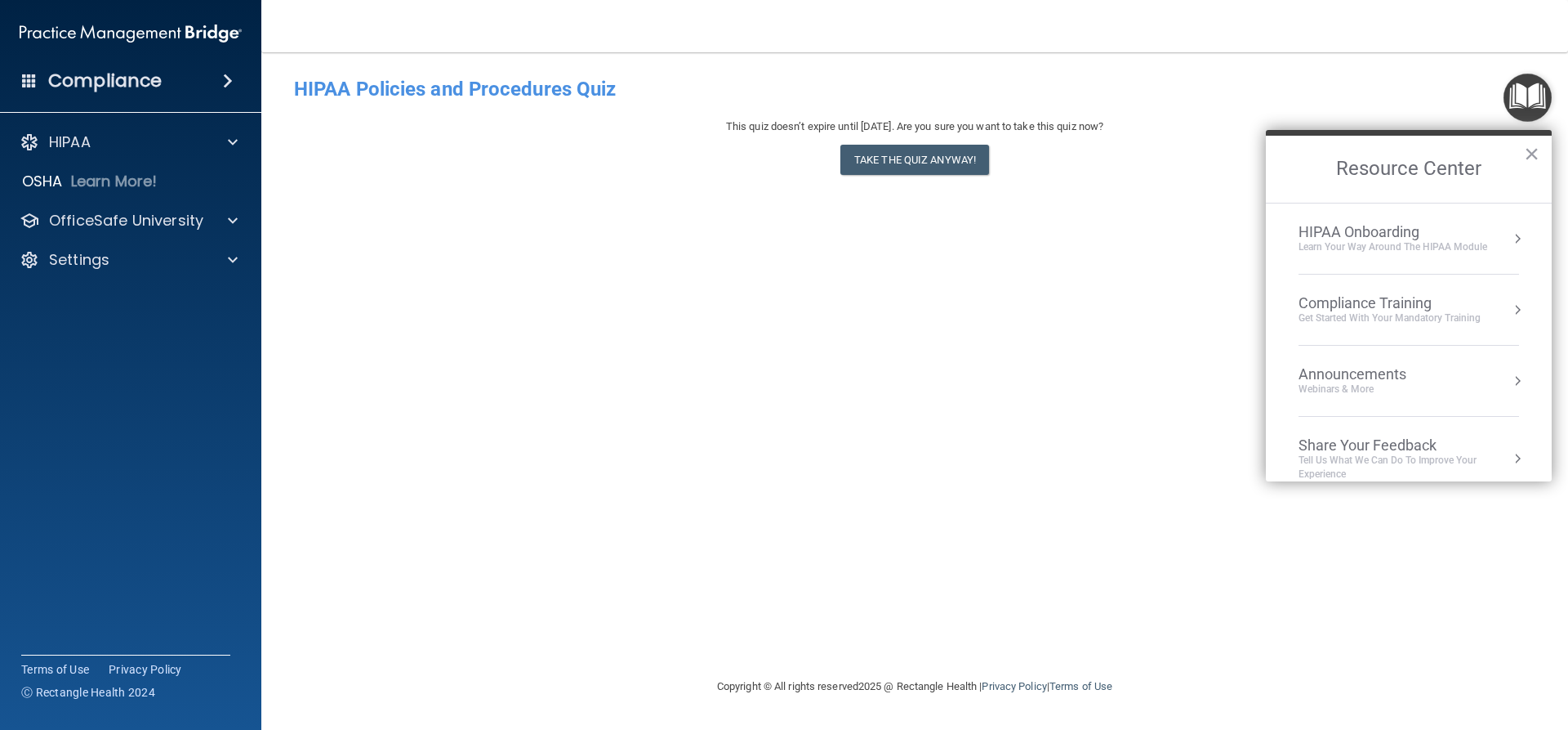
click at [1381, 237] on div "HIPAA Onboarding" at bounding box center [1392, 233] width 188 height 18
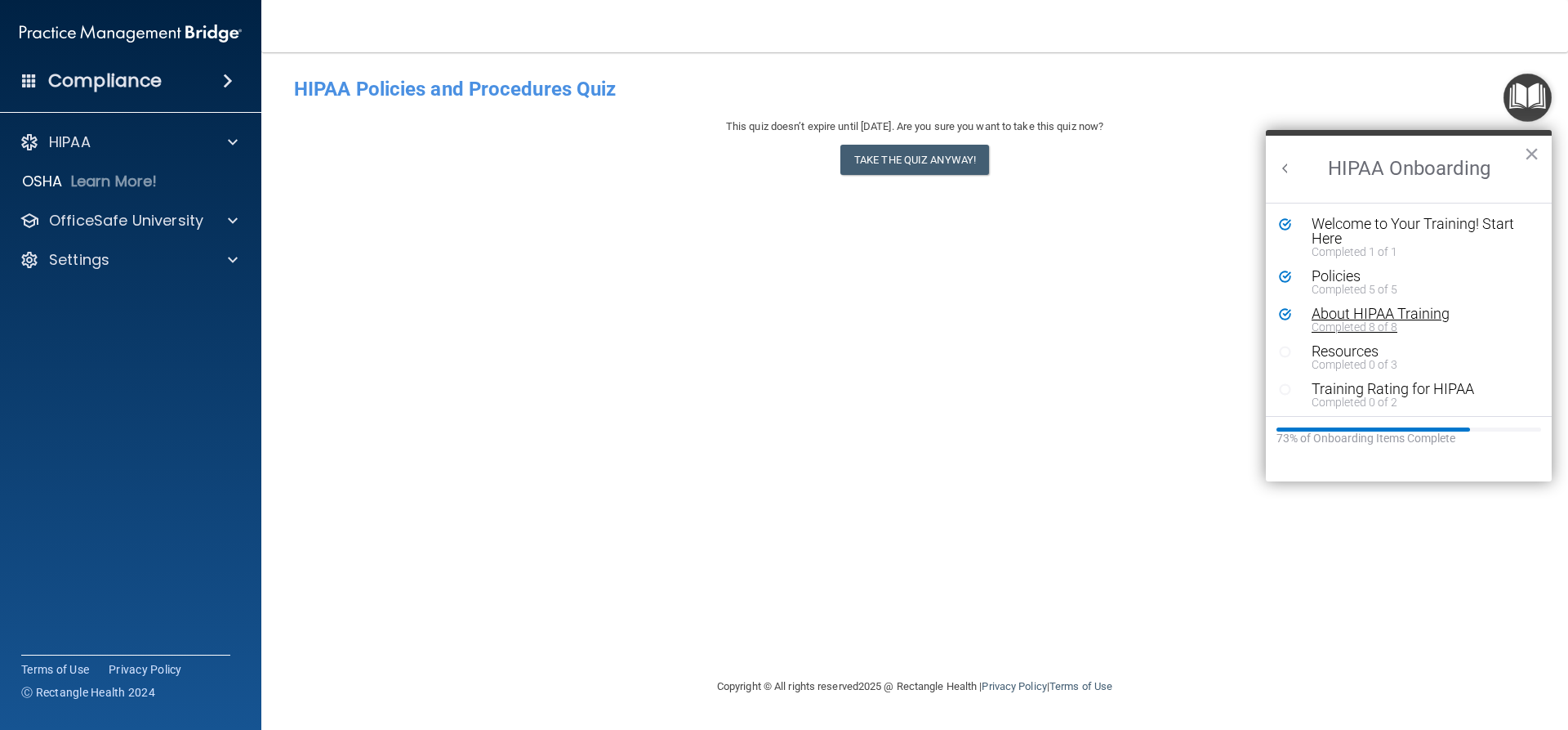
click at [1394, 312] on div "About HIPAA Training" at bounding box center [1415, 314] width 207 height 15
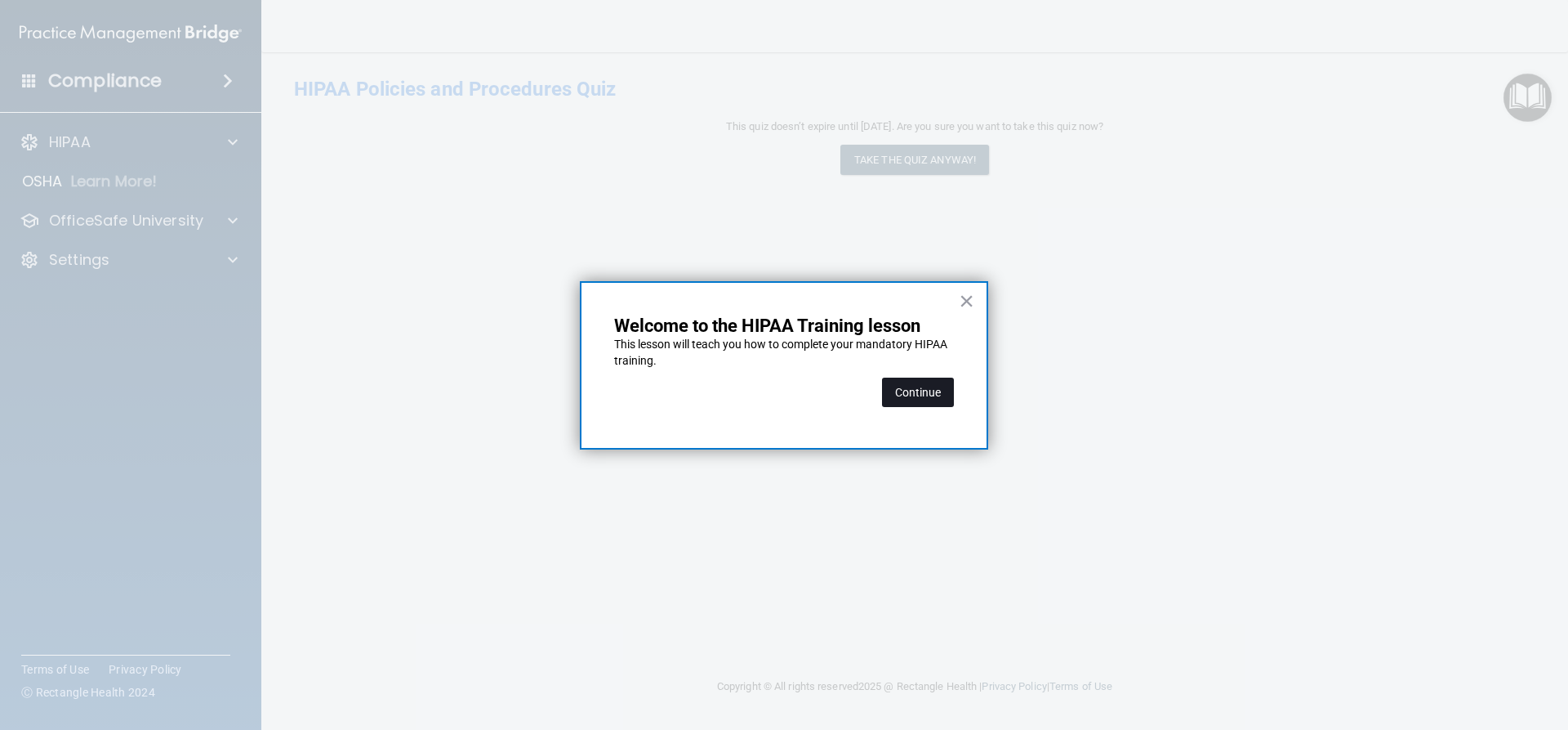
click at [916, 400] on button "Continue" at bounding box center [918, 393] width 72 height 29
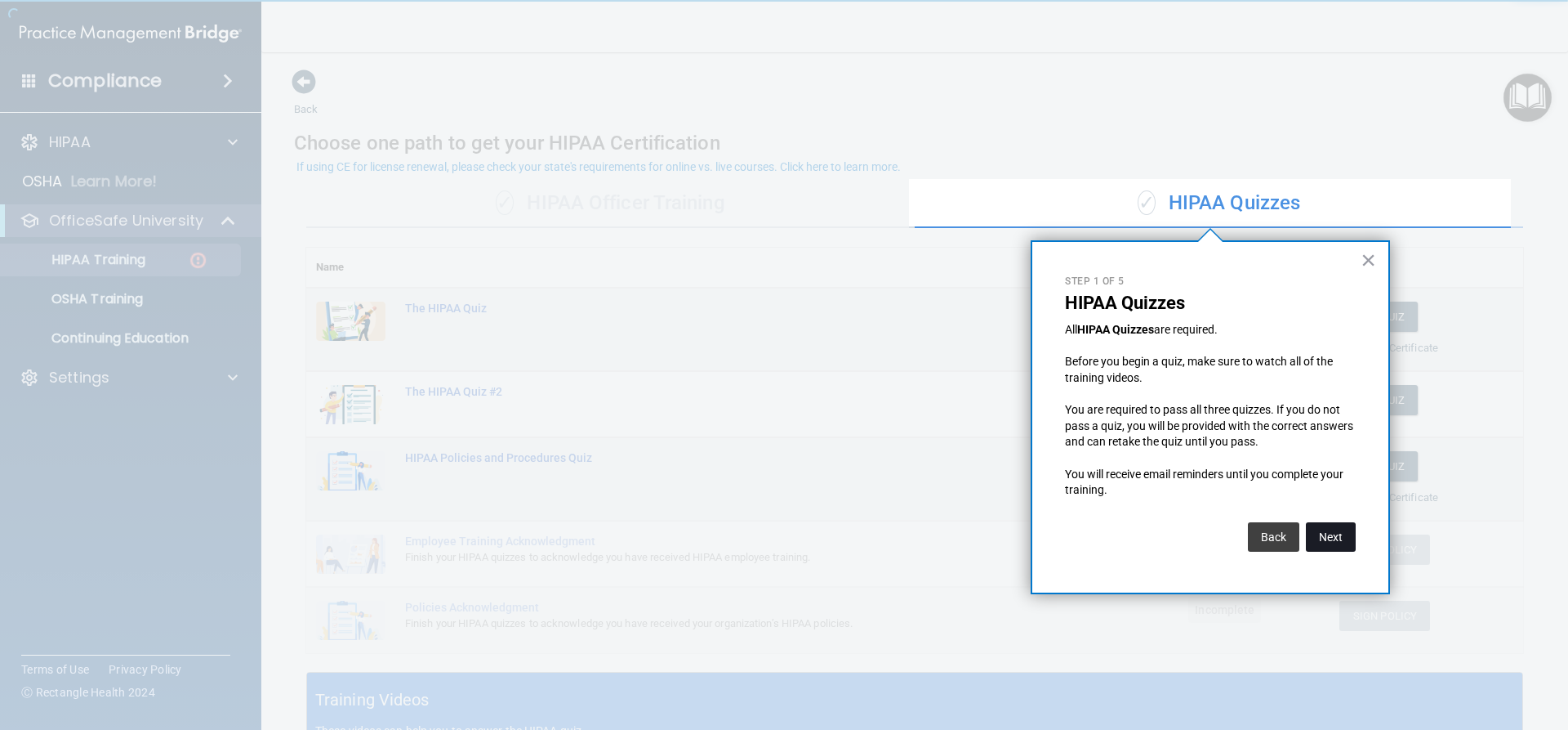
click at [1327, 541] on button "Next" at bounding box center [1331, 537] width 50 height 29
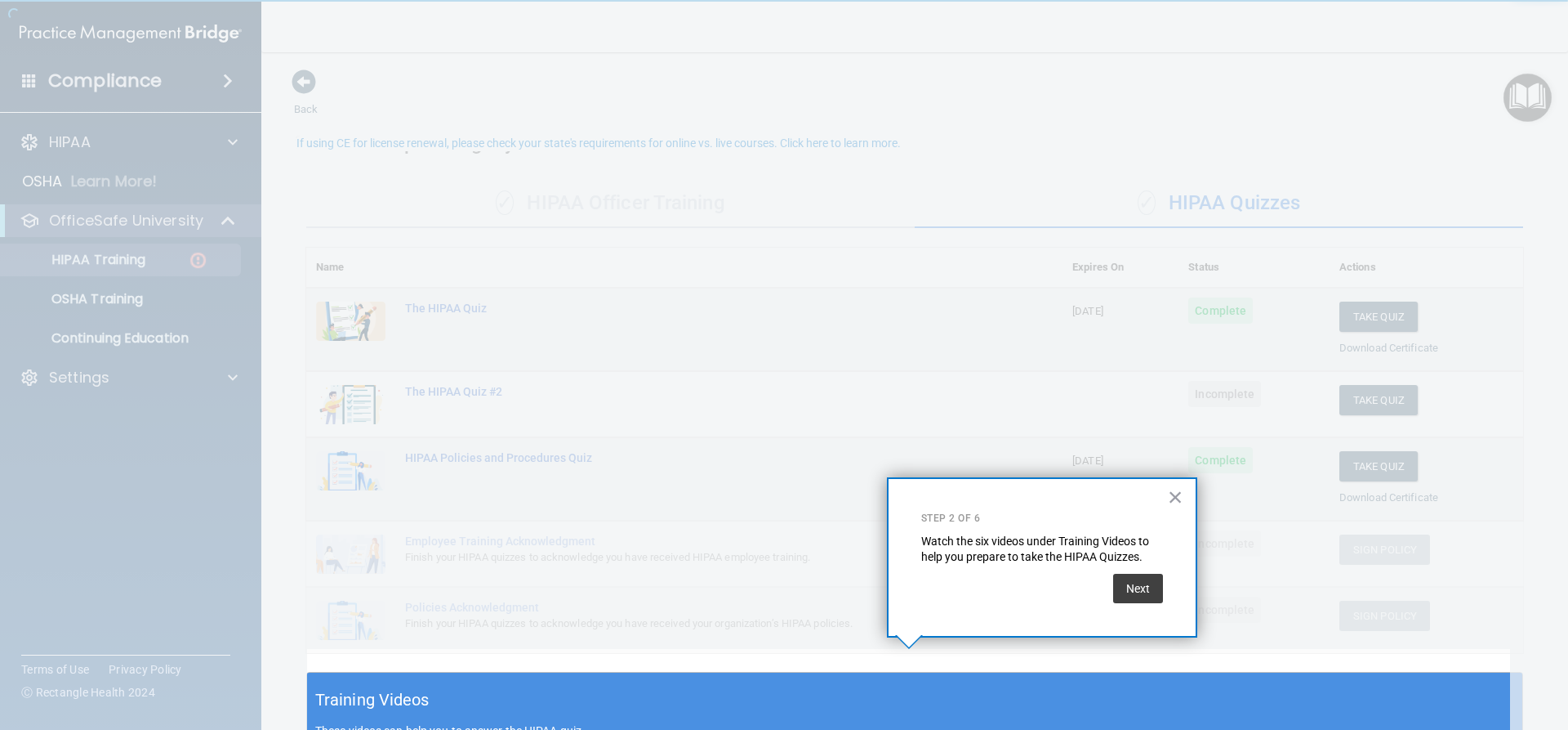
scroll to position [24, 0]
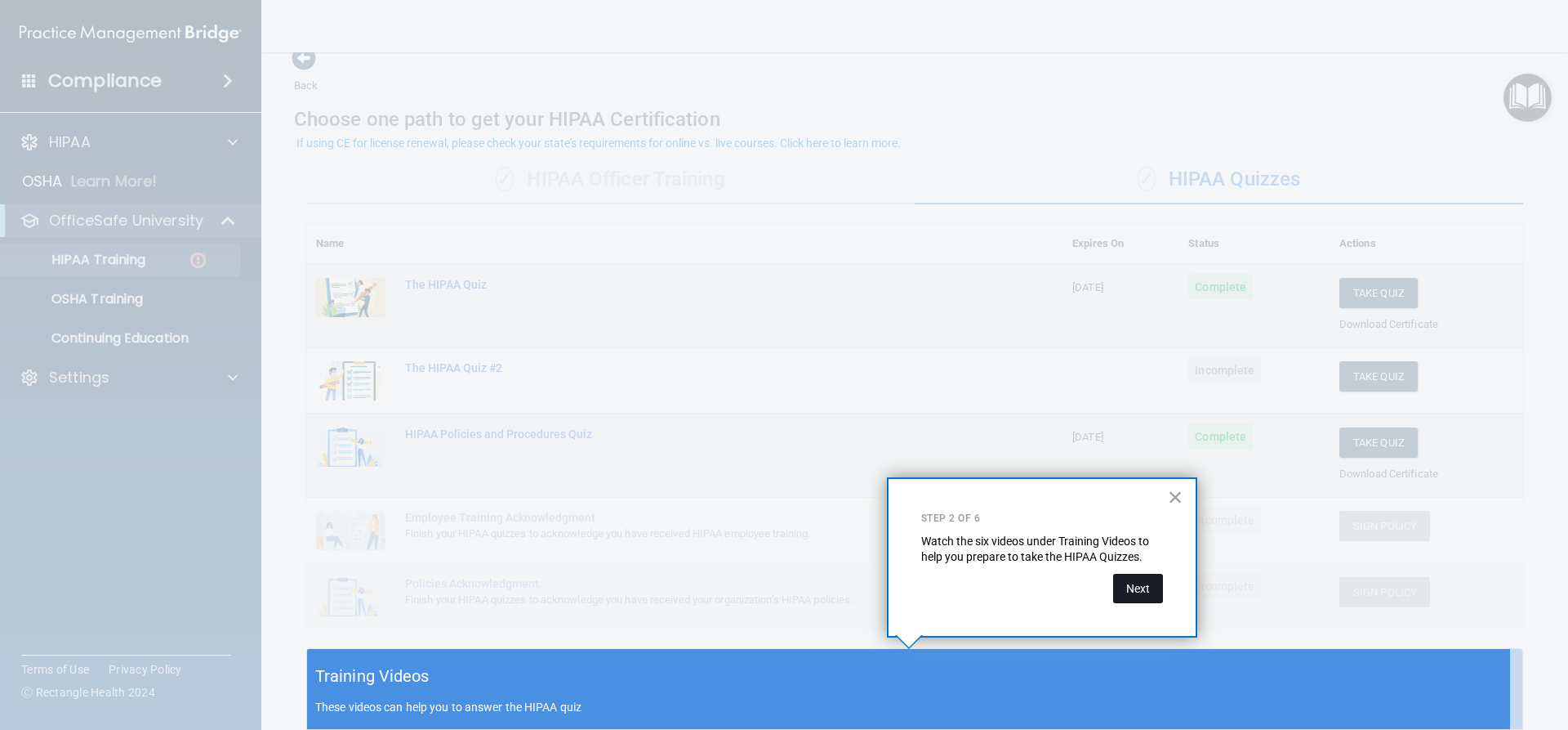
click at [1154, 584] on button "Next" at bounding box center [1138, 588] width 50 height 29
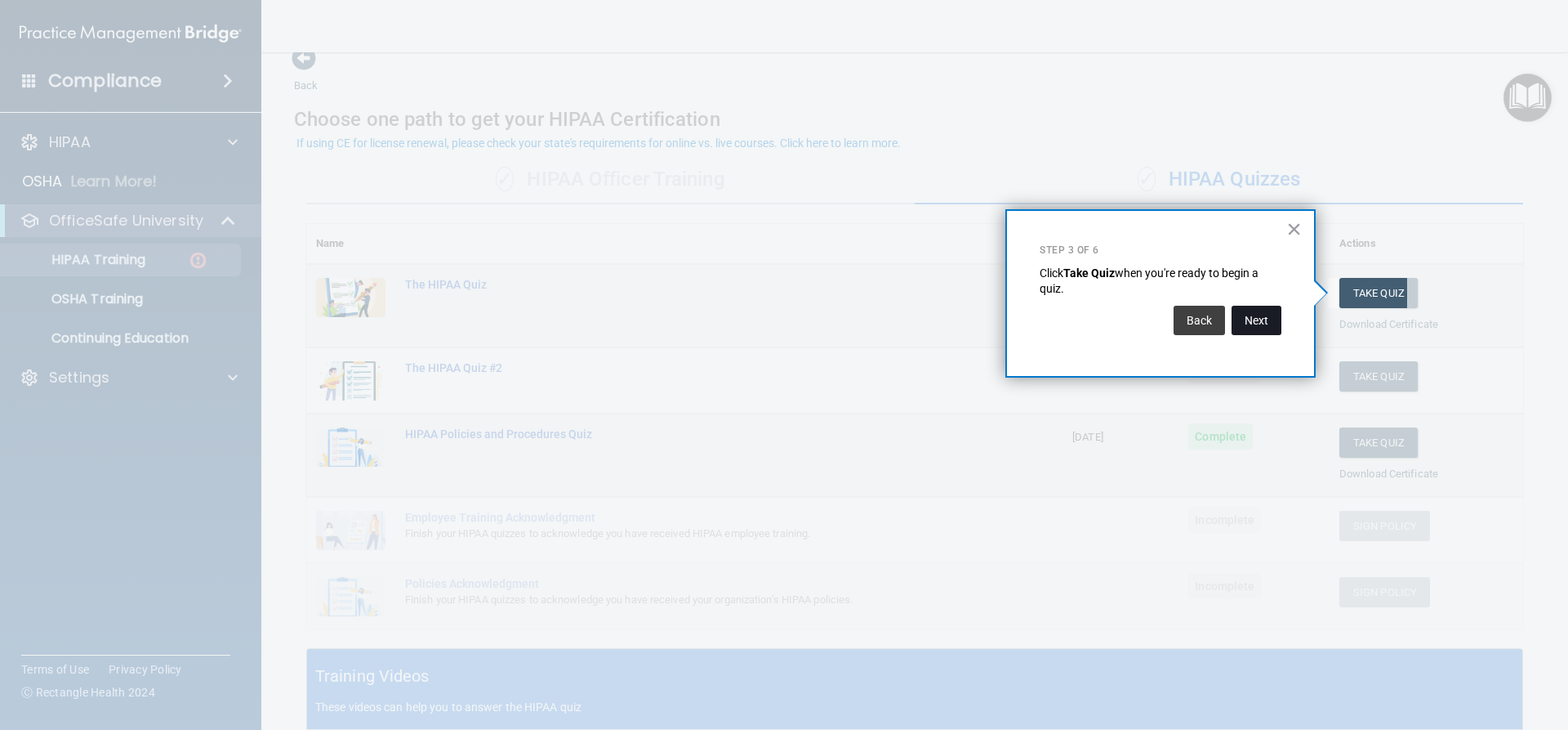
click at [1270, 325] on button "Next" at bounding box center [1256, 320] width 50 height 29
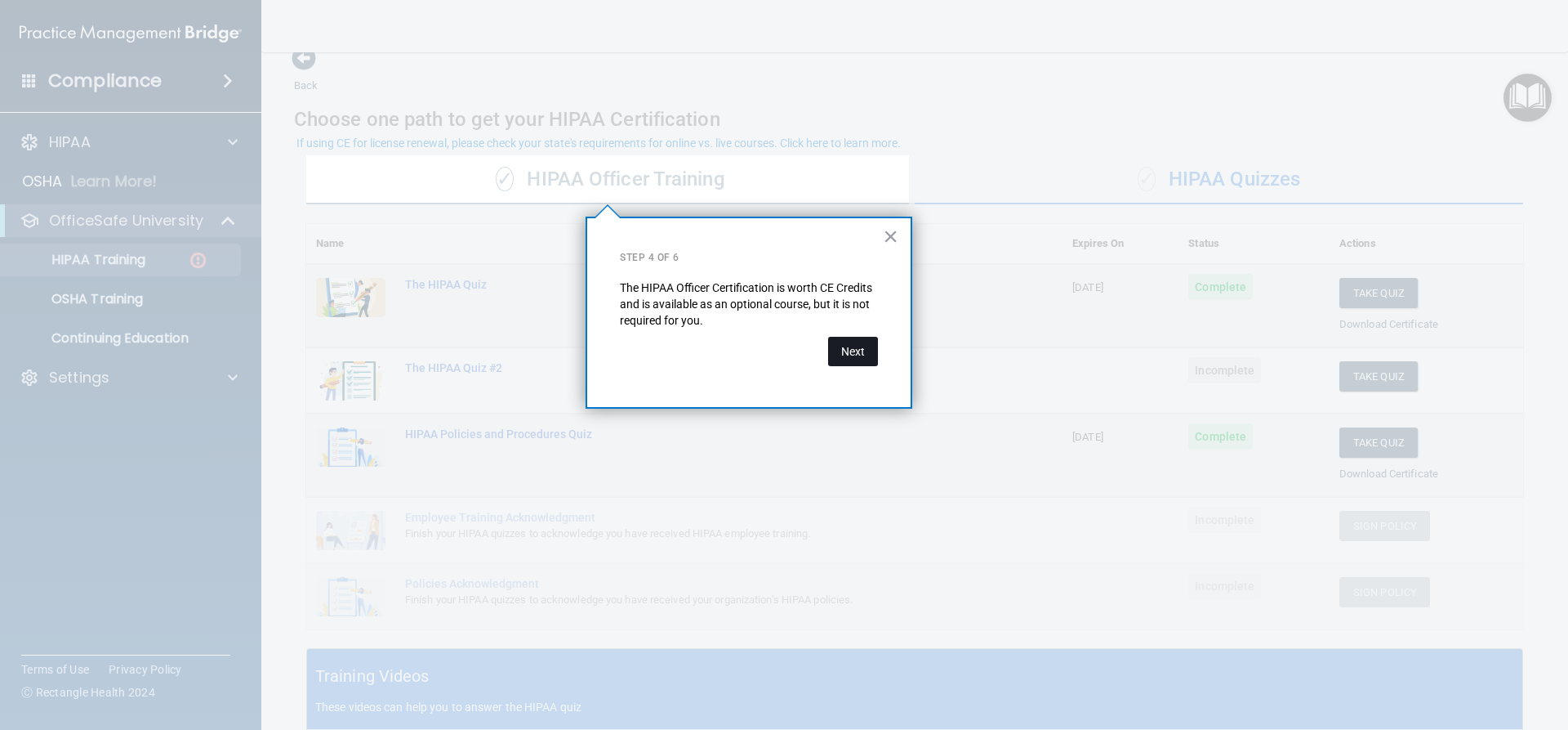
click at [840, 355] on button "Next" at bounding box center [853, 351] width 50 height 29
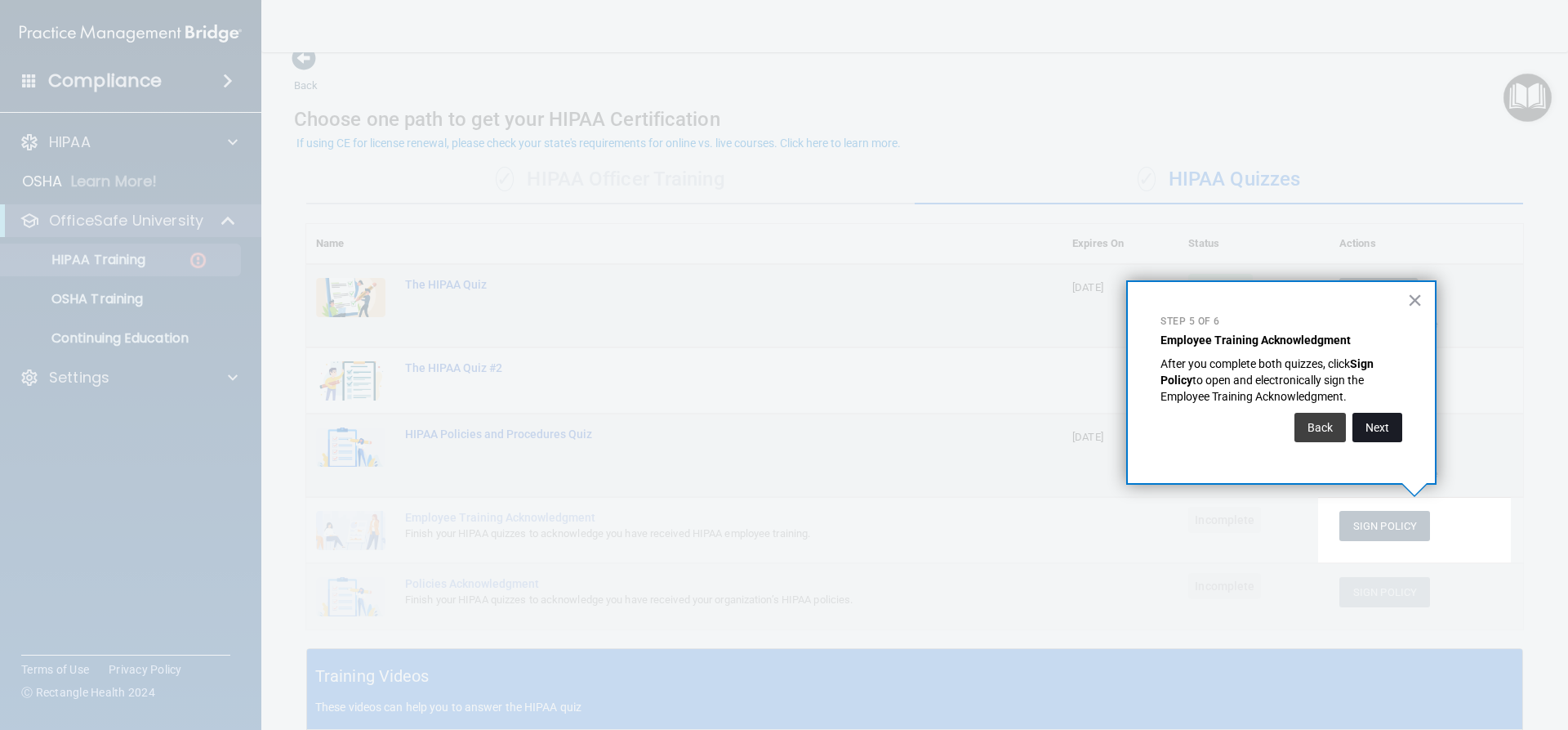
click at [1371, 436] on button "Next" at bounding box center [1378, 428] width 50 height 29
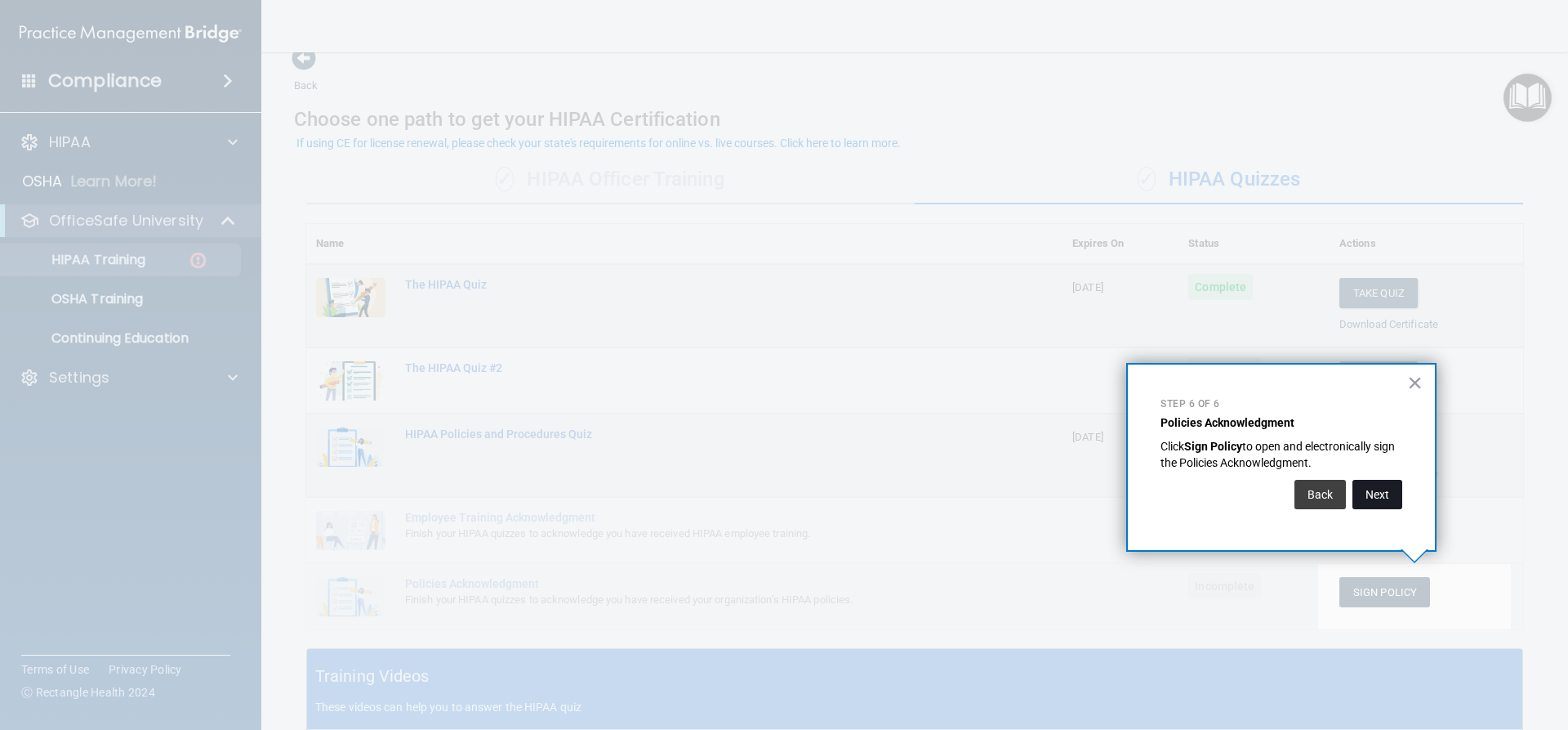
click at [1381, 504] on button "Next" at bounding box center [1378, 495] width 50 height 29
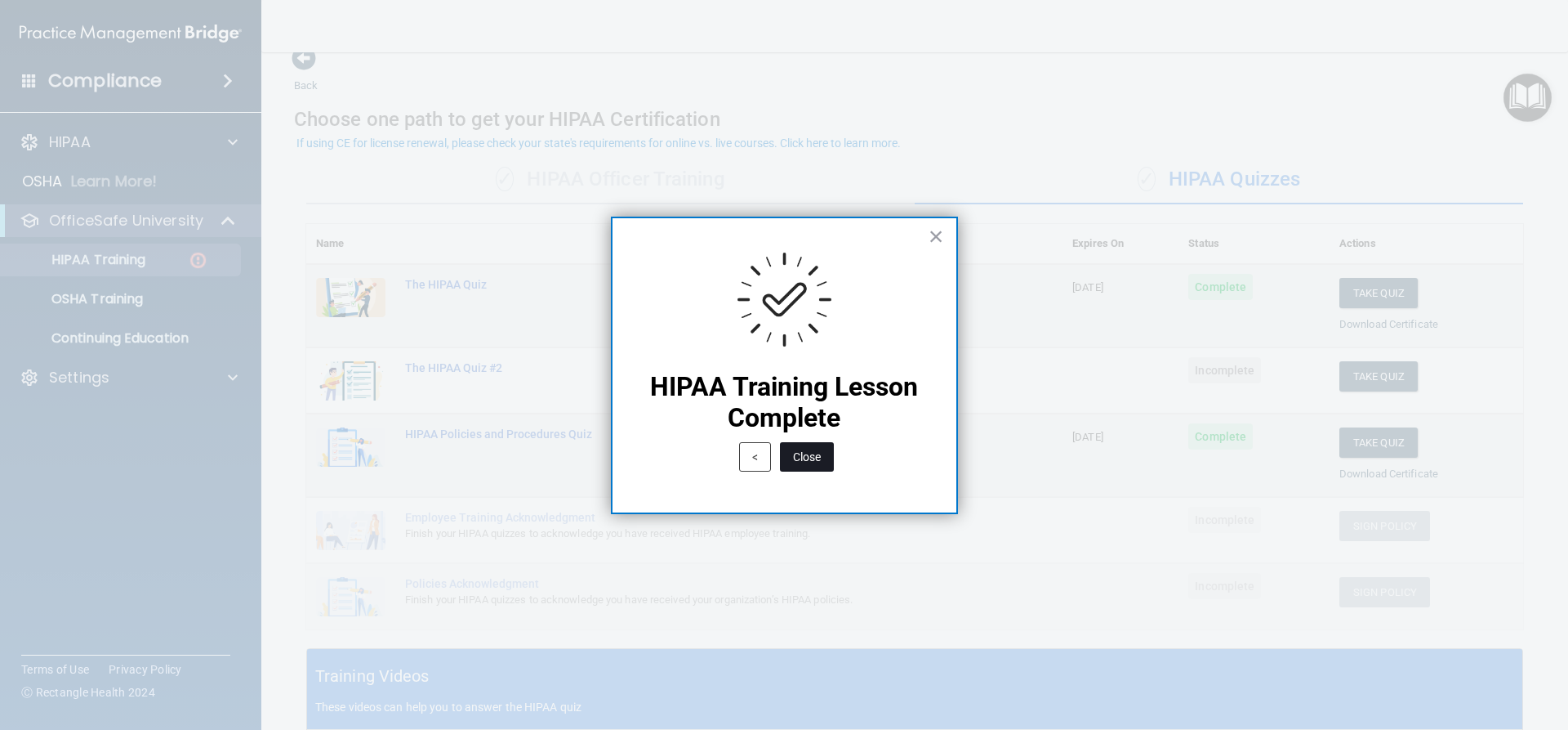
click at [811, 452] on button "Close" at bounding box center [807, 457] width 54 height 29
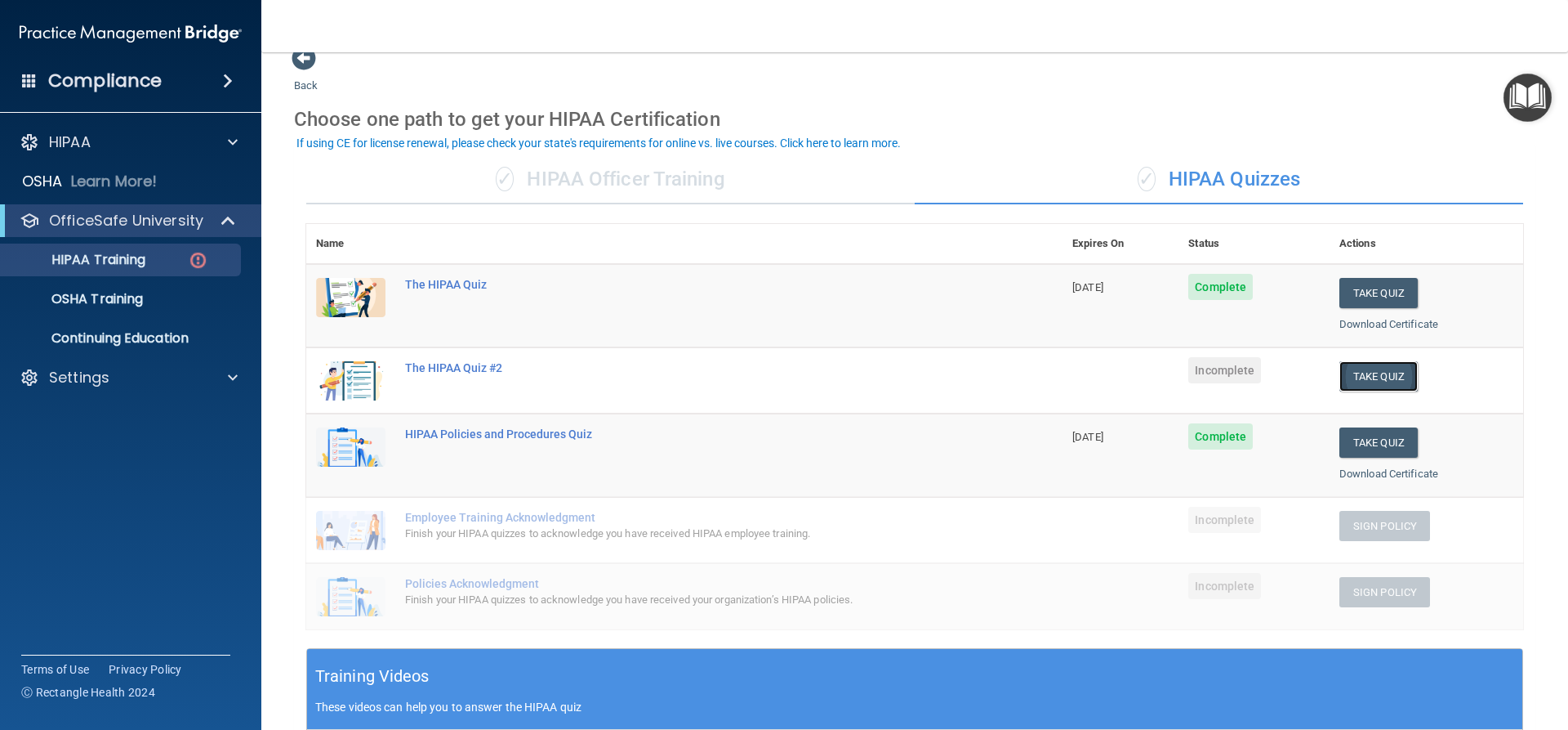
click at [1356, 379] on button "Take Quiz" at bounding box center [1378, 376] width 78 height 30
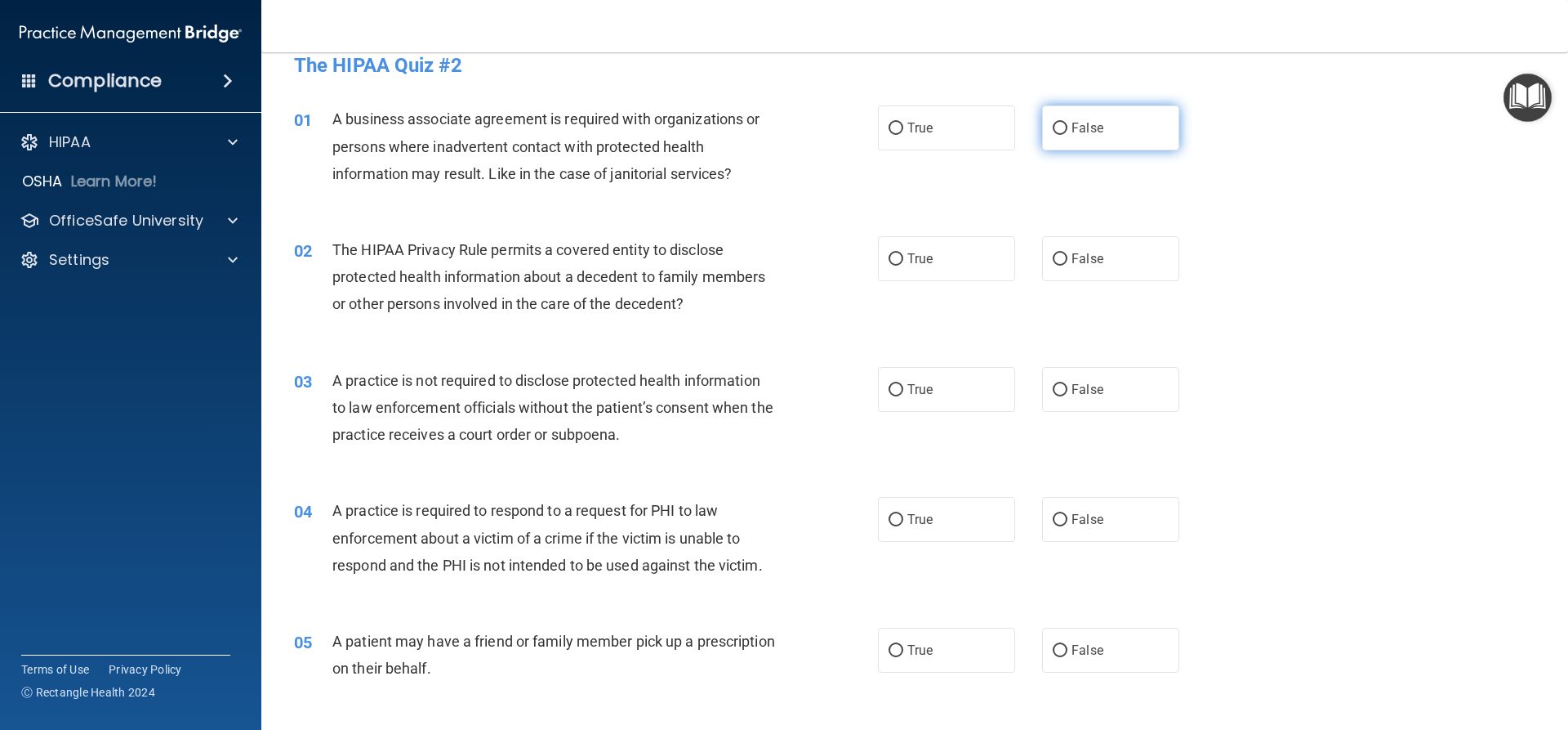
click at [1141, 141] on label "False" at bounding box center [1110, 128] width 137 height 45
click at [1068, 135] on input "False" at bounding box center [1061, 128] width 15 height 12
radio input "true"
click at [940, 268] on label "True" at bounding box center [946, 258] width 137 height 45
click at [903, 266] on input "True" at bounding box center [896, 258] width 15 height 12
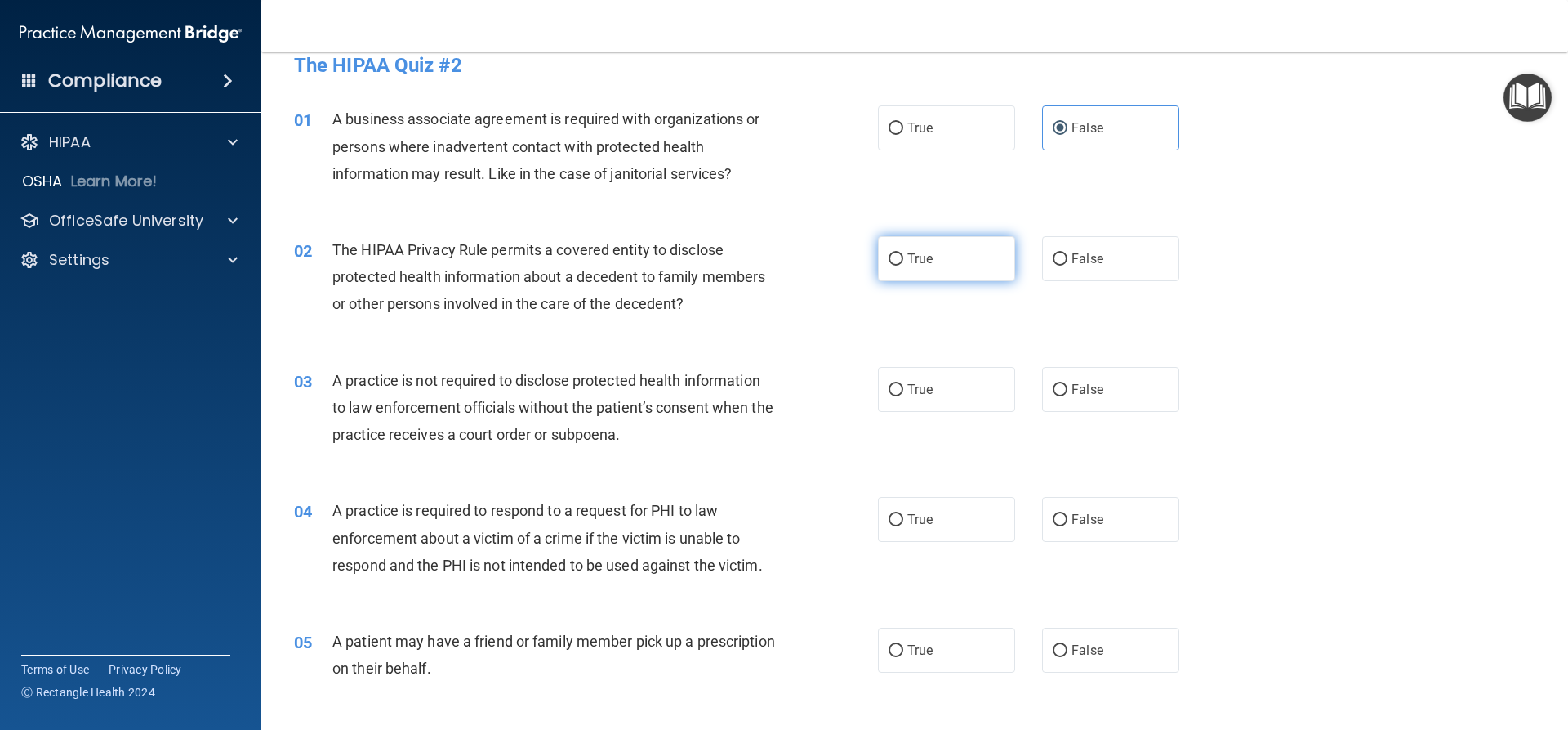
radio input "true"
click at [1133, 393] on label "False" at bounding box center [1110, 389] width 137 height 45
click at [1068, 393] on input "False" at bounding box center [1061, 390] width 15 height 12
radio input "true"
click at [942, 512] on label "True" at bounding box center [946, 519] width 137 height 45
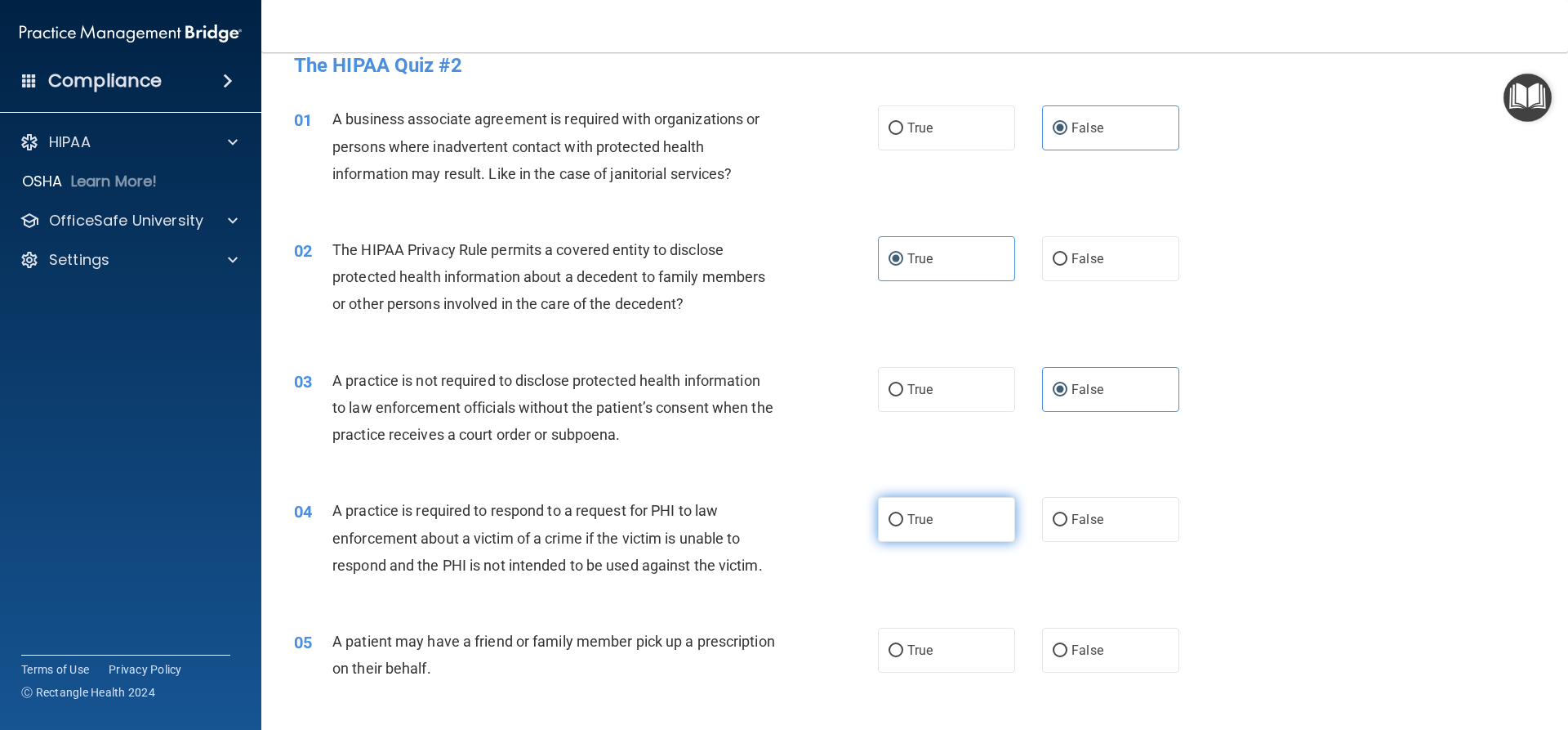
click at [903, 514] on input "True" at bounding box center [896, 519] width 15 height 12
radio input "true"
click at [949, 647] on label "True" at bounding box center [946, 650] width 137 height 45
click at [903, 647] on input "True" at bounding box center [896, 650] width 15 height 12
radio input "true"
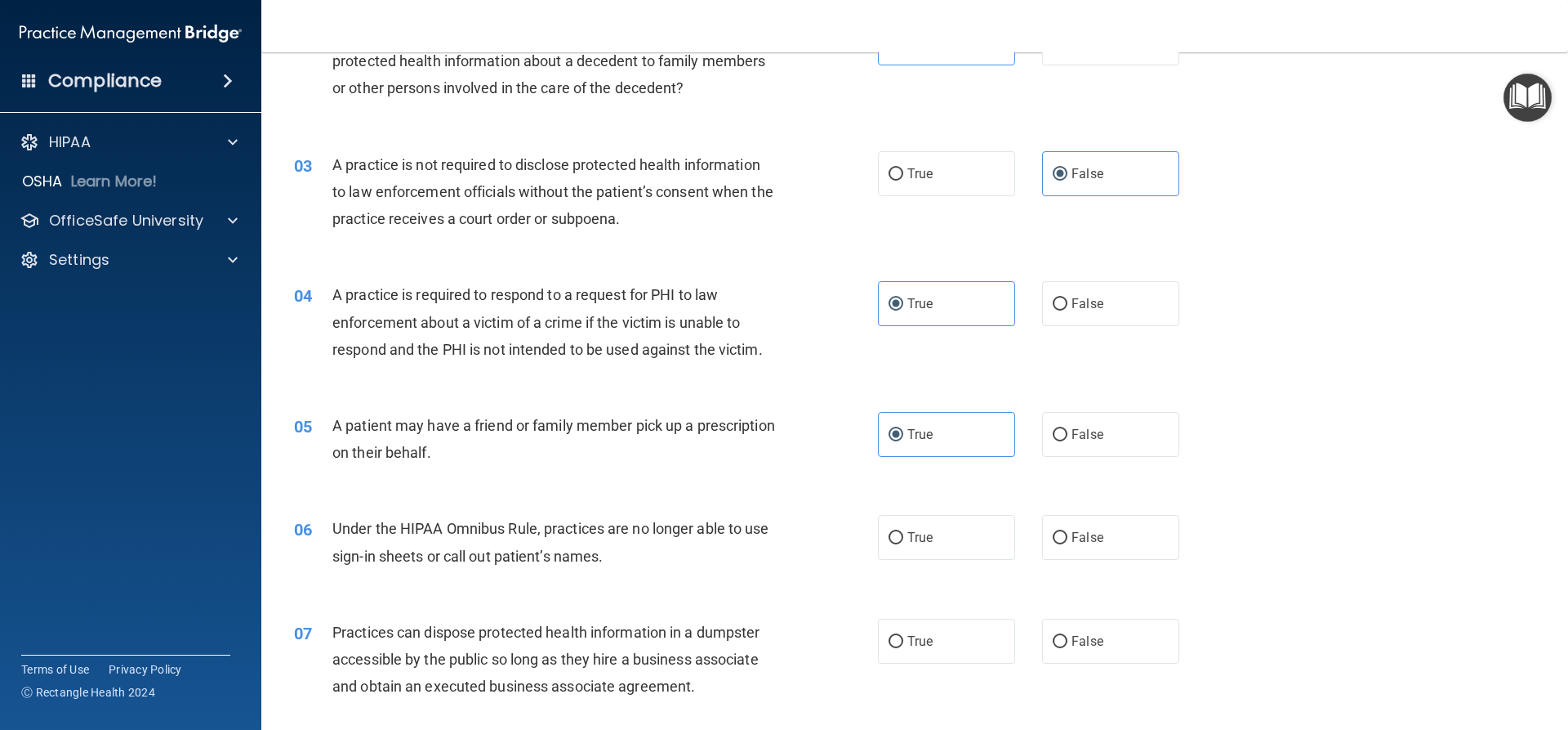
scroll to position [268, 0]
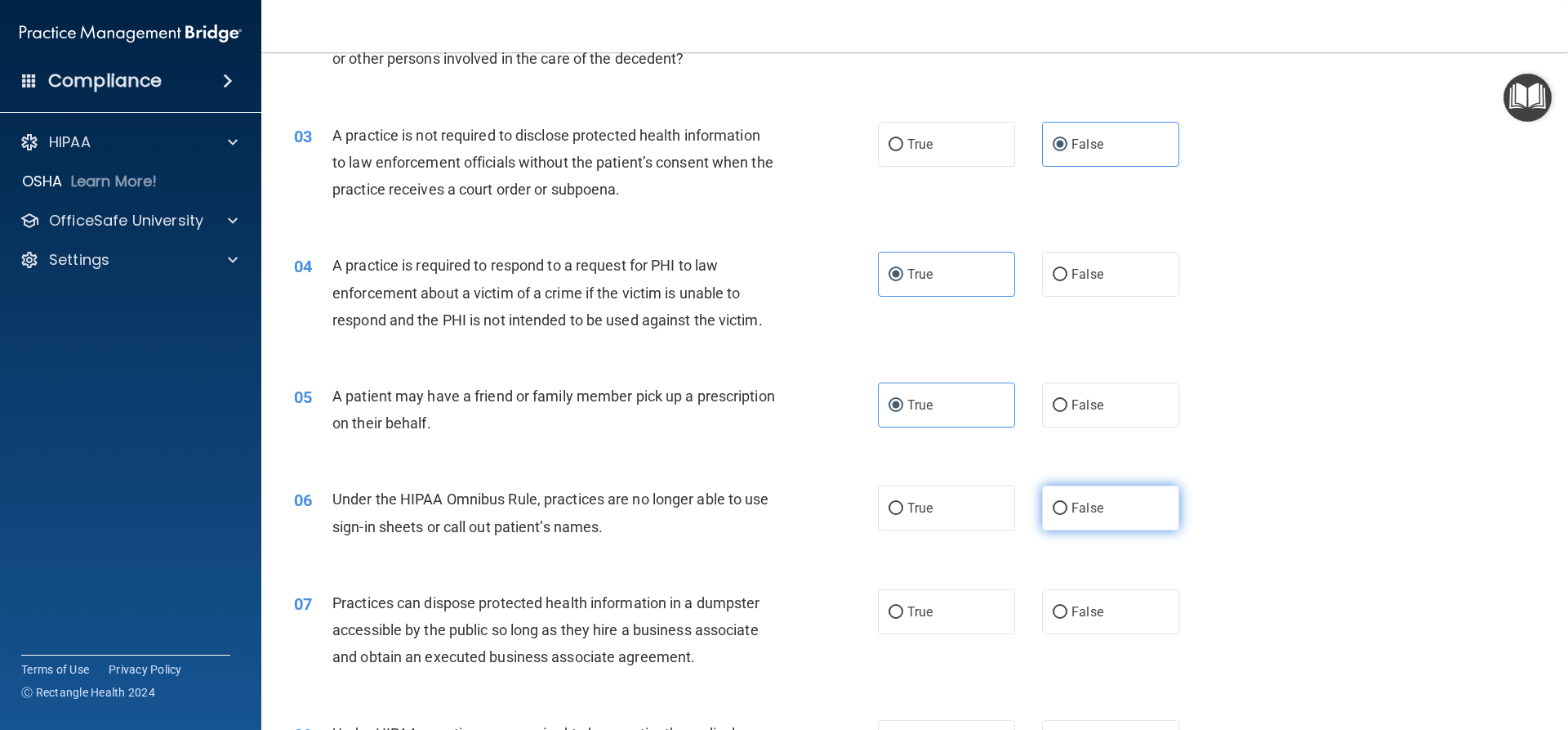
click at [1074, 521] on label "False" at bounding box center [1110, 508] width 137 height 45
click at [1068, 515] on input "False" at bounding box center [1061, 508] width 15 height 12
radio input "true"
click at [1089, 610] on span "False" at bounding box center [1087, 611] width 32 height 16
click at [1068, 610] on input "False" at bounding box center [1061, 611] width 15 height 12
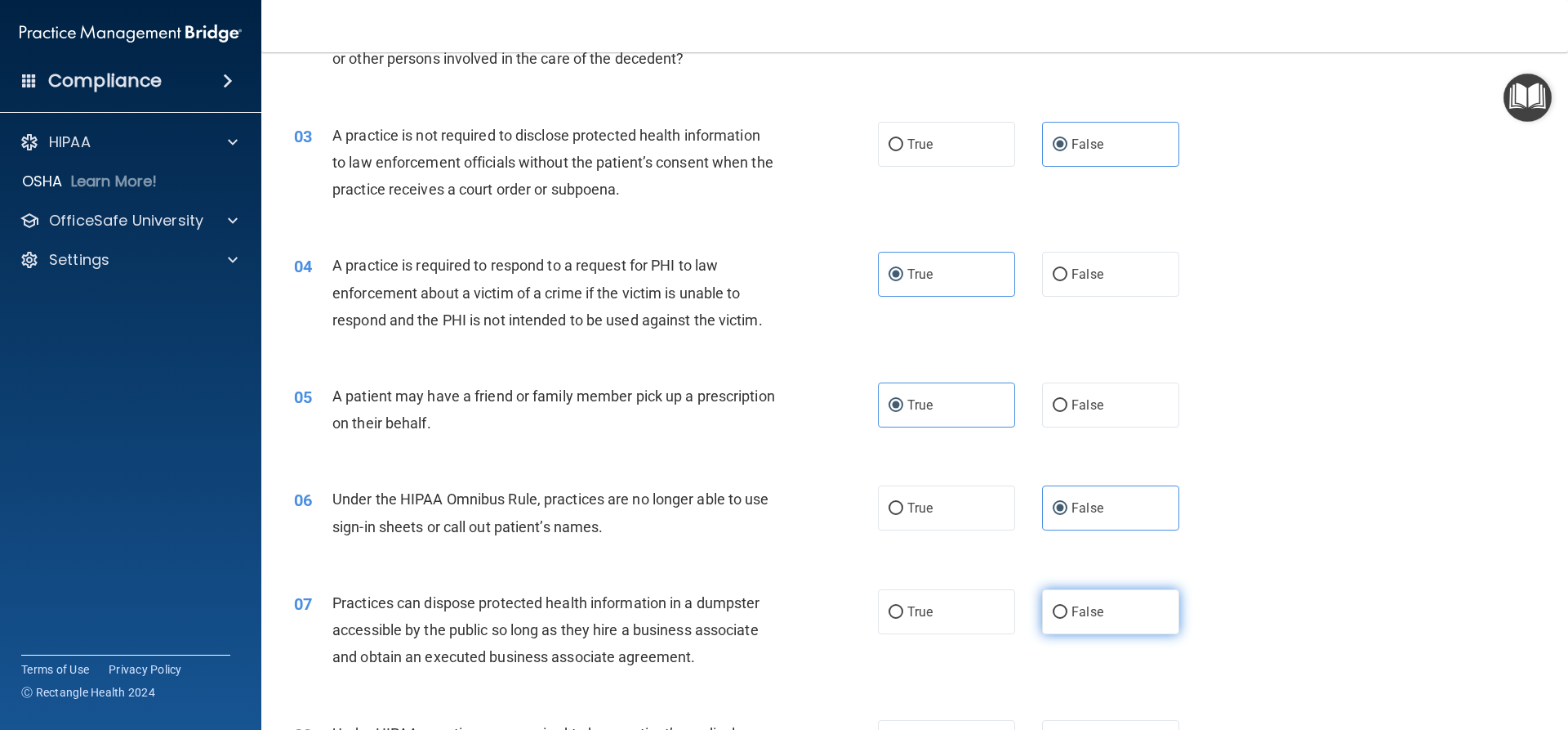
radio input "true"
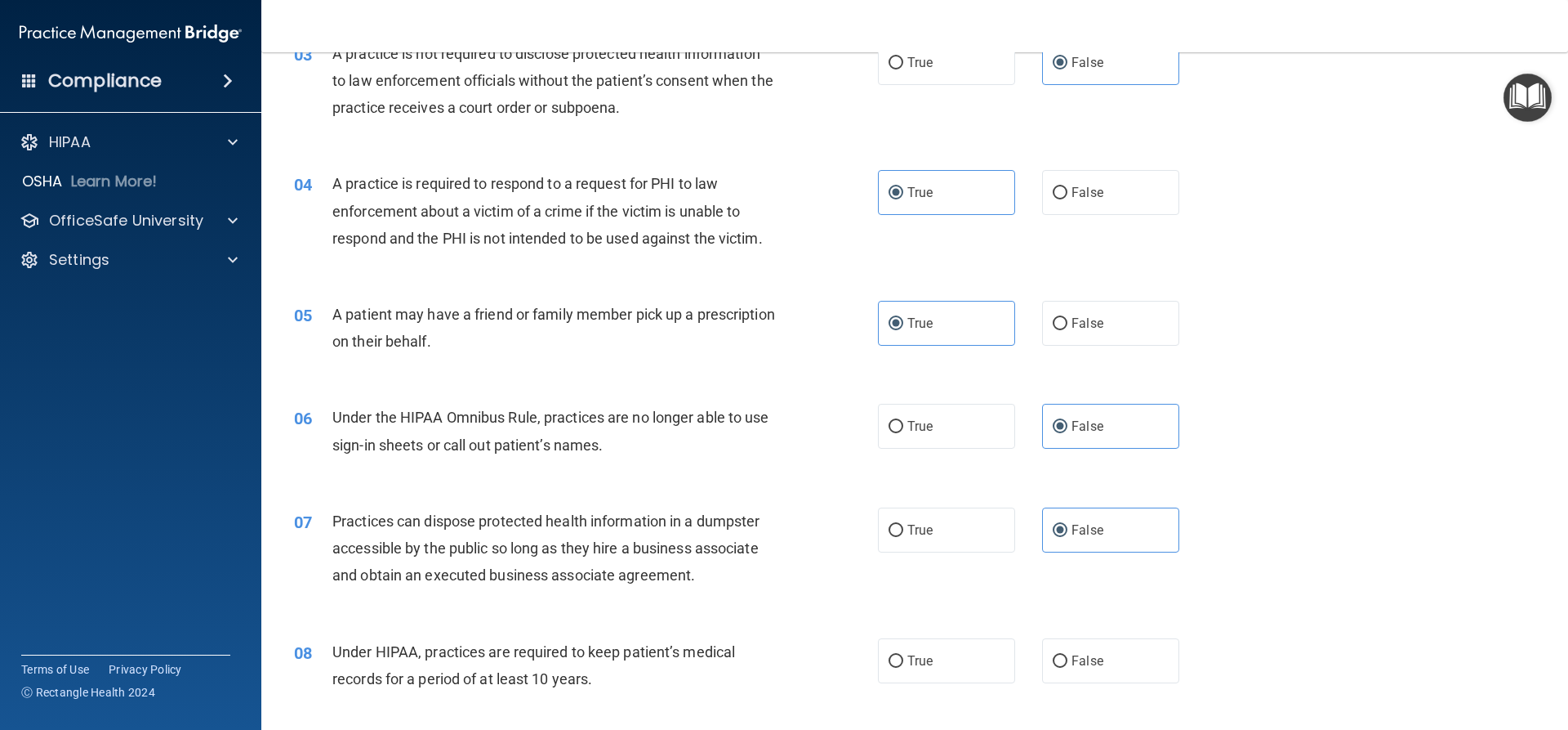
scroll to position [432, 0]
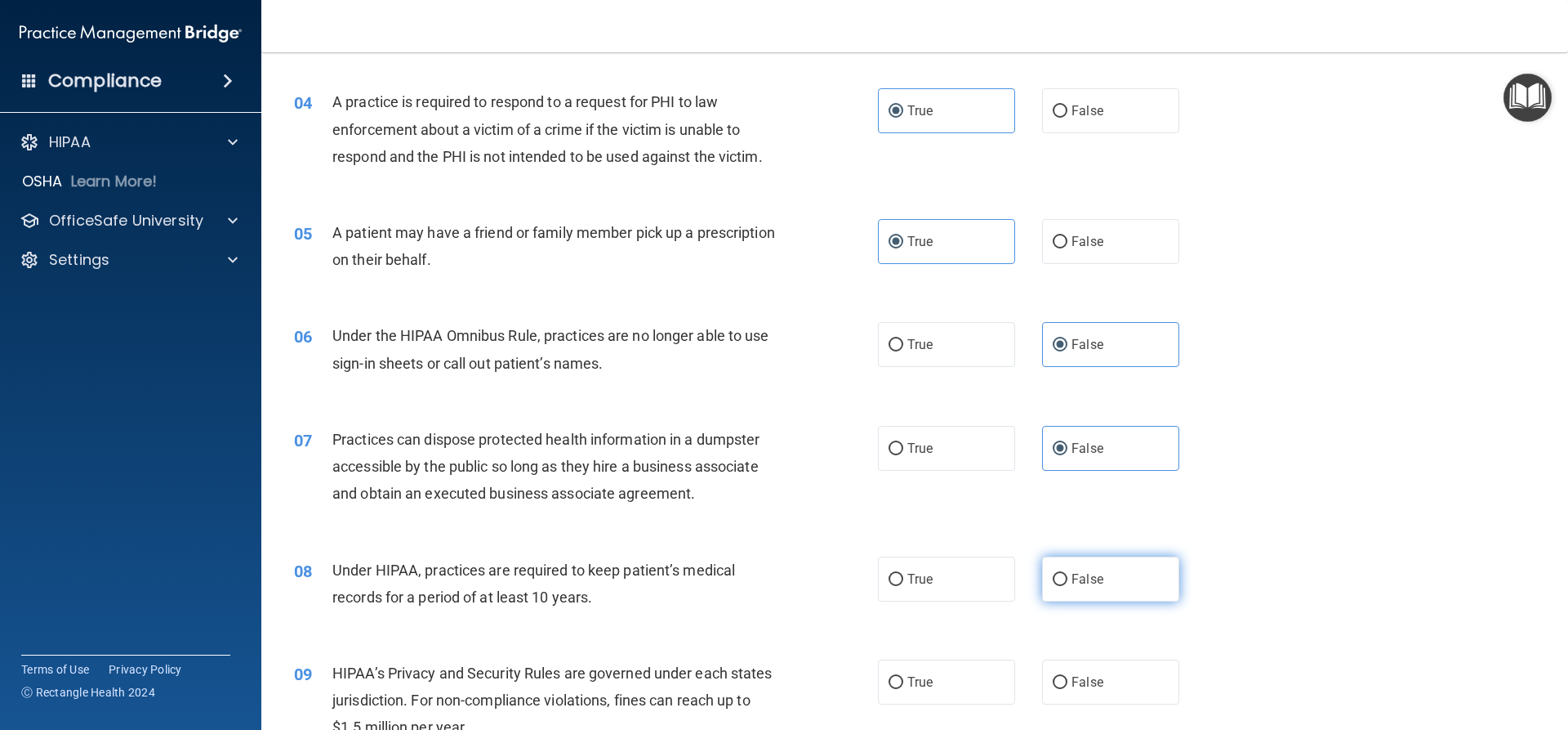
click at [1098, 578] on label "False" at bounding box center [1110, 578] width 137 height 45
click at [1068, 578] on input "False" at bounding box center [1061, 579] width 15 height 12
radio input "true"
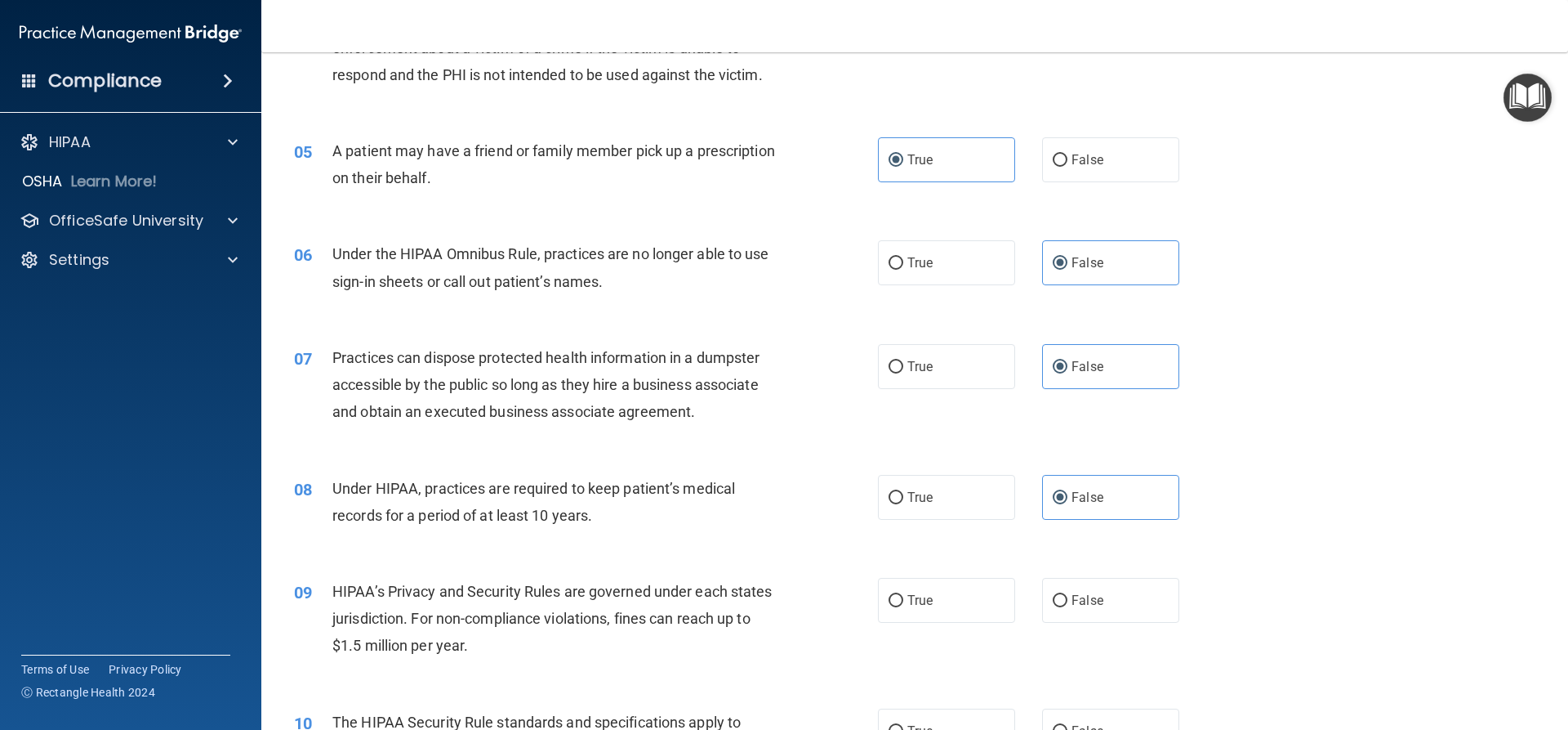
scroll to position [596, 0]
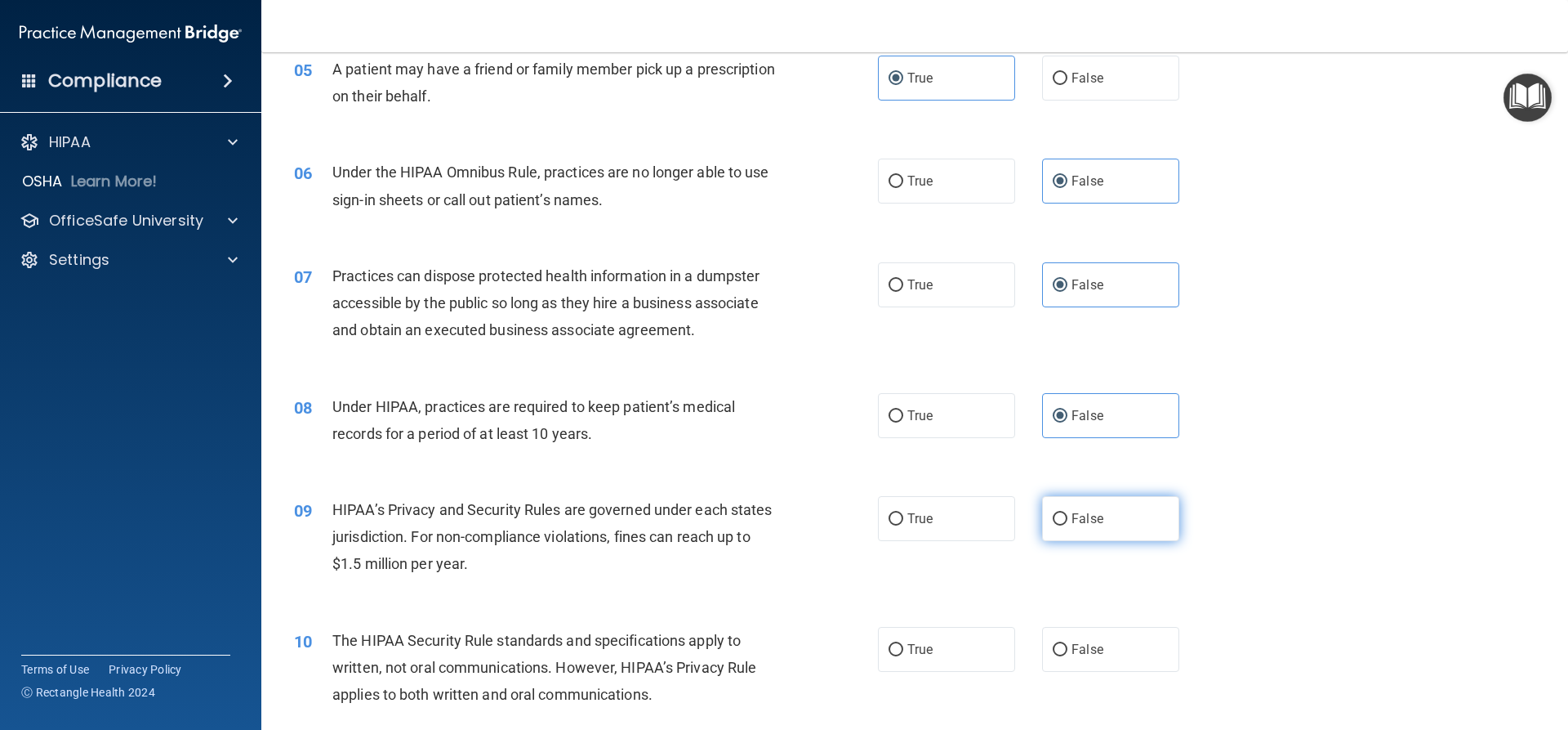
click at [1109, 523] on label "False" at bounding box center [1110, 518] width 137 height 45
click at [1068, 523] on input "False" at bounding box center [1061, 519] width 15 height 12
radio input "true"
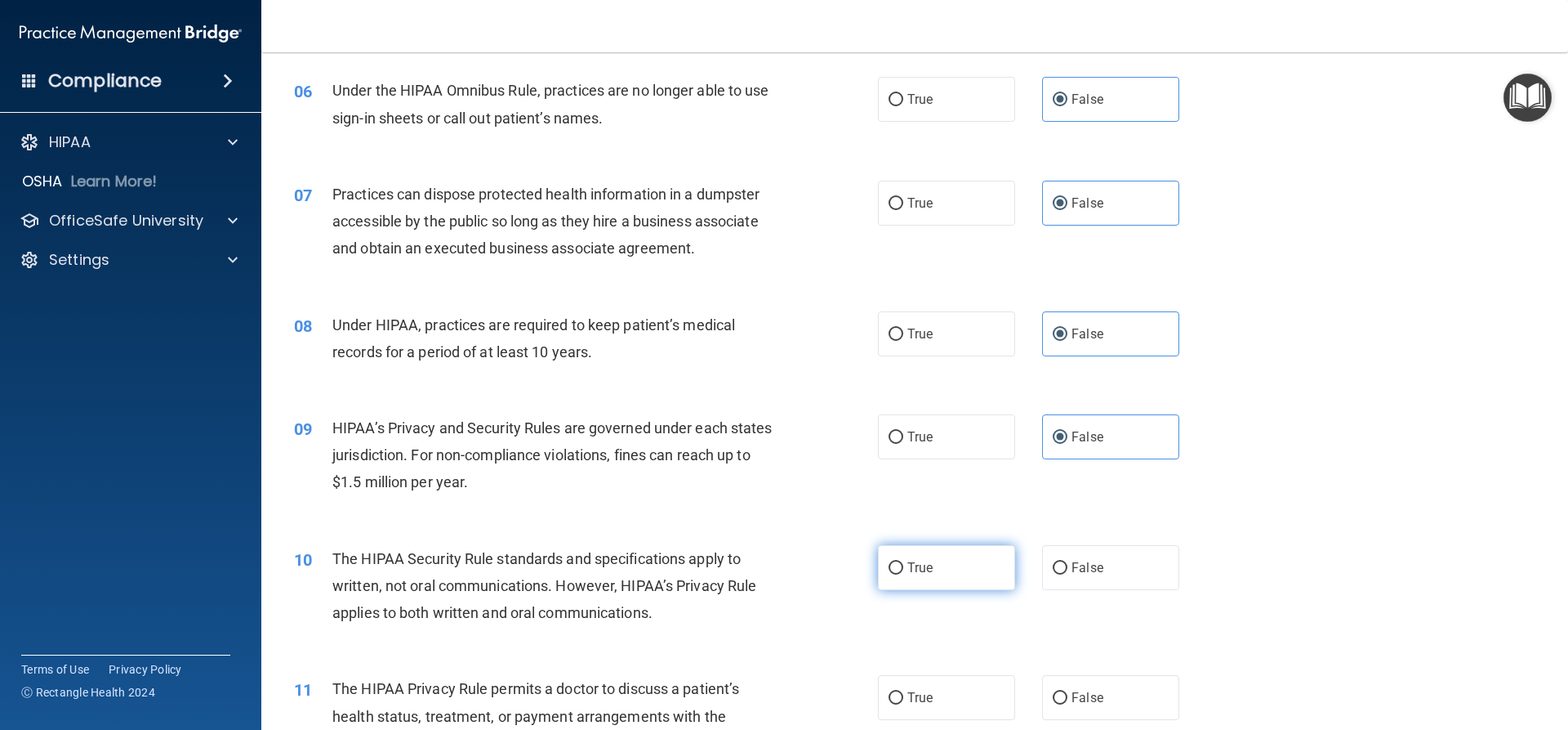
scroll to position [759, 0]
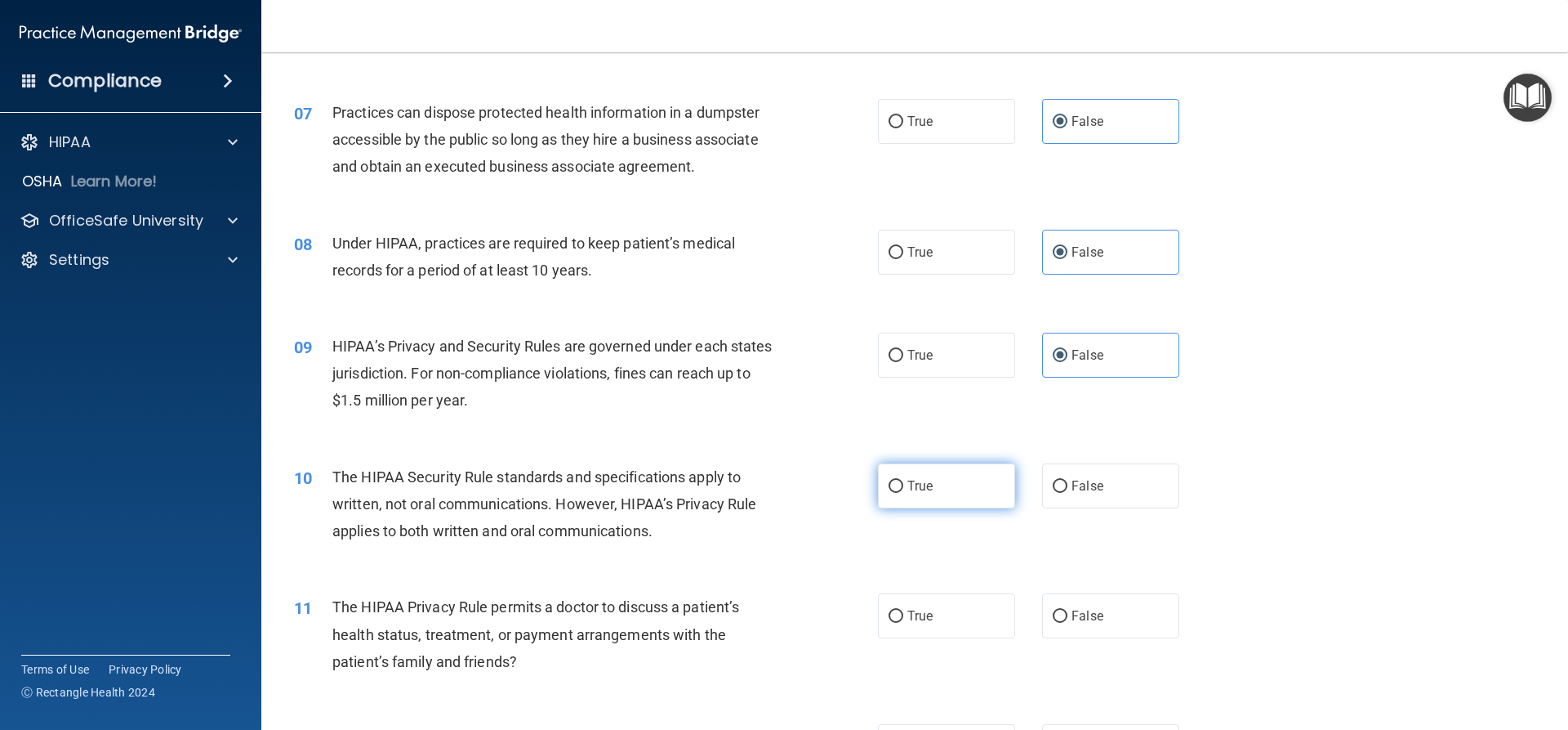
click at [937, 470] on label "True" at bounding box center [946, 485] width 137 height 45
click at [903, 481] on input "True" at bounding box center [896, 486] width 15 height 12
radio input "true"
click at [928, 617] on label "True" at bounding box center [946, 615] width 137 height 45
click at [903, 617] on input "True" at bounding box center [896, 616] width 15 height 12
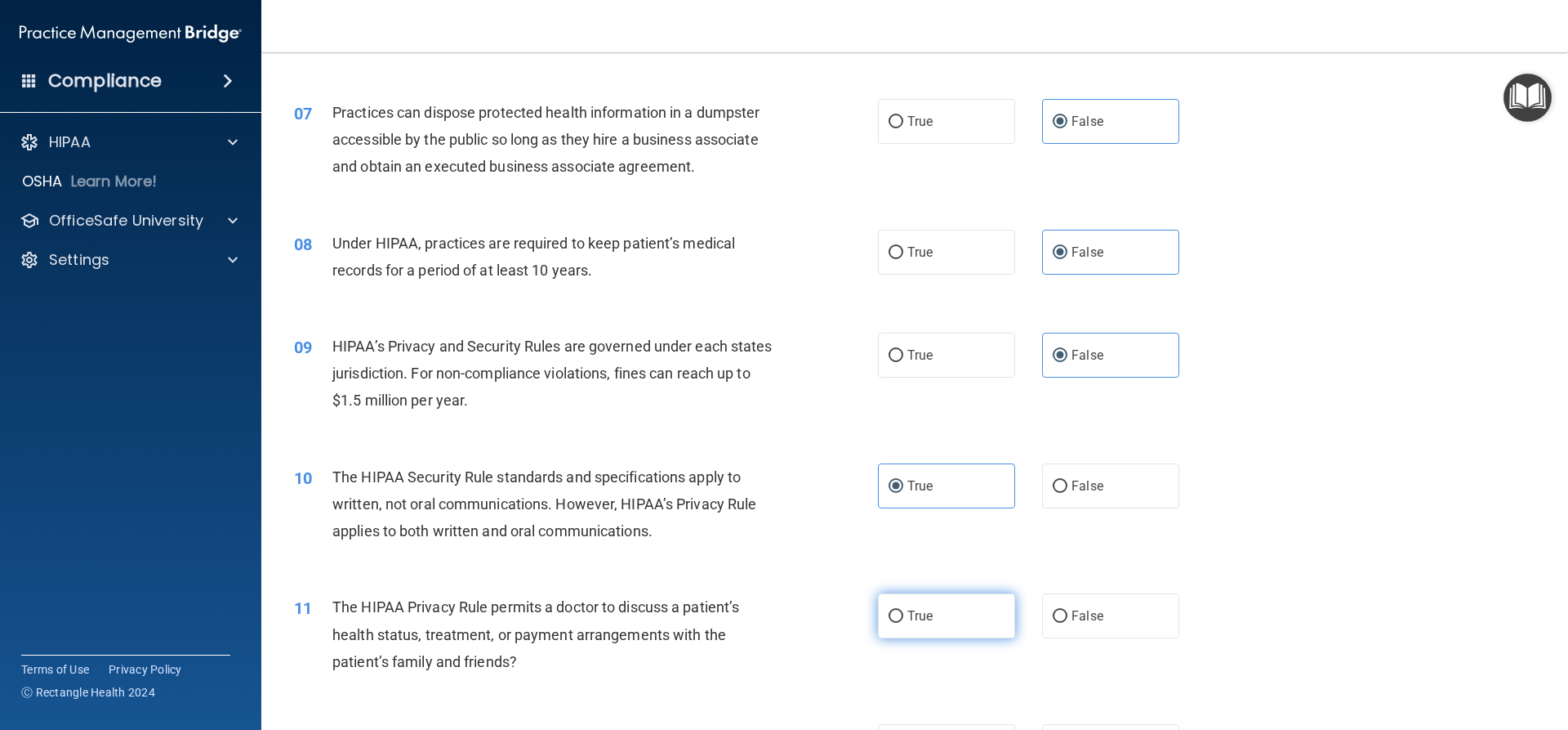
radio input "true"
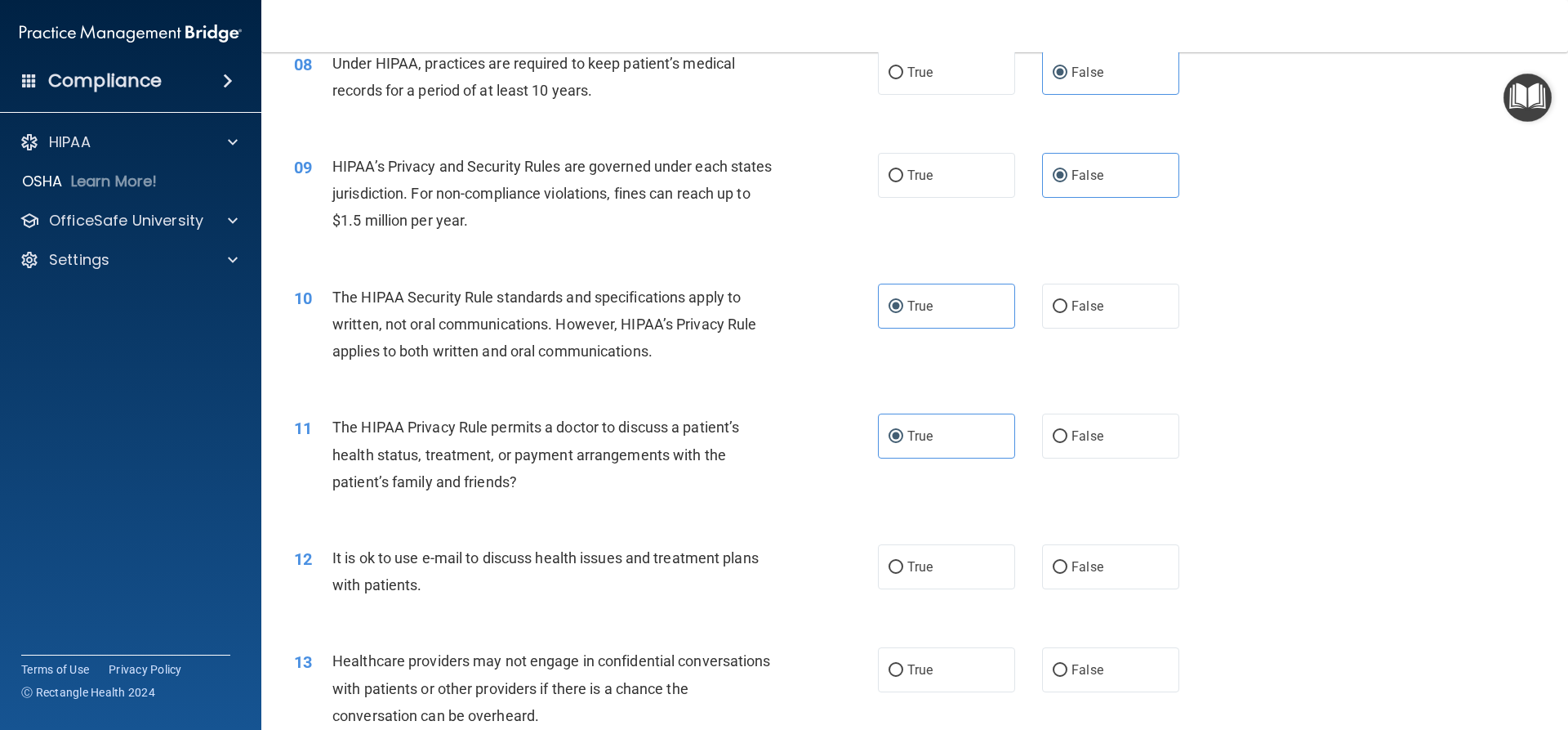
scroll to position [1004, 0]
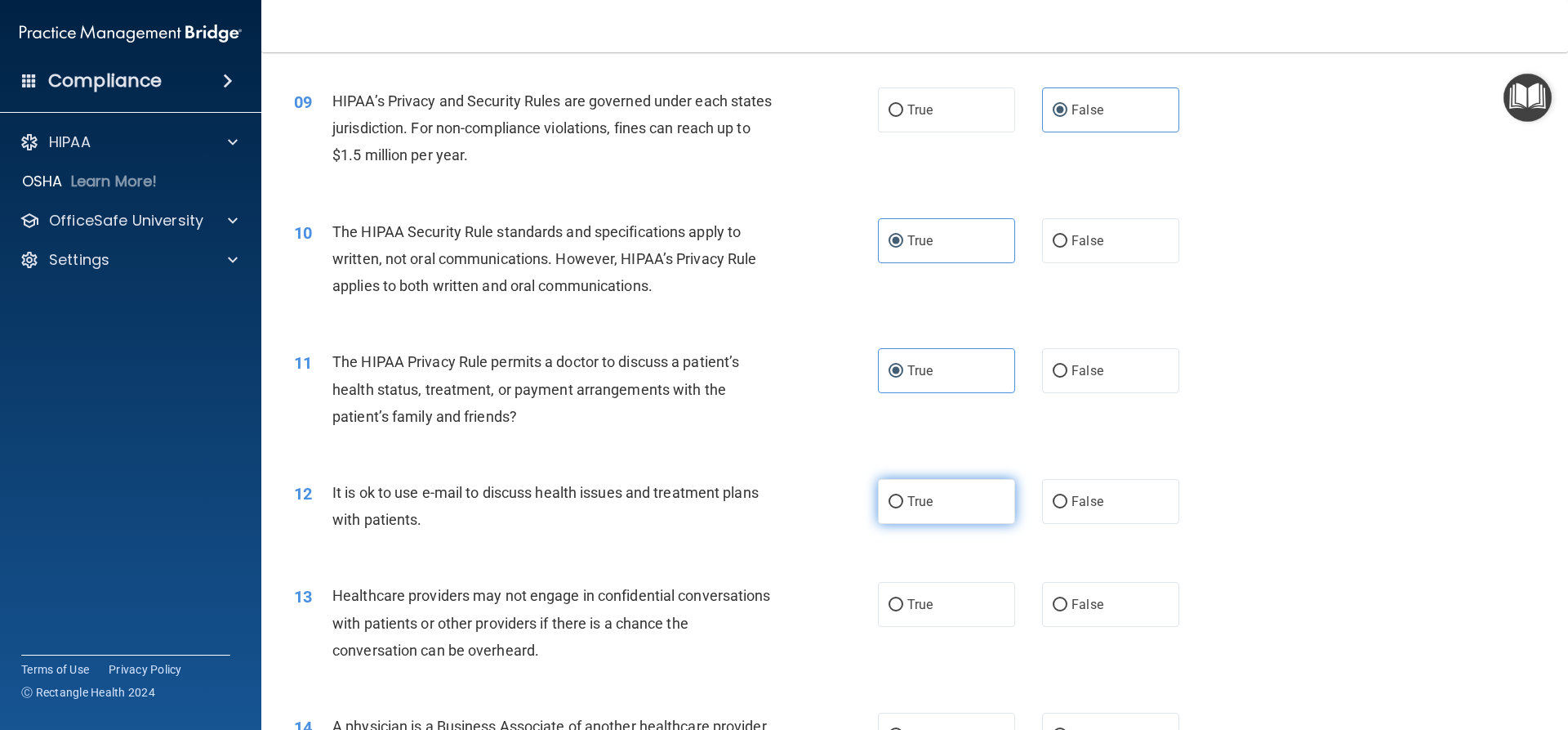
click at [893, 511] on label "True" at bounding box center [946, 501] width 137 height 45
click at [893, 508] on input "True" at bounding box center [896, 501] width 15 height 12
radio input "true"
click at [1072, 606] on span "False" at bounding box center [1087, 604] width 32 height 16
click at [1068, 606] on input "False" at bounding box center [1061, 604] width 15 height 12
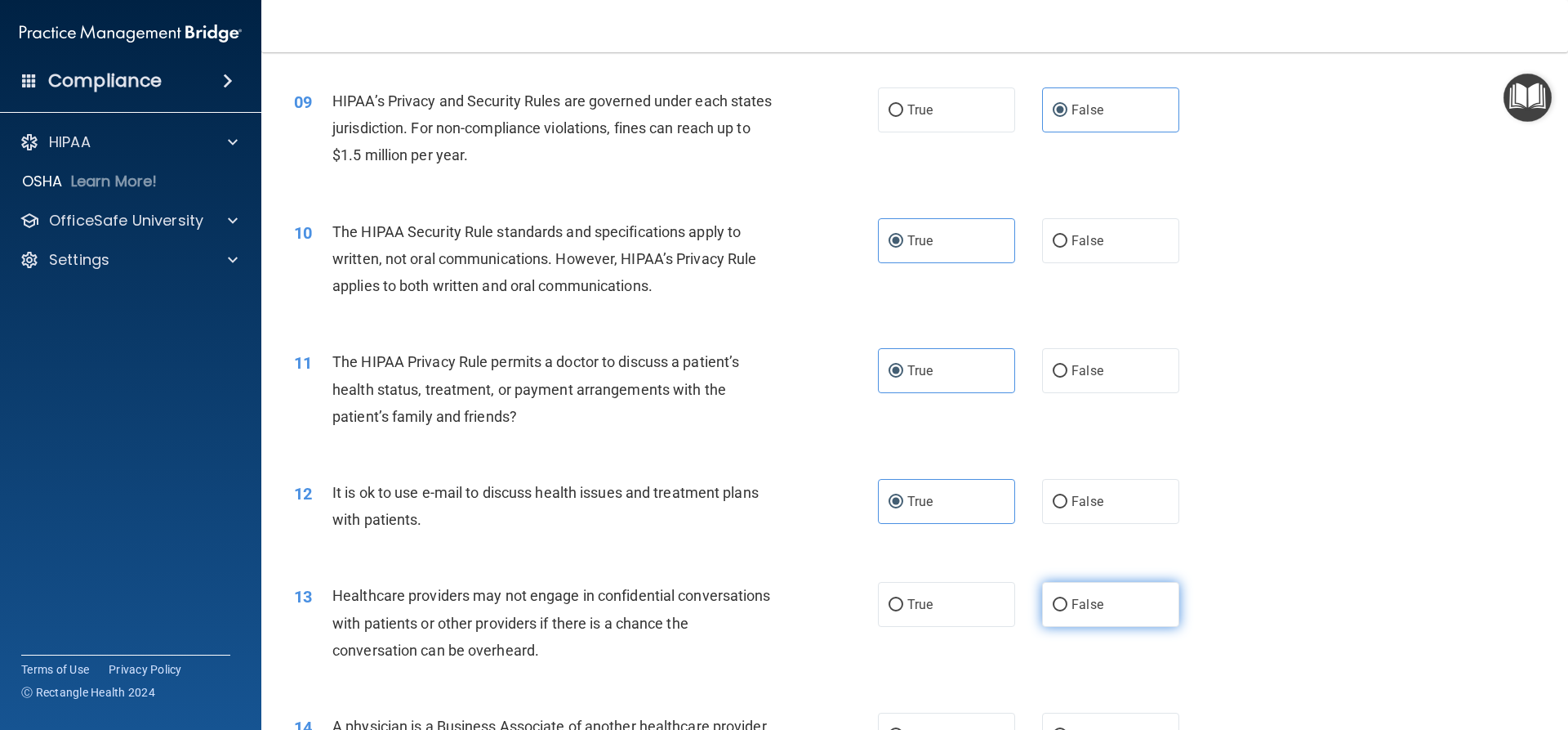
radio input "true"
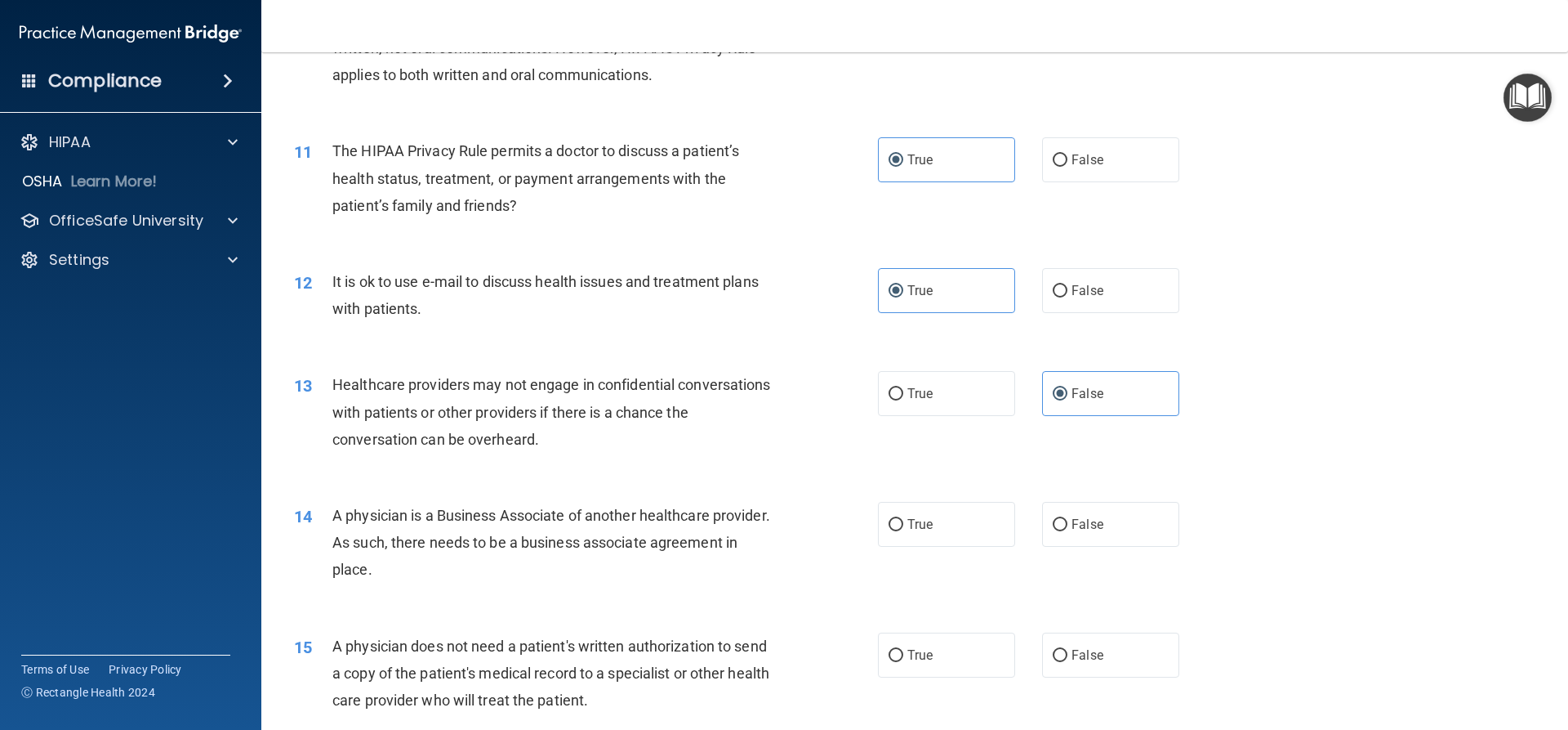
scroll to position [1249, 0]
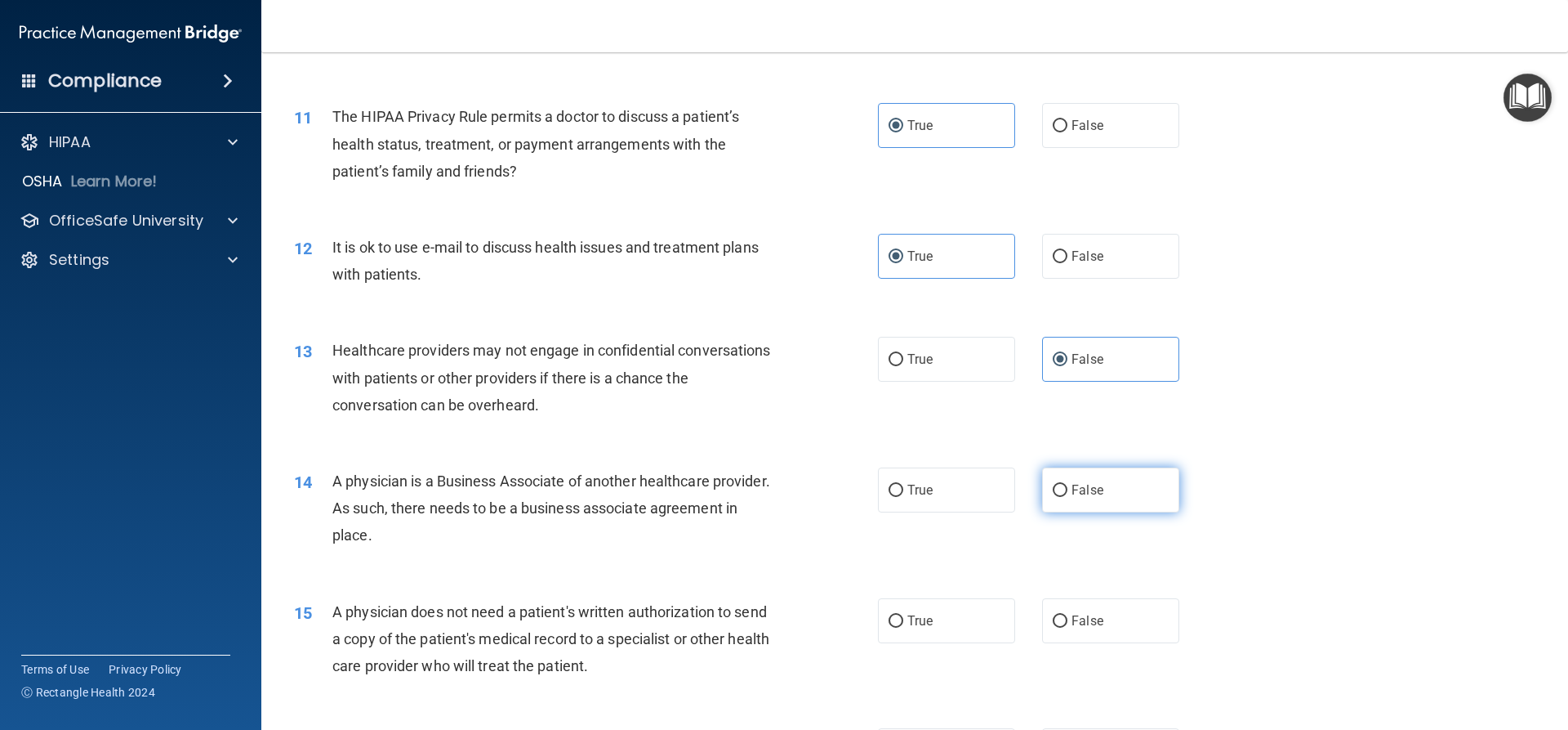
click at [1072, 491] on span "False" at bounding box center [1087, 489] width 32 height 16
click at [1068, 491] on input "False" at bounding box center [1061, 490] width 15 height 12
radio input "true"
click at [912, 610] on label "True" at bounding box center [946, 621] width 137 height 45
click at [903, 615] on input "True" at bounding box center [896, 621] width 15 height 12
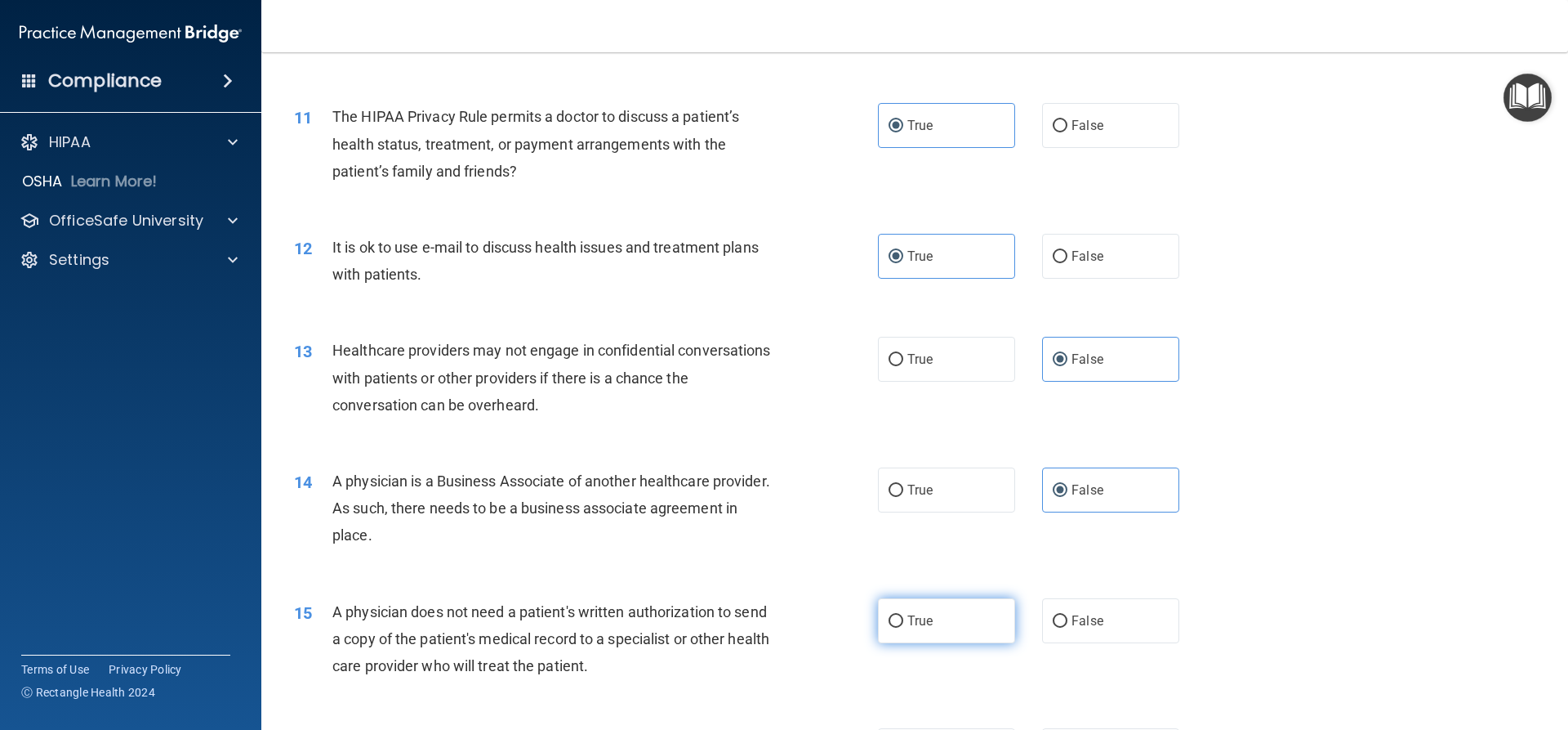
radio input "true"
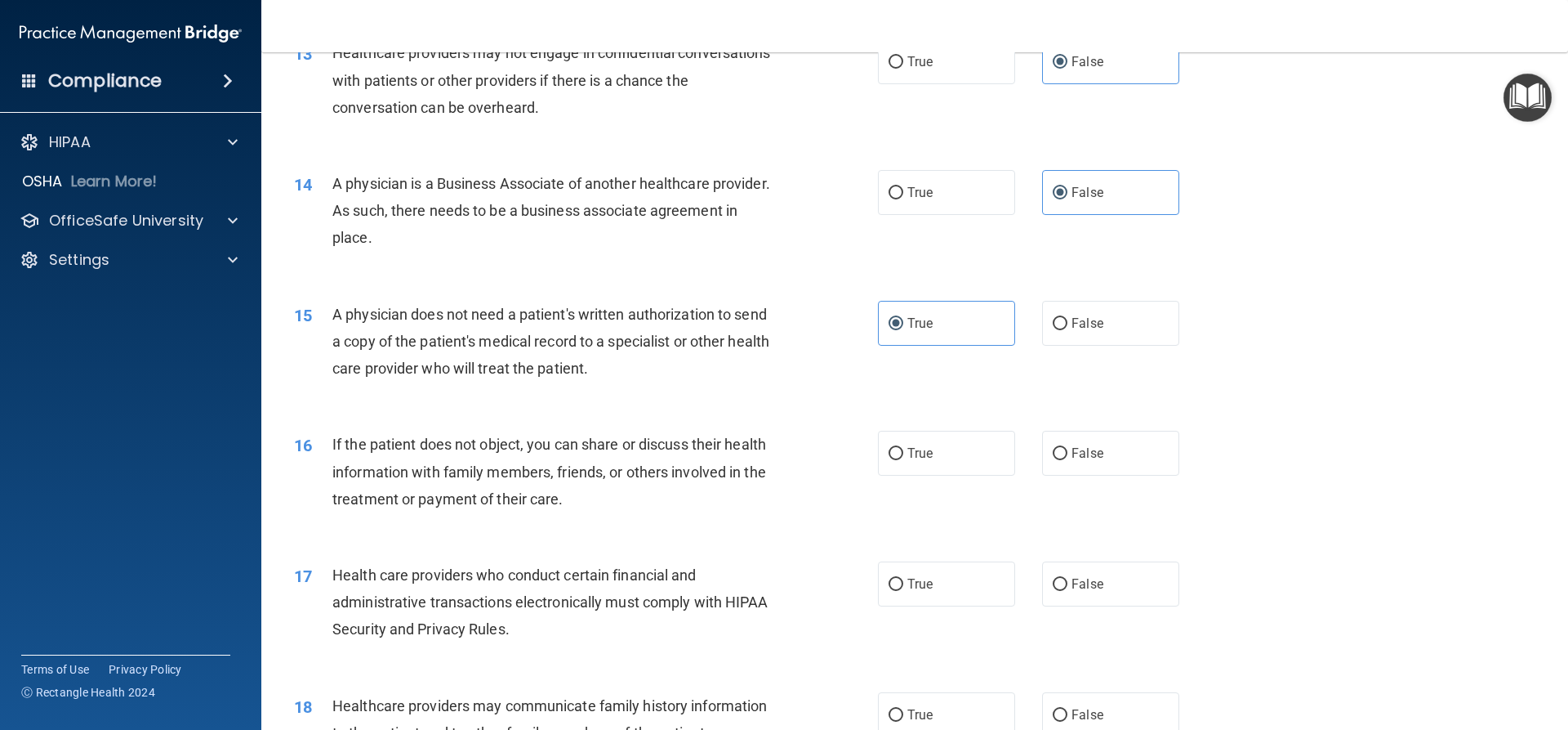
scroll to position [1576, 0]
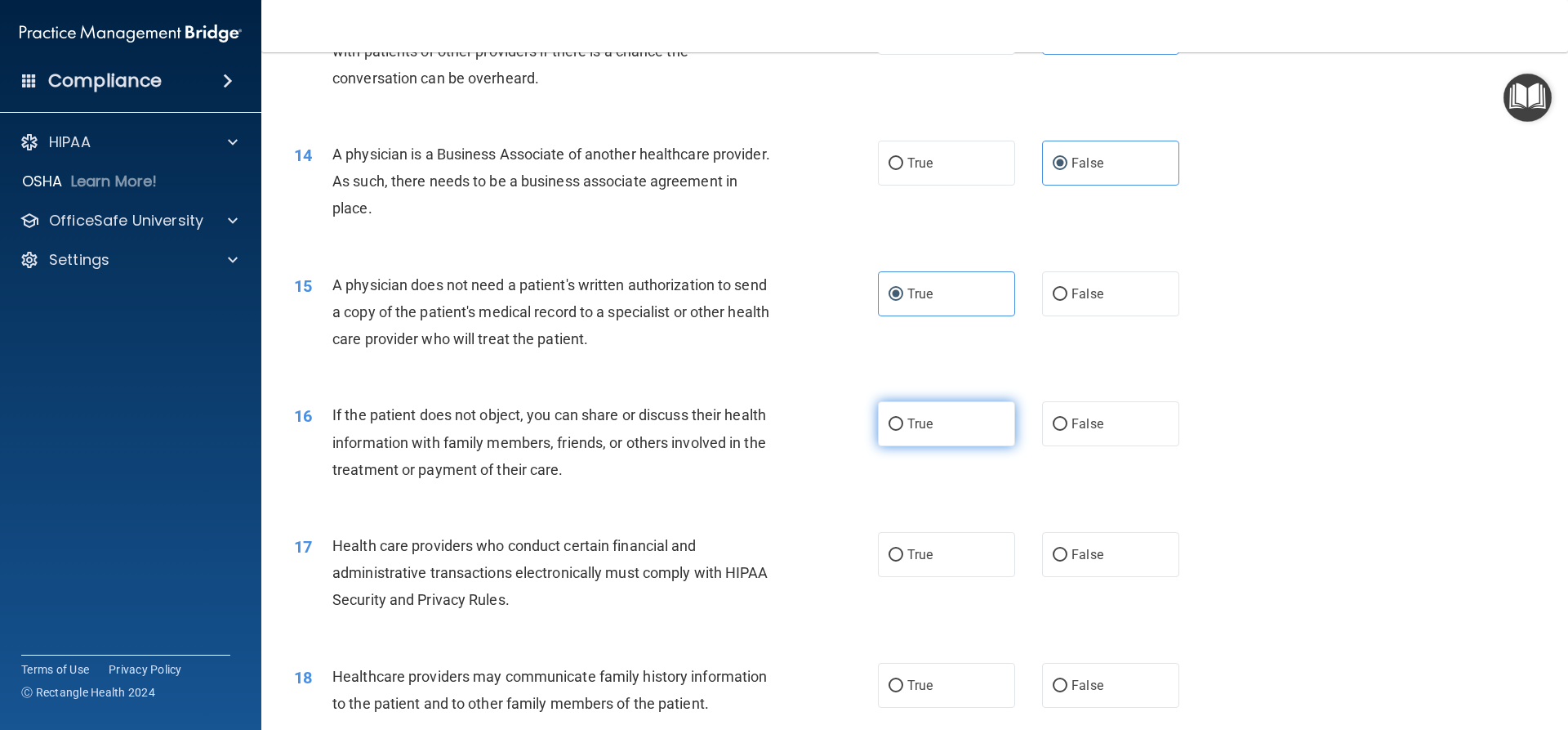
click at [937, 423] on label "True" at bounding box center [946, 423] width 137 height 45
click at [903, 423] on input "True" at bounding box center [896, 424] width 15 height 12
radio input "true"
click at [949, 550] on label "True" at bounding box center [946, 554] width 137 height 45
click at [903, 550] on input "True" at bounding box center [896, 554] width 15 height 12
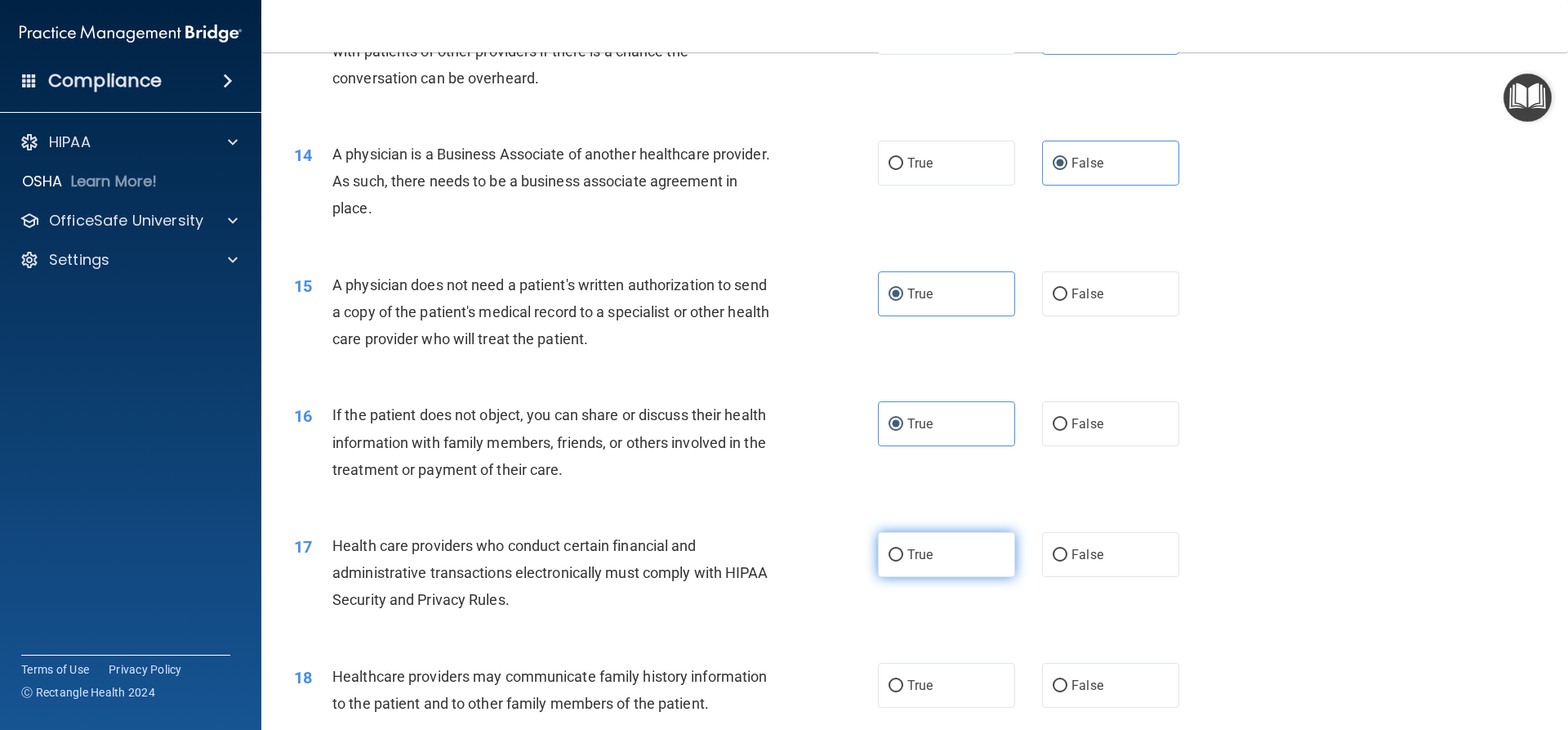
radio input "true"
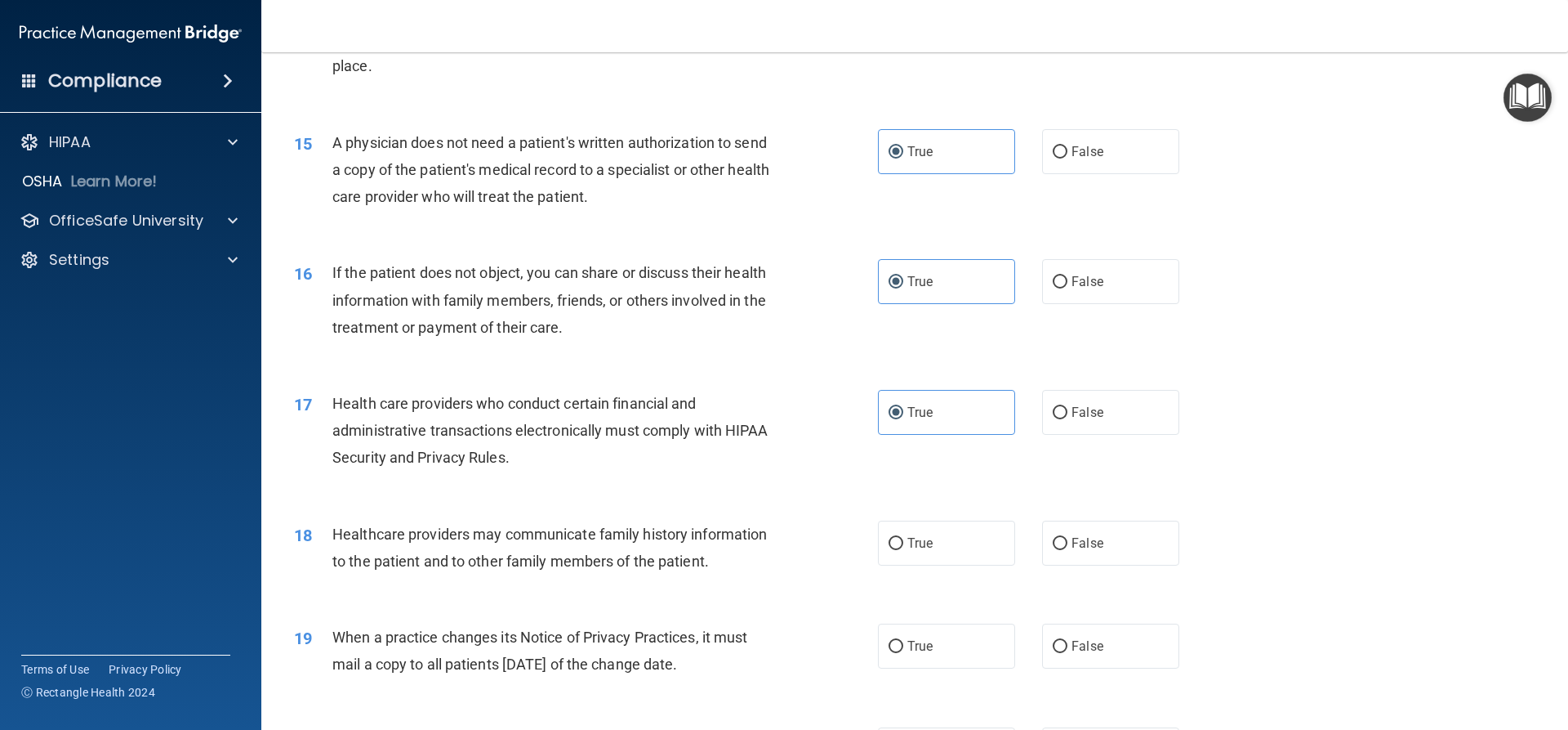
scroll to position [1739, 0]
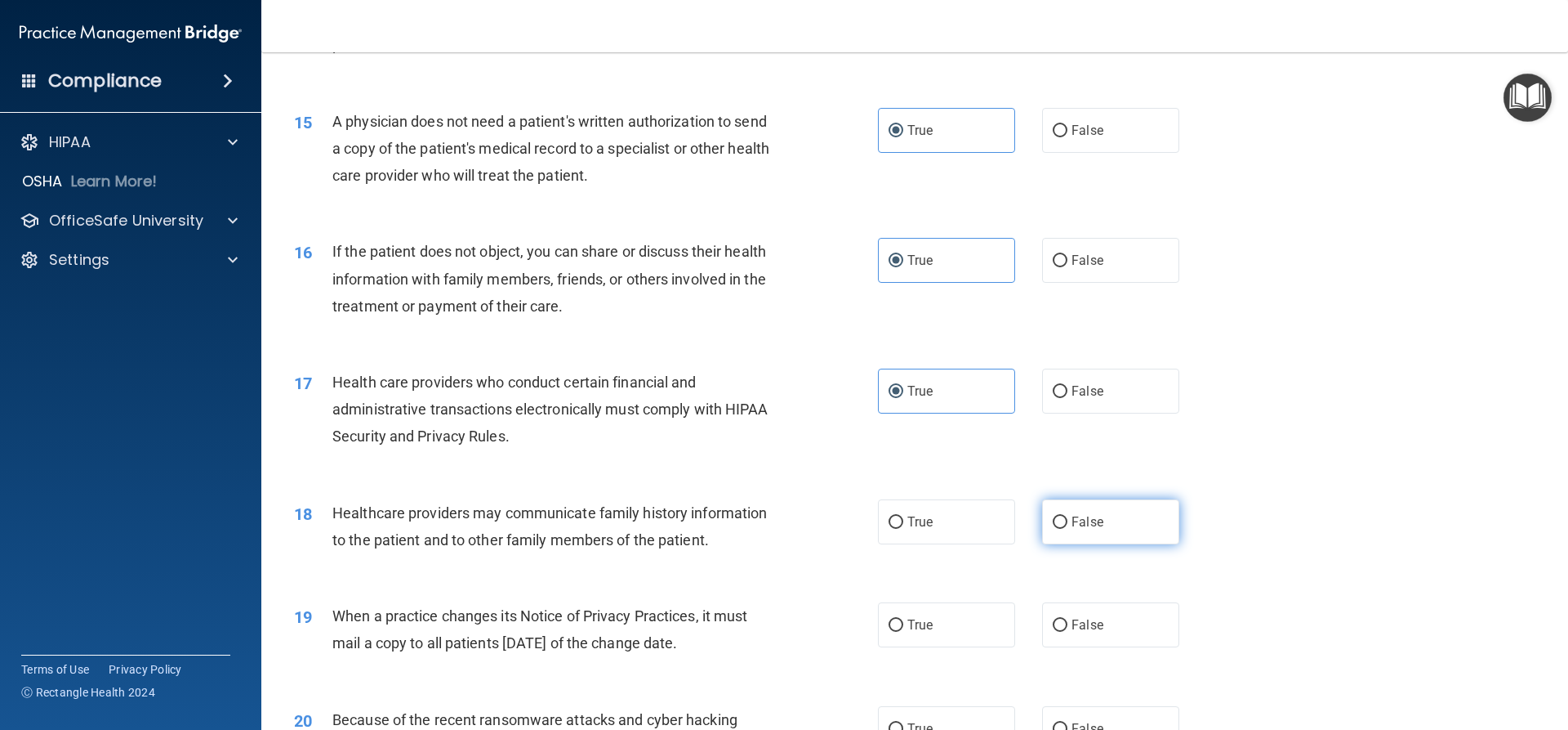
click at [1095, 524] on span "False" at bounding box center [1087, 521] width 32 height 16
click at [1068, 524] on input "False" at bounding box center [1061, 522] width 15 height 12
radio input "true"
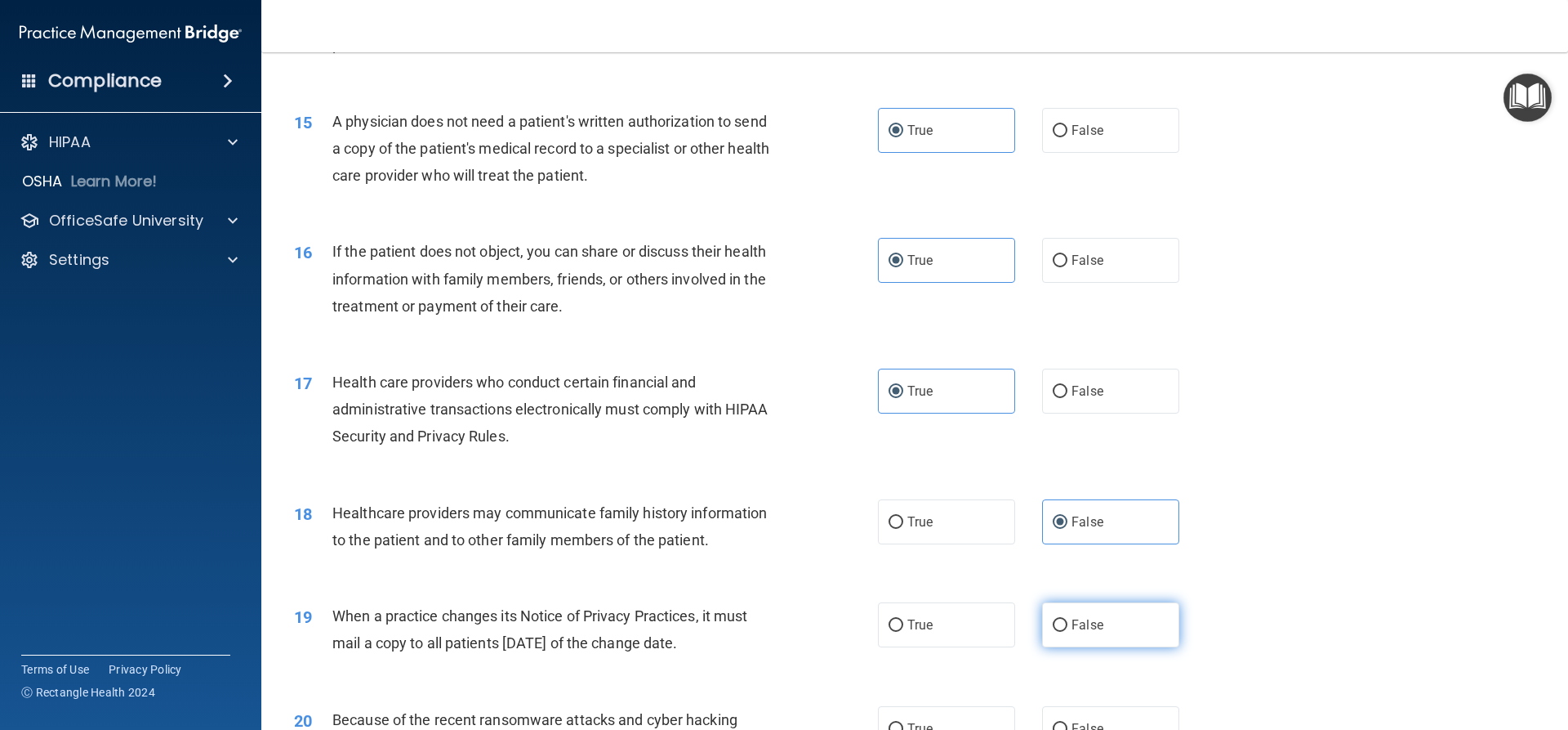
click at [1105, 621] on label "False" at bounding box center [1110, 624] width 137 height 45
click at [1068, 621] on input "False" at bounding box center [1061, 625] width 15 height 12
radio input "true"
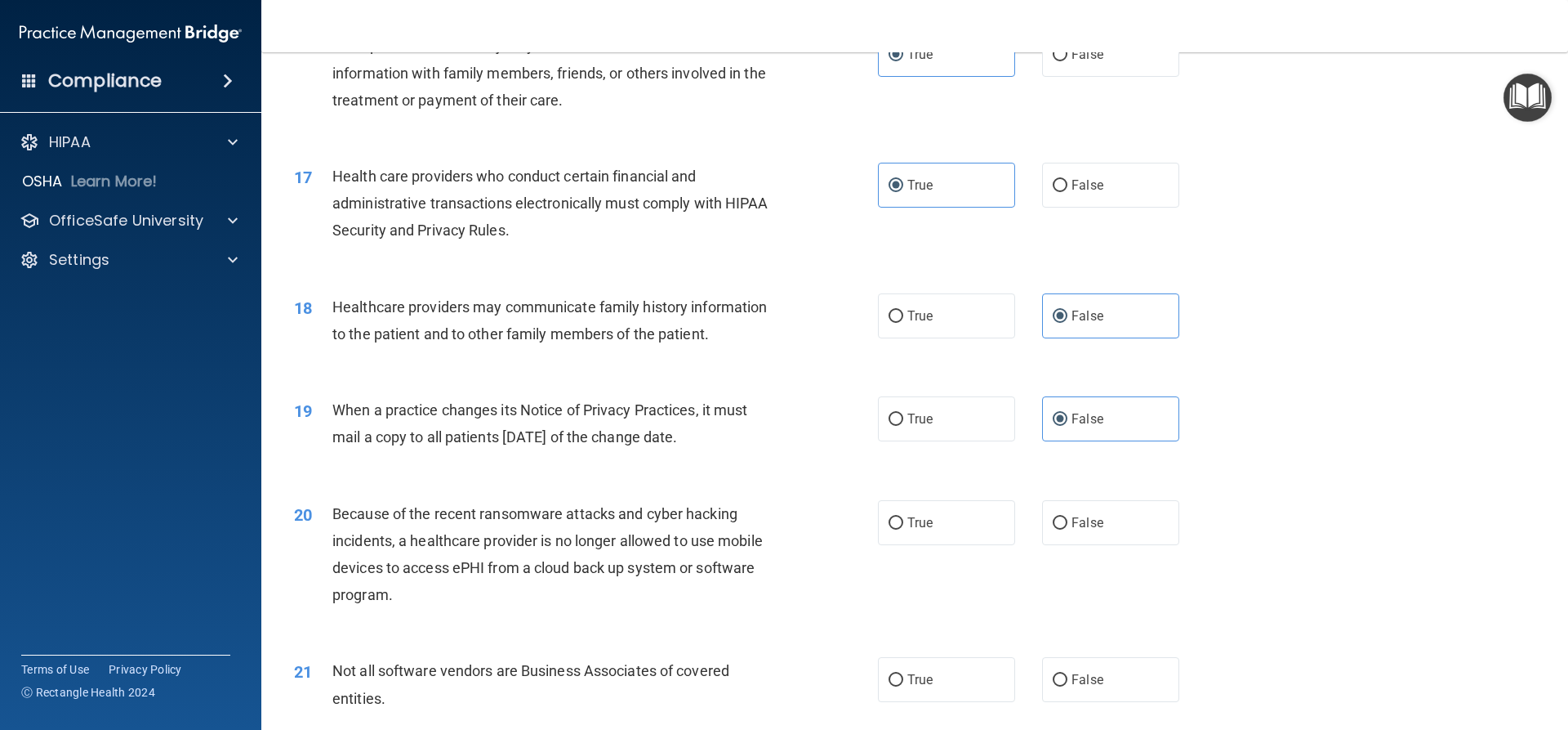
scroll to position [1985, 0]
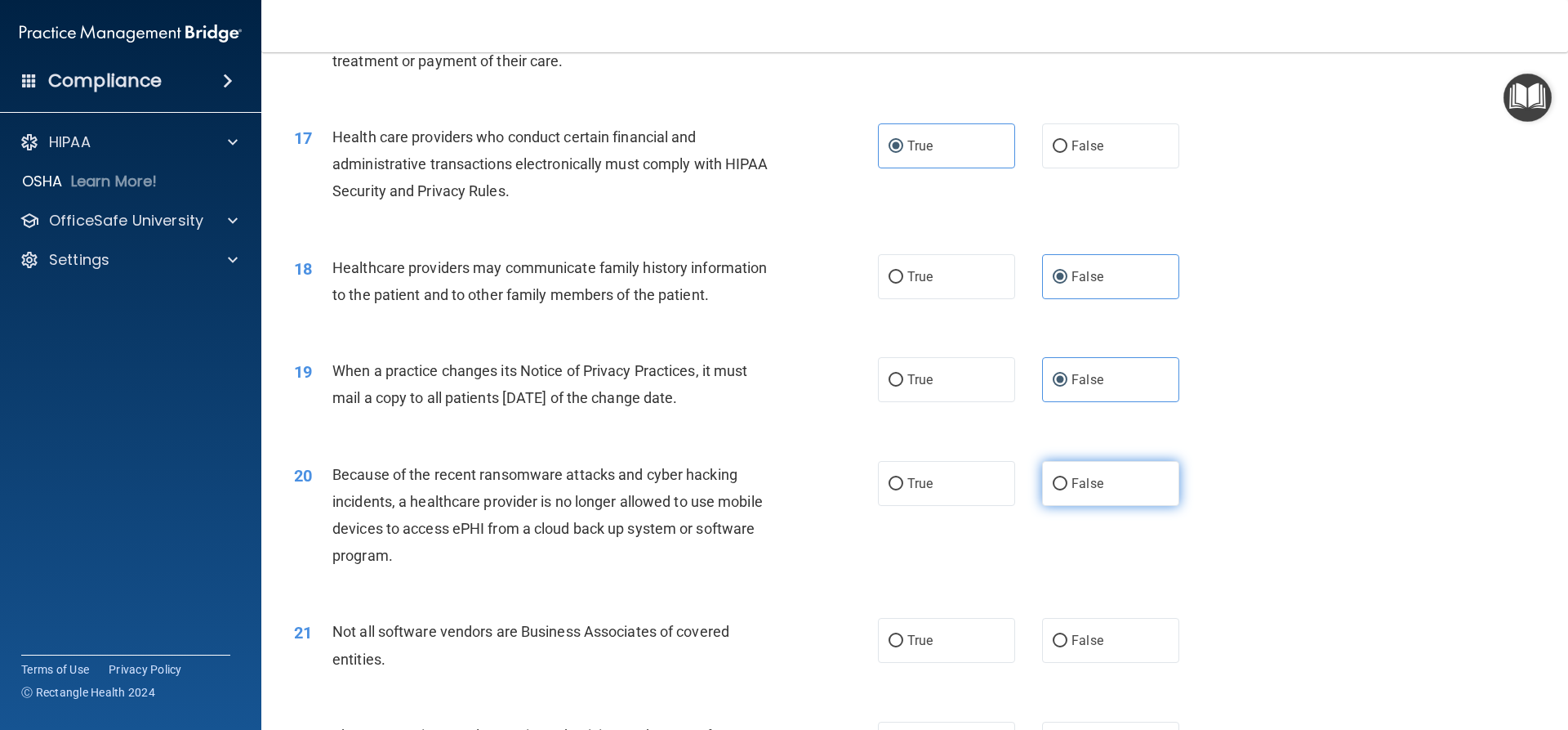
click at [1055, 478] on input "False" at bounding box center [1061, 484] width 15 height 12
radio input "true"
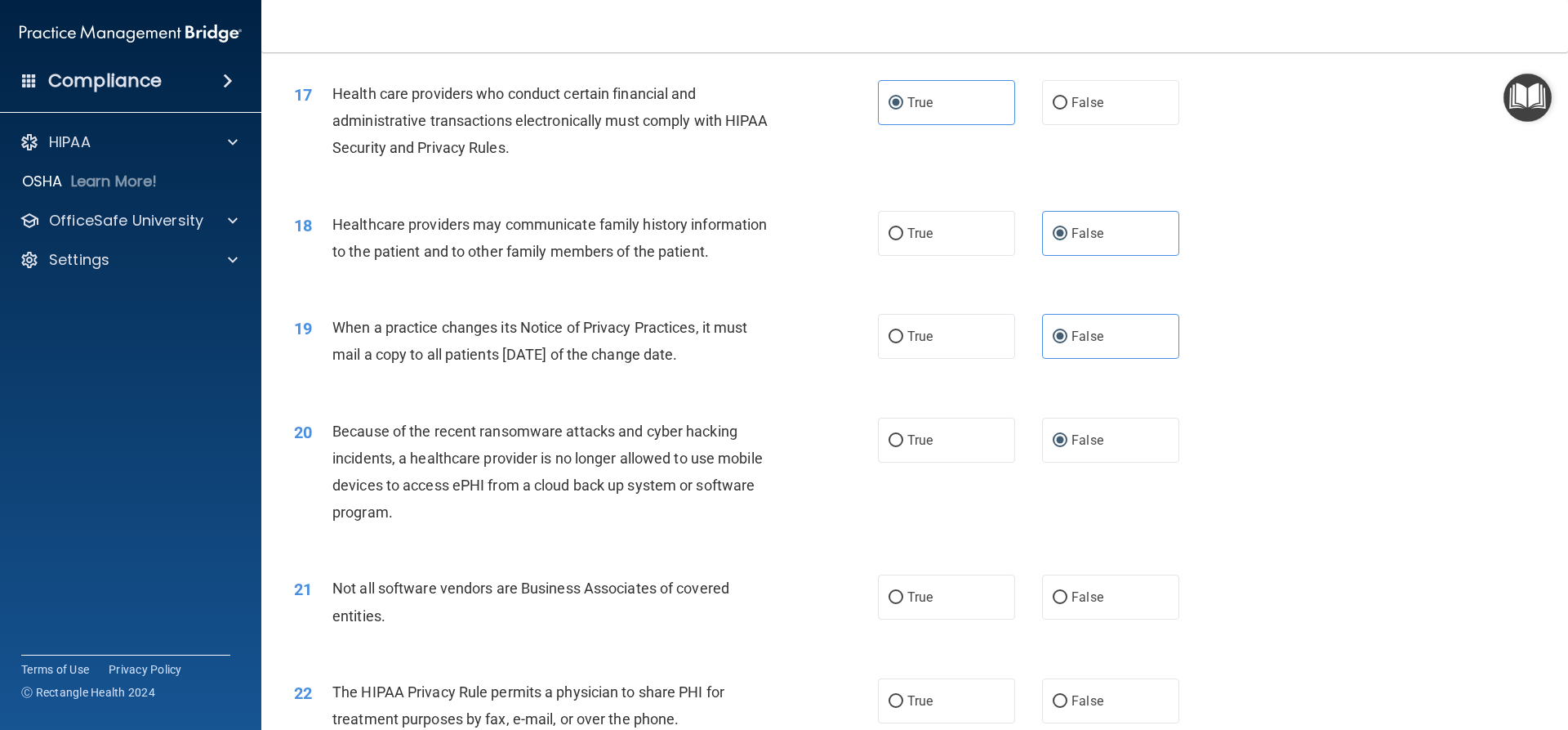
scroll to position [2148, 0]
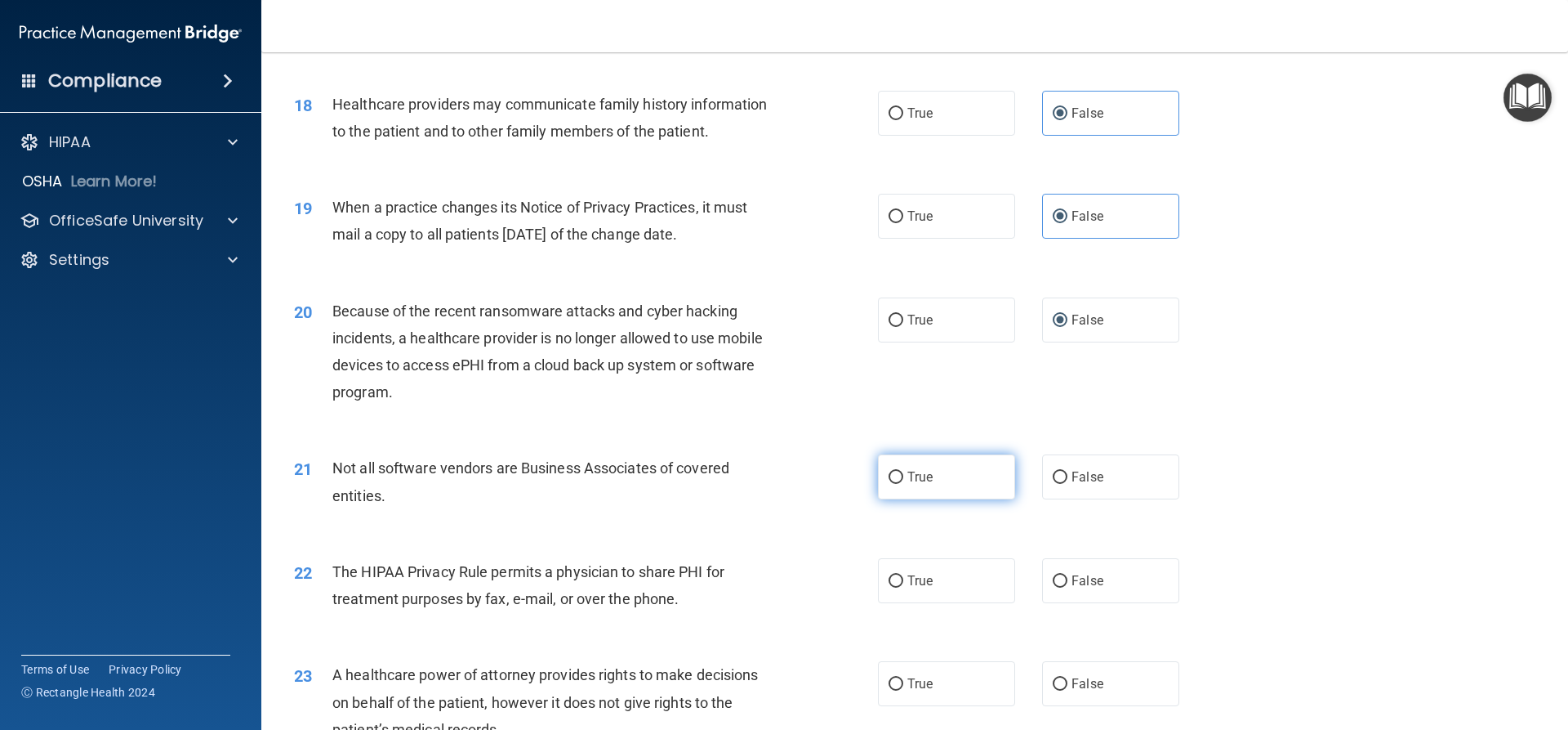
click at [955, 491] on label "True" at bounding box center [946, 476] width 137 height 45
click at [903, 484] on input "True" at bounding box center [896, 477] width 15 height 12
radio input "true"
click at [910, 591] on label "True" at bounding box center [946, 580] width 137 height 45
click at [903, 587] on input "True" at bounding box center [896, 581] width 15 height 12
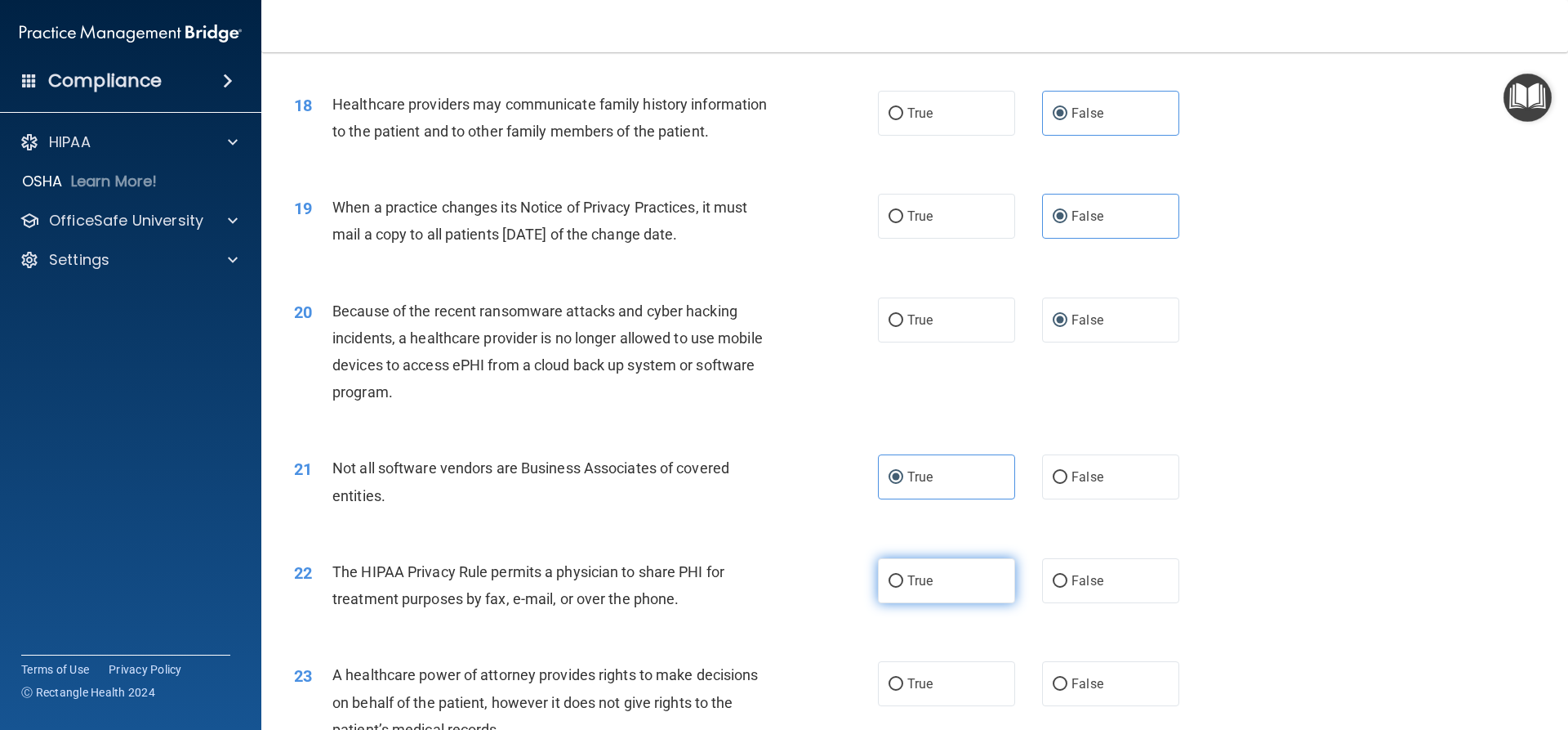
radio input "true"
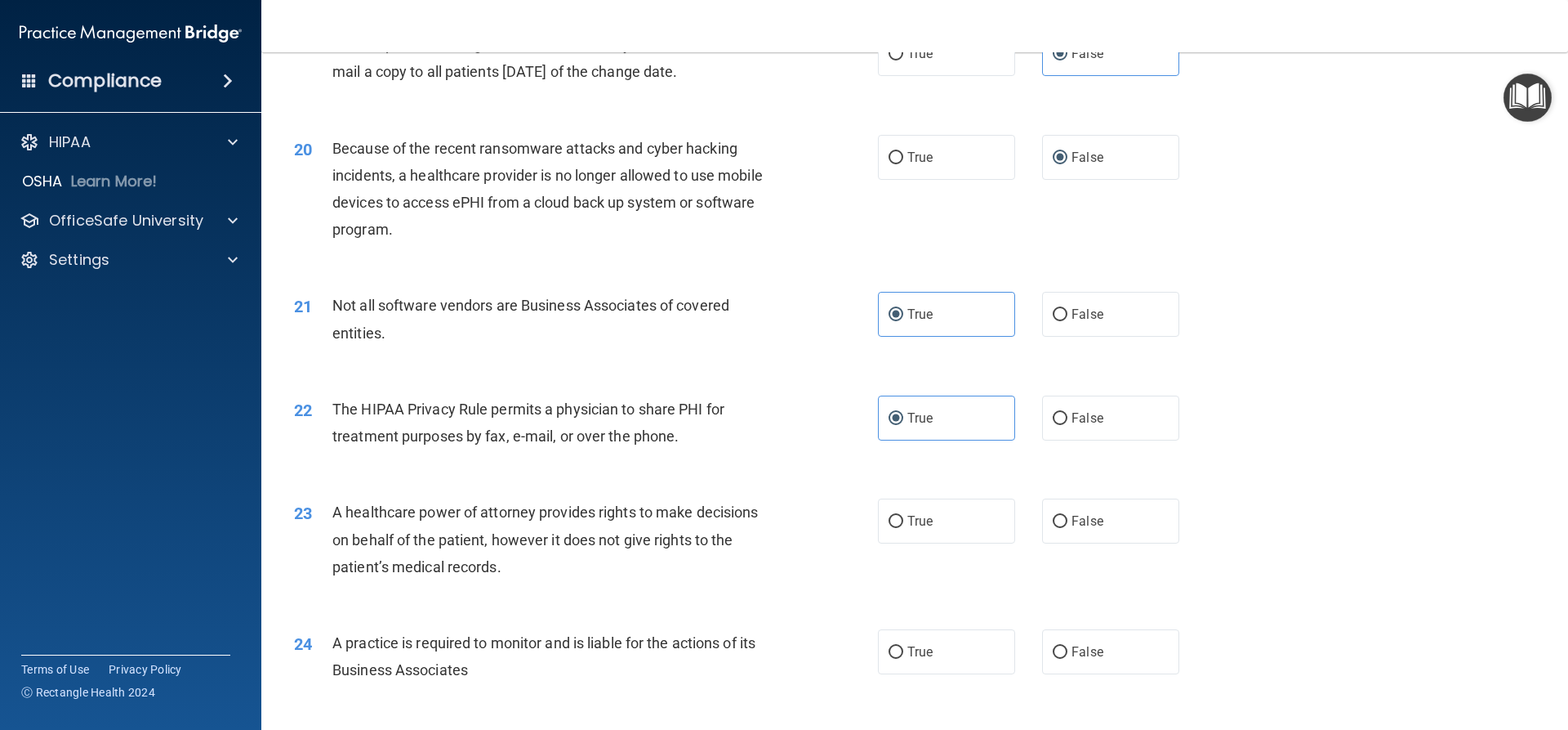
scroll to position [2311, 0]
click at [1080, 516] on span "False" at bounding box center [1087, 519] width 32 height 16
click at [1068, 516] on input "False" at bounding box center [1061, 520] width 15 height 12
radio input "true"
click at [1058, 646] on input "False" at bounding box center [1061, 651] width 15 height 12
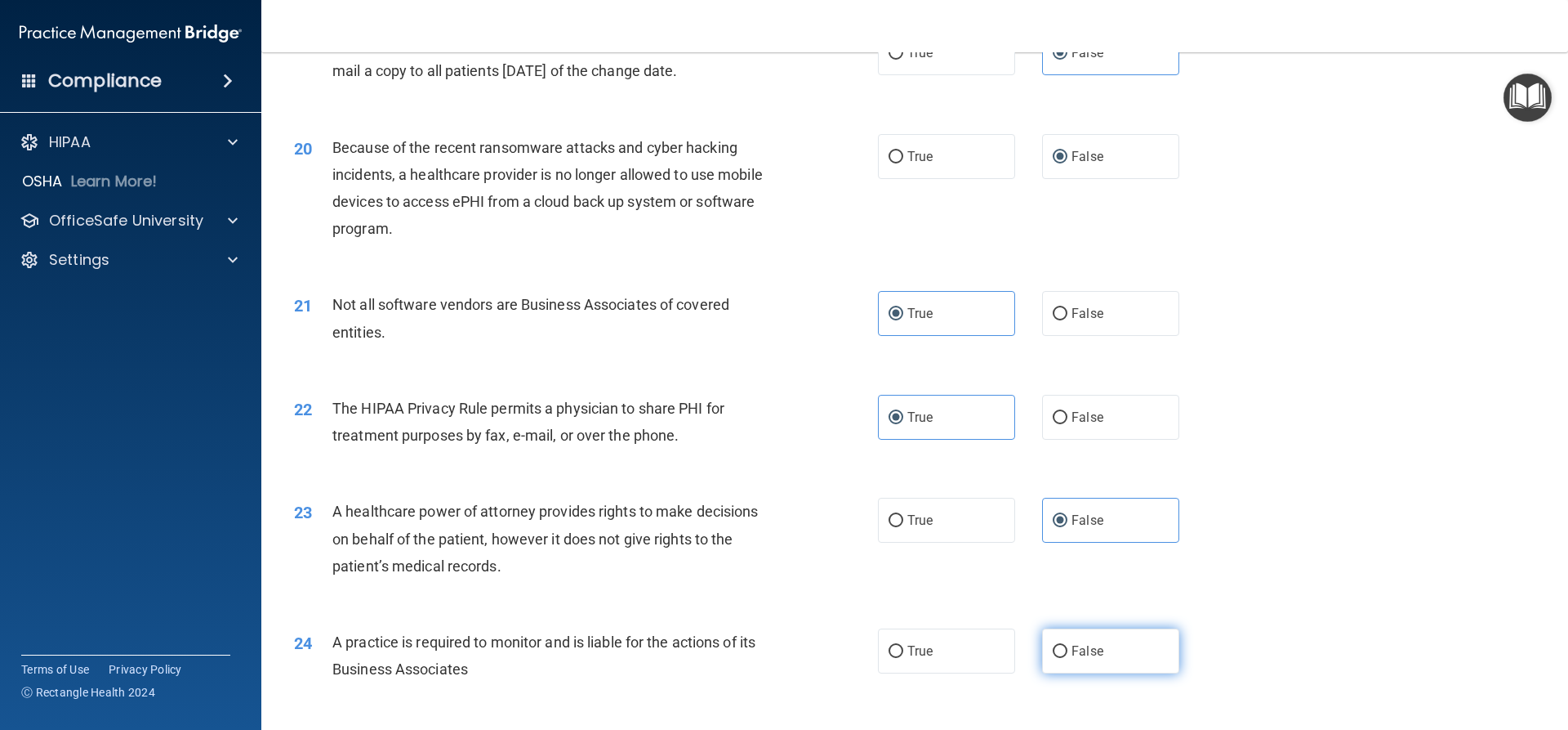
radio input "true"
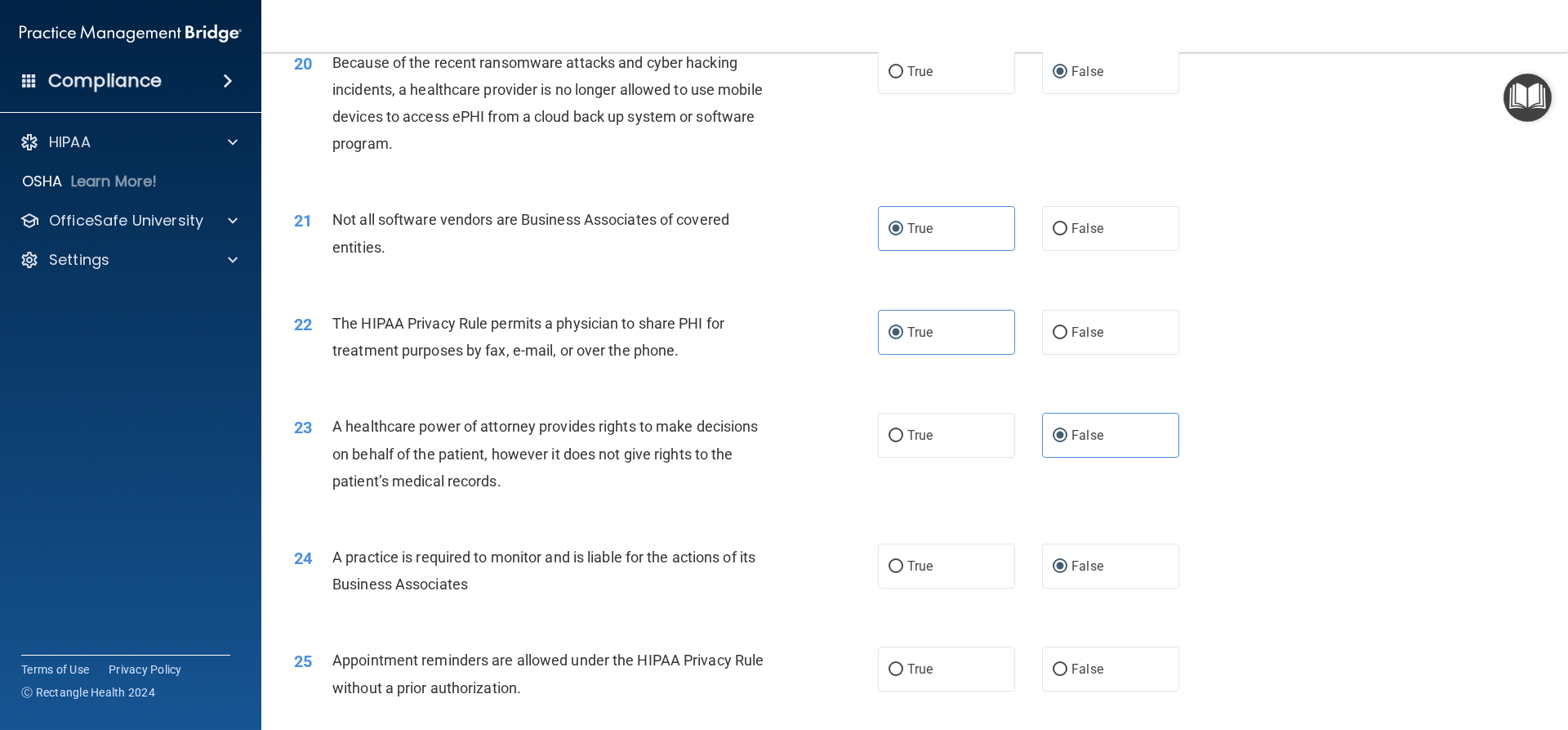
scroll to position [2475, 0]
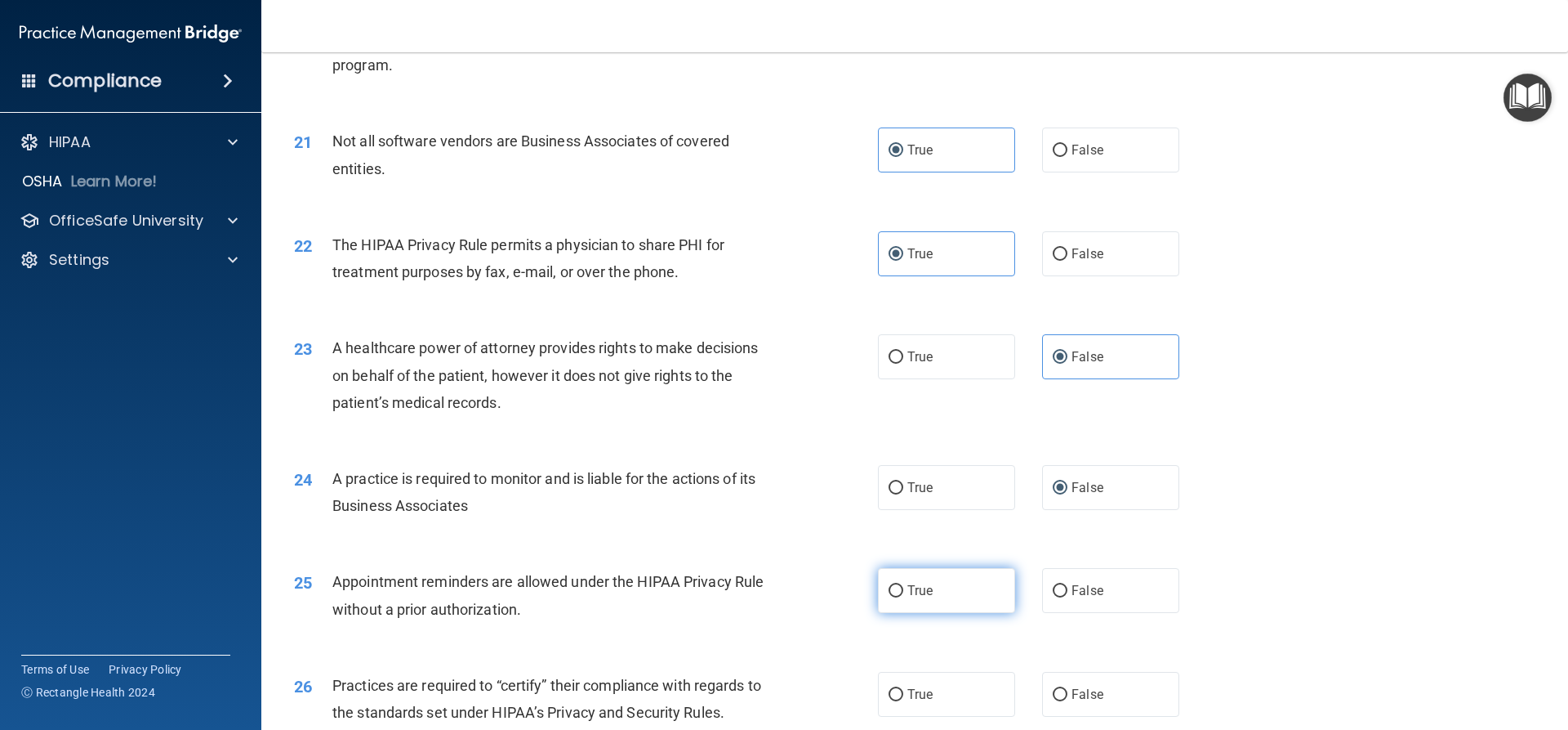
click at [952, 599] on label "True" at bounding box center [946, 590] width 137 height 45
click at [903, 598] on input "True" at bounding box center [896, 590] width 15 height 12
radio input "true"
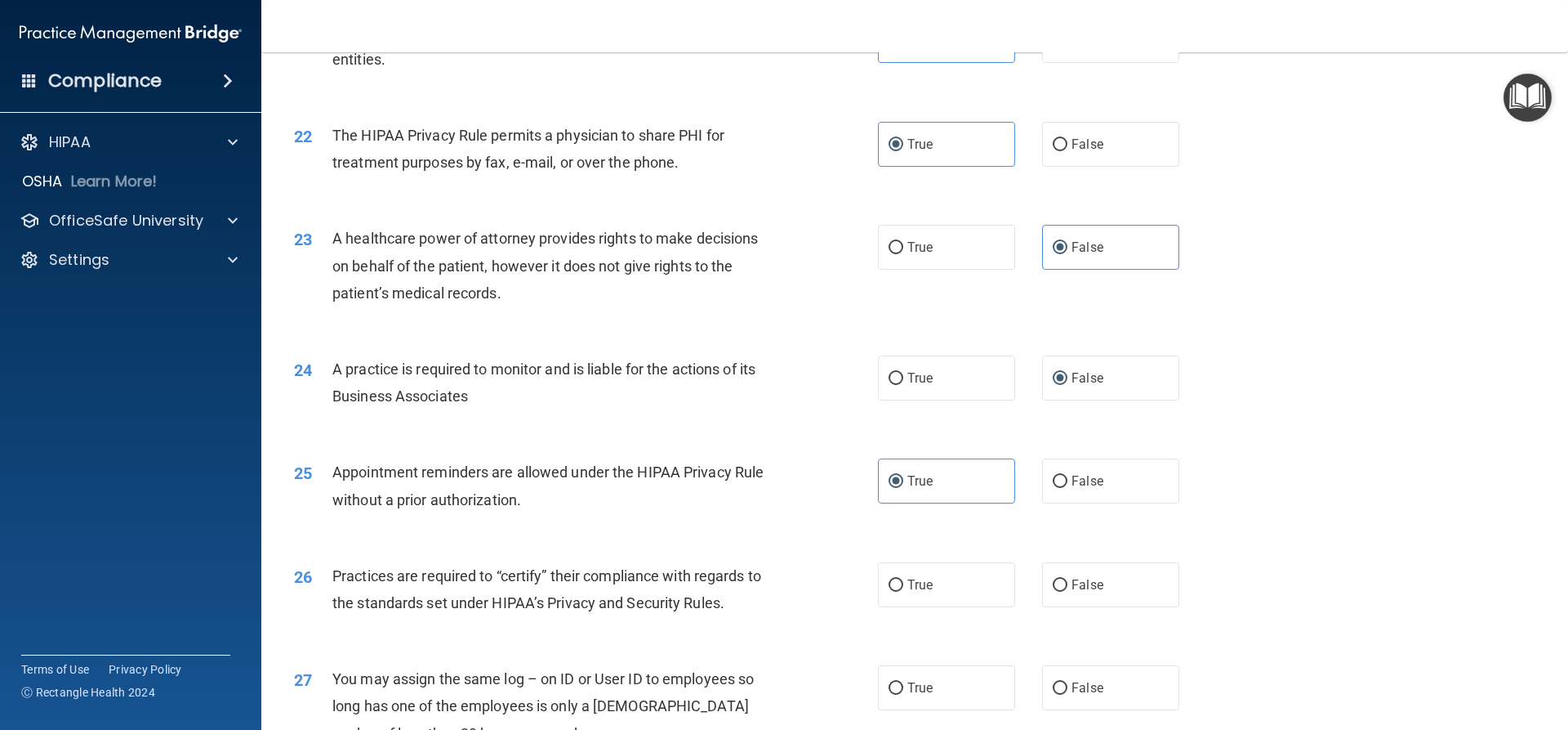
scroll to position [2639, 0]
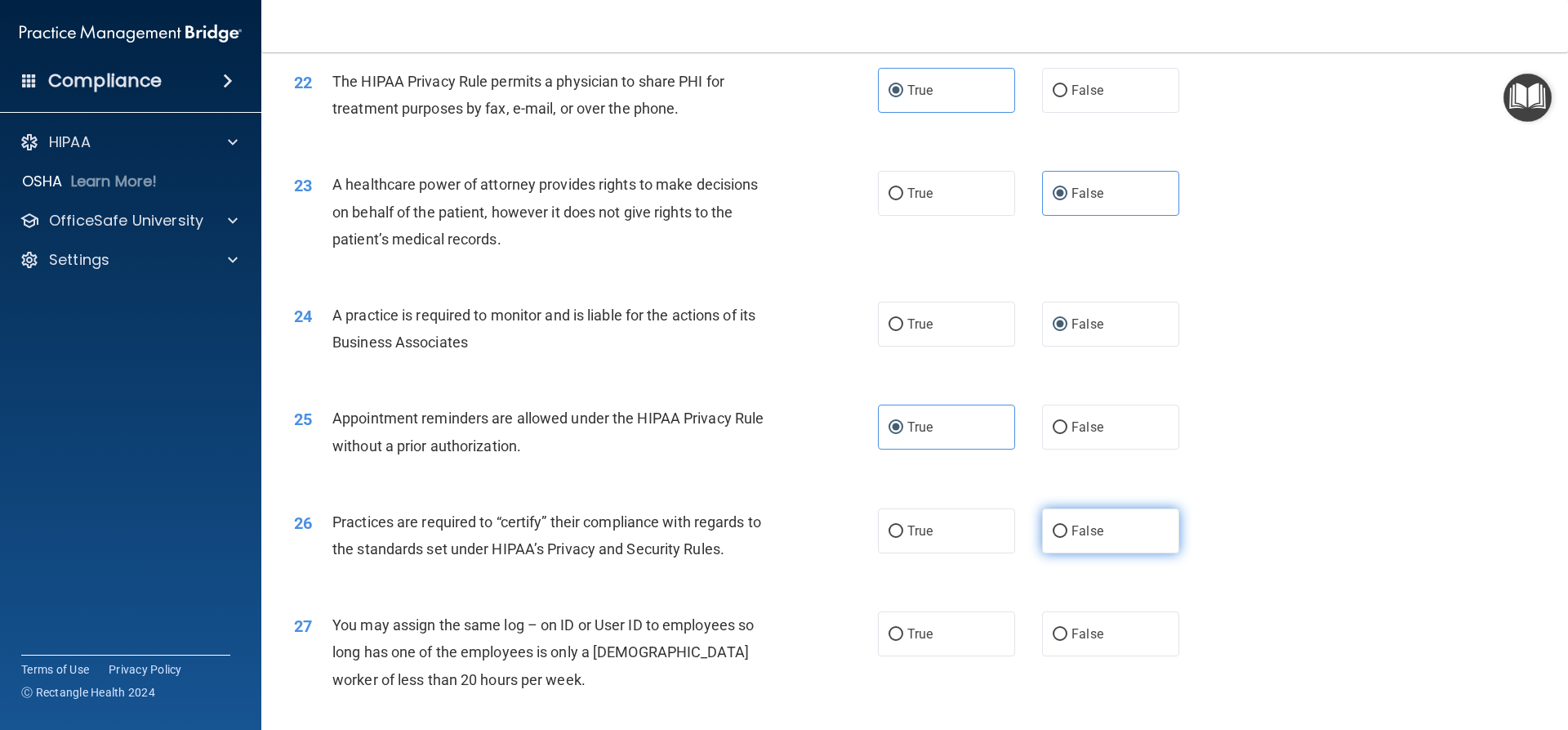
click at [1120, 542] on label "False" at bounding box center [1110, 530] width 137 height 45
click at [1068, 538] on input "False" at bounding box center [1061, 530] width 15 height 12
radio input "true"
click at [1105, 633] on label "False" at bounding box center [1110, 633] width 137 height 45
click at [1068, 633] on input "False" at bounding box center [1061, 633] width 15 height 12
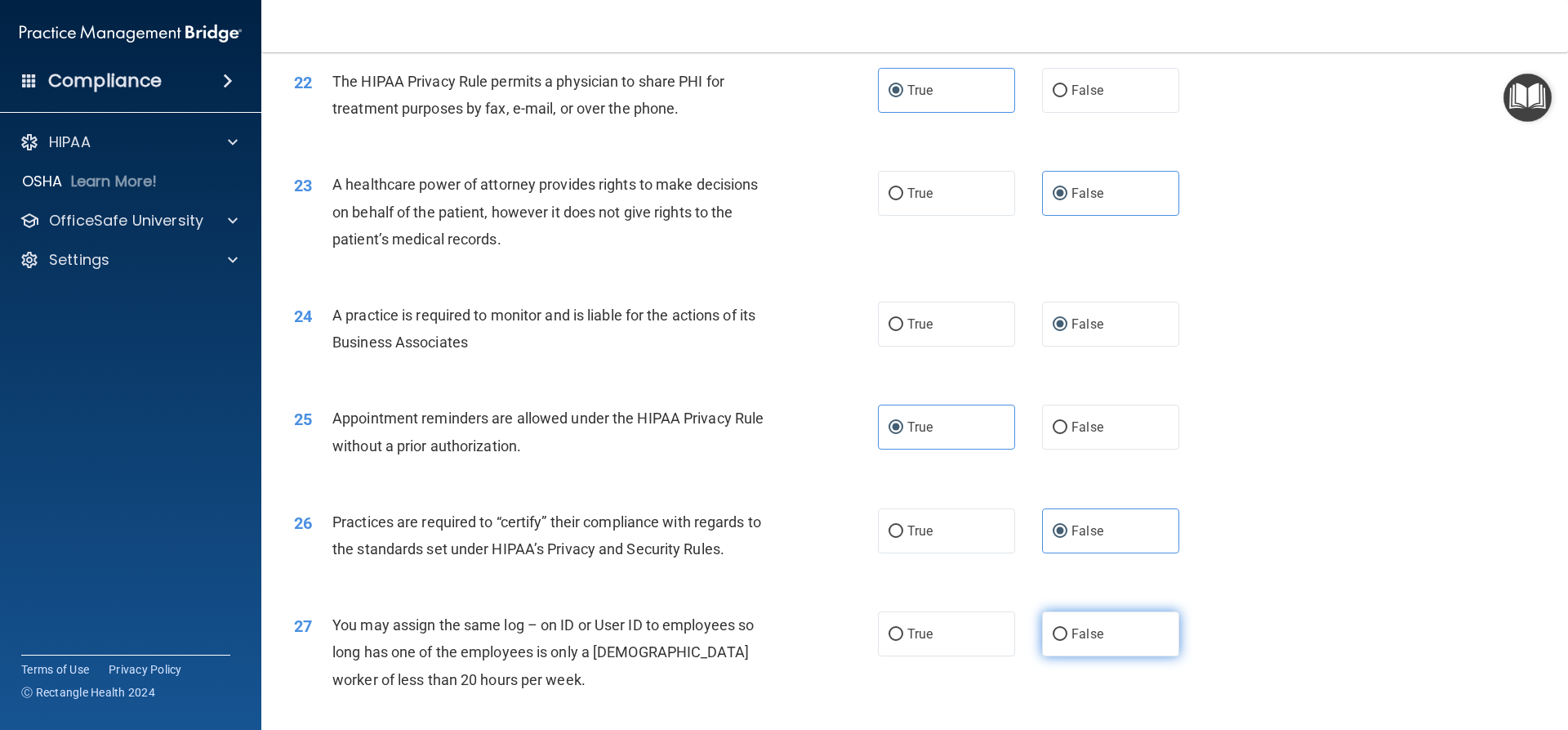
radio input "true"
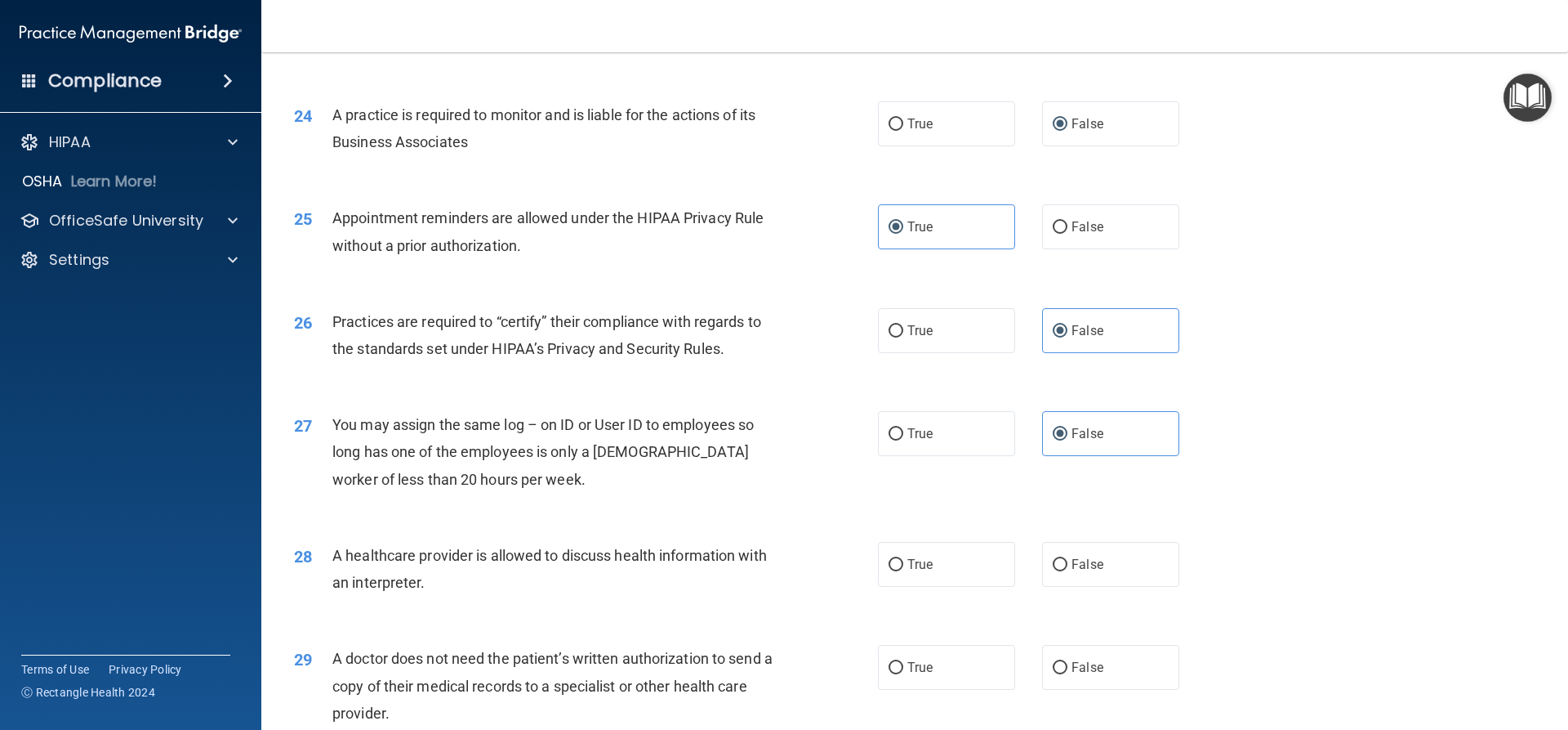
scroll to position [2883, 0]
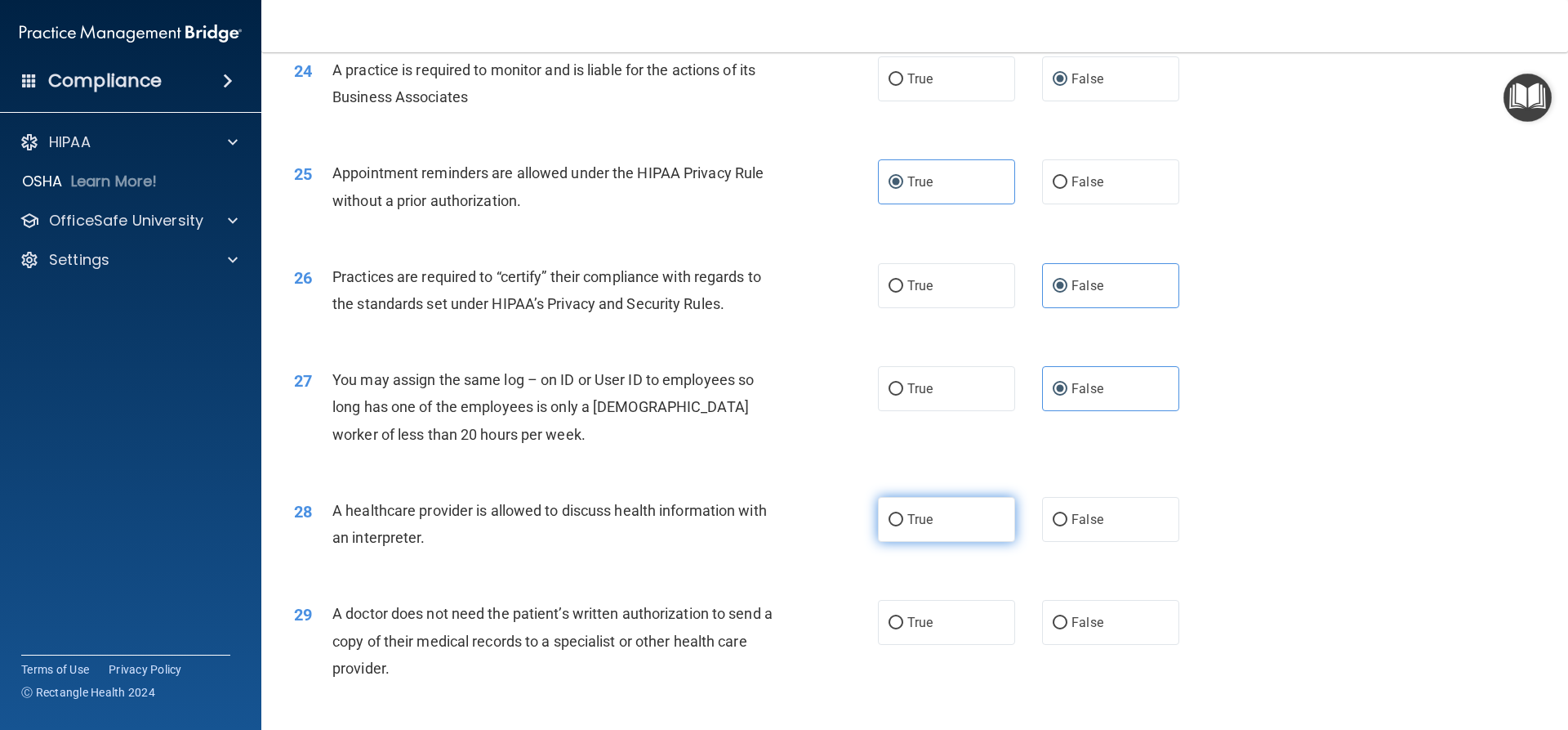
click at [910, 532] on label "True" at bounding box center [946, 519] width 137 height 45
click at [903, 526] on input "True" at bounding box center [896, 519] width 15 height 12
radio input "true"
click at [954, 630] on label "True" at bounding box center [946, 622] width 137 height 45
click at [903, 629] on input "True" at bounding box center [896, 622] width 15 height 12
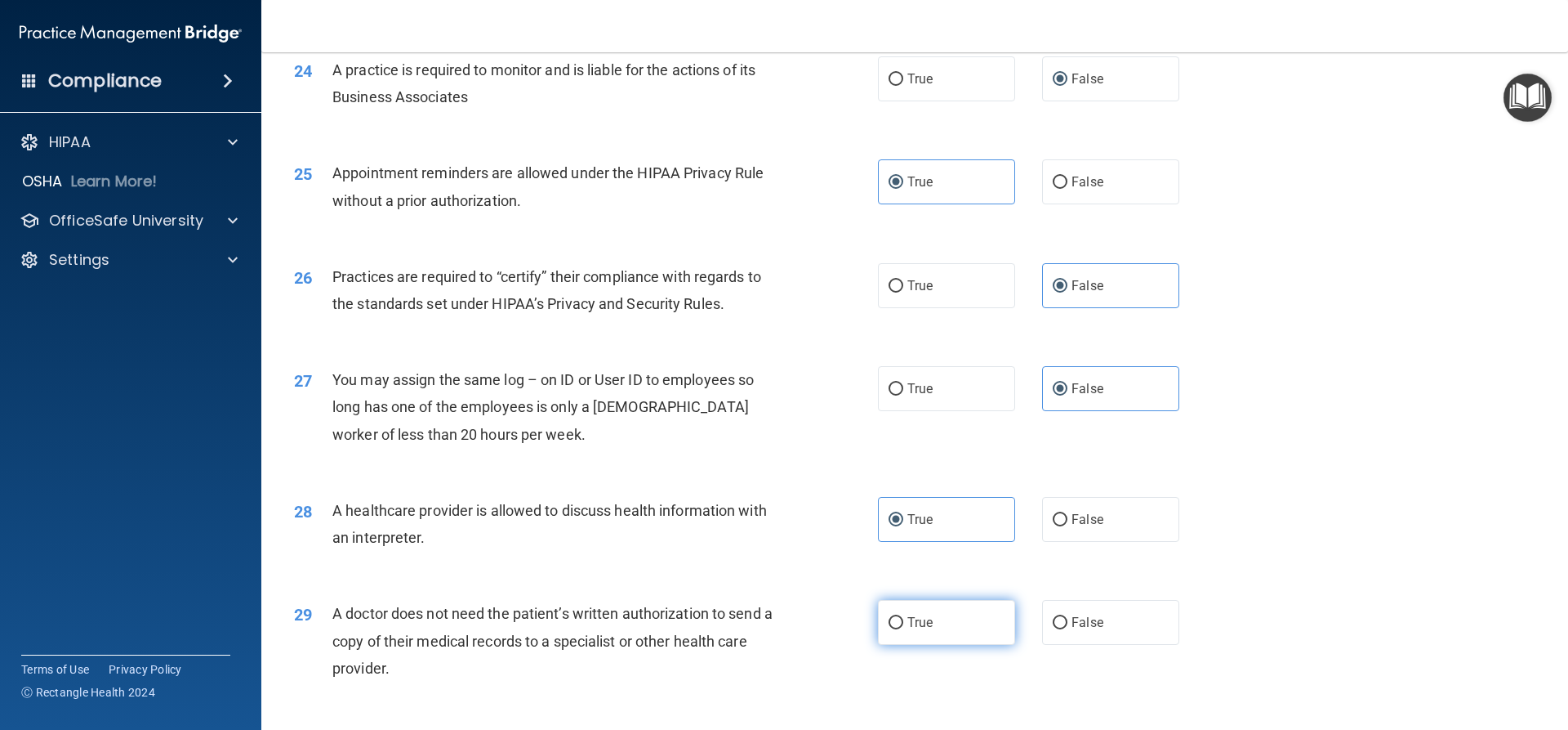
radio input "true"
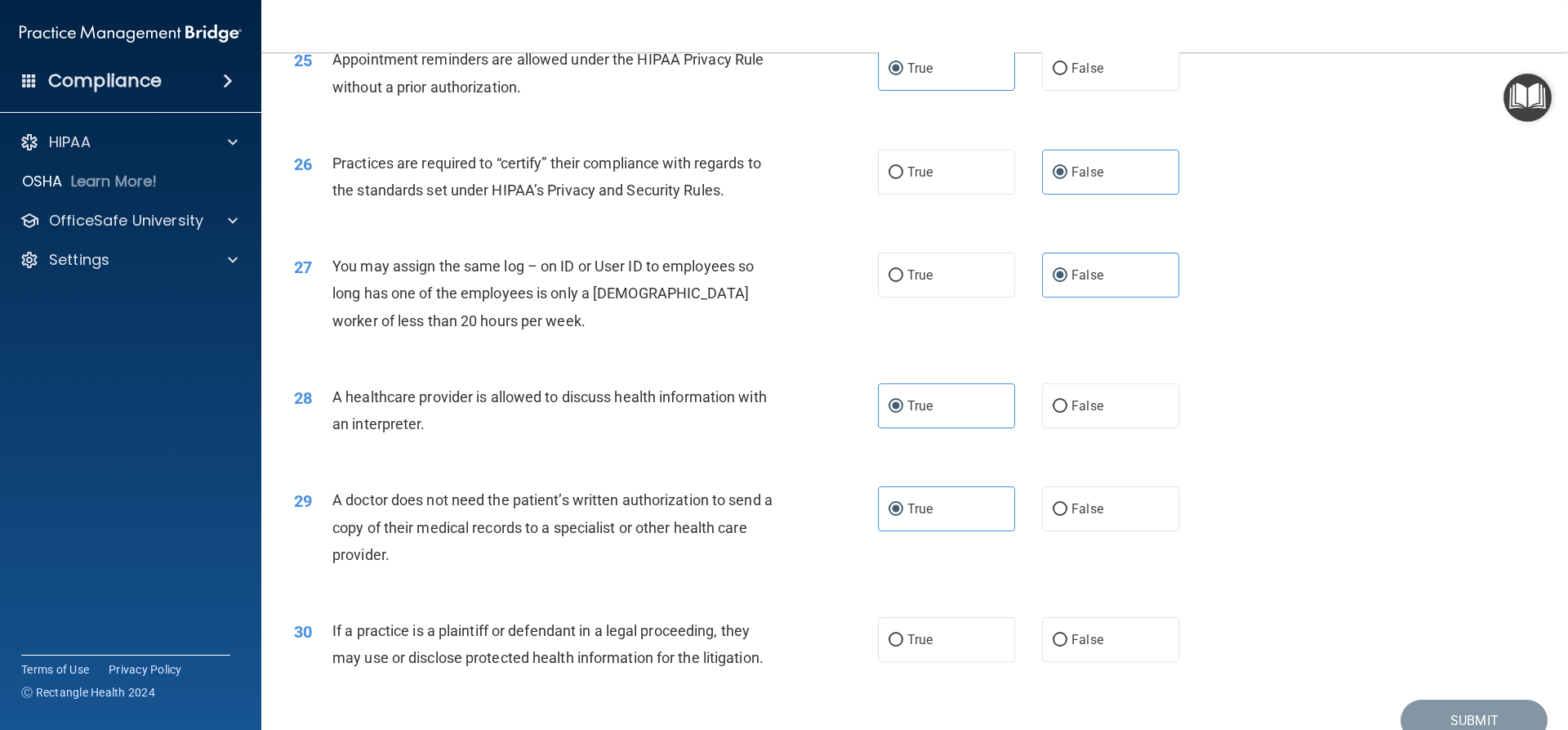
scroll to position [3074, 0]
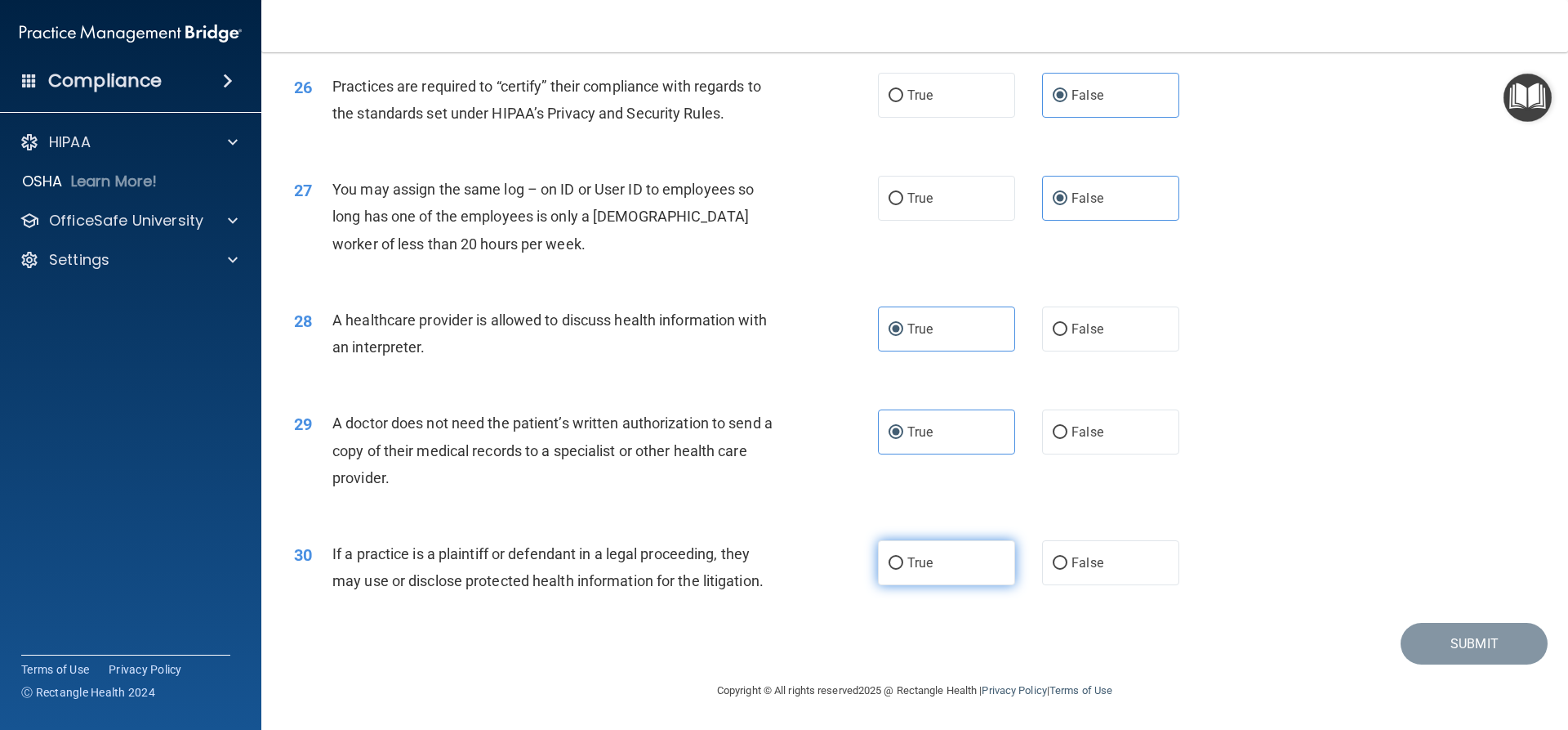
click at [965, 566] on label "True" at bounding box center [946, 562] width 137 height 45
click at [903, 566] on input "True" at bounding box center [896, 563] width 15 height 12
radio input "true"
click at [1442, 634] on button "Submit" at bounding box center [1474, 643] width 147 height 41
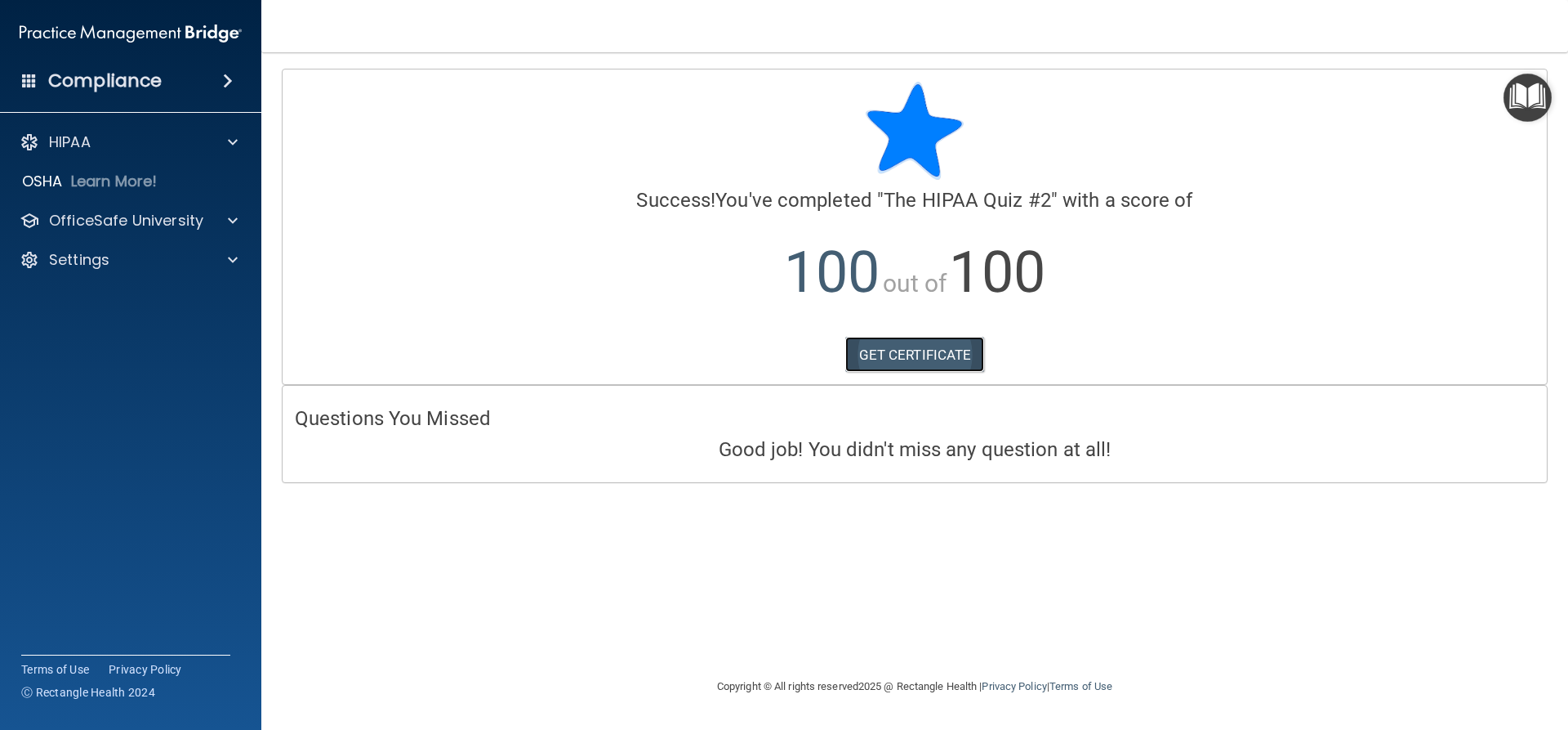
click at [932, 356] on link "GET CERTIFICATE" at bounding box center [915, 354] width 140 height 36
